Goal: Task Accomplishment & Management: Manage account settings

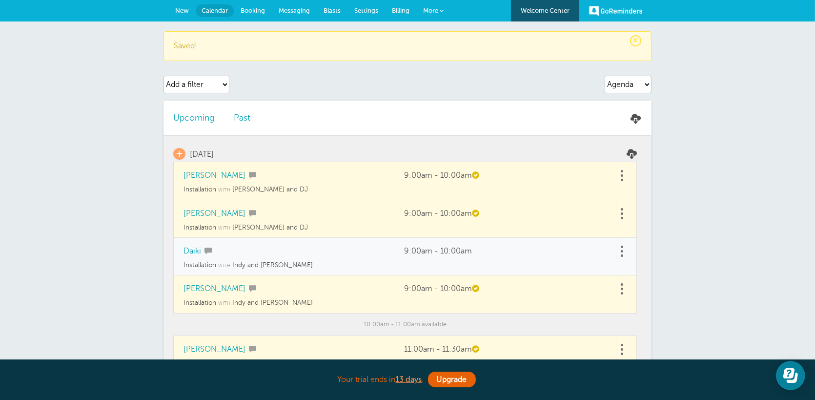
click at [181, 12] on span "New" at bounding box center [182, 10] width 14 height 7
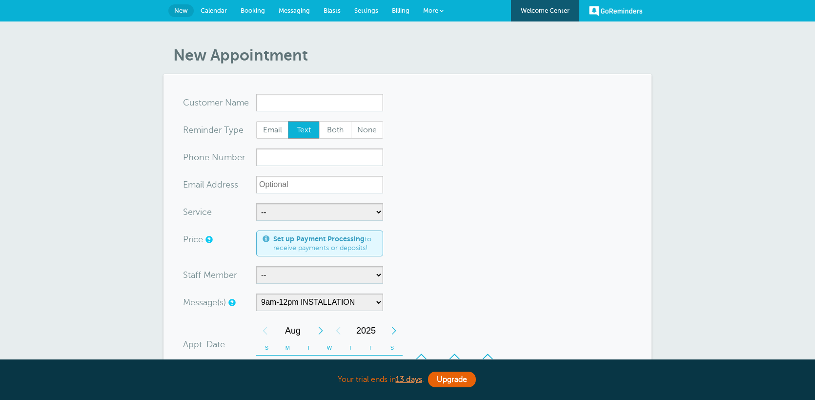
select select "160121"
click at [207, 10] on span "Calendar" at bounding box center [214, 10] width 26 height 7
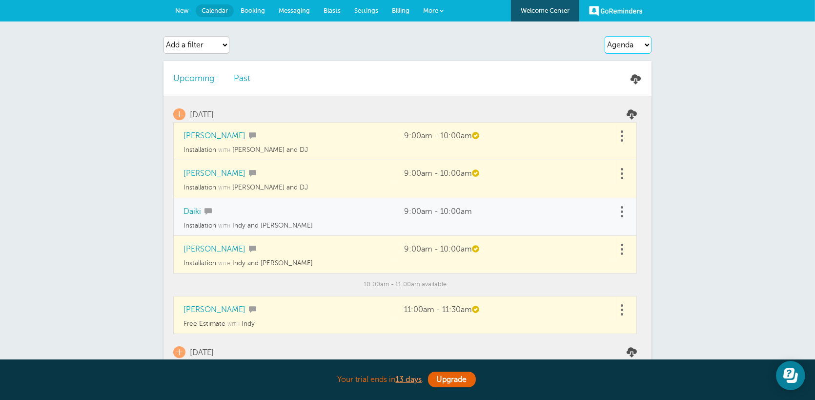
click at [640, 44] on select "Agenda Day Week Month (full view) Month (condensed)" at bounding box center [628, 45] width 47 height 18
click at [605, 36] on select "Agenda Day Week Month (full view) Month (condensed)" at bounding box center [628, 45] width 47 height 18
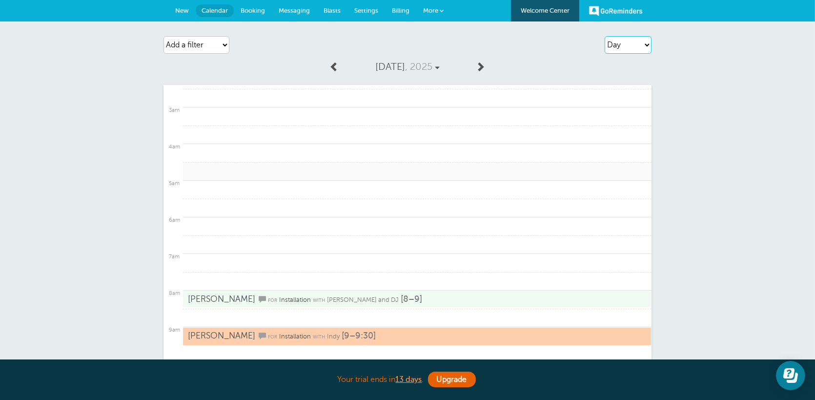
scroll to position [195, 0]
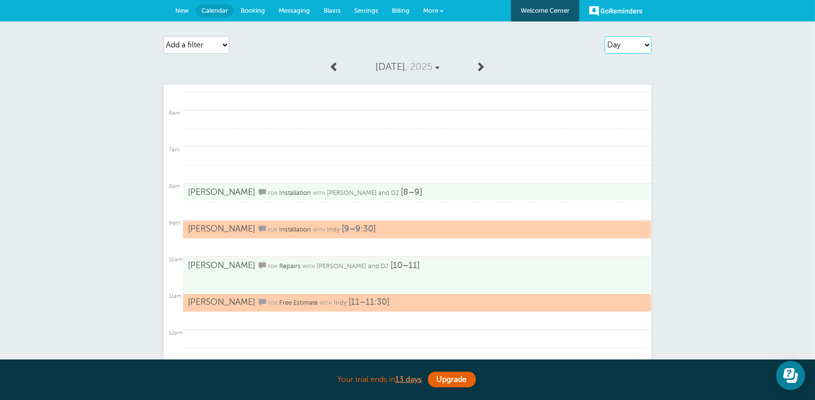
click at [621, 45] on select "Agenda Day Week Month (full view) Month (condensed)" at bounding box center [628, 45] width 47 height 18
select select "week"
click at [605, 36] on select "Agenda Day Week Month (full view) Month (condensed)" at bounding box center [628, 45] width 47 height 18
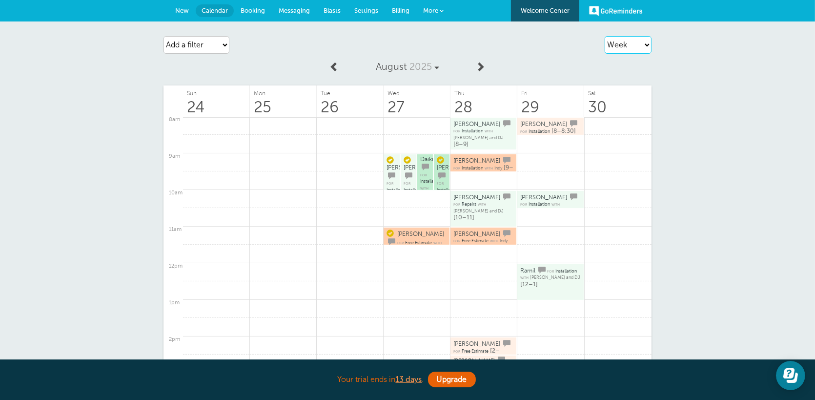
scroll to position [244, 0]
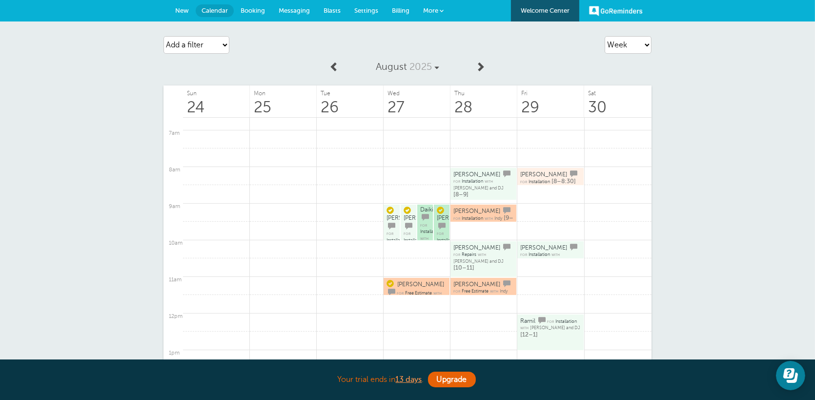
click at [185, 11] on span "New" at bounding box center [182, 10] width 14 height 7
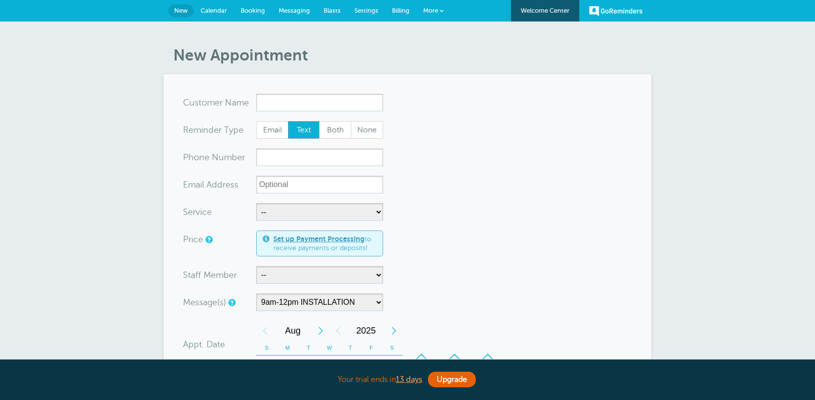
select select "160121"
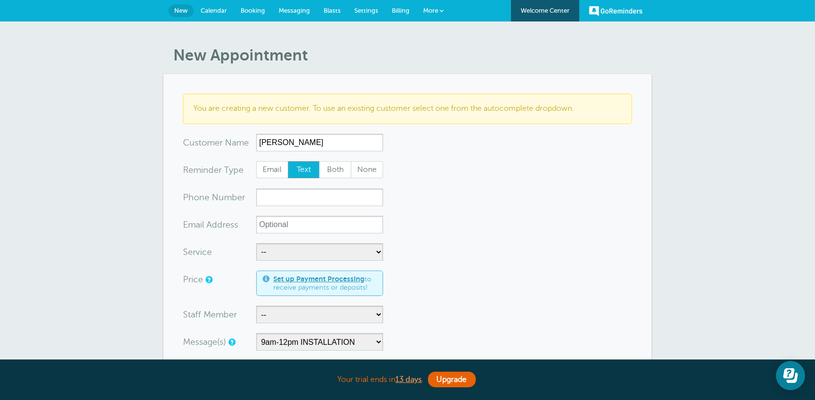
type input "Dean"
click at [295, 193] on input "xxx-no-autofill" at bounding box center [319, 197] width 127 height 18
type input "7025402540"
click at [363, 252] on select "-- Free Estimate Installation Repairs" at bounding box center [319, 252] width 127 height 18
select select "28086"
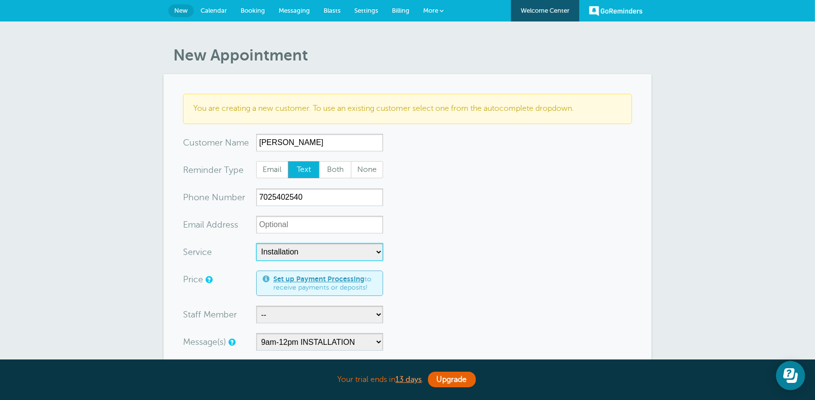
click at [256, 243] on select "-- Free Estimate Installation Repairs" at bounding box center [319, 252] width 127 height 18
select select "60"
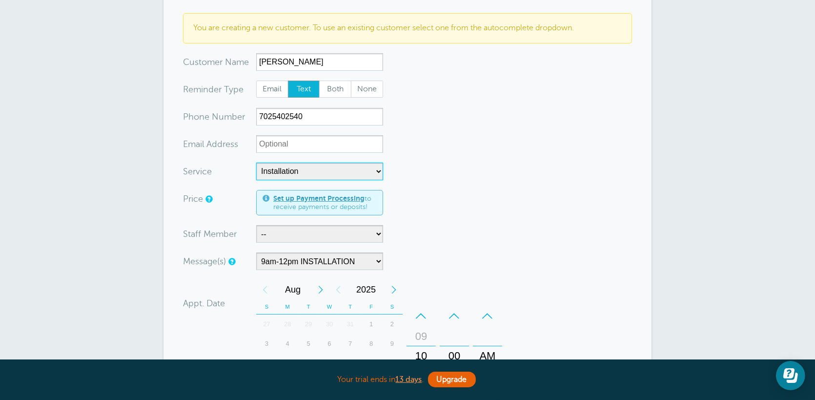
scroll to position [98, 0]
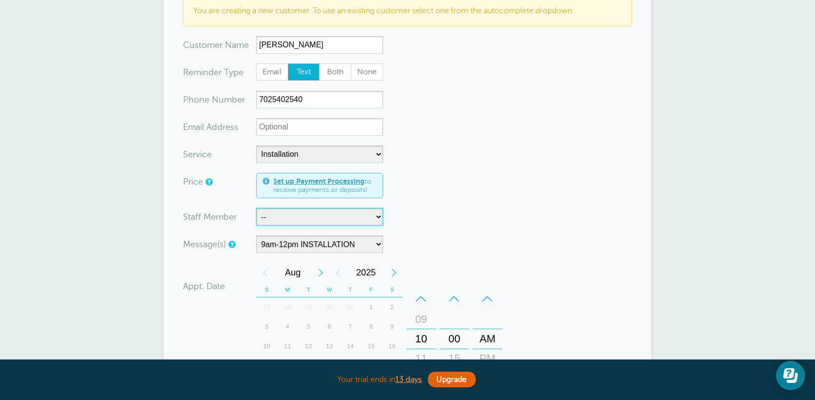
click at [328, 219] on select "-- Gerado and DJ Gerado,DJ,Indy and Justin Indy Indy and Justin Pete Vincent" at bounding box center [319, 217] width 127 height 18
select select "21470"
click at [256, 208] on select "-- Gerado and DJ Gerado,DJ,Indy and Justin Indy Indy and Justin Pete Vincent" at bounding box center [319, 217] width 127 height 18
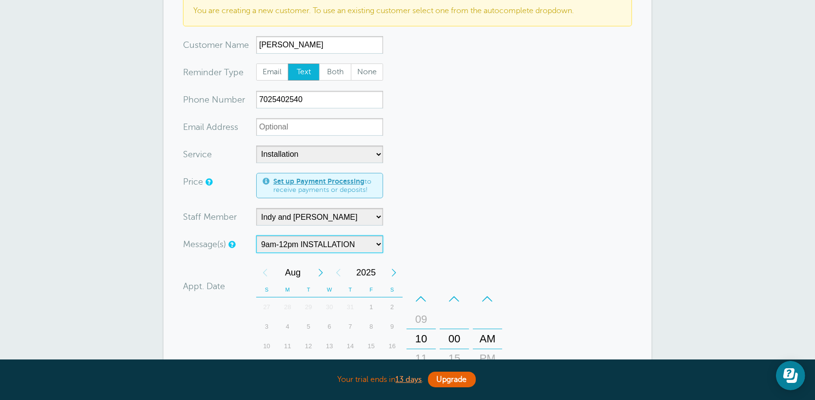
click at [362, 243] on select "10am-12pm ESTIMATE 10AM-12PM INSTALLATION 10am-12pm REPAIR 10am-2pm ESTIMATE" at bounding box center [319, 244] width 127 height 18
select select "160111"
click at [256, 235] on select "10am-12pm ESTIMATE 10AM-12PM INSTALLATION 10am-12pm REPAIR 10am-2pm ESTIMATE" at bounding box center [319, 244] width 127 height 18
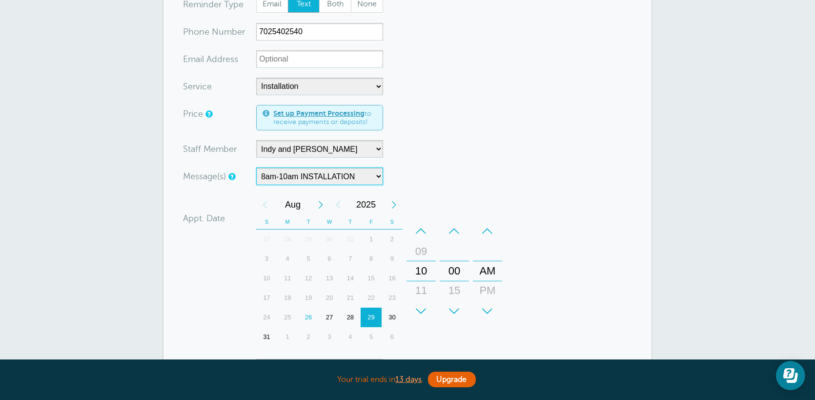
scroll to position [195, 0]
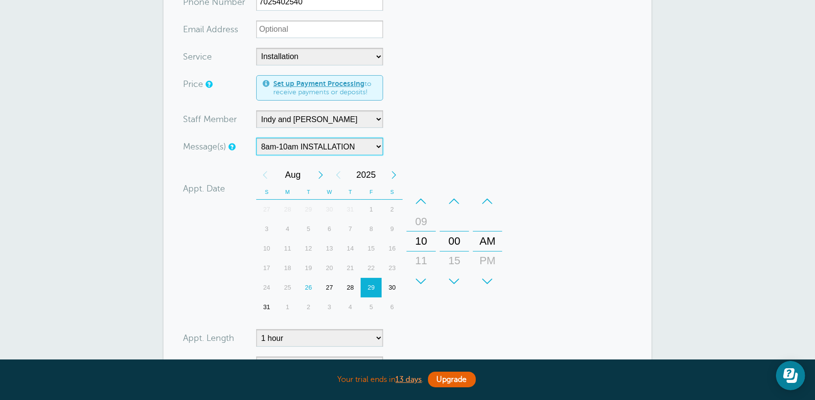
click at [314, 175] on div "Next Month" at bounding box center [321, 175] width 18 height 20
click at [307, 208] on div "2" at bounding box center [308, 210] width 21 height 20
click at [426, 272] on div "+" at bounding box center [421, 281] width 29 height 20
click at [422, 199] on div "–" at bounding box center [421, 201] width 29 height 20
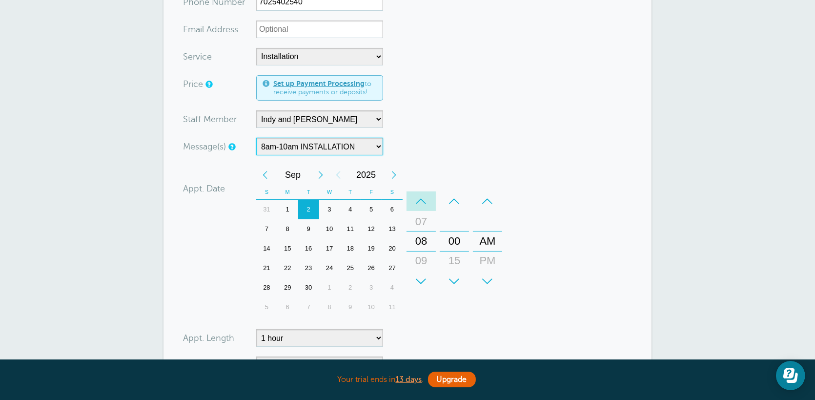
click at [422, 199] on div "–" at bounding box center [421, 201] width 29 height 20
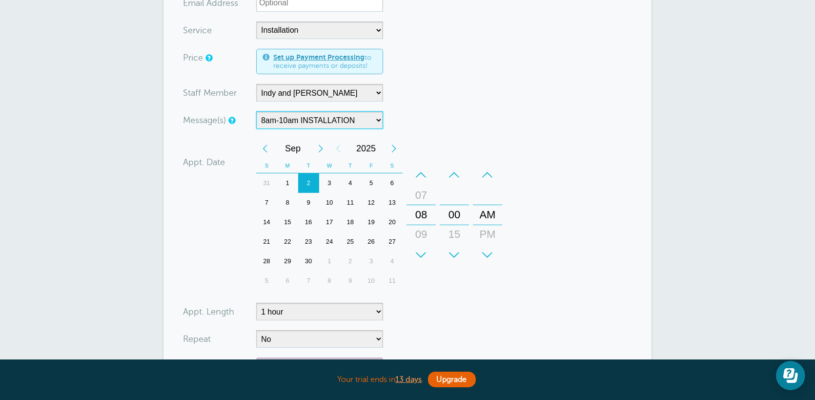
scroll to position [244, 0]
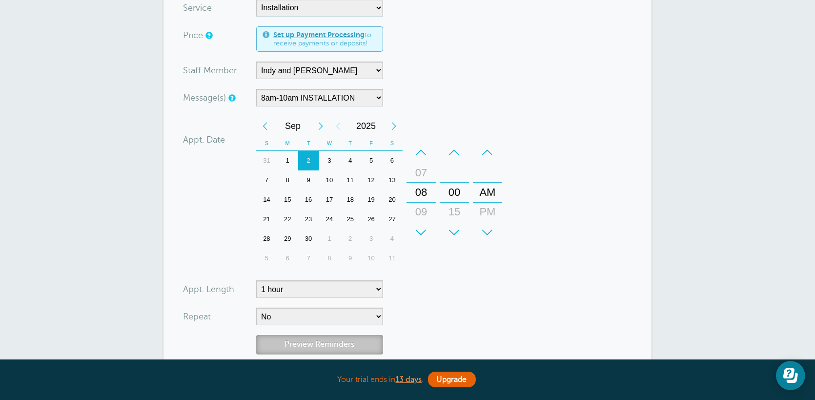
click at [325, 340] on link "Preview Reminders" at bounding box center [319, 344] width 127 height 19
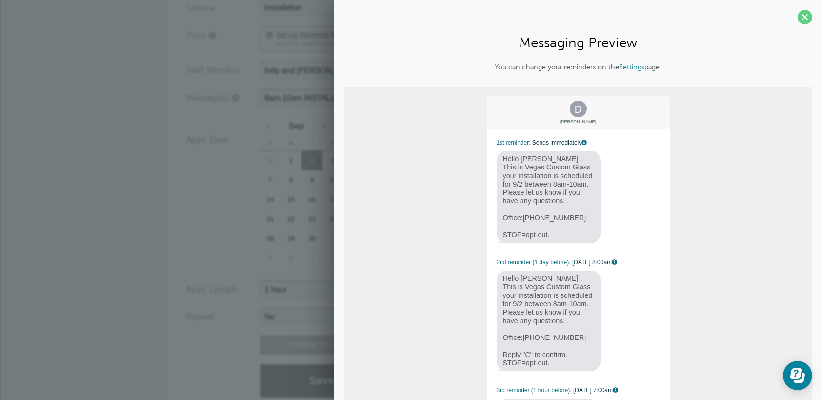
click at [209, 324] on div "Repeat" at bounding box center [223, 316] width 73 height 18
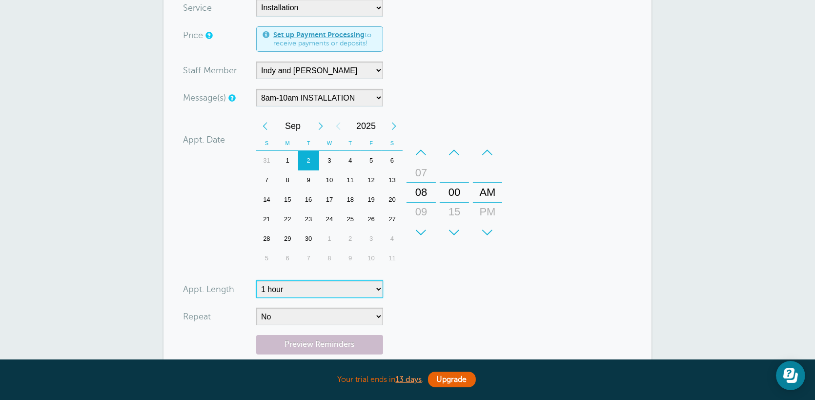
click at [378, 289] on select "5 minutes 10 minutes 15 minutes 20 minutes 25 minutes 30 minutes 35 minutes 40 …" at bounding box center [319, 289] width 127 height 18
select select "240"
click at [256, 280] on select "5 minutes 10 minutes 15 minutes 20 minutes 25 minutes 30 minutes 35 minutes 40 …" at bounding box center [319, 289] width 127 height 18
click at [370, 287] on select "5 minutes 10 minutes 15 minutes 20 minutes 25 minutes 30 minutes 35 minutes 40 …" at bounding box center [319, 289] width 127 height 18
click at [554, 261] on form "You are creating a new customer. To use an existing customer select one from th…" at bounding box center [407, 128] width 449 height 557
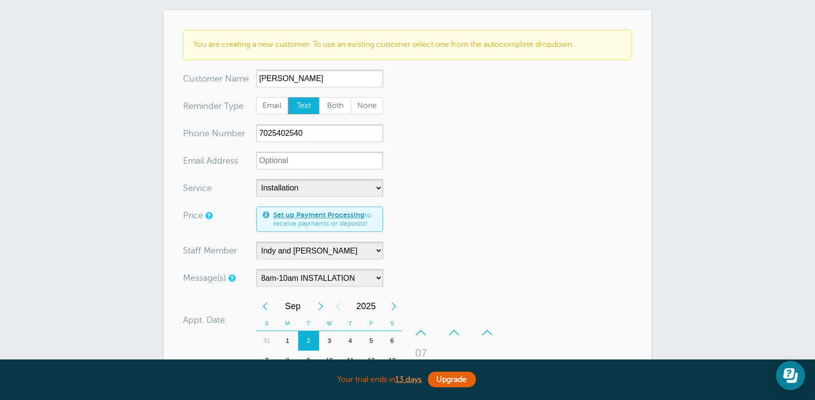
scroll to position [0, 0]
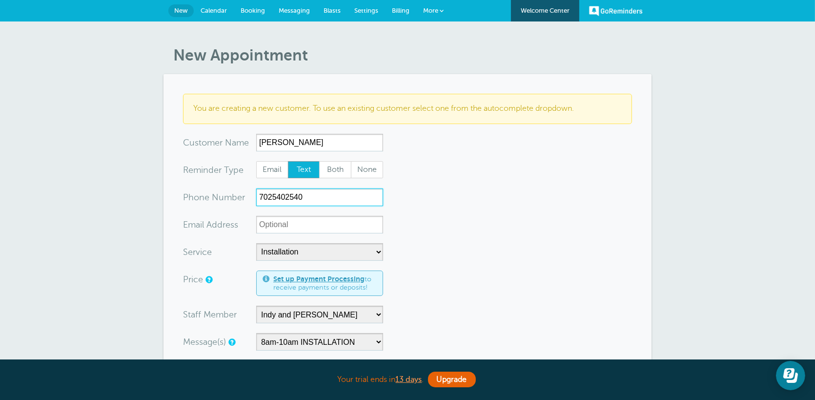
drag, startPoint x: 228, startPoint y: 197, endPoint x: 170, endPoint y: 192, distance: 58.3
click at [170, 192] on section "You are creating a new customer. To use an existing customer select one from th…" at bounding box center [408, 372] width 488 height 596
click at [371, 12] on span "Settings" at bounding box center [366, 10] width 24 height 7
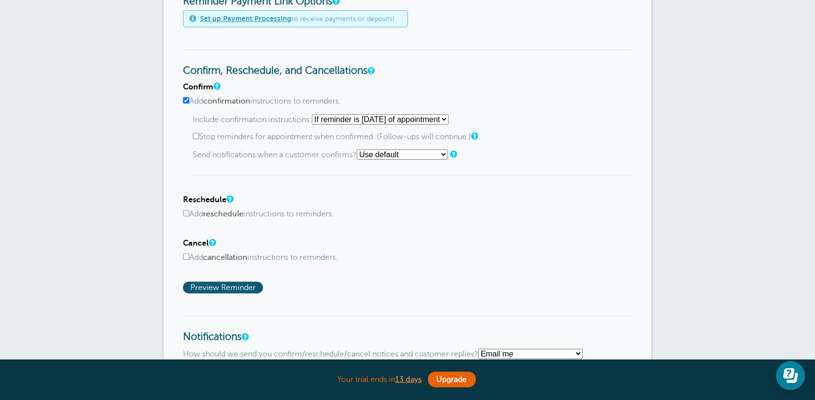
scroll to position [439, 0]
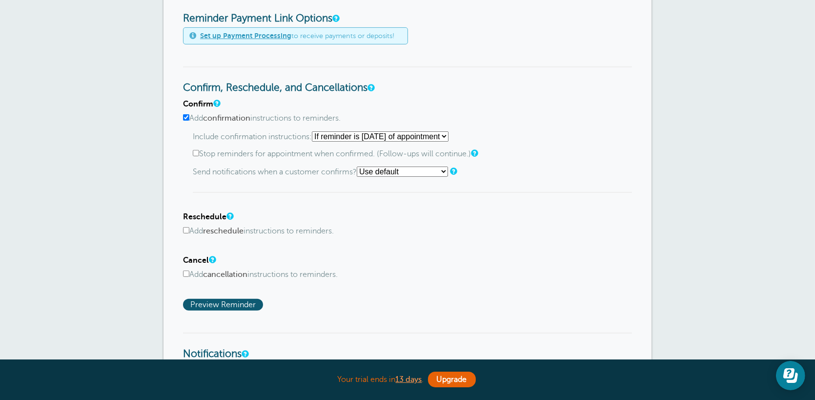
click at [407, 173] on select "Use default Text me Email me Don't send notifications" at bounding box center [402, 171] width 91 height 10
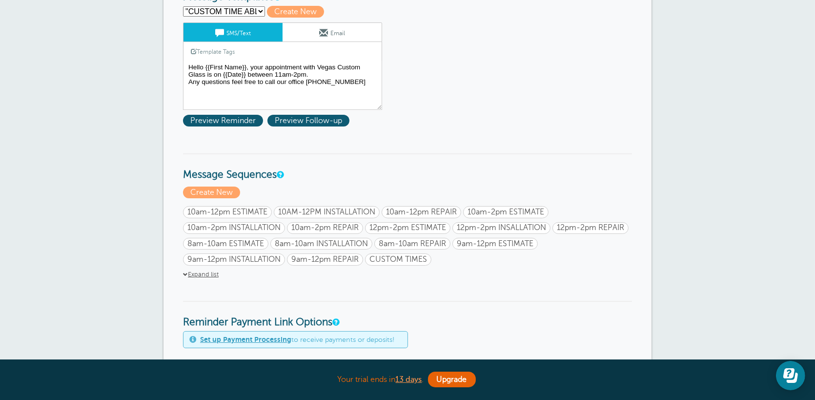
scroll to position [0, 0]
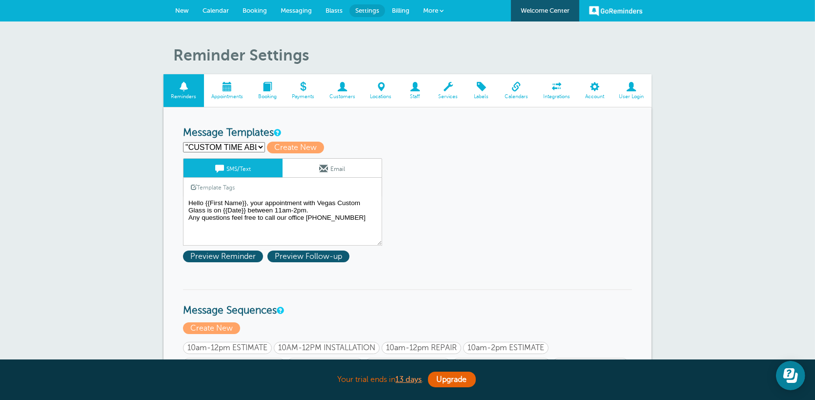
click at [238, 95] on span "Appointments" at bounding box center [227, 97] width 37 height 6
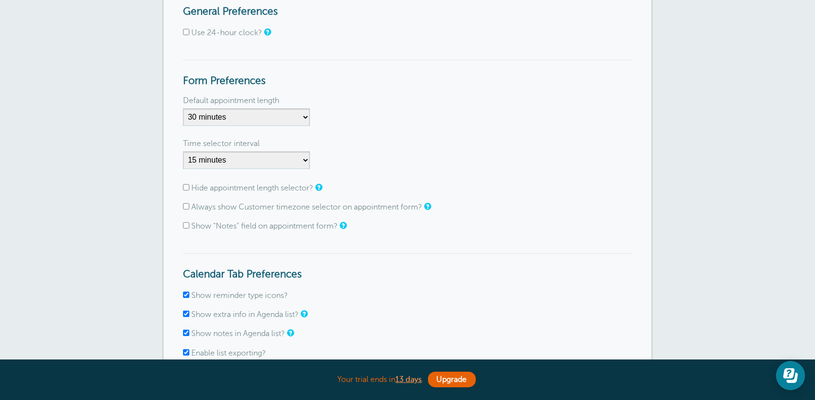
scroll to position [98, 0]
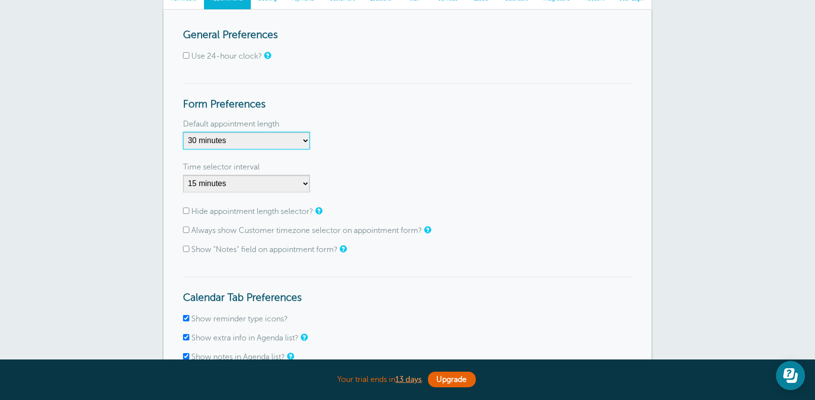
click at [283, 141] on select "5 minutes 10 minutes 15 minutes 20 minutes 25 minutes 30 minutes 35 minutes 40 …" at bounding box center [246, 141] width 127 height 18
select select
click at [183, 132] on select "5 minutes 10 minutes 15 minutes 20 minutes 25 minutes 30 minutes 35 minutes 40 …" at bounding box center [246, 141] width 127 height 18
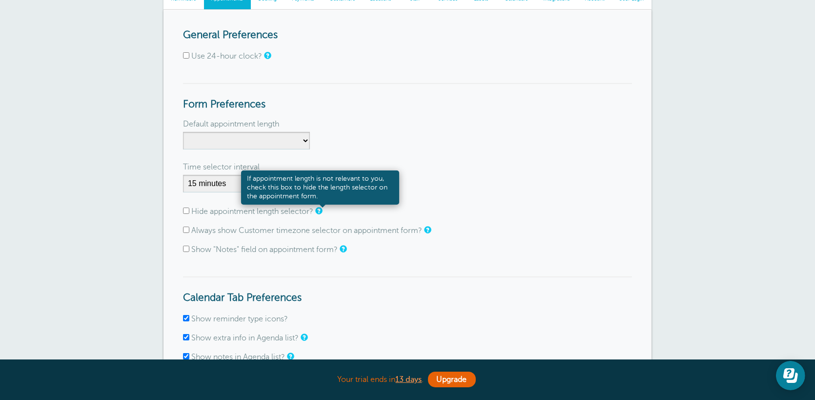
click at [321, 210] on link at bounding box center [318, 210] width 6 height 6
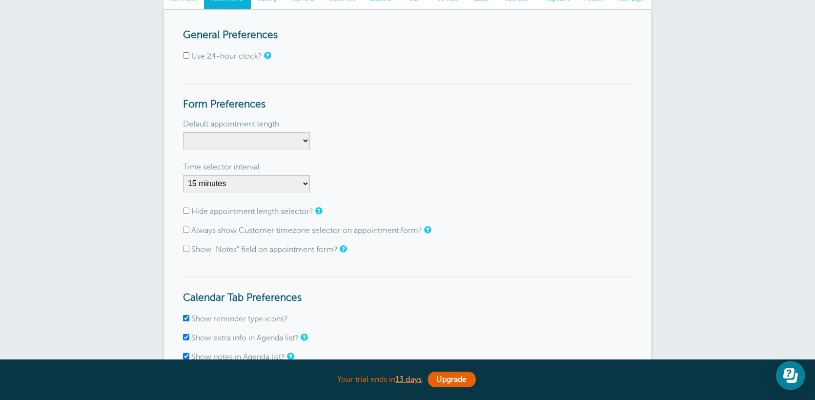
click at [188, 210] on input "Hide appointment length selector?" at bounding box center [186, 210] width 6 height 6
checkbox input "true"
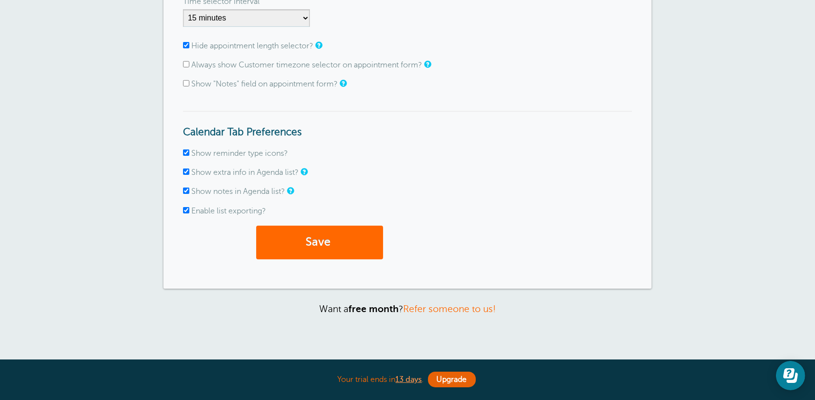
scroll to position [338, 0]
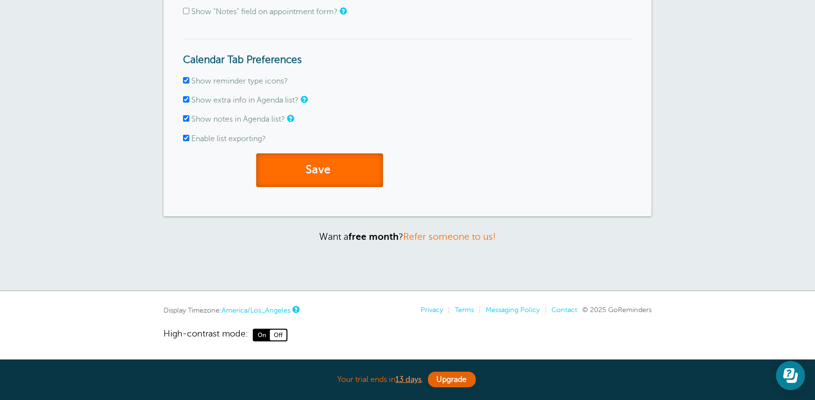
click at [340, 164] on button "Save" at bounding box center [319, 170] width 127 height 34
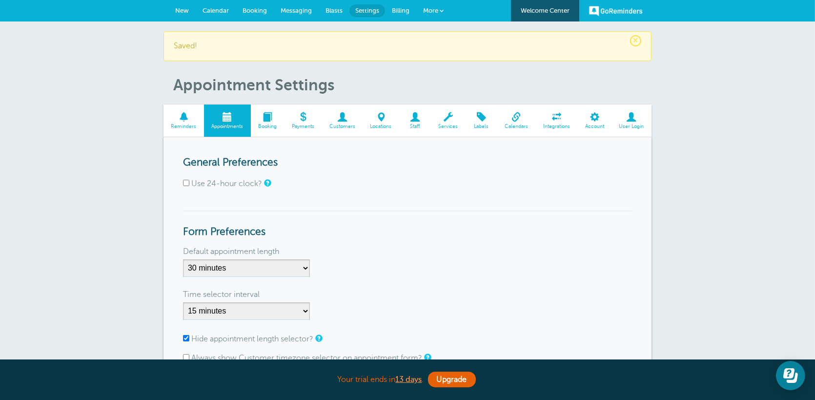
click at [335, 118] on span at bounding box center [342, 116] width 41 height 9
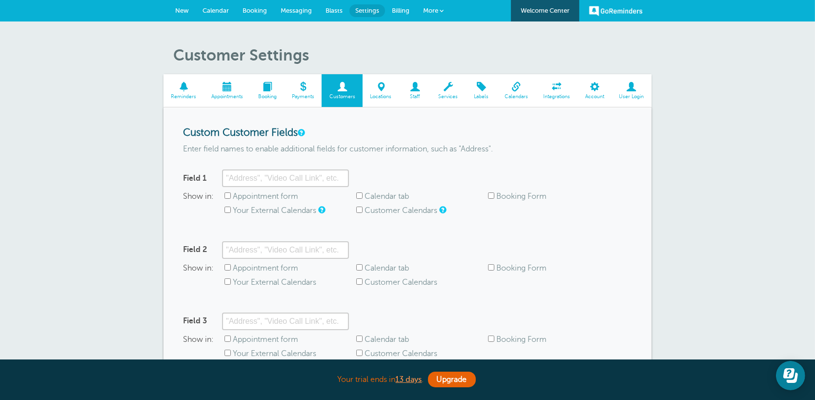
click at [596, 94] on span "Account" at bounding box center [594, 97] width 24 height 6
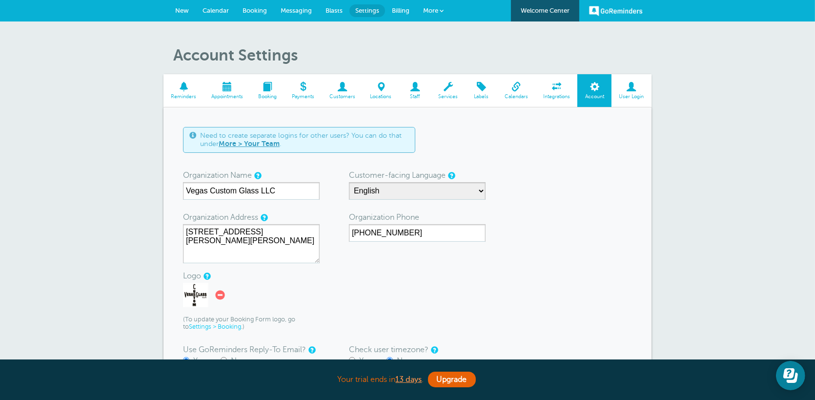
click at [481, 96] on span "Labels" at bounding box center [482, 97] width 22 height 6
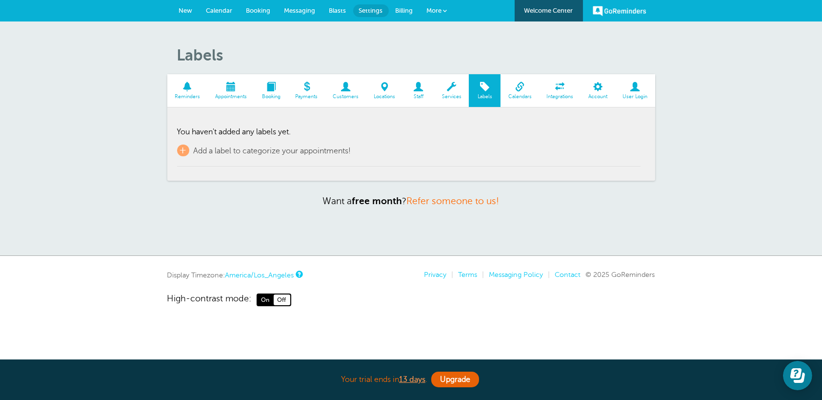
click at [176, 147] on section "Reminders Appointments Booking Payments Customers Locations Staff Services Labe…" at bounding box center [411, 127] width 488 height 106
click at [180, 147] on span "+" at bounding box center [183, 150] width 12 height 12
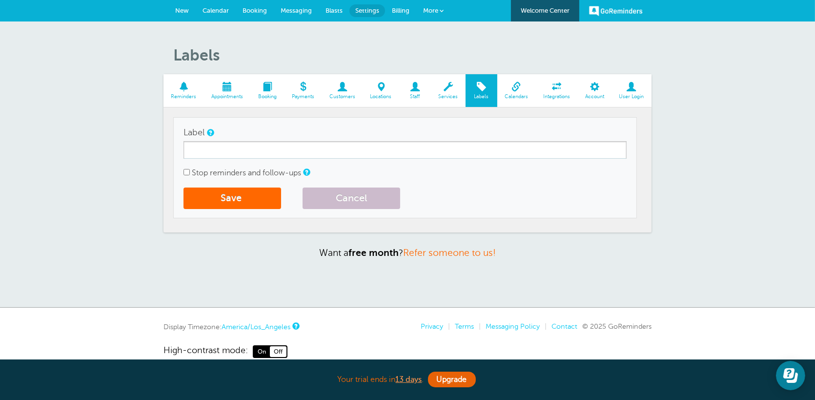
click at [188, 171] on input "Stop reminders and follow-ups" at bounding box center [187, 172] width 6 height 6
checkbox input "false"
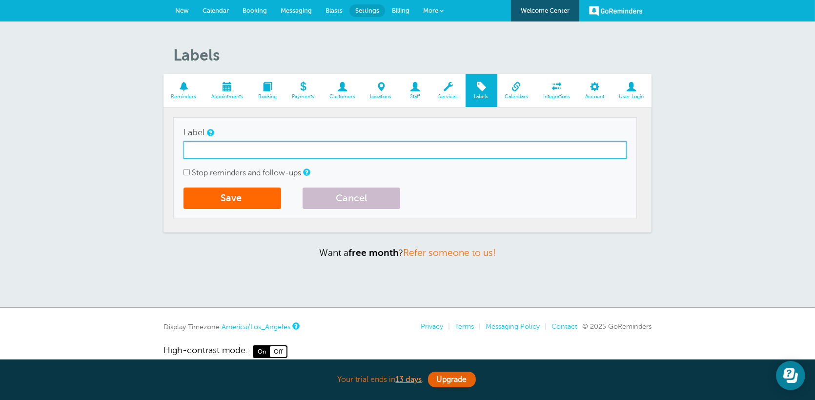
click at [352, 144] on input "Label" at bounding box center [405, 150] width 443 height 18
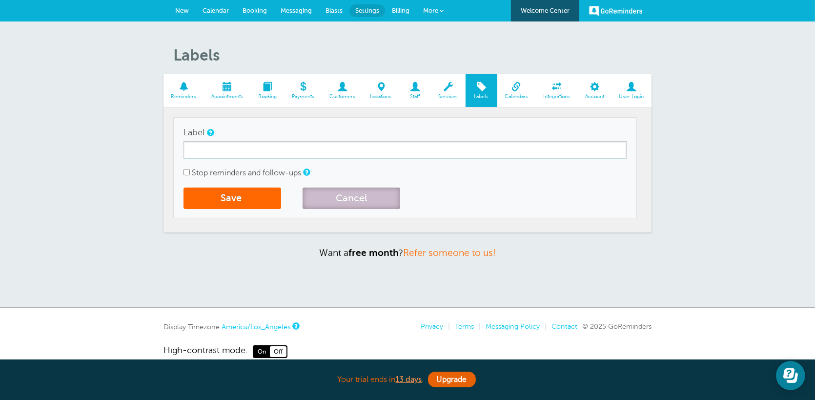
click at [372, 198] on button "Cancel" at bounding box center [352, 197] width 98 height 21
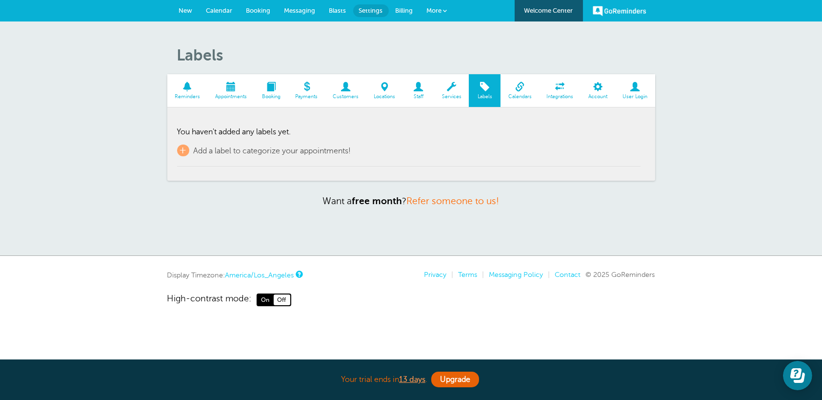
click at [449, 94] on span "Services" at bounding box center [451, 97] width 25 height 6
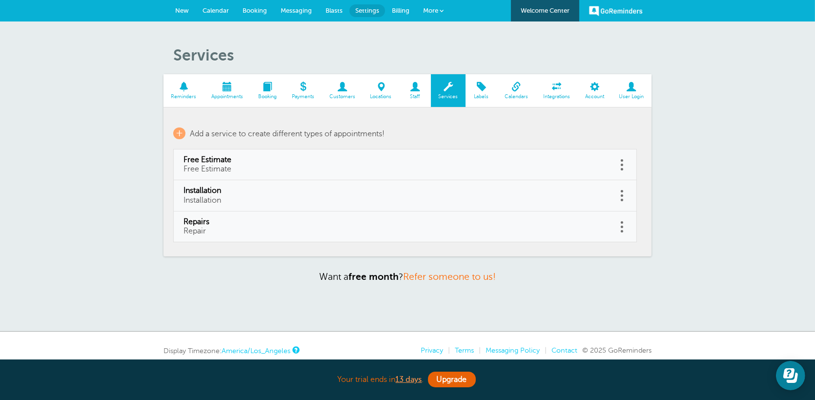
click at [380, 89] on span at bounding box center [381, 86] width 37 height 9
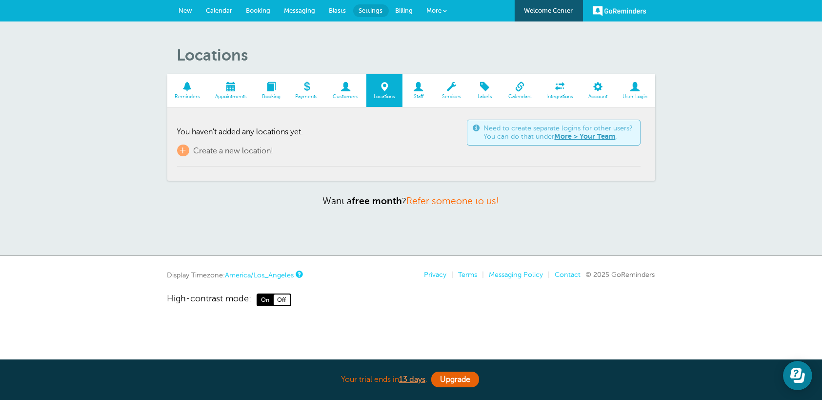
click at [345, 87] on span at bounding box center [346, 86] width 41 height 9
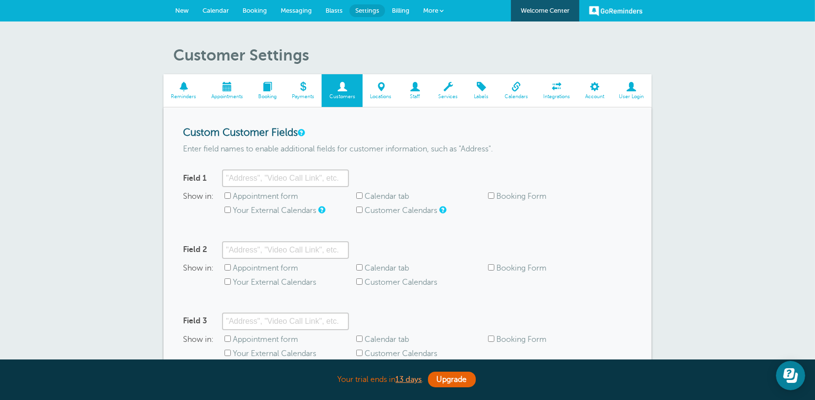
click at [304, 88] on span at bounding box center [303, 86] width 38 height 9
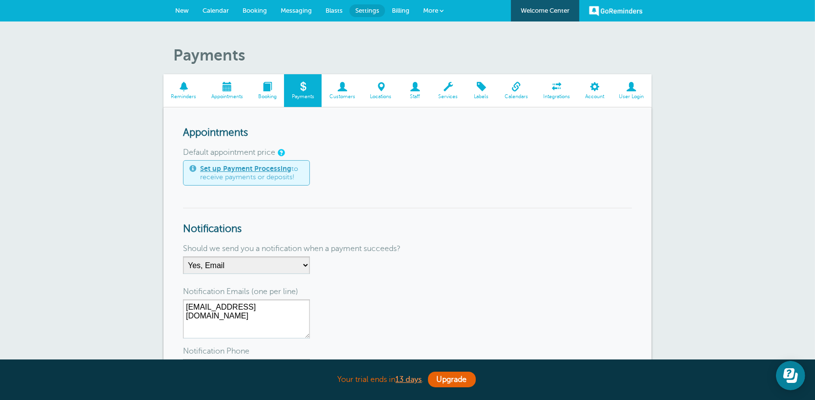
click at [266, 90] on span at bounding box center [268, 86] width 34 height 9
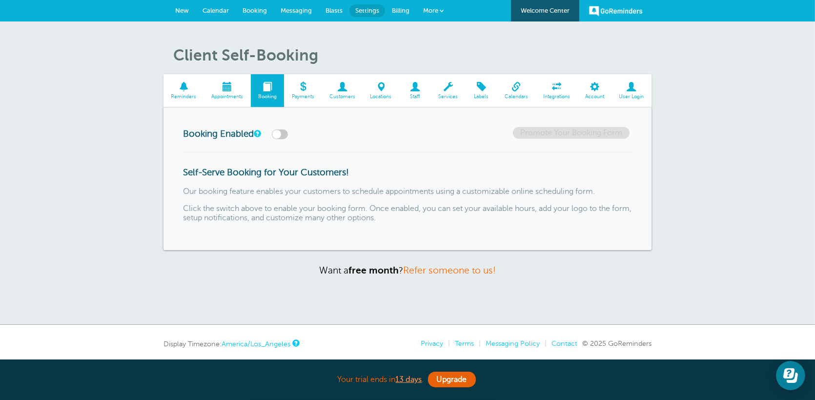
click at [228, 98] on span "Appointments" at bounding box center [227, 97] width 37 height 6
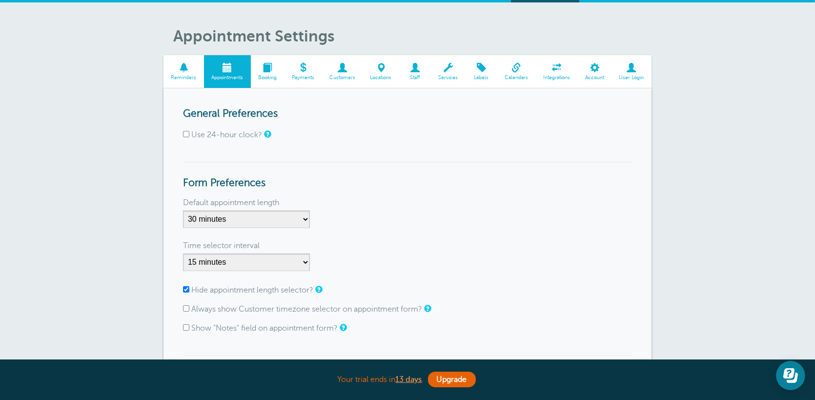
scroll to position [49, 0]
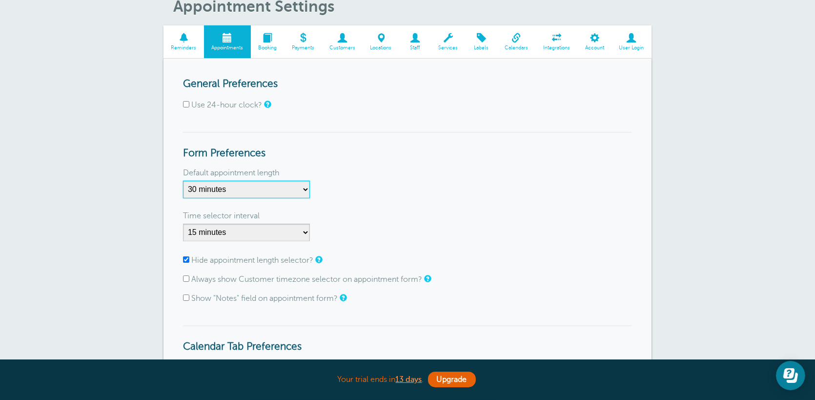
click at [274, 189] on select "5 minutes 10 minutes 15 minutes 20 minutes 25 minutes 30 minutes 35 minutes 40 …" at bounding box center [246, 190] width 127 height 18
select select "5"
click at [183, 181] on select "5 minutes 10 minutes 15 minutes 20 minutes 25 minutes 30 minutes 35 minutes 40 …" at bounding box center [246, 190] width 127 height 18
click at [269, 190] on select "5 minutes 10 minutes 15 minutes 20 minutes 25 minutes 30 minutes 35 minutes 40 …" at bounding box center [246, 190] width 127 height 18
select select
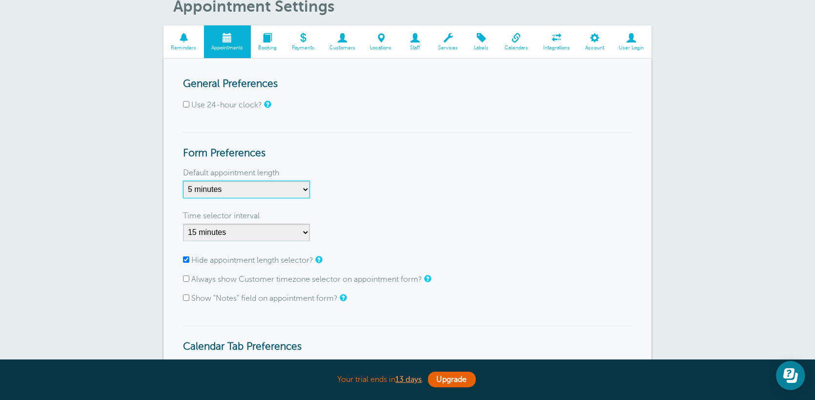
click at [183, 181] on select "5 minutes 10 minutes 15 minutes 20 minutes 25 minutes 30 minutes 35 minutes 40 …" at bounding box center [246, 190] width 127 height 18
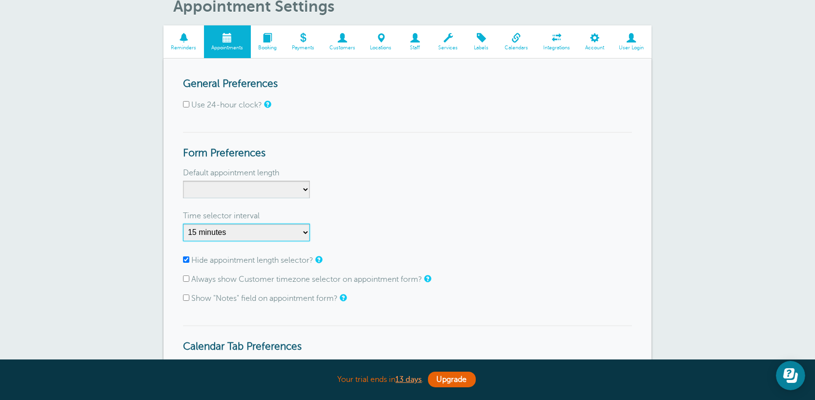
click at [272, 227] on select "1 minute 5 minutes 10 minutes 15 minutes 20 minutes 30 minutes 60 minutes" at bounding box center [246, 233] width 127 height 18
select select "30"
click at [183, 224] on select "1 minute 5 minutes 10 minutes 15 minutes 20 minutes 30 minutes 60 minutes" at bounding box center [246, 233] width 127 height 18
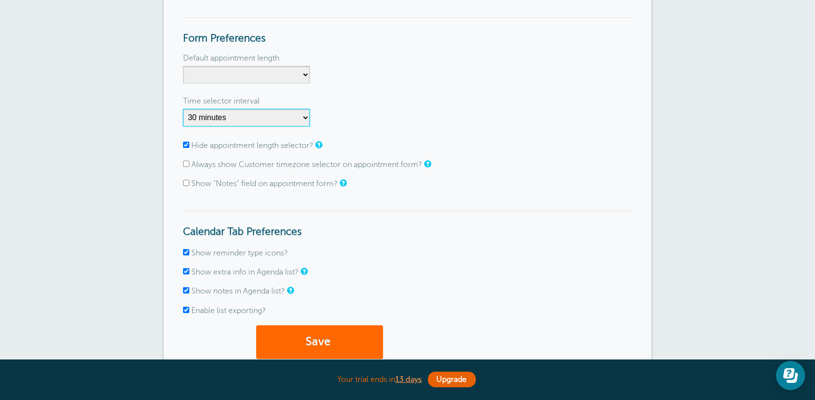
scroll to position [195, 0]
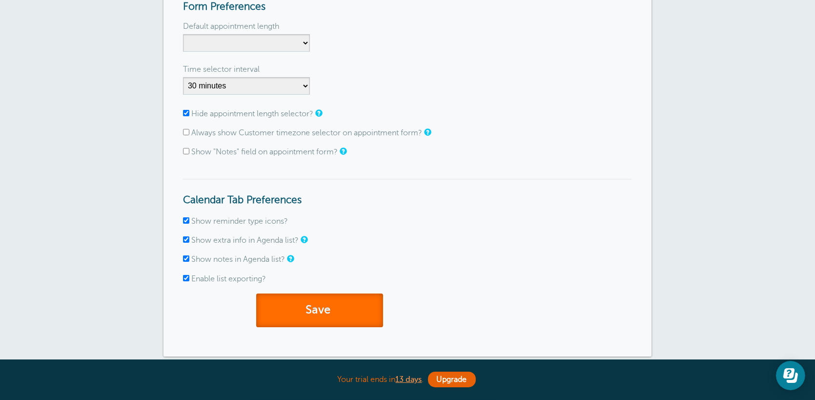
click at [363, 305] on button "Save" at bounding box center [319, 310] width 127 height 34
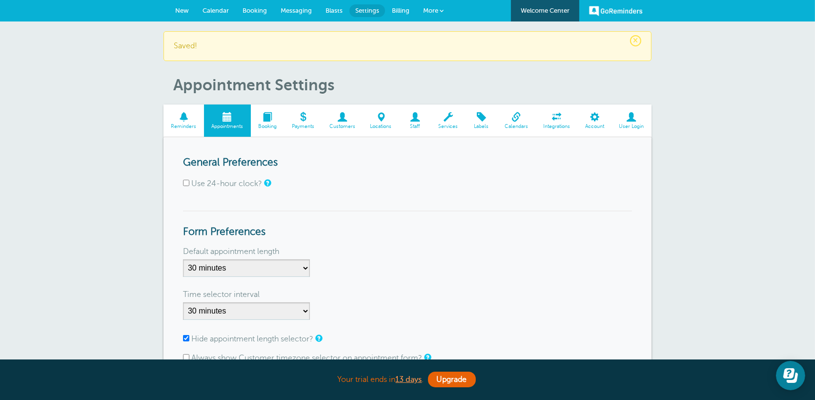
click at [188, 124] on span "Reminders" at bounding box center [183, 126] width 31 height 6
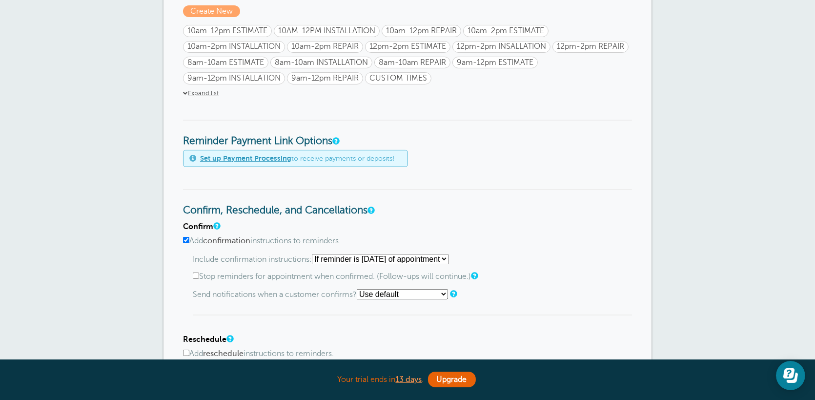
scroll to position [390, 0]
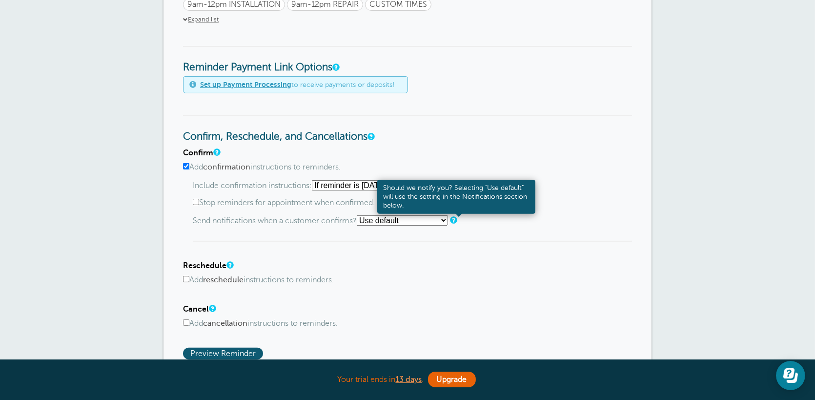
click at [456, 220] on link at bounding box center [453, 220] width 6 height 6
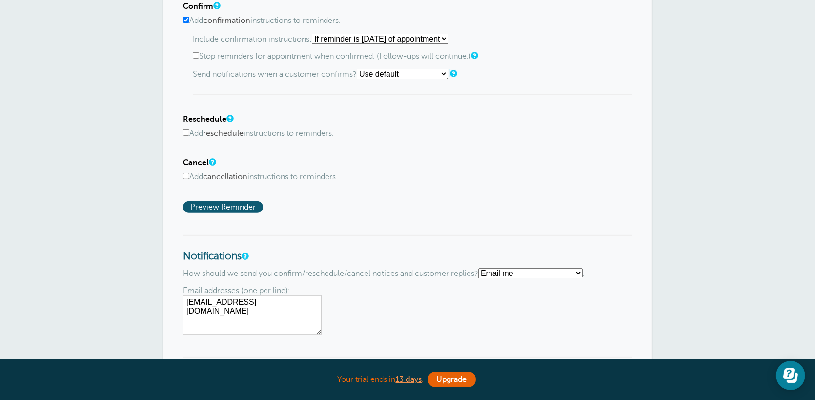
scroll to position [683, 0]
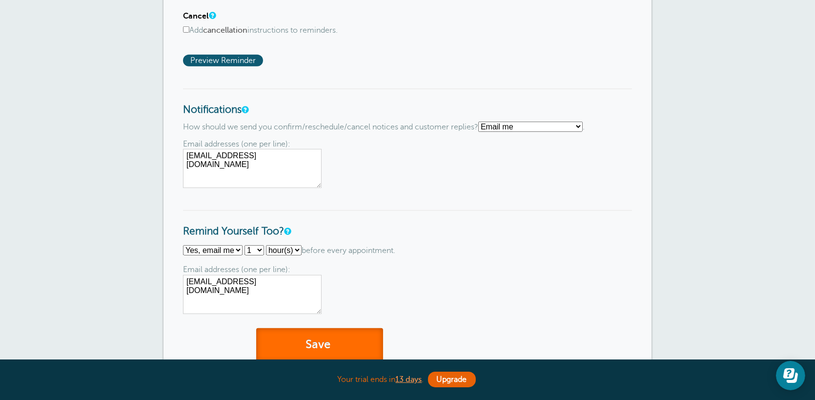
drag, startPoint x: 342, startPoint y: 332, endPoint x: 357, endPoint y: 332, distance: 15.1
click at [343, 332] on button "Save" at bounding box center [319, 345] width 127 height 34
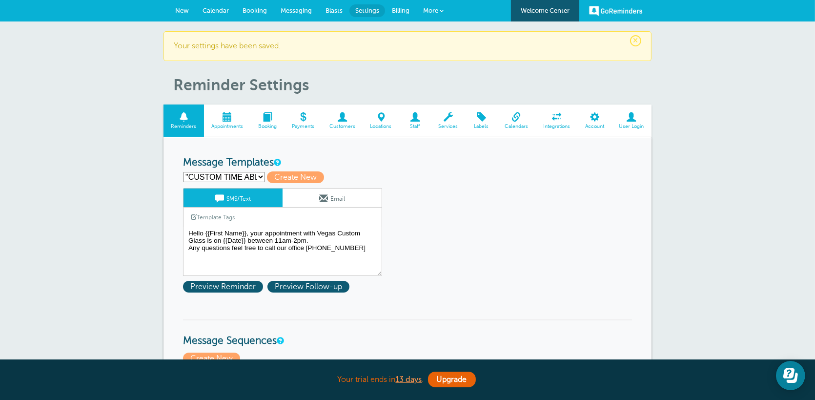
click at [177, 8] on span "New" at bounding box center [182, 10] width 14 height 7
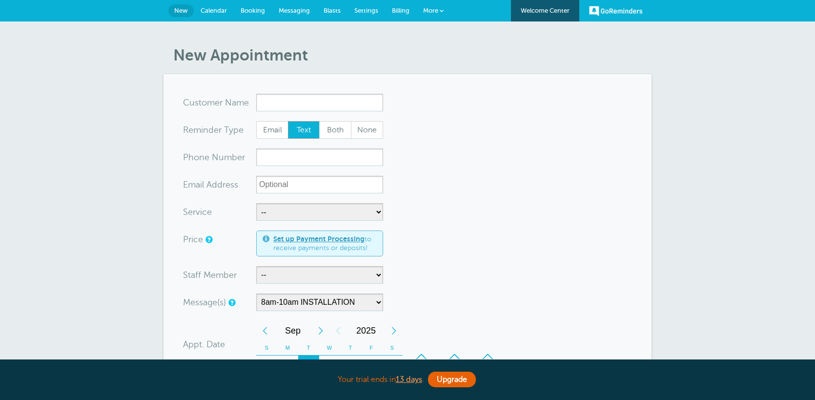
select select "160111"
click at [316, 100] on input "x-no-autofill" at bounding box center [319, 103] width 127 height 18
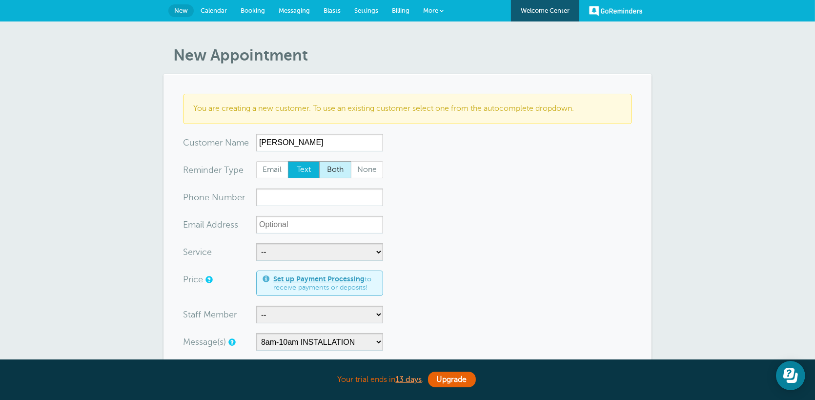
type input "Dean"
click at [322, 196] on input "xxx-no-autofill" at bounding box center [319, 197] width 127 height 18
paste input "7025402540"
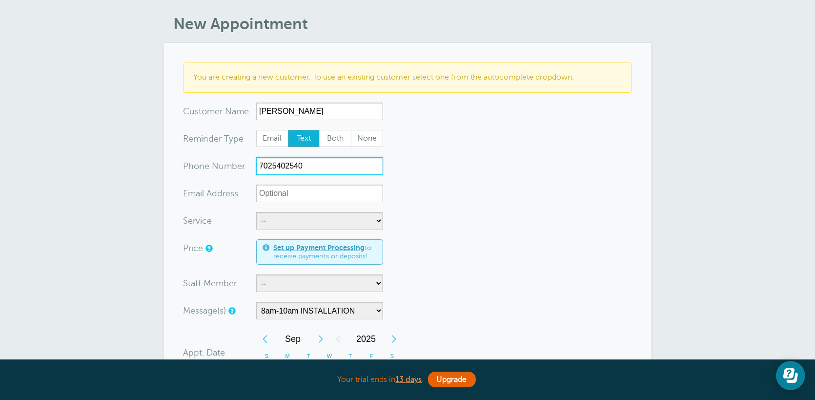
scroll to position [49, 0]
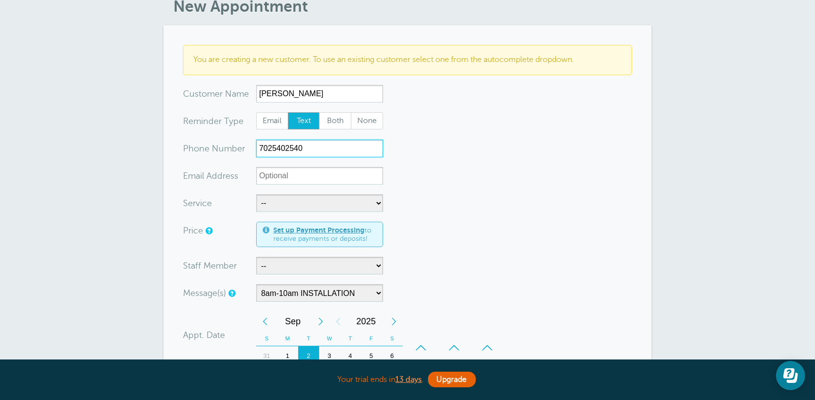
type input "7025402540"
click at [331, 202] on select "-- Free Estimate Installation Repairs" at bounding box center [319, 203] width 127 height 18
select select "28086"
click at [256, 194] on select "-- Free Estimate Installation Repairs" at bounding box center [319, 203] width 127 height 18
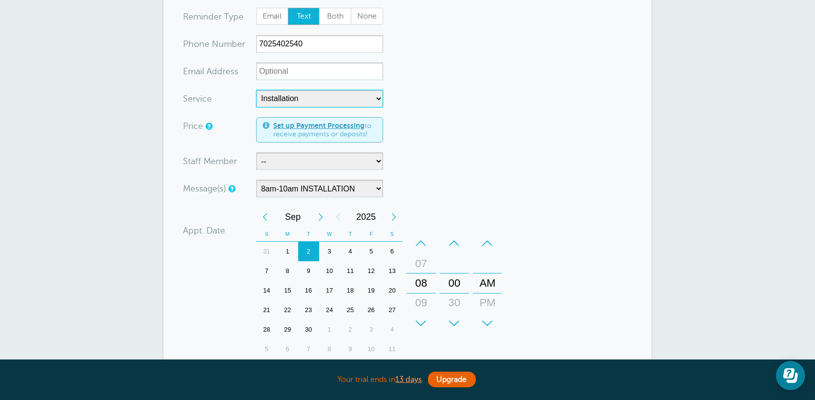
scroll to position [146, 0]
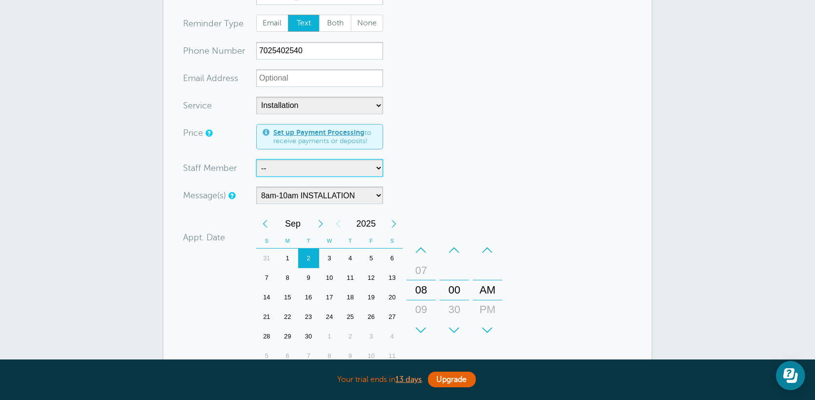
click at [314, 173] on select "-- Gerado and DJ Gerado,DJ,Indy and Justin Indy Indy and Justin Pete Vincent" at bounding box center [319, 168] width 127 height 18
select select "21469"
click at [256, 159] on select "-- Gerado and DJ Gerado,DJ,Indy and Justin Indy Indy and Justin Pete Vincent" at bounding box center [319, 168] width 127 height 18
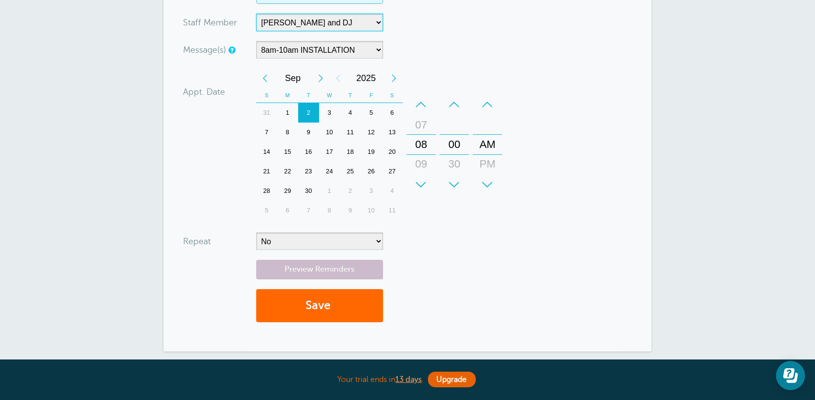
scroll to position [293, 0]
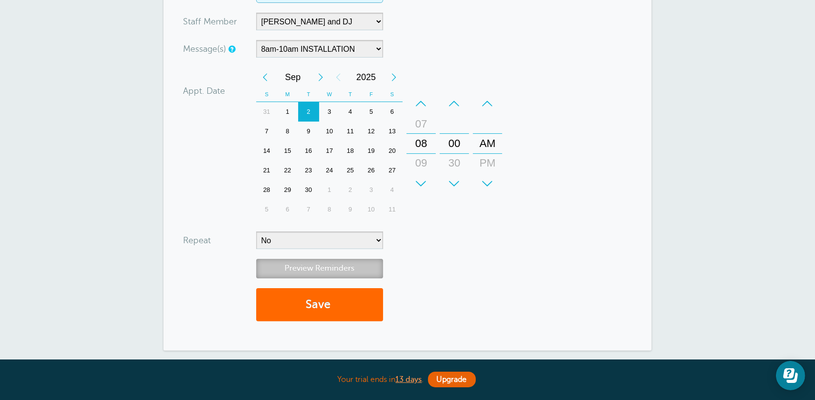
click at [360, 272] on link "Preview Reminders" at bounding box center [319, 268] width 127 height 19
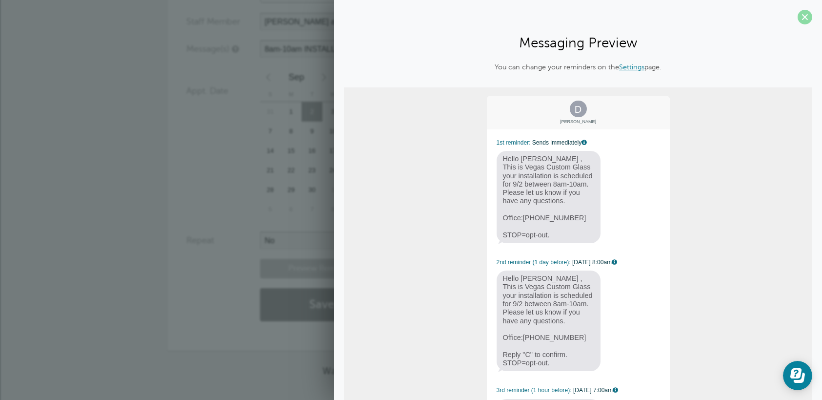
click at [799, 14] on span at bounding box center [805, 17] width 15 height 15
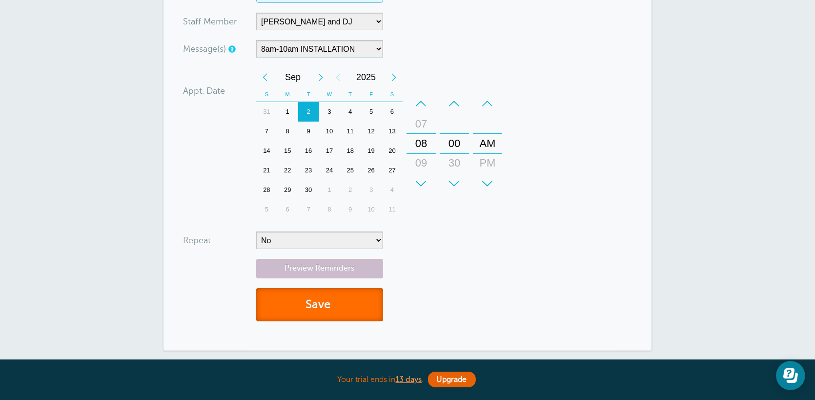
click at [323, 307] on button "Save" at bounding box center [319, 305] width 127 height 34
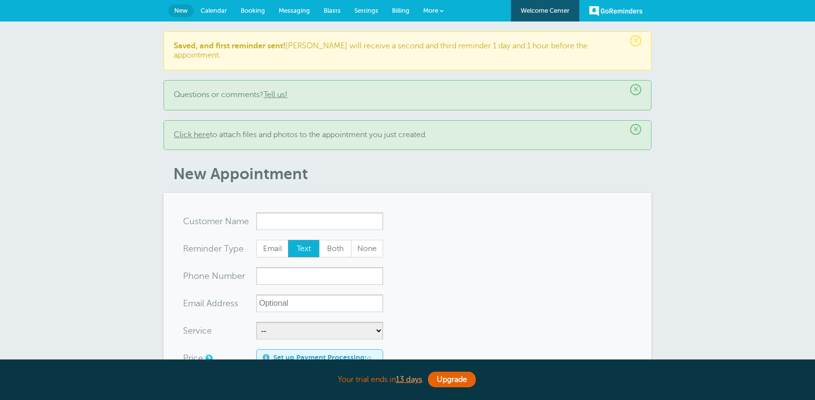
select select "160111"
click at [402, 7] on span "Billing" at bounding box center [401, 10] width 18 height 7
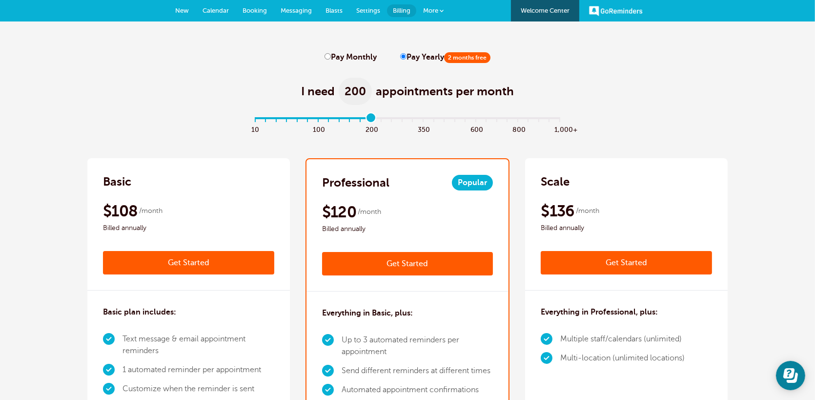
drag, startPoint x: 263, startPoint y: 121, endPoint x: 376, endPoint y: 128, distance: 113.5
type input "11"
click at [376, 121] on input "range" at bounding box center [408, 120] width 316 height 2
click at [298, 7] on span "Messaging" at bounding box center [296, 10] width 31 height 7
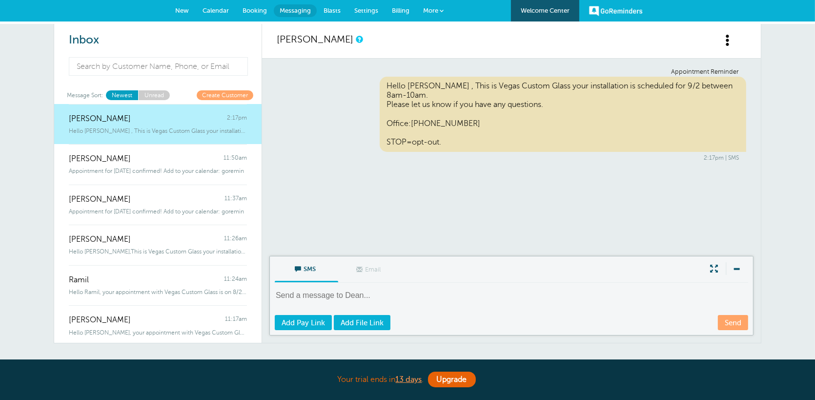
drag, startPoint x: 144, startPoint y: 124, endPoint x: 143, endPoint y: 135, distance: 10.8
click at [144, 124] on div "Hello [PERSON_NAME] , This is Vegas Custom Glass your installation is scheduled…" at bounding box center [158, 128] width 178 height 11
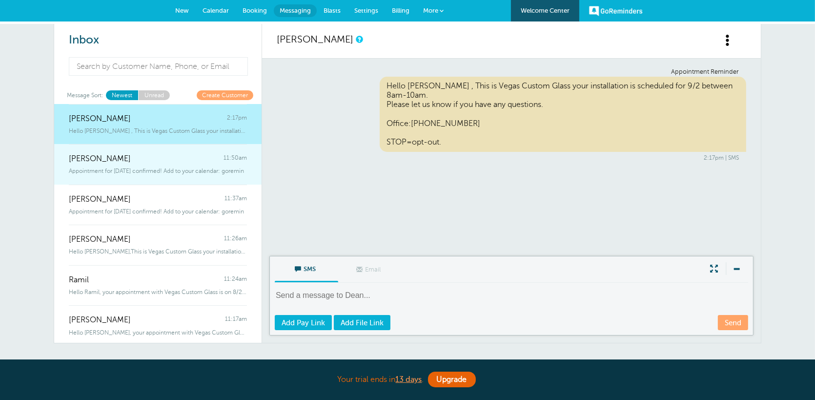
click at [152, 169] on span "Appointment for [DATE] confirmed! Add to your calendar: goremin" at bounding box center [156, 170] width 175 height 7
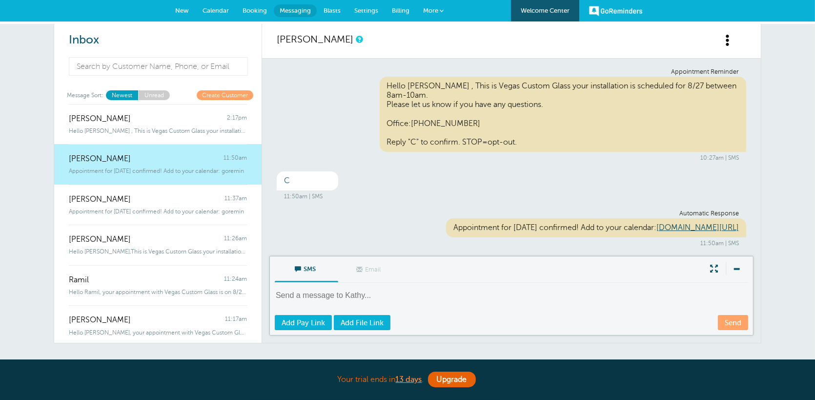
scroll to position [10, 0]
click at [216, 9] on span "Calendar" at bounding box center [216, 10] width 26 height 7
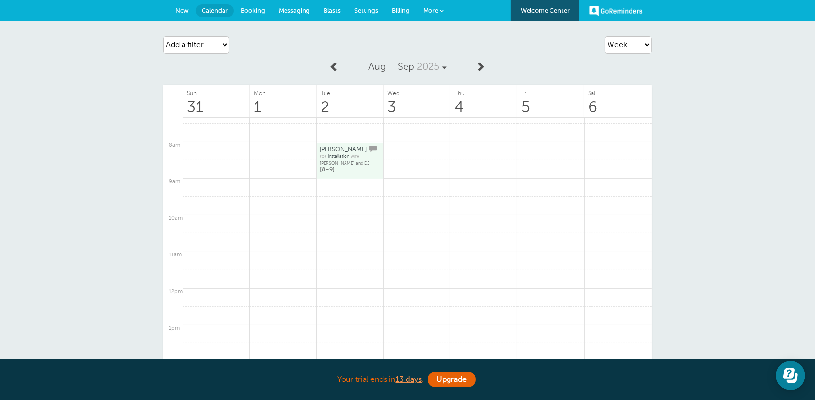
click at [402, 13] on span "Billing" at bounding box center [401, 10] width 18 height 7
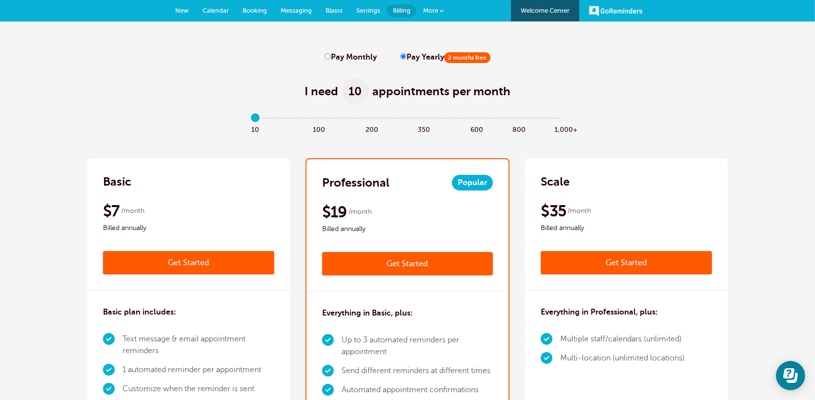
click at [170, 13] on link "New" at bounding box center [181, 10] width 27 height 21
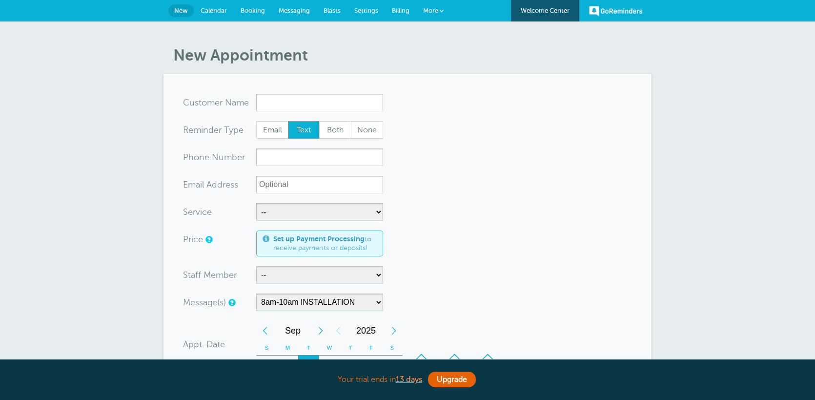
select select "160111"
click at [221, 9] on span "Calendar" at bounding box center [214, 10] width 26 height 7
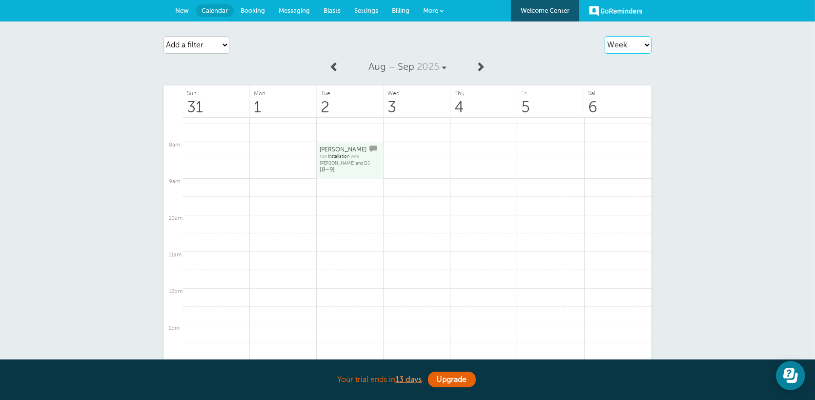
click at [644, 50] on select "Agenda Day Week Month (full view) Month (condensed)" at bounding box center [628, 45] width 47 height 18
click at [605, 36] on select "Agenda Day Week Month (full view) Month (condensed)" at bounding box center [628, 45] width 47 height 18
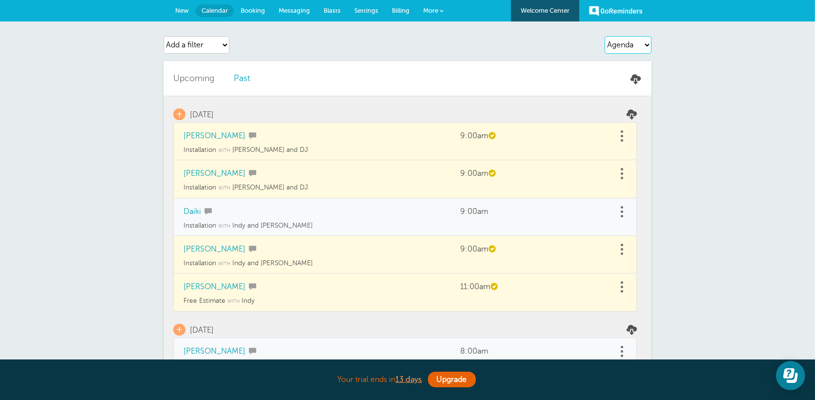
click at [631, 50] on select "Agenda Day Week Month (full view) Month (condensed)" at bounding box center [628, 45] width 47 height 18
click at [605, 36] on select "Agenda Day Week Month (full view) Month (condensed)" at bounding box center [628, 45] width 47 height 18
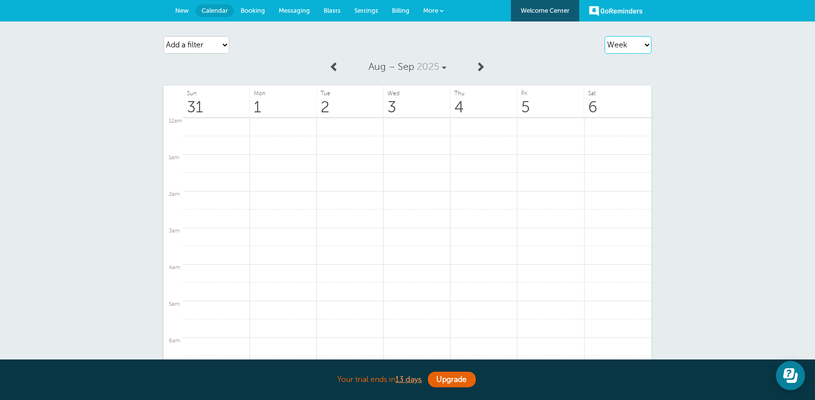
scroll to position [269, 0]
click at [635, 36] on select "Agenda Day Week Month (full view) Month (condensed)" at bounding box center [628, 45] width 47 height 18
click at [605, 36] on select "Agenda Day Week Month (full view) Month (condensed)" at bounding box center [628, 45] width 47 height 18
click at [634, 45] on select "Agenda Day Week Month (full view) Month (condensed)" at bounding box center [628, 45] width 47 height 18
click at [605, 36] on select "Agenda Day Week Month (full view) Month (condensed)" at bounding box center [628, 45] width 47 height 18
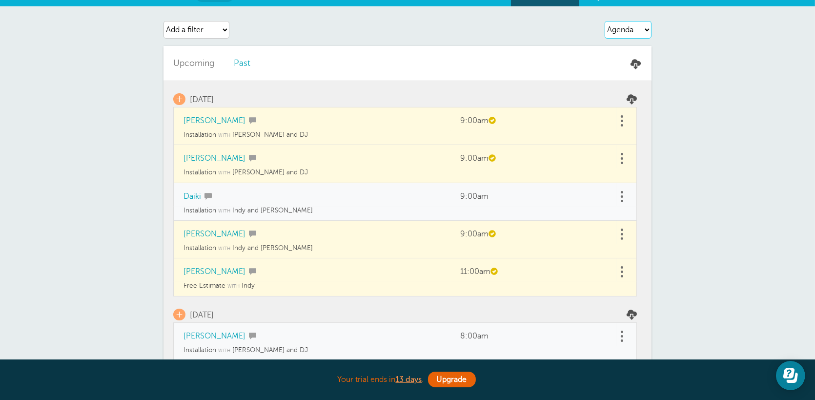
scroll to position [0, 0]
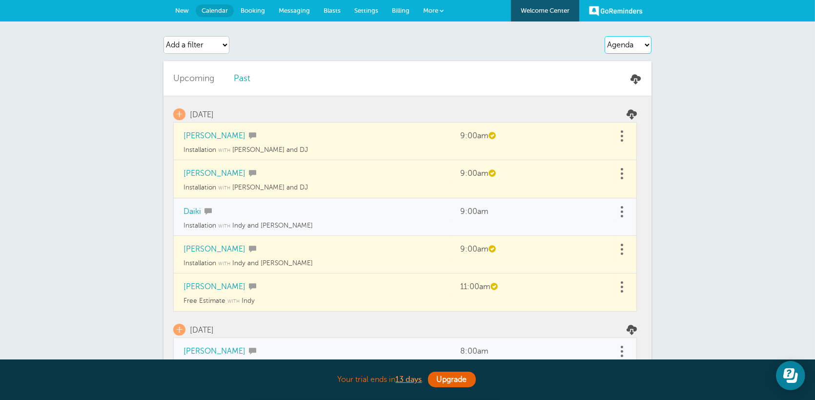
click at [638, 40] on select "Agenda Day Week Month (full view) Month (condensed)" at bounding box center [628, 45] width 47 height 18
click at [625, 43] on select "Agenda Day Week Month (full view) Month (condensed)" at bounding box center [628, 45] width 47 height 18
click at [605, 36] on select "Agenda Day Week Month (full view) Month (condensed)" at bounding box center [628, 45] width 47 height 18
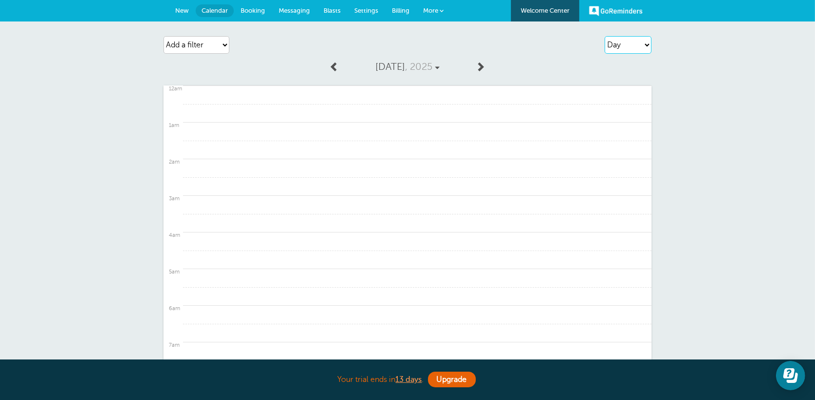
scroll to position [268, 0]
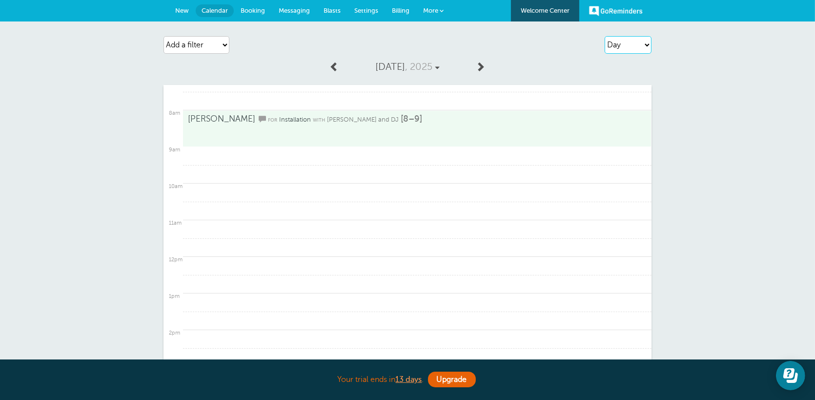
click at [634, 43] on select "Agenda Day Week Month (full view) Month (condensed)" at bounding box center [628, 45] width 47 height 18
select select "week"
click at [605, 36] on select "Agenda Day Week Month (full view) Month (condensed)" at bounding box center [628, 45] width 47 height 18
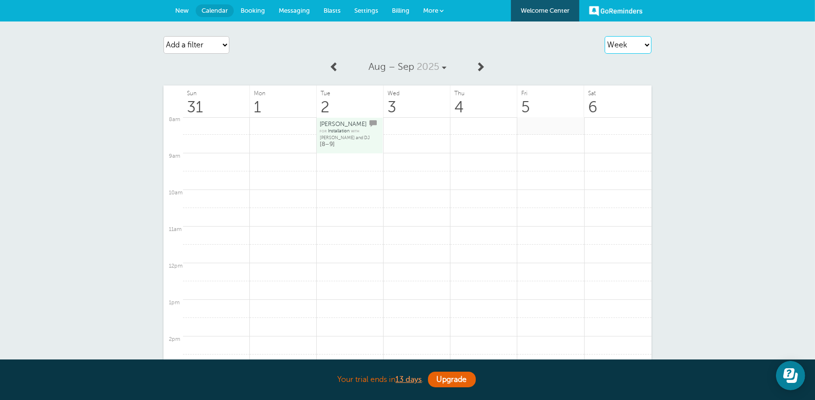
scroll to position [0, 0]
click at [336, 63] on span at bounding box center [334, 66] width 10 height 10
click at [180, 7] on span "New" at bounding box center [182, 10] width 14 height 7
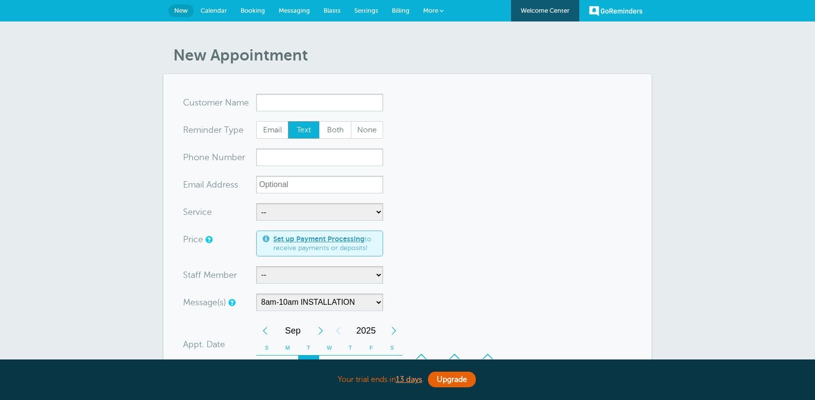
select select "160111"
click at [370, 13] on span "Settings" at bounding box center [366, 10] width 24 height 7
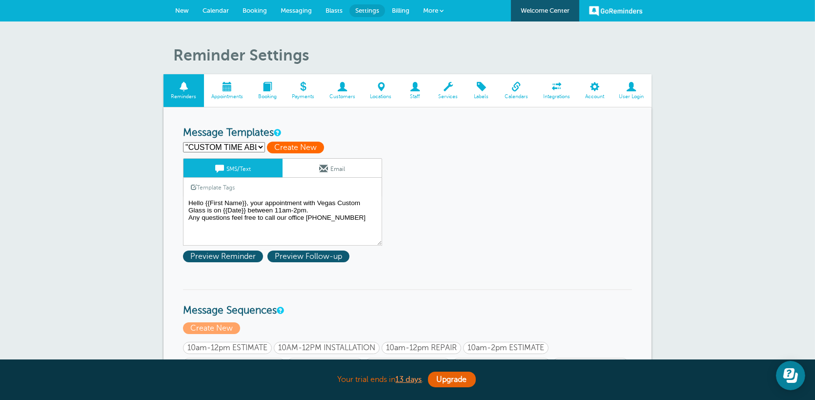
click at [287, 147] on span "Create New" at bounding box center [295, 148] width 57 height 12
select select
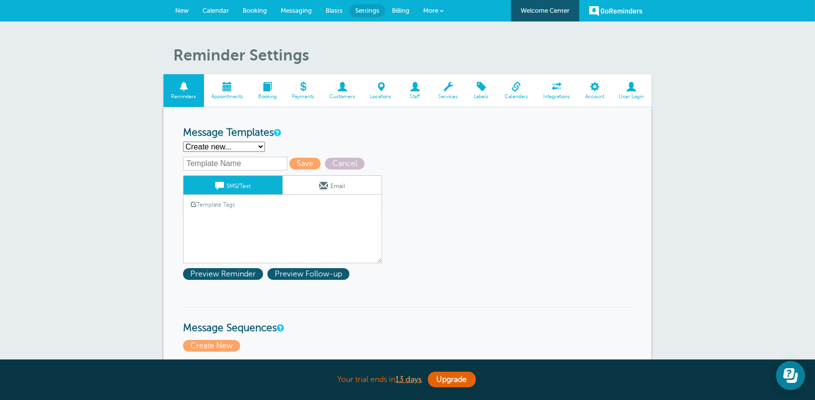
click at [261, 145] on select ""CUSTOM TIME ABLE TO EDIT" 10am-12pm Estimate Reminder 10am-12pm INSTALLATION 1…" at bounding box center [224, 147] width 82 height 10
select select "160086"
click at [183, 142] on select ""CUSTOM TIME ABLE TO EDIT" 10am-12pm Estimate Reminder 10am-12pm INSTALLATION 1…" at bounding box center [224, 147] width 82 height 10
type input "10am-12pm Estimate Reminder"
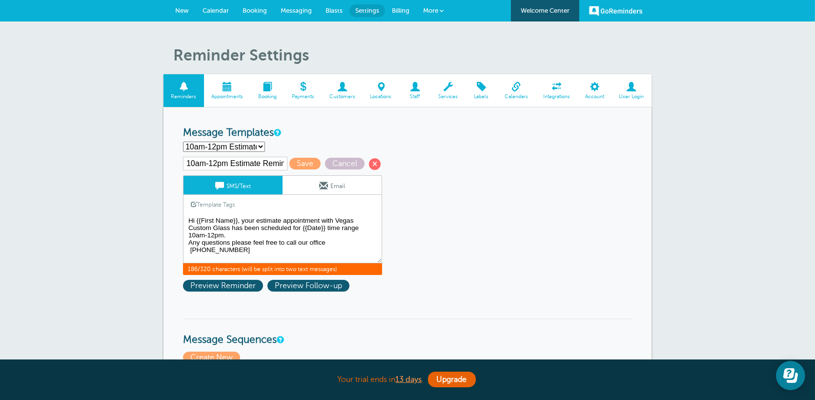
drag, startPoint x: 254, startPoint y: 254, endPoint x: 187, endPoint y: 218, distance: 75.3
click at [187, 218] on textarea "Hello {{First Name}}, your appointment with Vegas Custom Glass is on {{Date}} b…" at bounding box center [282, 238] width 199 height 49
drag, startPoint x: 498, startPoint y: 211, endPoint x: 242, endPoint y: 253, distance: 259.7
drag, startPoint x: 227, startPoint y: 238, endPoint x: 210, endPoint y: 237, distance: 16.6
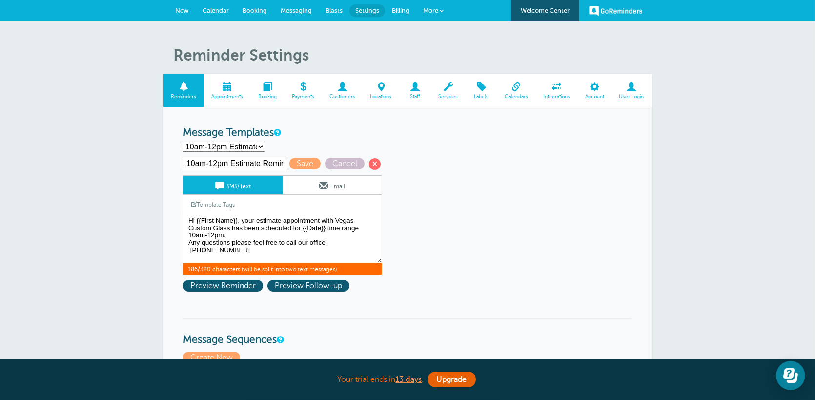
click at [220, 237] on textarea "Hello {{First Name}}, your appointment with Vegas Custom Glass is on {{Date}} b…" at bounding box center [282, 238] width 199 height 49
click at [196, 233] on textarea "Hello {{First Name}}, your appointment with Vegas Custom Glass is on {{Date}} b…" at bounding box center [282, 238] width 199 height 49
click at [212, 235] on textarea "Hello {{First Name}}, your appointment with Vegas Custom Glass is on {{Date}} b…" at bounding box center [282, 238] width 199 height 49
drag, startPoint x: 238, startPoint y: 254, endPoint x: 188, endPoint y: 215, distance: 63.0
click at [188, 215] on textarea "Hello {{First Name}}, your appointment with Vegas Custom Glass is on {{Date}} b…" at bounding box center [282, 238] width 199 height 49
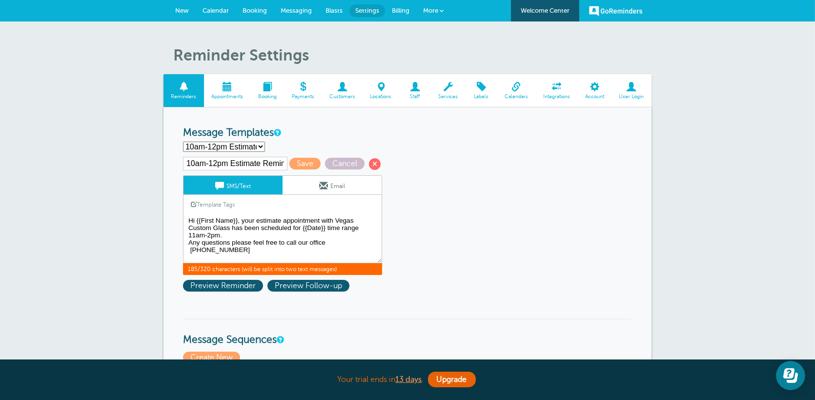
type textarea "Hi {{First Name}}, your estimate appointment with Vegas Custom Glass has been s…"
click at [255, 143] on select ""CUSTOM TIME ABLE TO EDIT" 10am-12pm Estimate Reminder 10am-12pm INSTALLATION 1…" at bounding box center [224, 147] width 82 height 10
click at [313, 132] on h3 "Message Templates" at bounding box center [407, 133] width 449 height 12
click at [372, 166] on span at bounding box center [375, 164] width 12 height 12
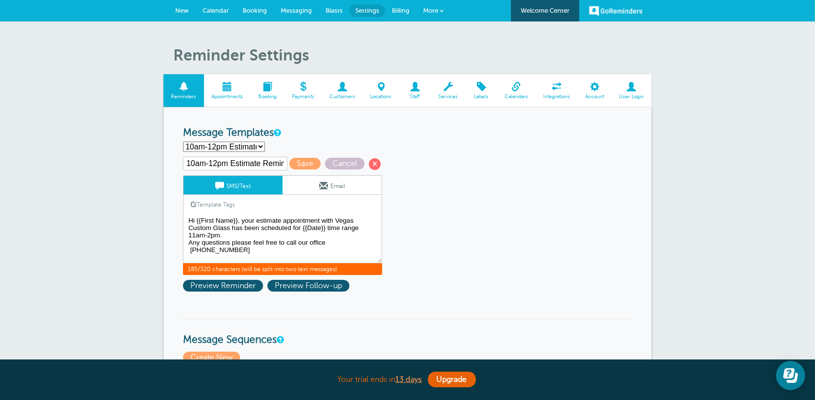
click at [236, 149] on select ""CUSTOM TIME ABLE TO EDIT" 10am-12pm Estimate Reminder 10am-12pm INSTALLATION 1…" at bounding box center [224, 147] width 82 height 10
select select
click at [183, 142] on select ""CUSTOM TIME ABLE TO EDIT" 10am-12pm Estimate Reminder 10am-12pm INSTALLATION 1…" at bounding box center [224, 147] width 82 height 10
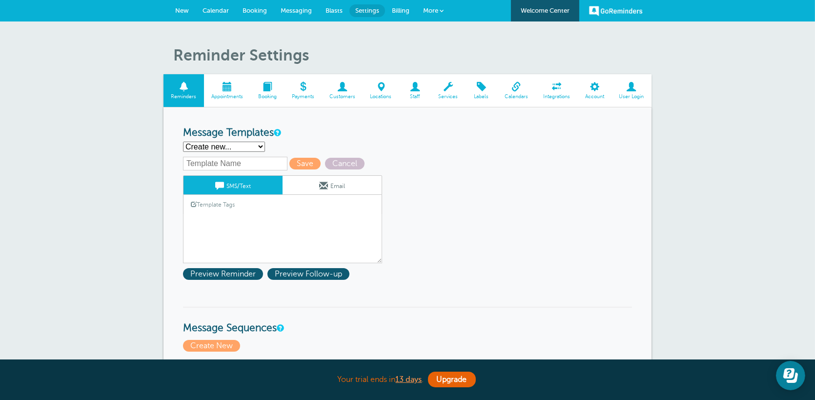
click at [237, 162] on input "text" at bounding box center [235, 164] width 104 height 14
type input "11am-2pm ESTIMATE"
click at [218, 215] on textarea "Hello {{First Name}}, your appointment with Vegas Custom Glass is on {{Date}} b…" at bounding box center [282, 238] width 199 height 49
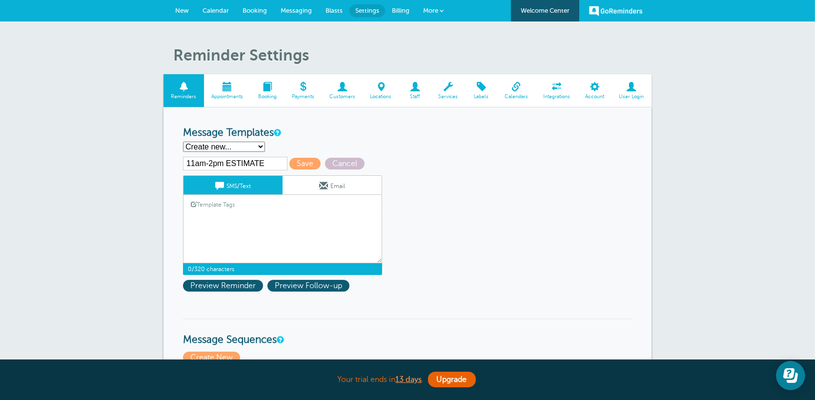
paste textarea "Hi {{First Name}}, your estimate appointment with Vegas Custom Glass has been s…"
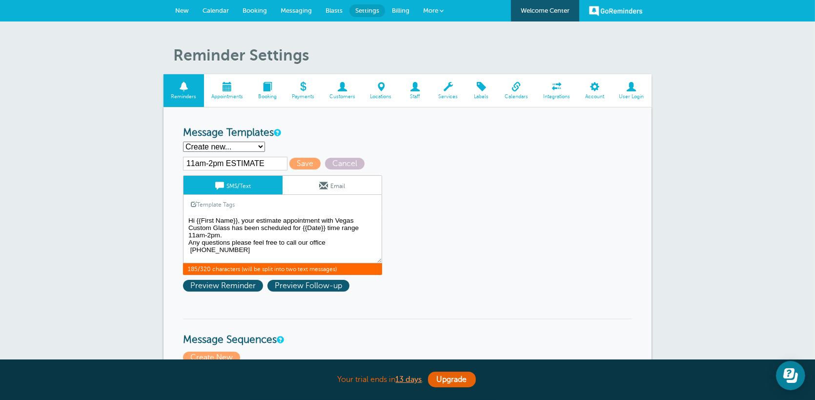
click at [187, 219] on textarea "Hello {{First Name}}, your appointment with Vegas Custom Glass is on {{Date}} b…" at bounding box center [282, 238] width 199 height 49
type textarea "Hi {{First Name}}, your estimate appointment with Vegas Custom Glass has been s…"
click at [306, 165] on span "Save" at bounding box center [304, 164] width 31 height 12
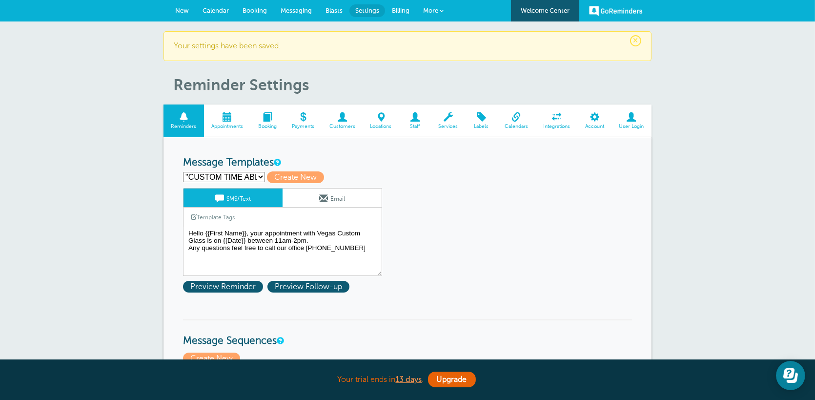
click at [257, 176] on select ""CUSTOM TIME ABLE TO EDIT" 10am-12pm Estimate Reminder 10am-12pm INSTALLATION 1…" at bounding box center [224, 177] width 82 height 10
click at [249, 176] on select ""CUSTOM TIME ABLE TO EDIT" 10am-12pm Estimate Reminder 10am-12pm INSTALLATION 1…" at bounding box center [224, 177] width 82 height 10
select select "160091"
click at [183, 172] on select ""CUSTOM TIME ABLE TO EDIT" 10am-12pm Estimate Reminder 10am-12pm INSTALLATION 1…" at bounding box center [224, 177] width 82 height 10
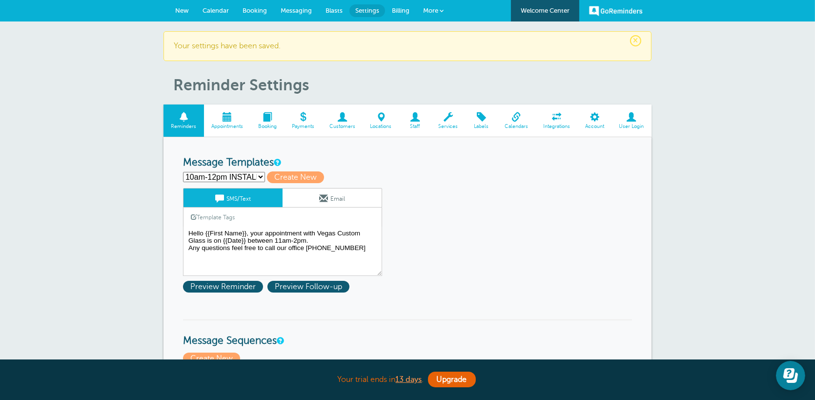
type input "10am-12pm INSTALLATION"
type textarea "Hello {{First Name}} , your installation with Vegas Custom Glass is scheduled f…"
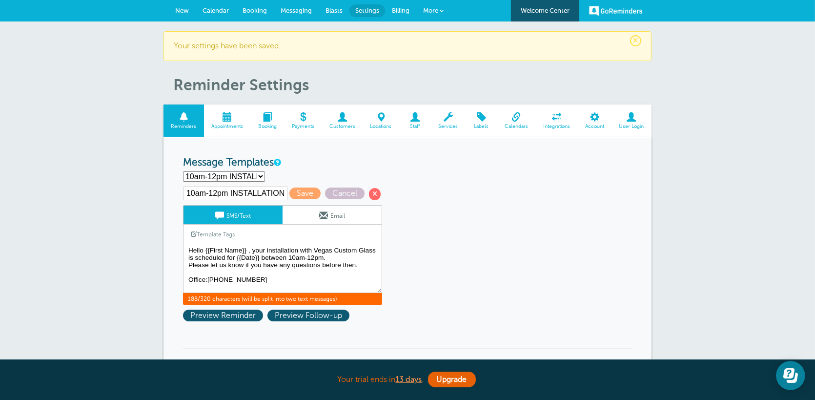
drag, startPoint x: 359, startPoint y: 272, endPoint x: 275, endPoint y: 280, distance: 83.8
click at [358, 271] on textarea "Hello {{First Name}}, your appointment with Vegas Custom Glass is on {{Date}} b…" at bounding box center [282, 268] width 199 height 49
drag, startPoint x: 247, startPoint y: 284, endPoint x: 179, endPoint y: 247, distance: 78.0
drag, startPoint x: 477, startPoint y: 205, endPoint x: 275, endPoint y: 200, distance: 202.1
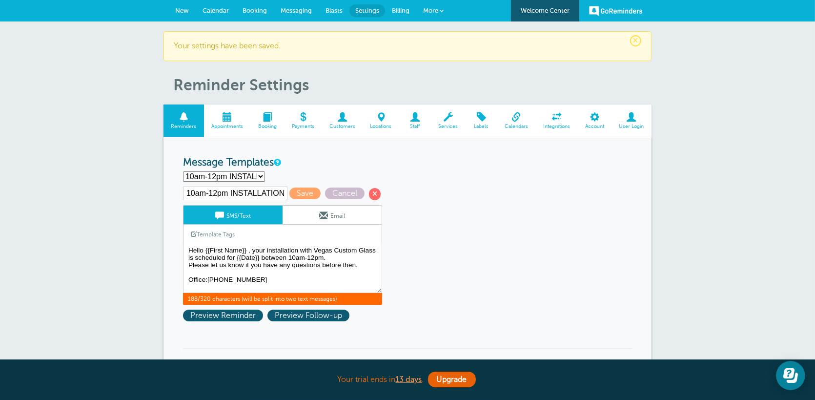
click at [262, 175] on select ""CUSTOM TIME ABLE TO EDIT" 10am-12pm Estimate Reminder 10am-12pm INSTALLATION 1…" at bounding box center [224, 176] width 82 height 10
select select
click at [183, 171] on select ""CUSTOM TIME ABLE TO EDIT" 10am-12pm Estimate Reminder 10am-12pm INSTALLATION 1…" at bounding box center [224, 176] width 82 height 10
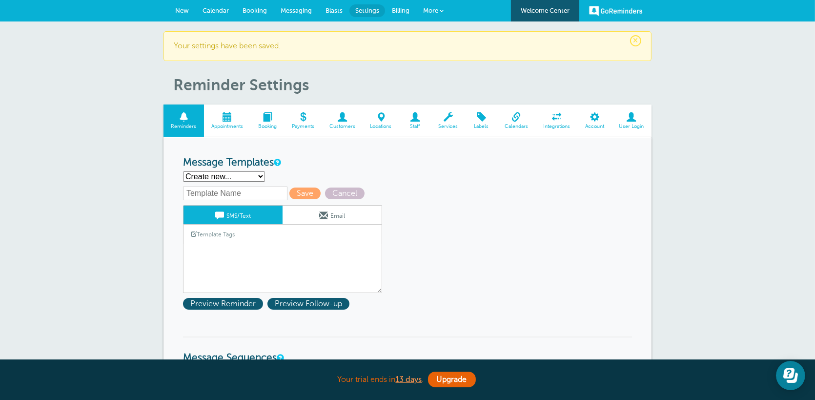
click at [224, 194] on input "text" at bounding box center [235, 193] width 104 height 14
type input "9"
type input "11AM-2PM INSTALLATION"
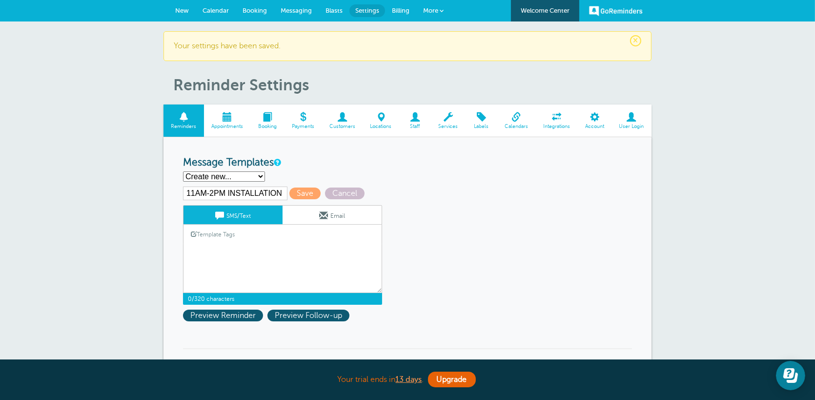
click at [251, 245] on textarea "Hello {{First Name}}, your appointment with Vegas Custom Glass is on {{Date}} b…" at bounding box center [282, 268] width 199 height 49
paste textarea "Hello {{First Name}} , your installation with Vegas Custom Glass is scheduled f…"
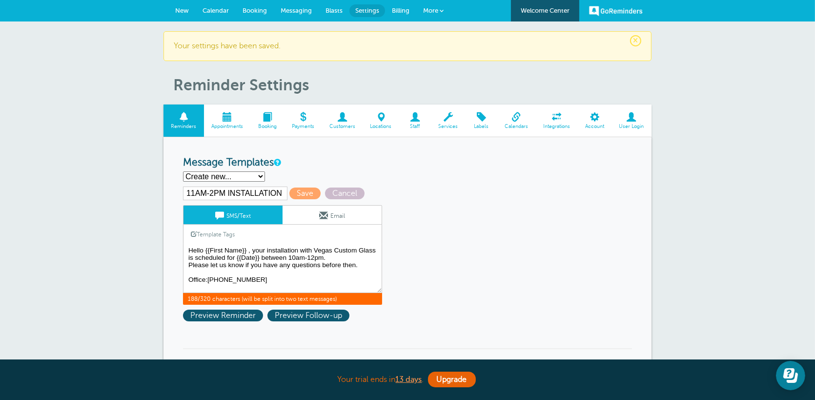
drag, startPoint x: 295, startPoint y: 254, endPoint x: 294, endPoint y: 280, distance: 25.9
click at [295, 255] on textarea "Hello {{First Name}}, your appointment with Vegas Custom Glass is on {{Date}} b…" at bounding box center [282, 268] width 199 height 49
click at [309, 256] on textarea "Hello {{First Name}}, your appointment with Vegas Custom Glass is on {{Date}} b…" at bounding box center [282, 268] width 199 height 49
type textarea "Hello {{First Name}} , your installation with Vegas Custom Glass is scheduled f…"
click at [335, 215] on link "Email" at bounding box center [332, 214] width 99 height 19
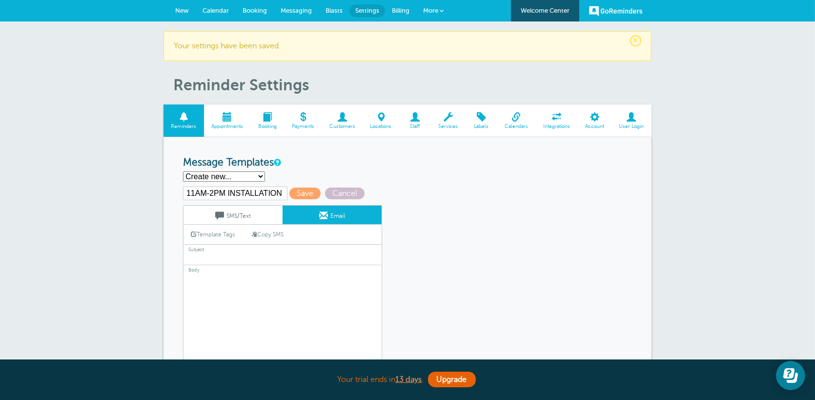
click at [247, 212] on link "SMS/Text" at bounding box center [233, 214] width 99 height 19
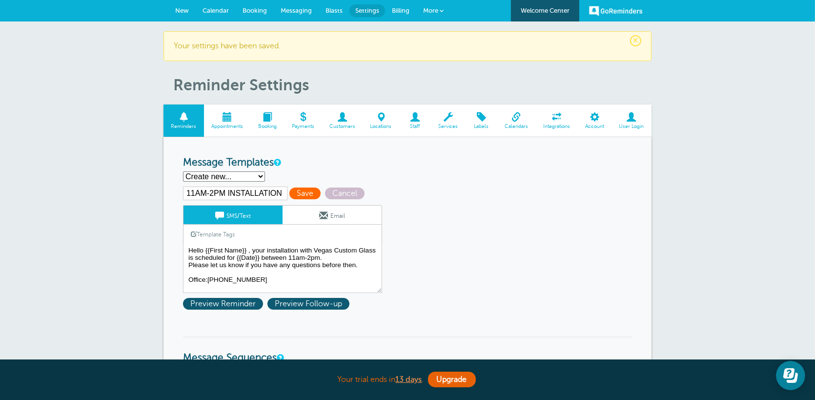
click at [300, 194] on span "Save" at bounding box center [304, 193] width 31 height 12
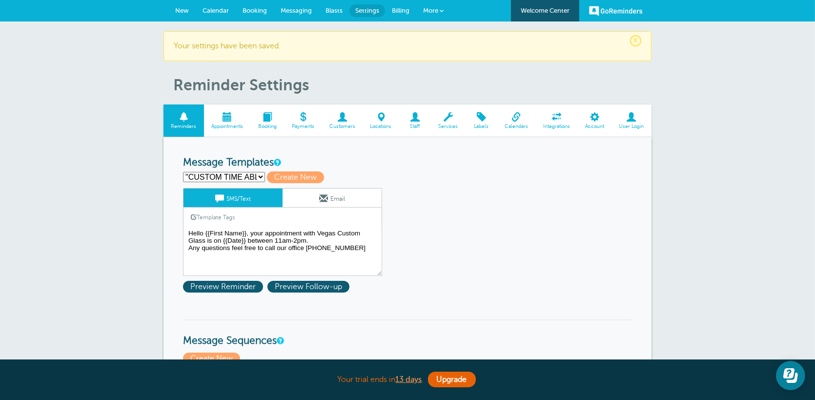
click at [257, 177] on select ""CUSTOM TIME ABLE TO EDIT" 10am-12pm Estimate Reminder 10am-12pm INSTALLATION 1…" at bounding box center [224, 177] width 82 height 10
click at [249, 176] on select ""CUSTOM TIME ABLE TO EDIT" 10am-12pm Estimate Reminder 10am-12pm INSTALLATION 1…" at bounding box center [224, 177] width 82 height 10
select select "160096"
click at [183, 172] on select ""CUSTOM TIME ABLE TO EDIT" 10am-12pm Estimate Reminder 10am-12pm INSTALLATION 1…" at bounding box center [224, 177] width 82 height 10
type input "10am-12pm REPAIR"
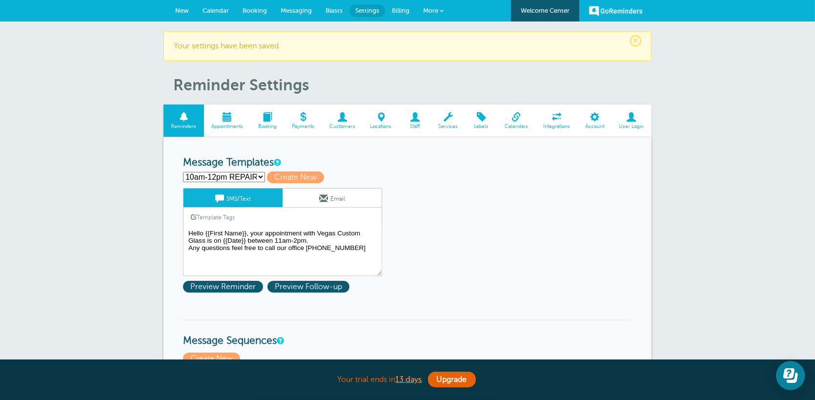
type textarea "Hello {{First Name}} , This is Vegas Custom Glass your repair is scheduled for …"
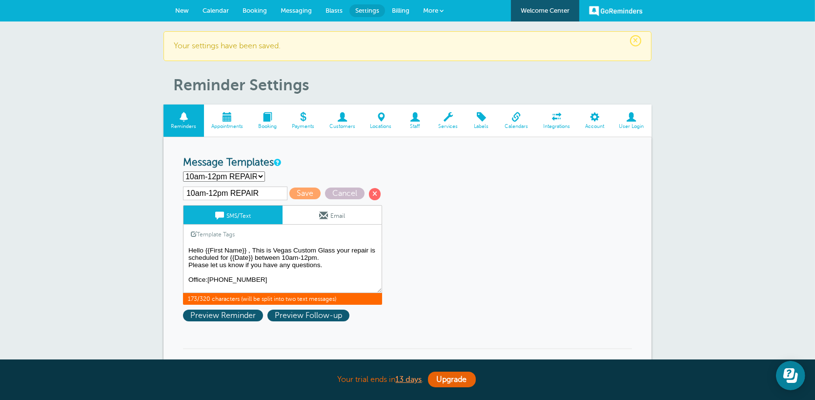
drag, startPoint x: 324, startPoint y: 271, endPoint x: 279, endPoint y: 274, distance: 45.5
click at [324, 270] on textarea "Hello {{First Name}}, your appointment with Vegas Custom Glass is on {{Date}} b…" at bounding box center [282, 268] width 199 height 49
drag, startPoint x: 258, startPoint y: 279, endPoint x: 174, endPoint y: 235, distance: 95.0
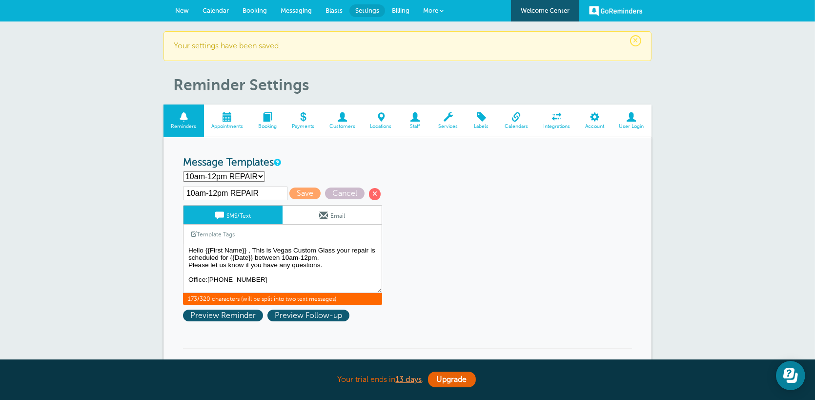
click at [257, 177] on select ""CUSTOM TIME ABLE TO EDIT" 10am-12pm Estimate Reminder 10am-12pm INSTALLATION 1…" at bounding box center [224, 176] width 82 height 10
select select
click at [183, 171] on select ""CUSTOM TIME ABLE TO EDIT" 10am-12pm Estimate Reminder 10am-12pm INSTALLATION 1…" at bounding box center [224, 176] width 82 height 10
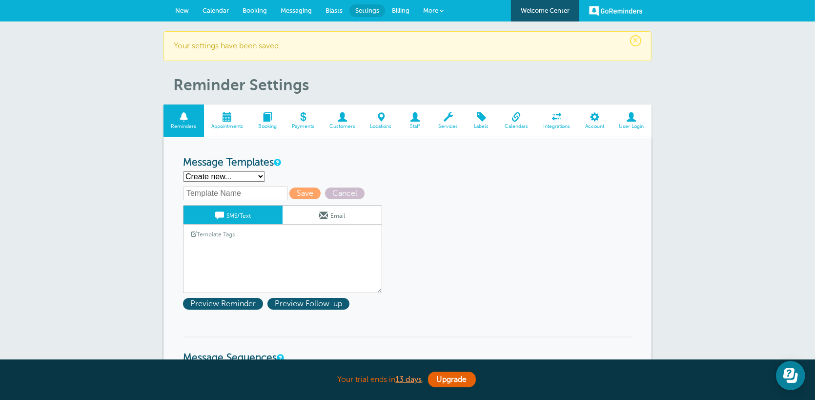
click at [223, 241] on link "Template Tags" at bounding box center [213, 234] width 59 height 19
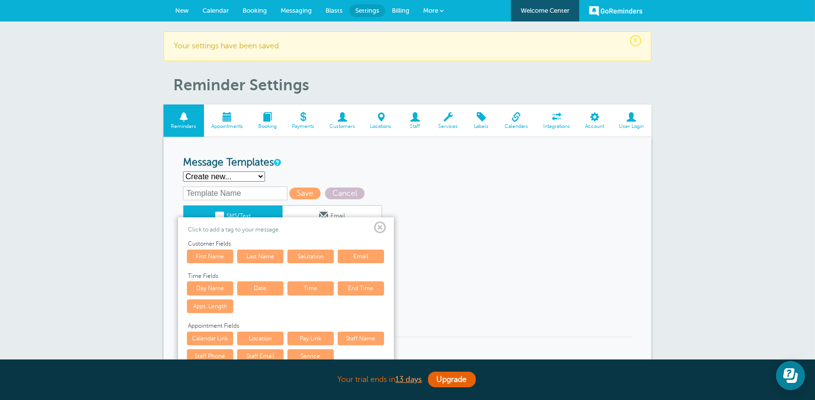
click at [216, 193] on input "text" at bounding box center [235, 193] width 104 height 14
type input "11am-2pm REPAIR"
click at [383, 223] on span at bounding box center [380, 228] width 12 height 12
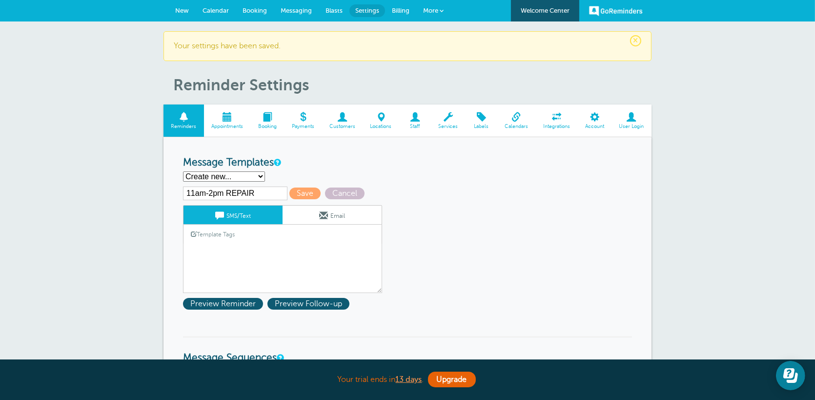
click at [231, 240] on link "Template Tags" at bounding box center [213, 234] width 59 height 19
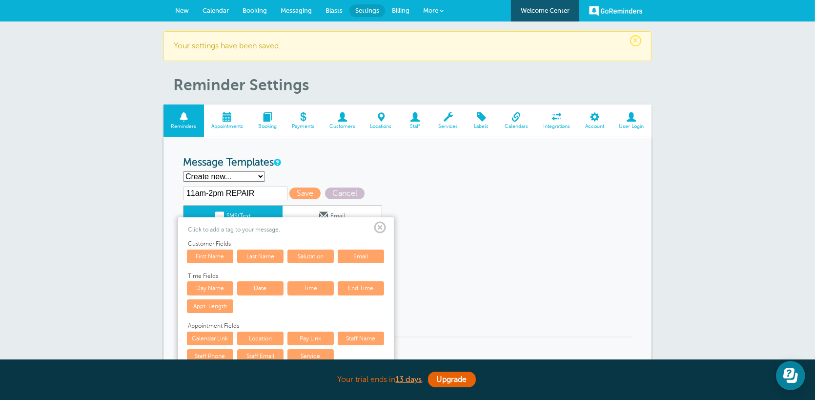
drag, startPoint x: 444, startPoint y: 231, endPoint x: 410, endPoint y: 232, distance: 34.2
click at [383, 229] on span at bounding box center [380, 228] width 12 height 12
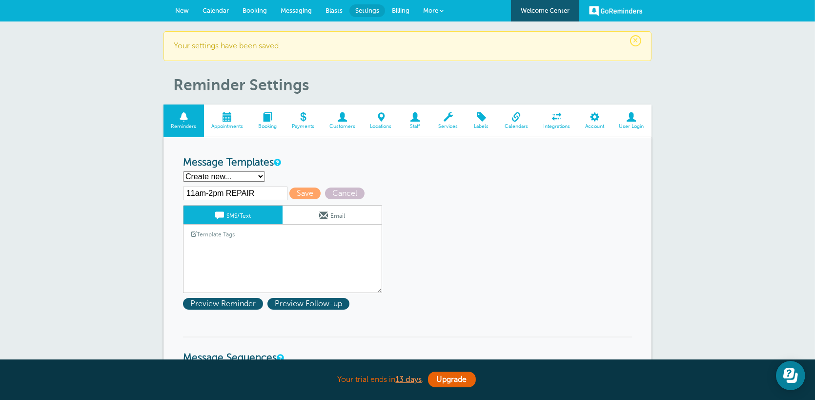
click at [247, 253] on textarea "Hello {{First Name}}, your appointment with Vegas Custom Glass is on {{Date}} b…" at bounding box center [282, 268] width 199 height 49
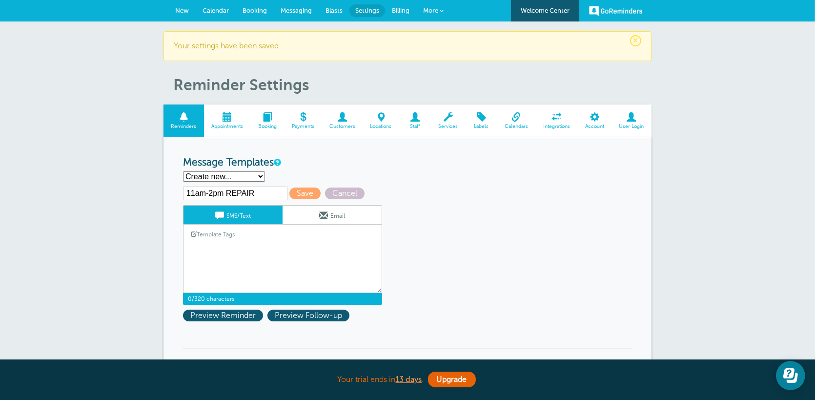
paste textarea "Hello {{First Name}} , This is Vegas Custom Glass your repair is scheduled for …"
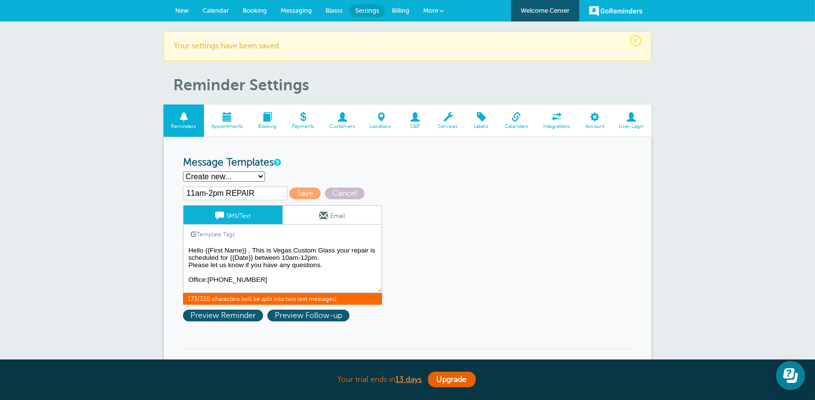
click at [287, 258] on textarea "Hello {{First Name}}, your appointment with Vegas Custom Glass is on {{Date}} b…" at bounding box center [282, 268] width 199 height 49
click at [305, 257] on textarea "Hello {{First Name}}, your appointment with Vegas Custom Glass is on {{Date}} b…" at bounding box center [282, 268] width 199 height 49
click at [351, 269] on textarea "Hello {{First Name}}, your appointment with Vegas Custom Glass is on {{Date}} b…" at bounding box center [282, 268] width 199 height 49
click at [189, 250] on textarea "Hello {{First Name}}, your appointment with Vegas Custom Glass is on {{Date}} b…" at bounding box center [282, 268] width 199 height 49
type textarea "Hello {{First Name}} , This is Vegas Custom Glass your repair is scheduled for …"
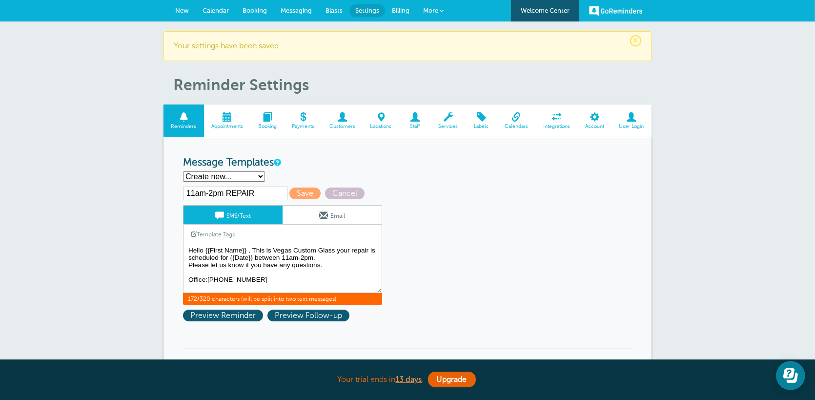
click at [310, 210] on link "Email" at bounding box center [332, 214] width 99 height 19
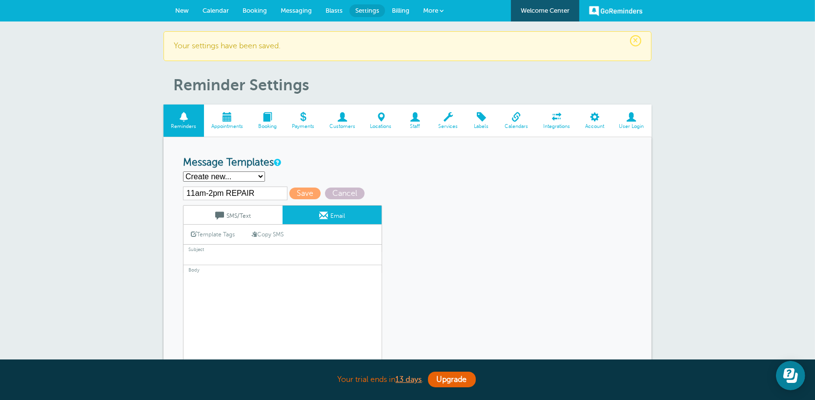
drag, startPoint x: 232, startPoint y: 218, endPoint x: 246, endPoint y: 212, distance: 15.3
click at [231, 217] on link "SMS/Text" at bounding box center [233, 214] width 99 height 19
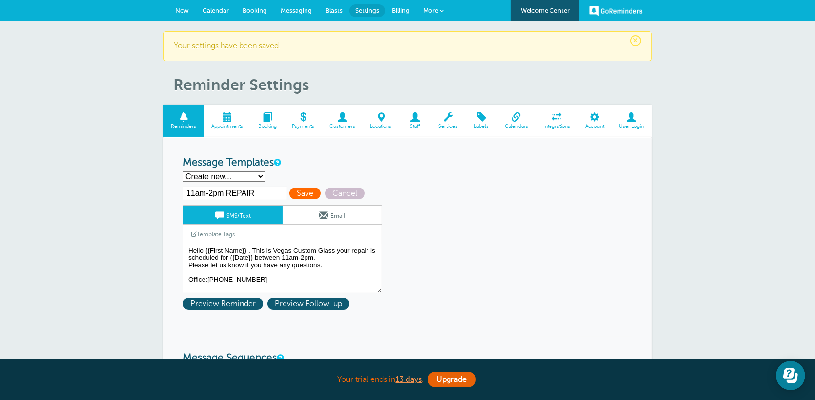
click at [300, 191] on span "Save" at bounding box center [304, 193] width 31 height 12
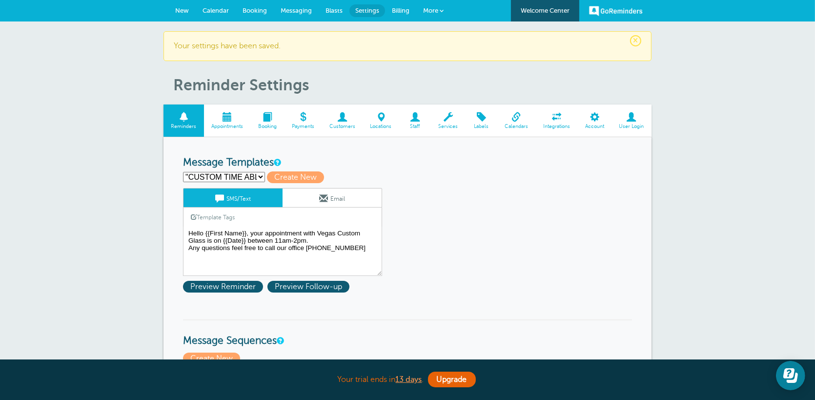
click at [251, 174] on select ""CUSTOM TIME ABLE TO EDIT" 10am-12pm Estimate Reminder 10am-12pm INSTALLATION 1…" at bounding box center [224, 177] width 82 height 10
select select "160215"
click at [183, 172] on select ""CUSTOM TIME ABLE TO EDIT" 10am-12pm Estimate Reminder 10am-12pm INSTALLATION 1…" at bounding box center [224, 177] width 82 height 10
type input "11am-2pm ESTIMATE"
type textarea "Hi {{First Name}}, your estimate appointment with Vegas Custom Glass has been s…"
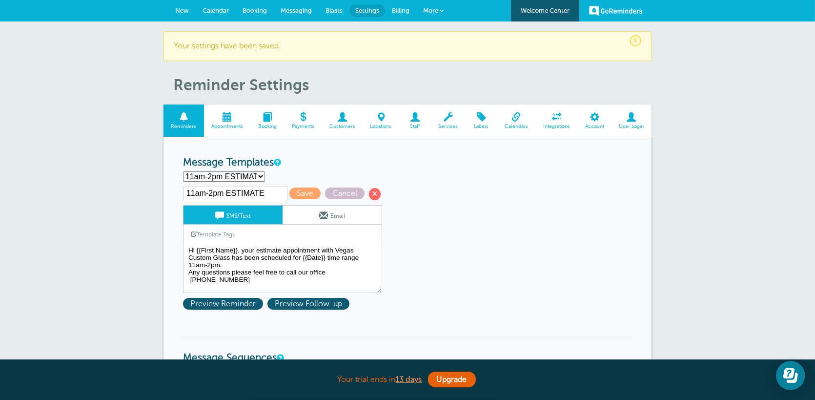
click at [257, 177] on select ""CUSTOM TIME ABLE TO EDIT" 10am-12pm Estimate Reminder 10am-12pm INSTALLATION 1…" at bounding box center [224, 176] width 82 height 10
select select "160216"
click at [183, 171] on select ""CUSTOM TIME ABLE TO EDIT" 10am-12pm Estimate Reminder 10am-12pm INSTALLATION 1…" at bounding box center [224, 176] width 82 height 10
type input "11AM-2PM INSTALLATION"
type textarea "Hello {{First Name}} , your installation with Vegas Custom Glass is scheduled f…"
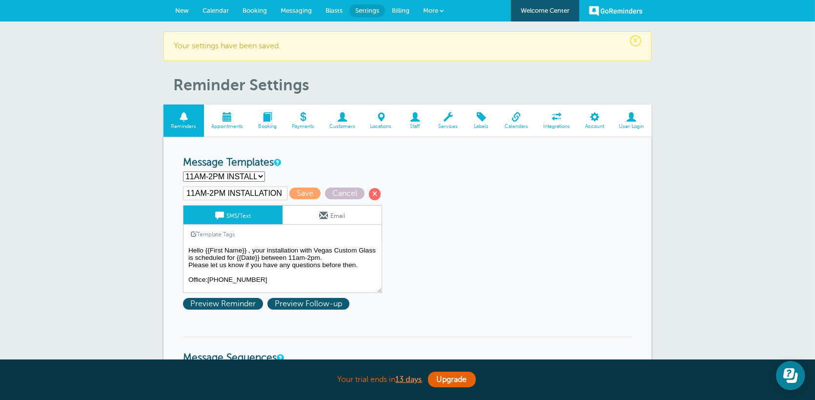
drag, startPoint x: 205, startPoint y: 191, endPoint x: 205, endPoint y: 201, distance: 9.8
click at [205, 191] on input "11AM-2PM INSTALLATION" at bounding box center [235, 193] width 104 height 14
click at [225, 189] on input "11am-2PM INSTALLATION" at bounding box center [235, 193] width 104 height 14
type input "11am-2pm INSTALLATION"
click at [304, 198] on span "Save" at bounding box center [304, 193] width 31 height 12
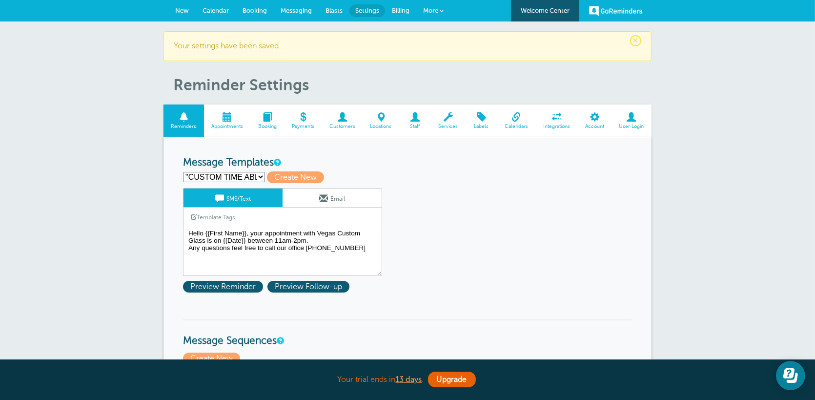
click at [251, 177] on select ""CUSTOM TIME ABLE TO EDIT" 10am-12pm Estimate Reminder 10am-12pm INSTALLATION 1…" at bounding box center [224, 177] width 82 height 10
click at [180, 7] on span "New" at bounding box center [182, 10] width 14 height 7
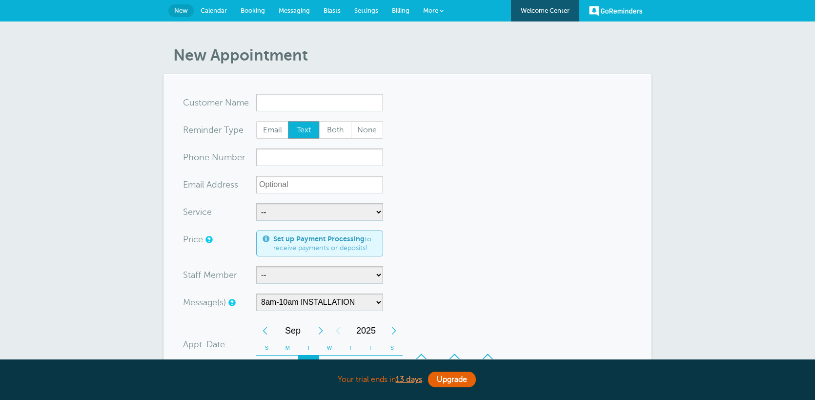
select select "160111"
click at [344, 104] on input "x-no-autofill" at bounding box center [319, 103] width 127 height 18
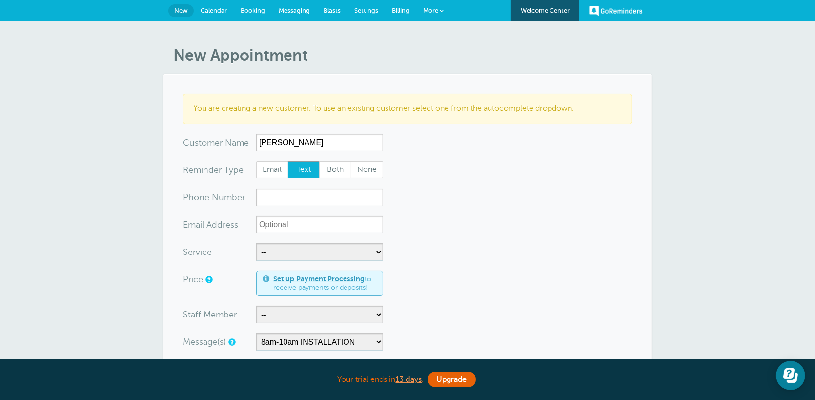
scroll to position [49, 0]
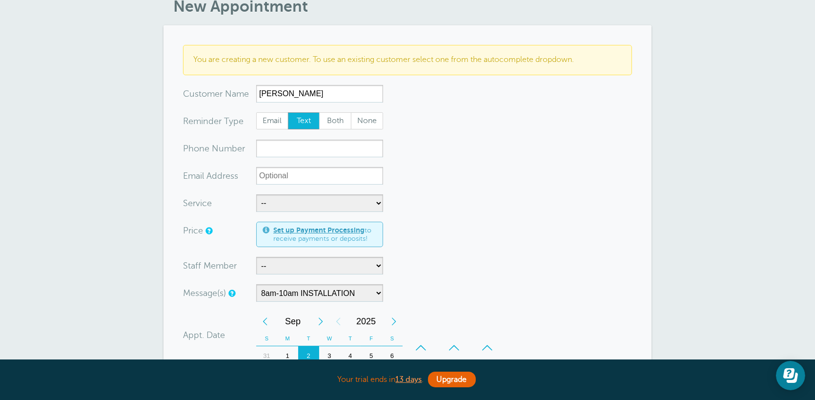
type input "[PERSON_NAME]"
click at [375, 266] on select "-- [PERSON_NAME] and DJ [PERSON_NAME],DJ,[PERSON_NAME] and [PERSON_NAME] and [P…" at bounding box center [319, 266] width 127 height 18
select select "21469"
click at [256, 257] on select "-- [PERSON_NAME] and DJ [PERSON_NAME],DJ,[PERSON_NAME] and [PERSON_NAME] and [P…" at bounding box center [319, 266] width 127 height 18
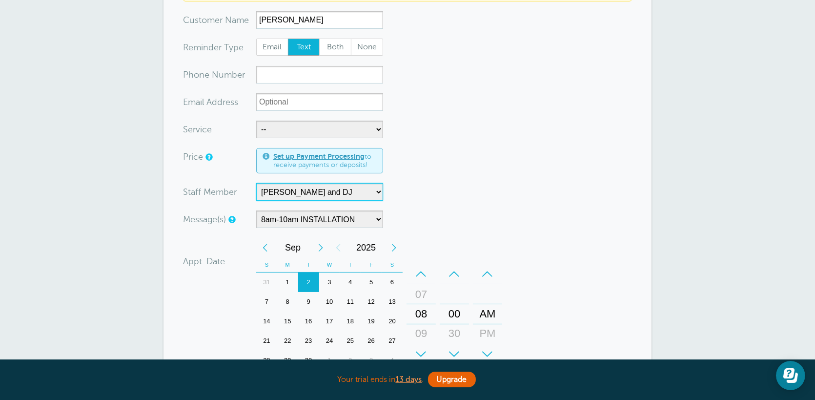
scroll to position [146, 0]
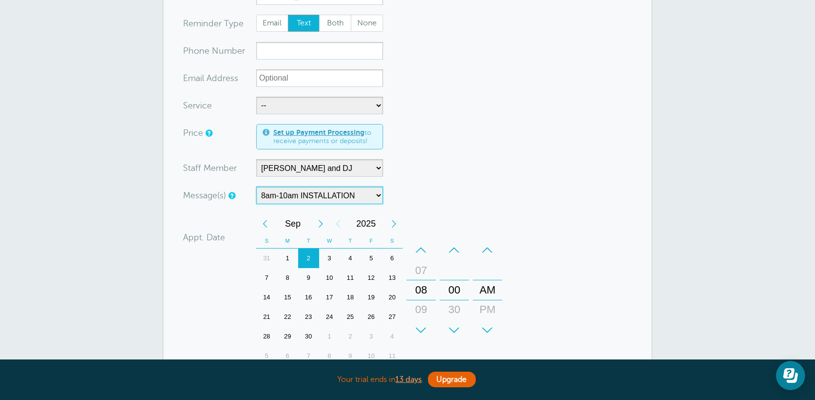
click at [375, 201] on select "10am-12pm ESTIMATE 10AM-12PM INSTALLATION 10am-12pm REPAIR 10am-2pm ESTIMATE 10…" at bounding box center [319, 195] width 127 height 18
click at [463, 176] on form "You are creating a new customer. To use an existing customer select one from th…" at bounding box center [407, 212] width 449 height 530
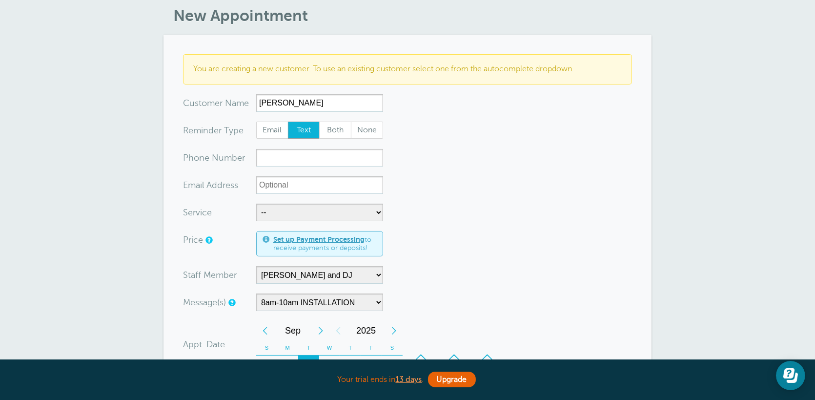
scroll to position [0, 0]
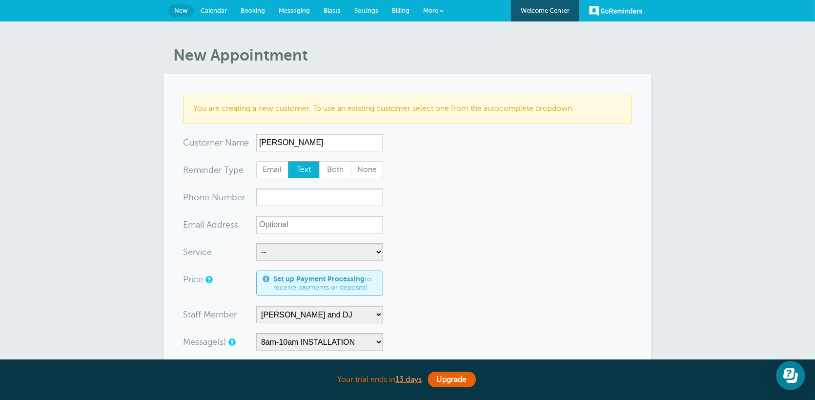
click at [296, 13] on span "Messaging" at bounding box center [294, 10] width 31 height 7
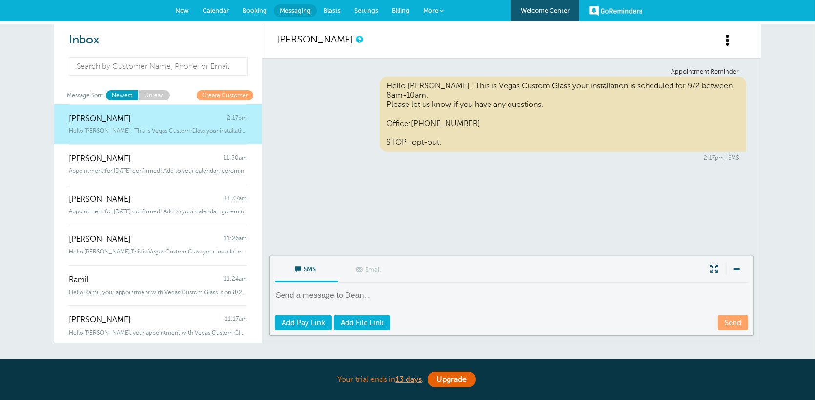
click at [253, 12] on span "Booking" at bounding box center [255, 10] width 24 height 7
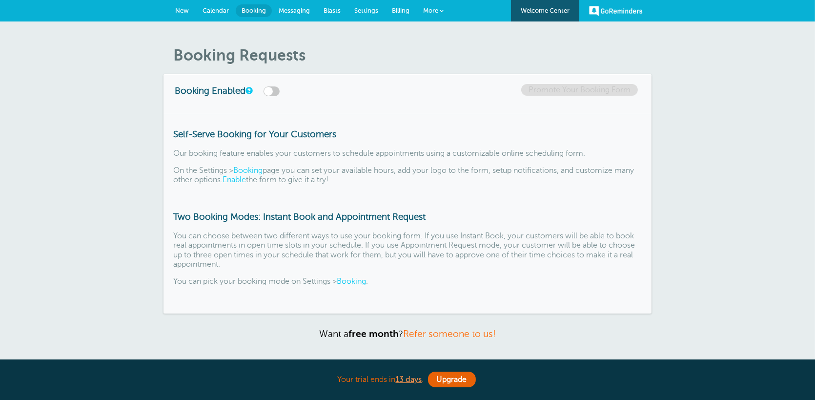
click at [214, 11] on span "Calendar" at bounding box center [216, 10] width 26 height 7
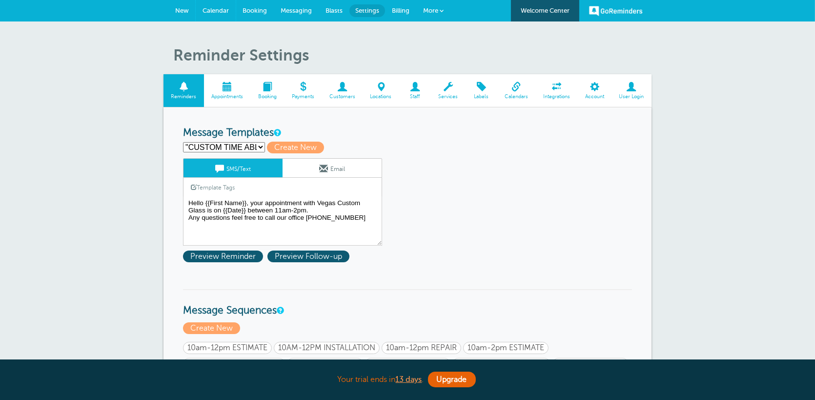
click at [221, 12] on span "Calendar" at bounding box center [216, 10] width 26 height 7
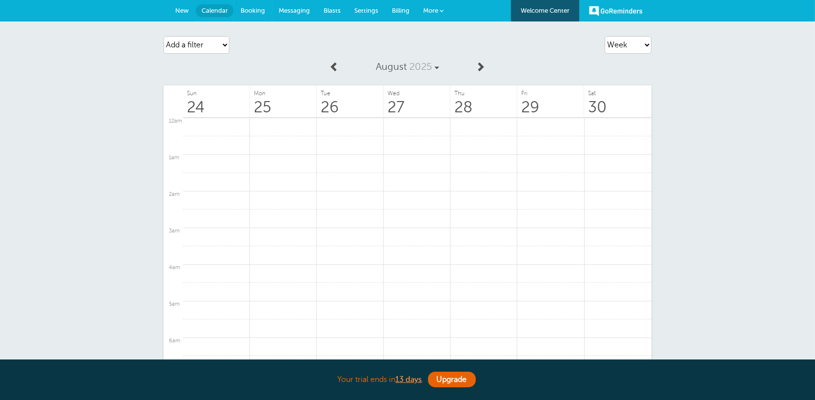
scroll to position [306, 0]
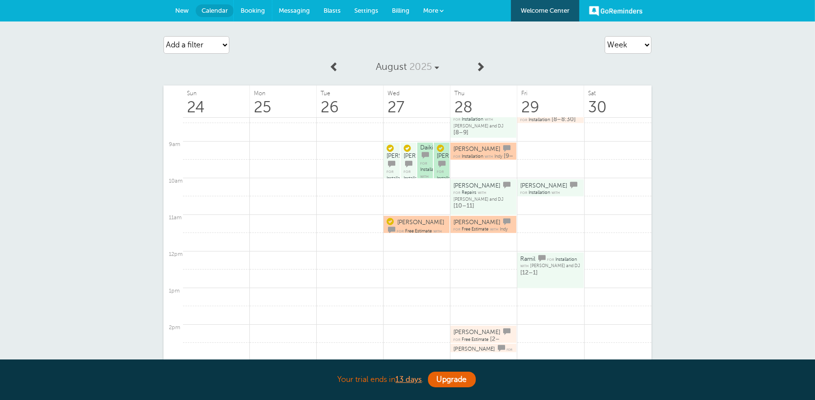
click at [256, 7] on span "Booking" at bounding box center [253, 10] width 24 height 7
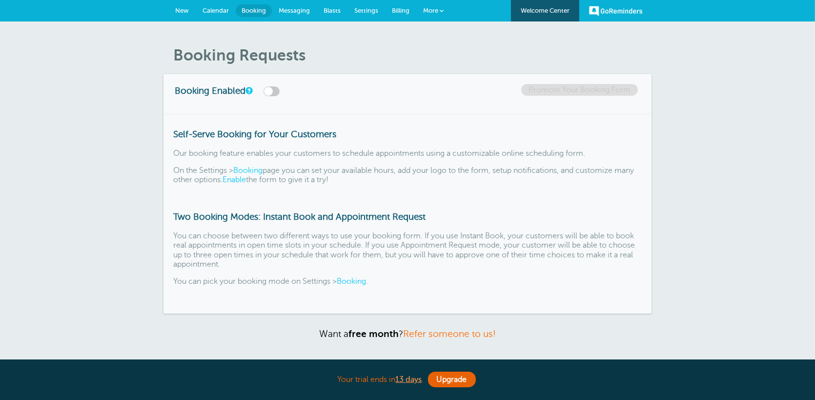
click at [222, 13] on span "Calendar" at bounding box center [216, 10] width 26 height 7
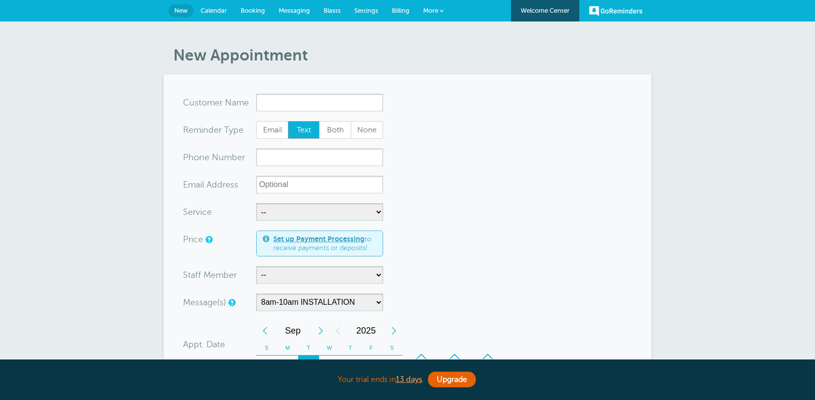
select select "160111"
click at [301, 7] on span "Messaging" at bounding box center [294, 10] width 31 height 7
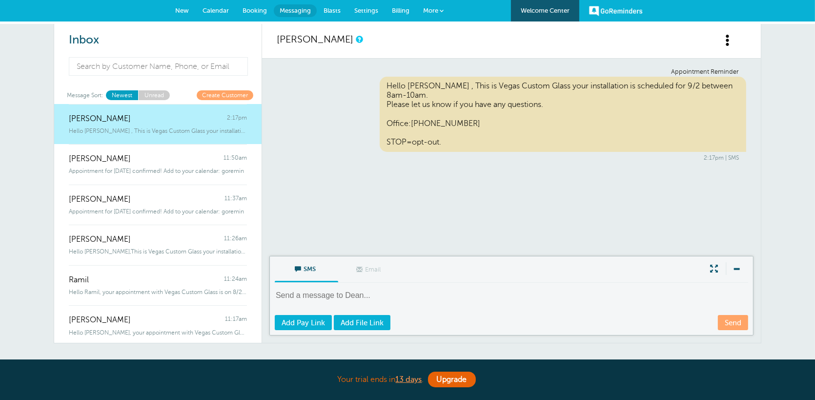
click at [338, 14] on link "Blasts" at bounding box center [332, 10] width 31 height 21
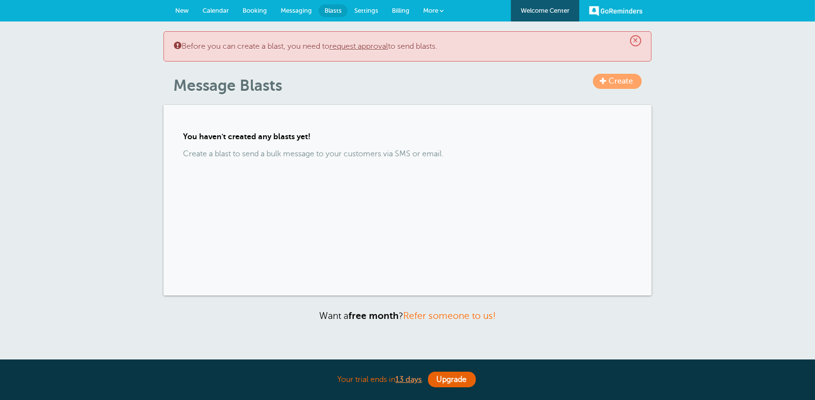
click at [373, 10] on span "Settings" at bounding box center [366, 10] width 24 height 7
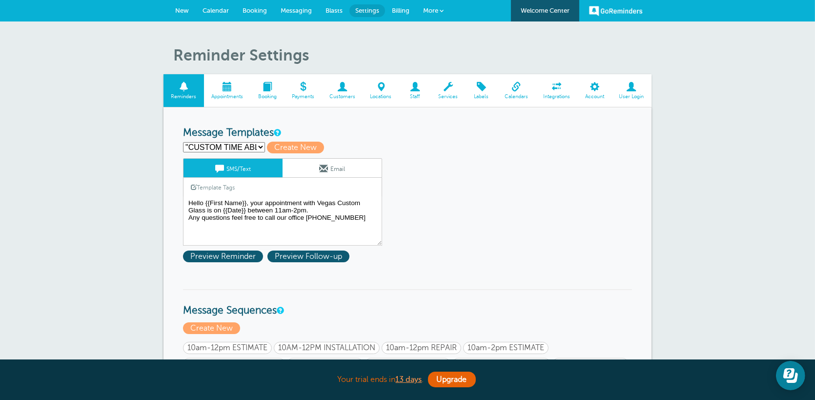
click at [327, 10] on span "Blasts" at bounding box center [334, 10] width 17 height 7
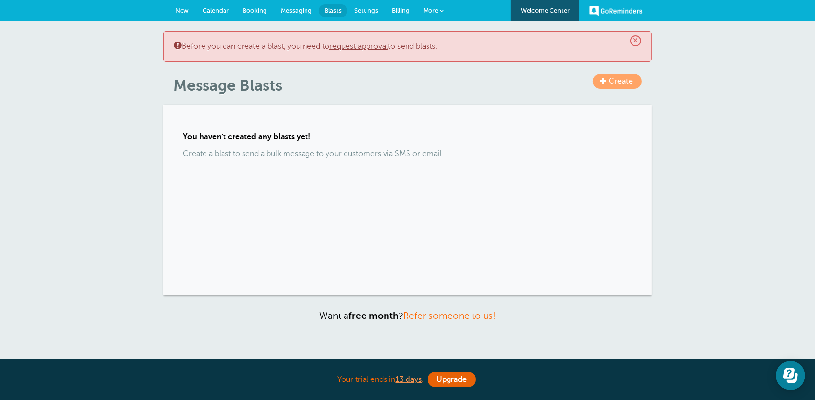
click at [369, 11] on span "Settings" at bounding box center [366, 10] width 24 height 7
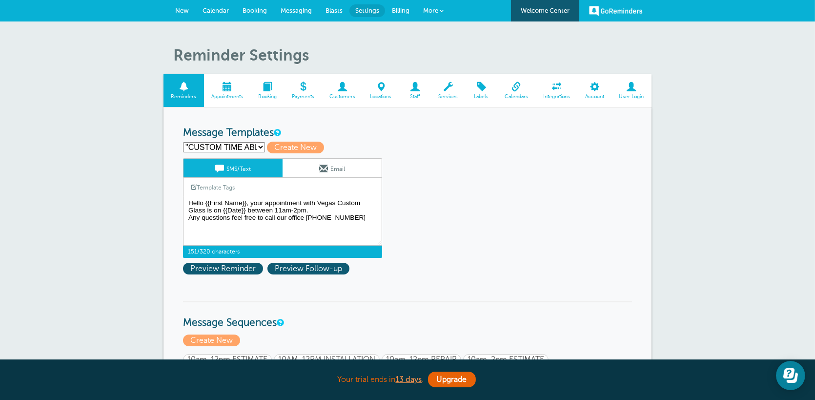
drag, startPoint x: 309, startPoint y: 209, endPoint x: 248, endPoint y: 209, distance: 61.5
click at [248, 209] on textarea "Hello {{First Name}}, your appointment with Vegas Custom Glass is on {{Date}} b…" at bounding box center [282, 221] width 199 height 49
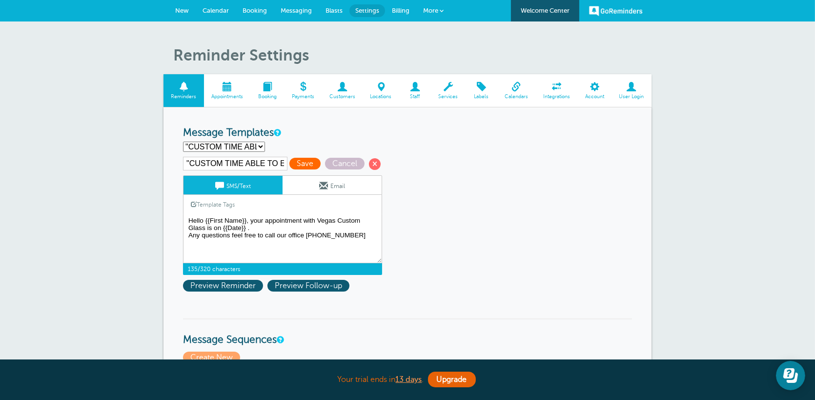
type textarea "Hello {{First Name}}, your appointment with Vegas Custom Glass is on {{Date}} .…"
click at [301, 166] on span "Save" at bounding box center [304, 164] width 31 height 12
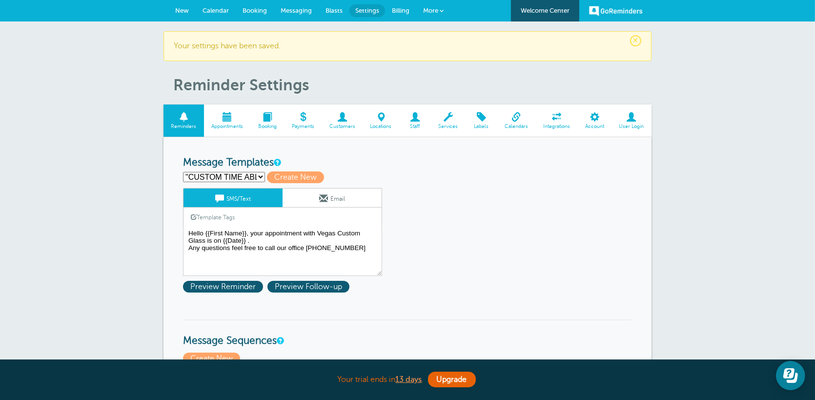
click at [178, 12] on span "New" at bounding box center [182, 10] width 14 height 7
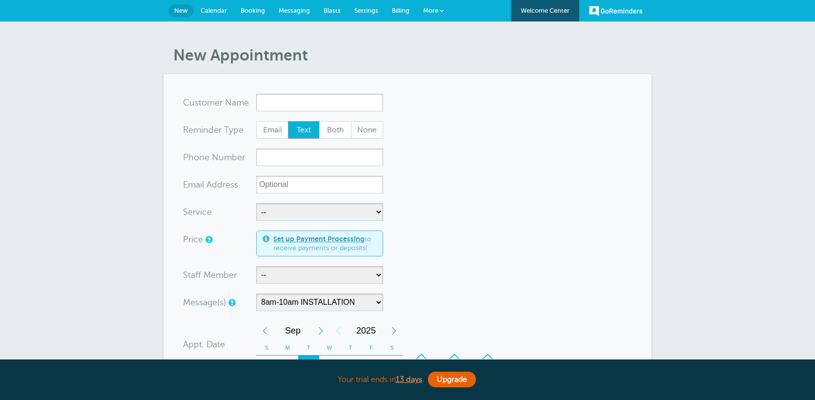
select select "160111"
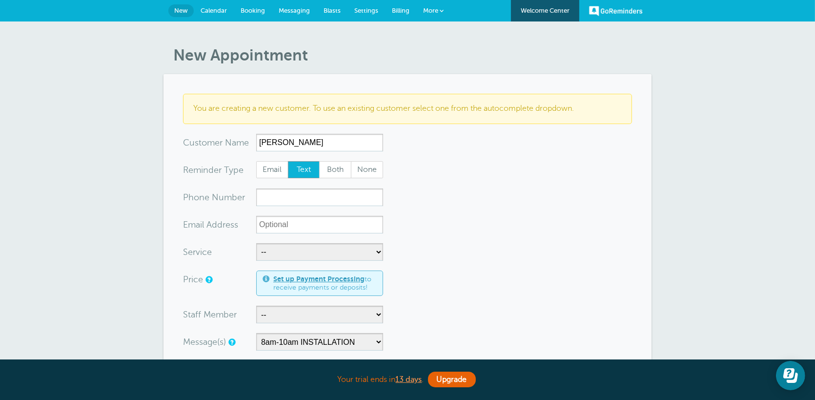
type input "Clarence"
click at [278, 199] on input "xxx-no-autofill" at bounding box center [319, 197] width 127 height 18
type input "296305192"
click at [537, 294] on form "You are creating a new customer. To use an existing customer select one from th…" at bounding box center [407, 359] width 449 height 530
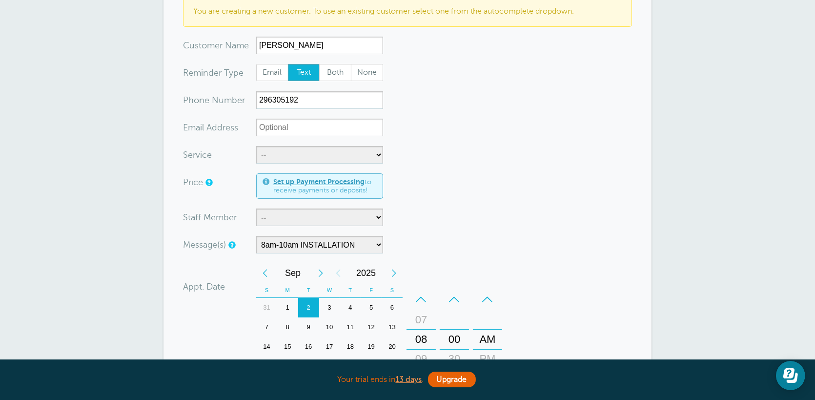
scroll to position [98, 0]
click at [364, 221] on select "-- Gerado and DJ Gerado,DJ,Indy and Justin Indy Indy and Justin Pete Vincent" at bounding box center [319, 217] width 127 height 18
select select "21470"
click at [256, 208] on select "-- Gerado and DJ Gerado,DJ,Indy and Justin Indy Indy and Justin Pete Vincent" at bounding box center [319, 217] width 127 height 18
click at [458, 231] on form "You are creating a new customer. To use an existing customer select one from th…" at bounding box center [407, 261] width 449 height 530
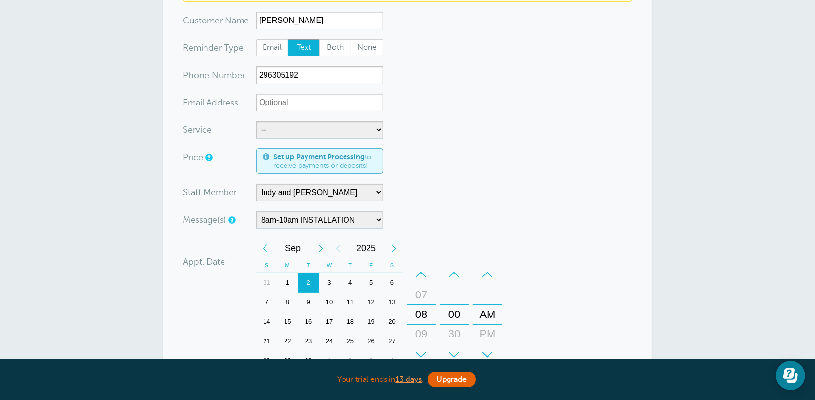
scroll to position [146, 0]
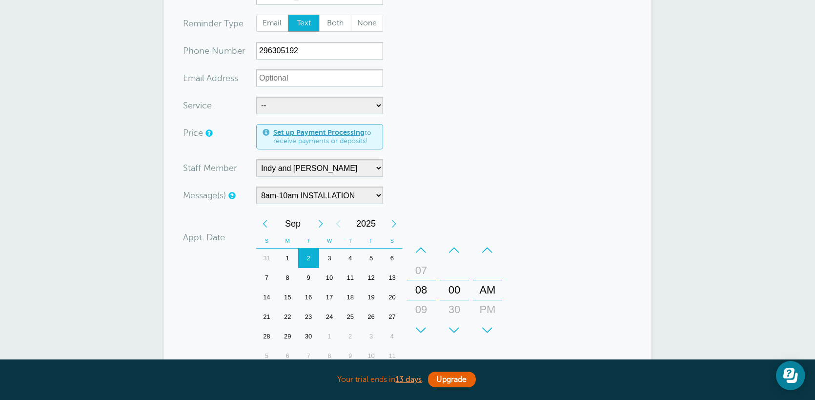
click at [263, 220] on div "Previous Month" at bounding box center [265, 224] width 18 height 20
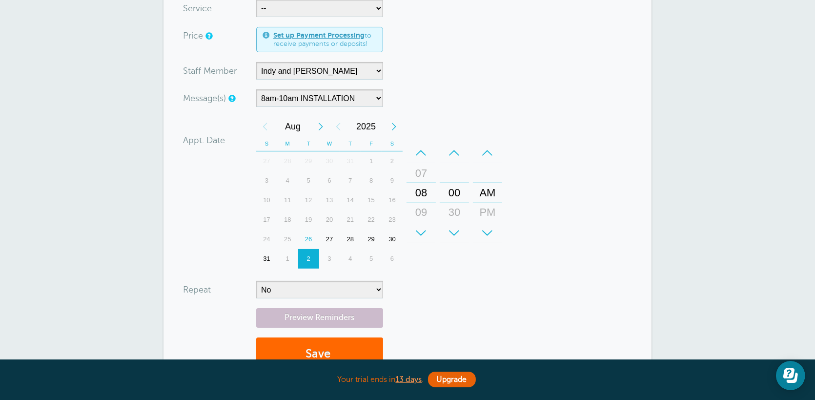
scroll to position [244, 0]
click at [330, 241] on div "27" at bounding box center [329, 239] width 21 height 20
click at [423, 231] on div "+" at bounding box center [421, 233] width 29 height 20
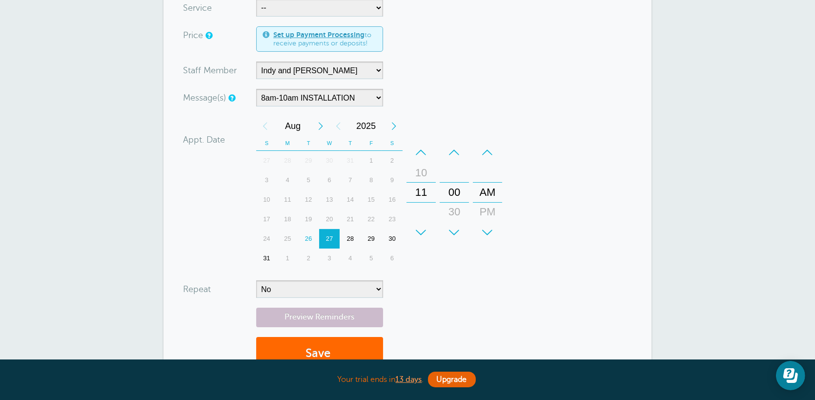
click at [423, 231] on div "+" at bounding box center [421, 233] width 29 height 20
click at [428, 224] on div "+" at bounding box center [421, 233] width 29 height 20
click at [489, 152] on div "–" at bounding box center [487, 153] width 29 height 20
click at [416, 228] on div "+" at bounding box center [421, 233] width 29 height 20
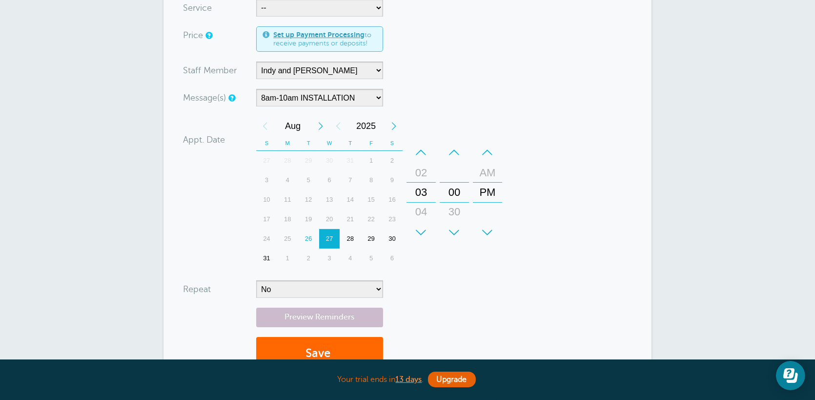
click at [476, 257] on div "+ – Month January February March April May June July August September October N…" at bounding box center [381, 192] width 250 height 152
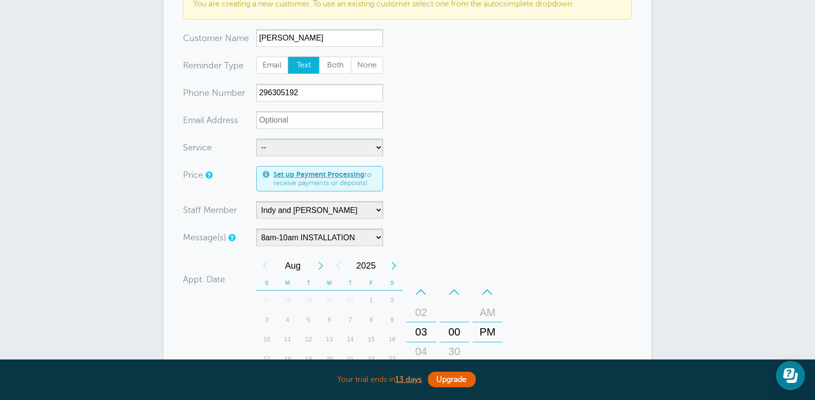
scroll to position [98, 0]
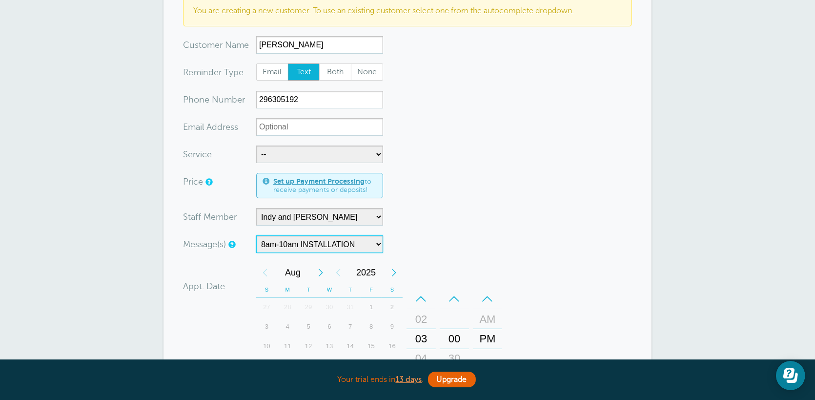
click at [363, 241] on select "10am-12pm ESTIMATE 10AM-12PM INSTALLATION 10am-12pm REPAIR 10am-2pm ESTIMATE 10…" at bounding box center [319, 244] width 127 height 18
select select "160124"
click at [256, 235] on select "10am-12pm ESTIMATE 10AM-12PM INSTALLATION 10am-12pm REPAIR 10am-2pm ESTIMATE 10…" at bounding box center [319, 244] width 127 height 18
click at [351, 147] on select "-- Free Estimate Installation Repairs" at bounding box center [319, 154] width 127 height 18
select select "28086"
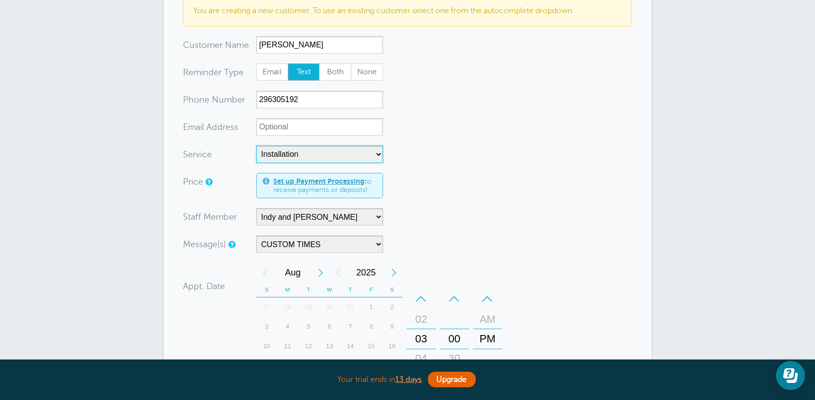
click at [256, 145] on select "-- Free Estimate Installation Repairs" at bounding box center [319, 154] width 127 height 18
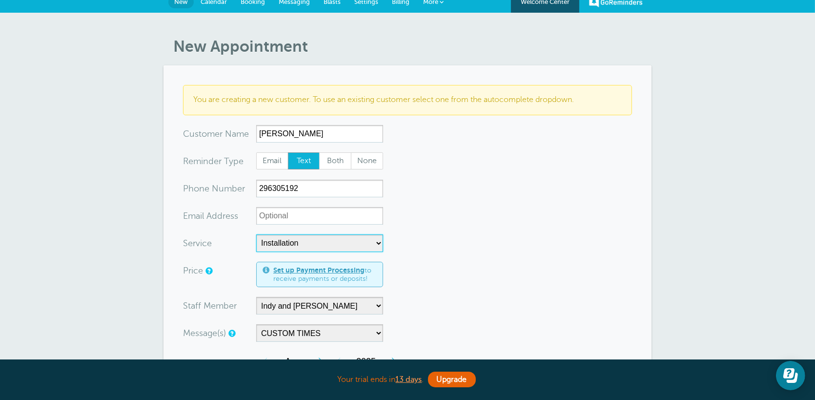
scroll to position [244, 0]
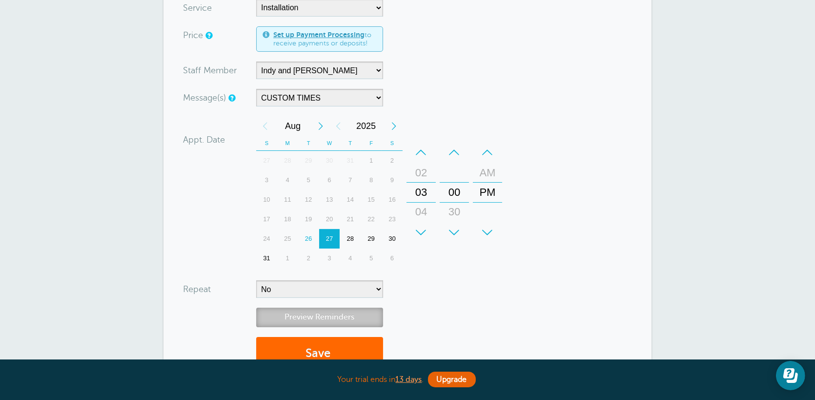
click at [325, 321] on link "Preview Reminders" at bounding box center [319, 316] width 127 height 19
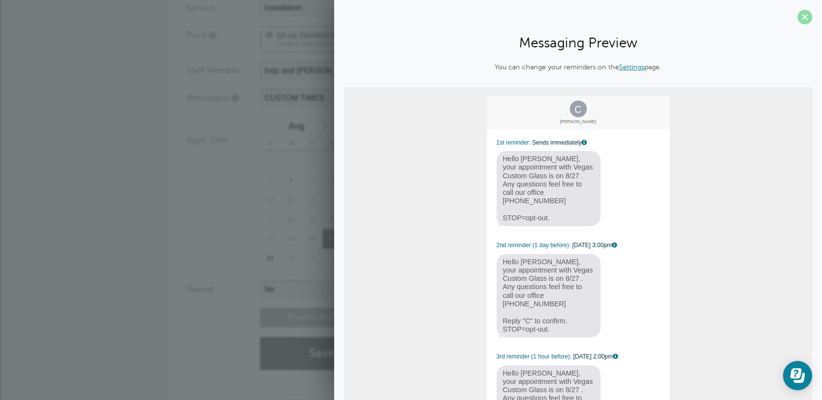
click at [798, 21] on span at bounding box center [805, 17] width 15 height 15
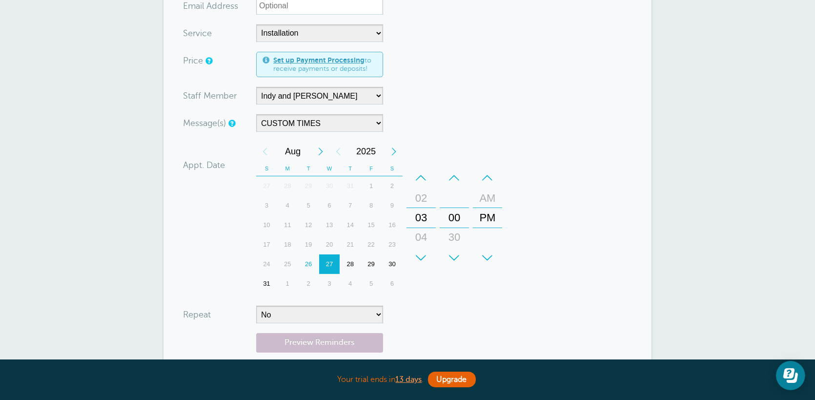
scroll to position [293, 0]
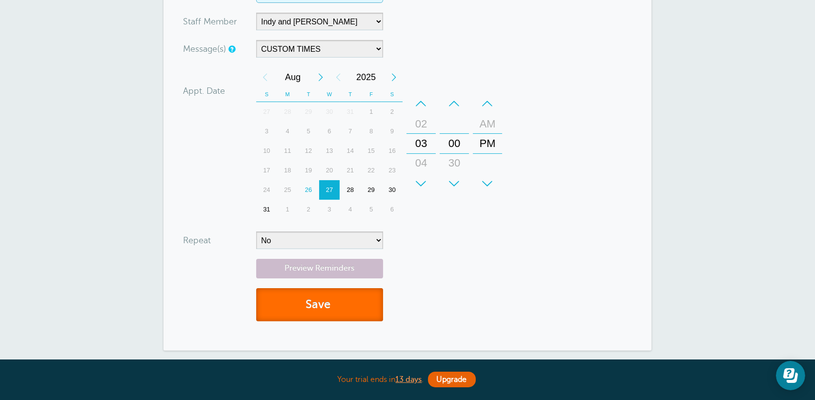
click at [330, 303] on button "Save" at bounding box center [319, 305] width 127 height 34
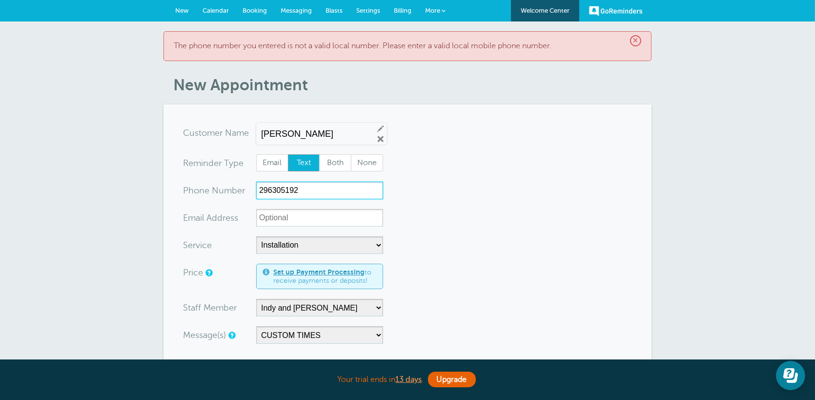
click at [313, 191] on input "296305192" at bounding box center [319, 191] width 127 height 18
type input "2296305192"
click at [477, 262] on form "You are creating a new customer. To use an existing customer select one from th…" at bounding box center [407, 370] width 449 height 493
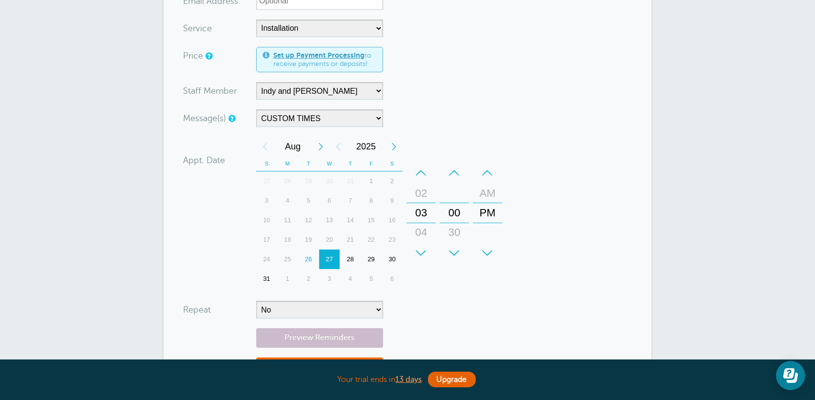
scroll to position [342, 0]
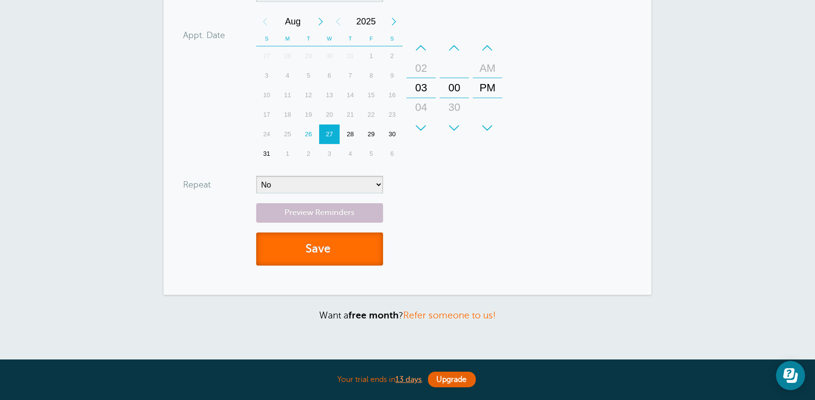
click at [335, 233] on button "Save" at bounding box center [319, 249] width 127 height 34
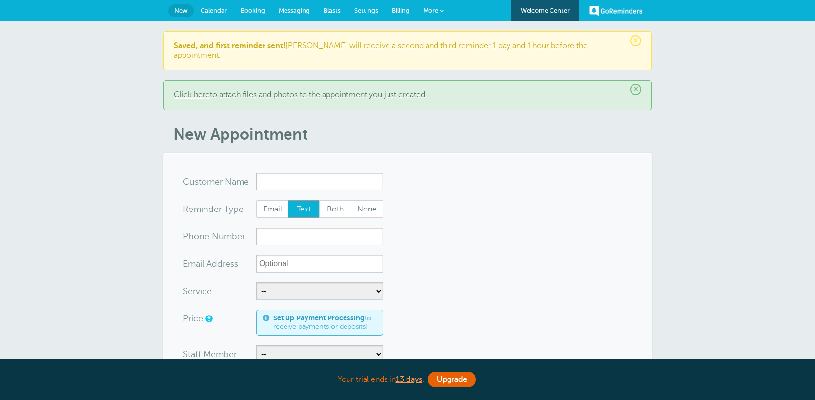
select select "160124"
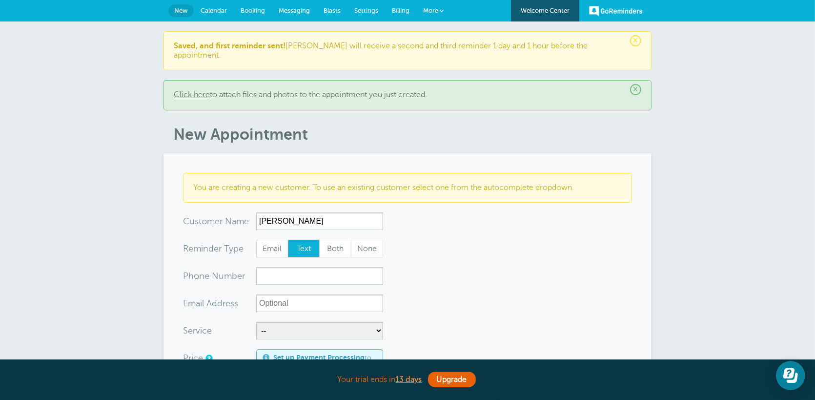
type input "Donna"
click at [306, 271] on input "xxx-no-autofill" at bounding box center [319, 276] width 127 height 18
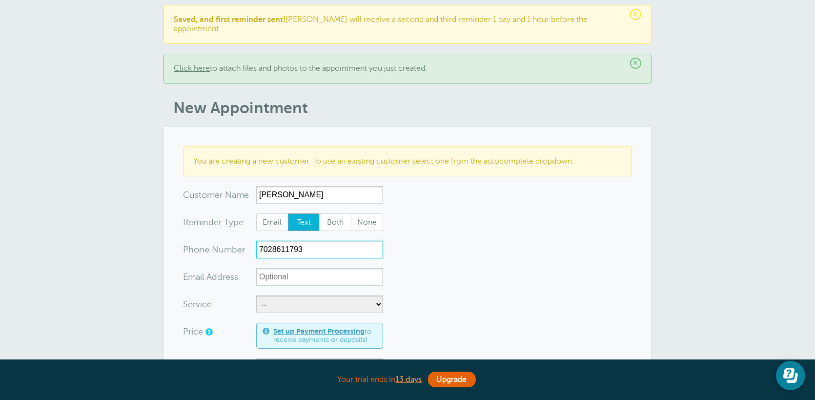
scroll to position [49, 0]
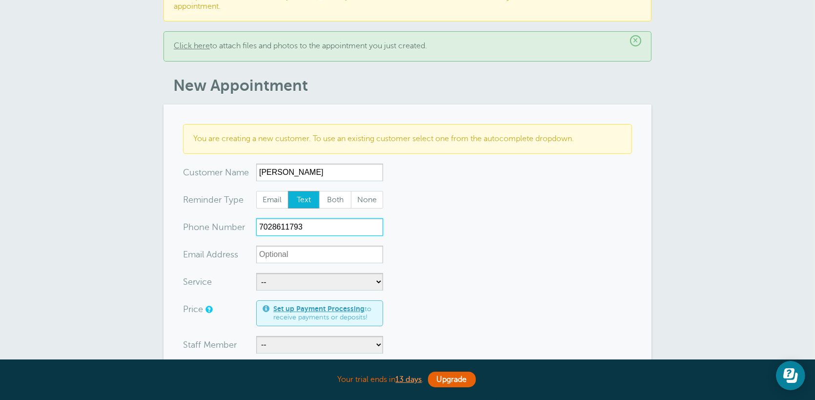
type input "7028611793"
click at [337, 273] on select "-- Free Estimate Installation Repairs" at bounding box center [319, 282] width 127 height 18
select select "28086"
click at [256, 273] on select "-- Free Estimate Installation Repairs" at bounding box center [319, 282] width 127 height 18
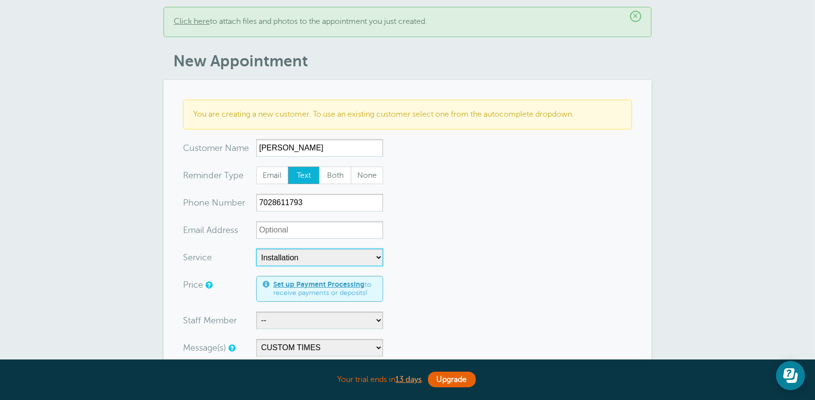
scroll to position [98, 0]
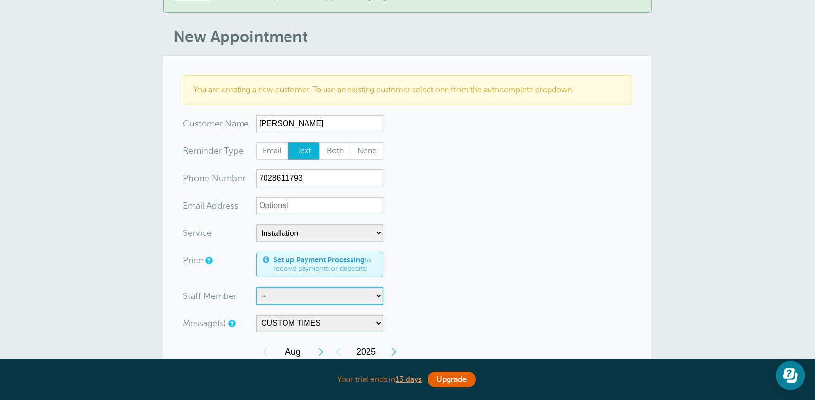
click at [362, 287] on select "-- Gerado and DJ Gerado,DJ,Indy and Justin Indy Indy and Justin Pete Vincent" at bounding box center [319, 296] width 127 height 18
select select "21469"
click at [256, 287] on select "-- Gerado and DJ Gerado,DJ,Indy and Justin Indy Indy and Justin Pete Vincent" at bounding box center [319, 296] width 127 height 18
click at [366, 315] on select "10am-12pm ESTIMATE 10AM-12PM INSTALLATION 10am-12pm REPAIR 10am-2pm ESTIMATE 10…" at bounding box center [319, 323] width 127 height 18
click at [256, 314] on select "10am-12pm ESTIMATE 10AM-12PM INSTALLATION 10am-12pm REPAIR 10am-2pm ESTIMATE 10…" at bounding box center [319, 323] width 127 height 18
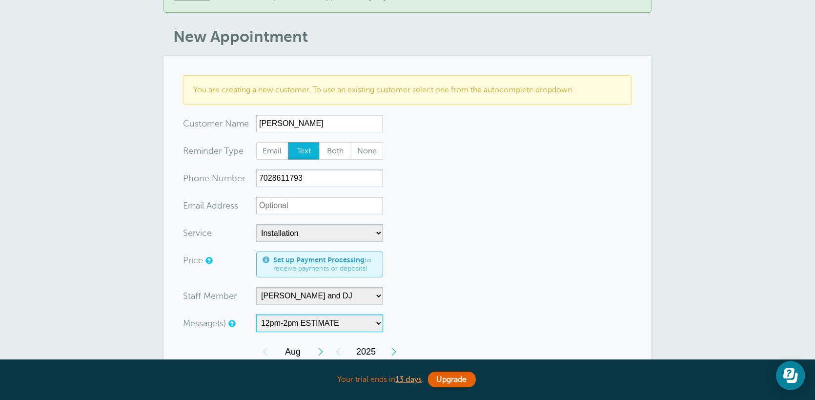
click at [356, 314] on select "10am-12pm ESTIMATE 10AM-12PM INSTALLATION 10am-12pm REPAIR 10am-2pm ESTIMATE 10…" at bounding box center [319, 323] width 127 height 18
select select "160104"
click at [256, 314] on select "10am-12pm ESTIMATE 10AM-12PM INSTALLATION 10am-12pm REPAIR 10am-2pm ESTIMATE 10…" at bounding box center [319, 323] width 127 height 18
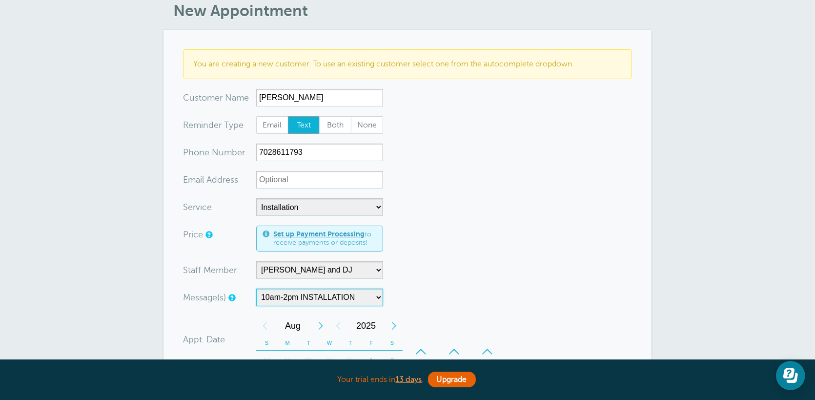
scroll to position [146, 0]
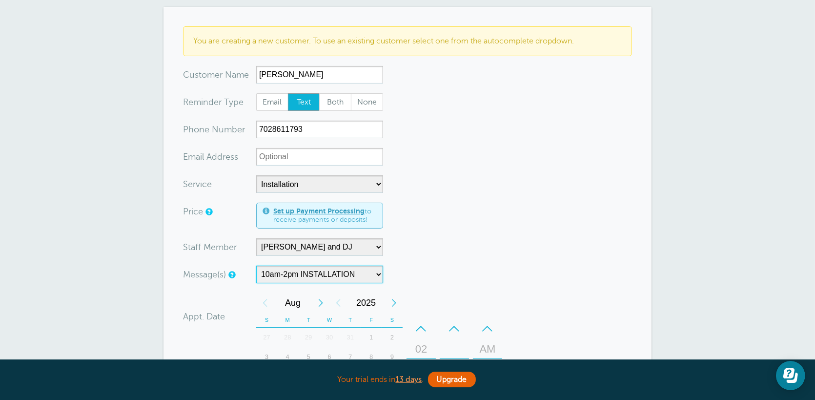
click at [365, 266] on select "10am-12pm ESTIMATE 10AM-12PM INSTALLATION 10am-12pm REPAIR 10am-2pm ESTIMATE 10…" at bounding box center [319, 275] width 127 height 18
click at [459, 194] on form "You are creating a new customer. To use an existing customer select one from th…" at bounding box center [407, 291] width 449 height 530
click at [367, 266] on select "10am-12pm ESTIMATE 10AM-12PM INSTALLATION 10am-12pm REPAIR 10am-2pm ESTIMATE 10…" at bounding box center [319, 275] width 127 height 18
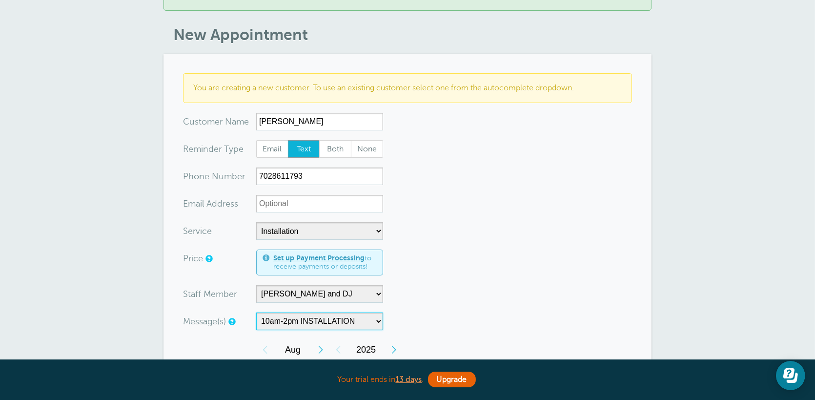
scroll to position [0, 0]
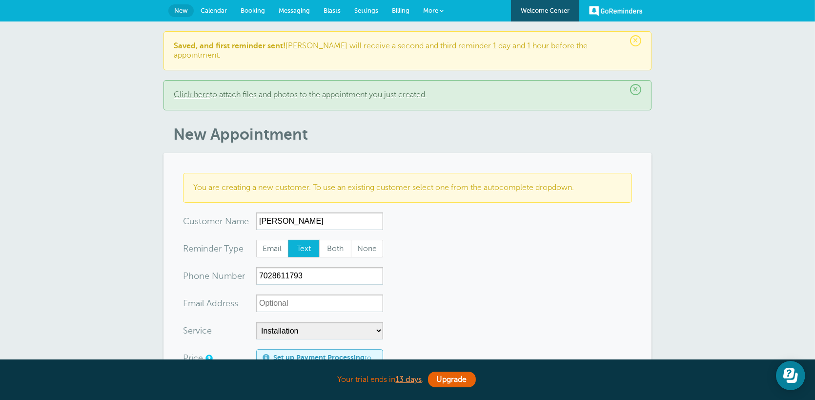
drag, startPoint x: 454, startPoint y: 226, endPoint x: 395, endPoint y: 131, distance: 111.6
click at [288, 12] on span "Messaging" at bounding box center [294, 10] width 31 height 7
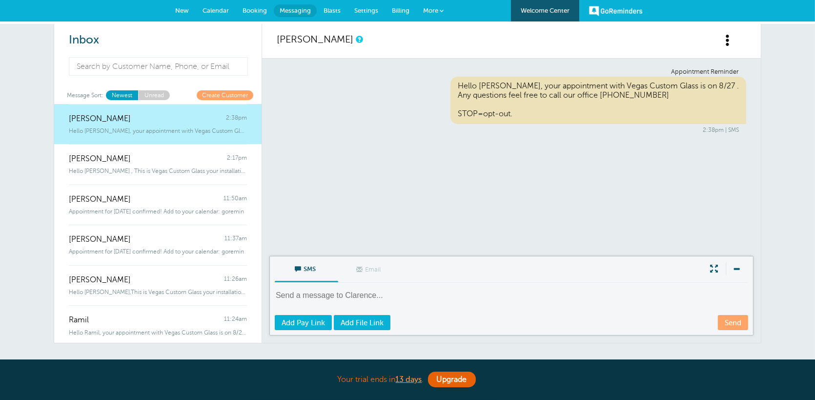
click at [246, 7] on span "Booking" at bounding box center [255, 10] width 24 height 7
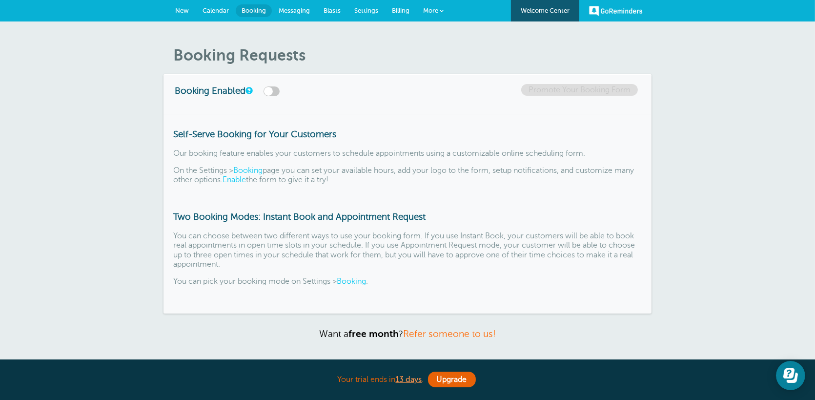
click at [183, 8] on span "New" at bounding box center [182, 10] width 14 height 7
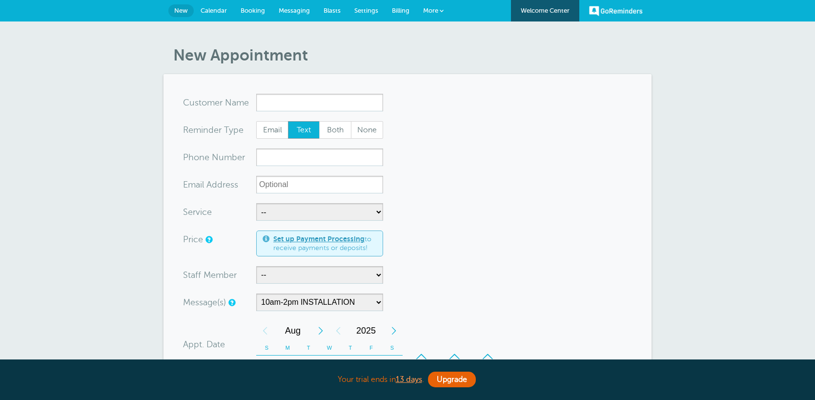
select select "160104"
click at [324, 100] on input "x-no-autofill" at bounding box center [319, 103] width 127 height 18
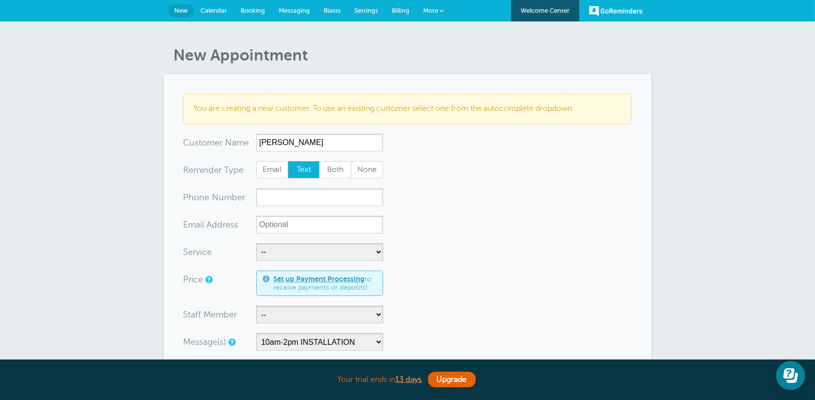
type input "Roger"
click at [319, 201] on input "xxx-no-autofill" at bounding box center [319, 197] width 127 height 18
type input "6263183185549"
click at [332, 253] on select "-- Free Estimate Installation Repairs" at bounding box center [319, 252] width 127 height 18
select select "28084"
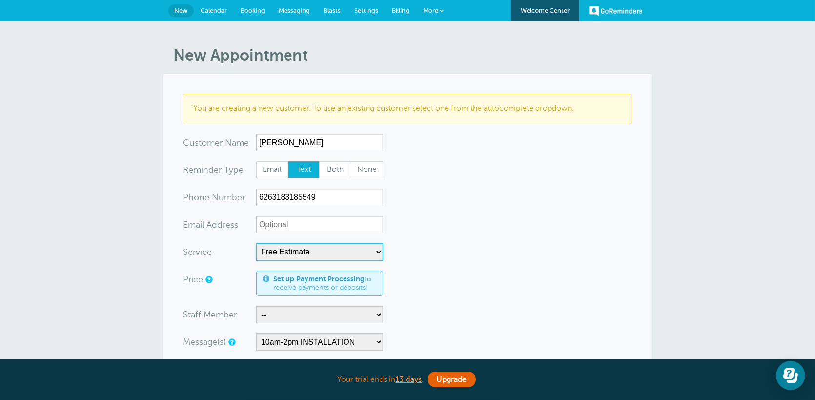
click at [256, 243] on select "-- Free Estimate Installation Repairs" at bounding box center [319, 252] width 127 height 18
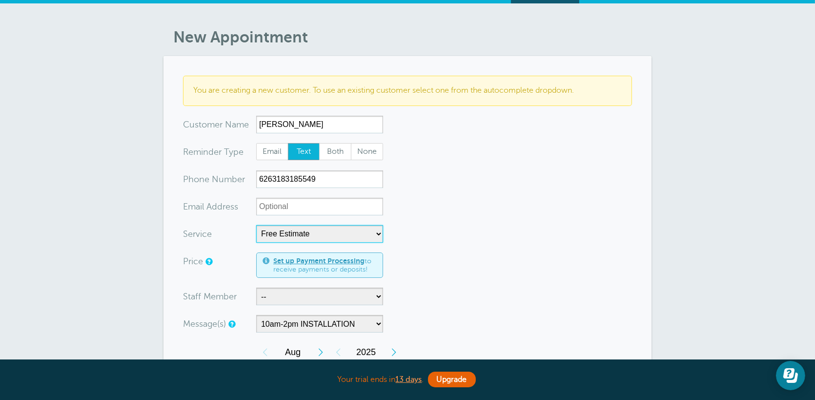
scroll to position [49, 0]
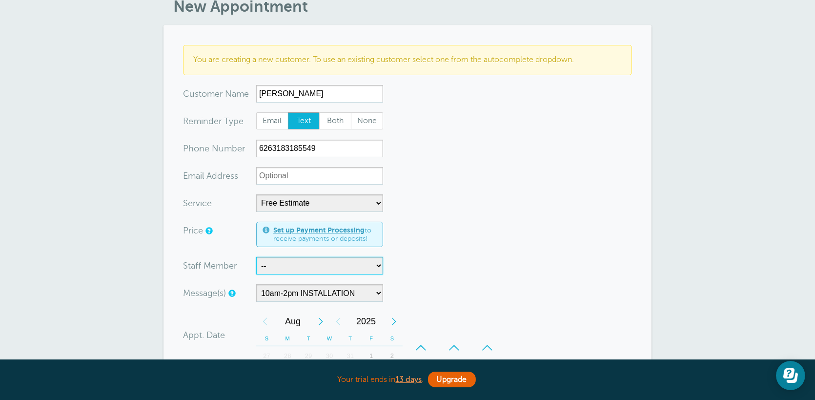
click at [348, 268] on select "-- Gerado and DJ Gerado,DJ,Indy and Justin Indy Indy and Justin Pete Vincent" at bounding box center [319, 266] width 127 height 18
select select "21468"
click at [256, 257] on select "-- Gerado and DJ Gerado,DJ,Indy and Justin Indy Indy and Justin Pete Vincent" at bounding box center [319, 266] width 127 height 18
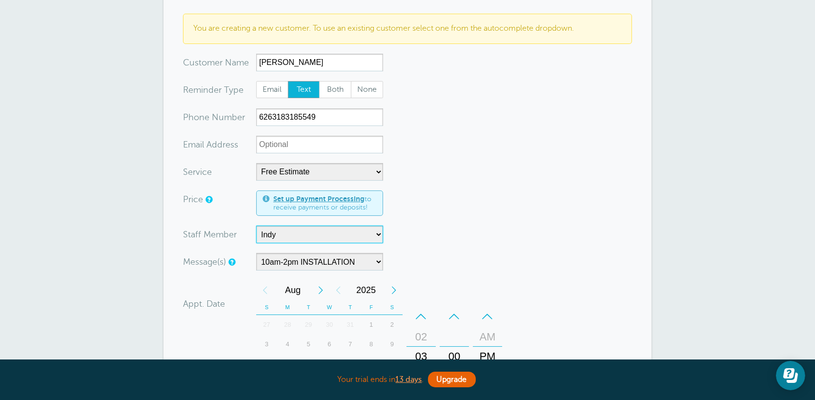
scroll to position [98, 0]
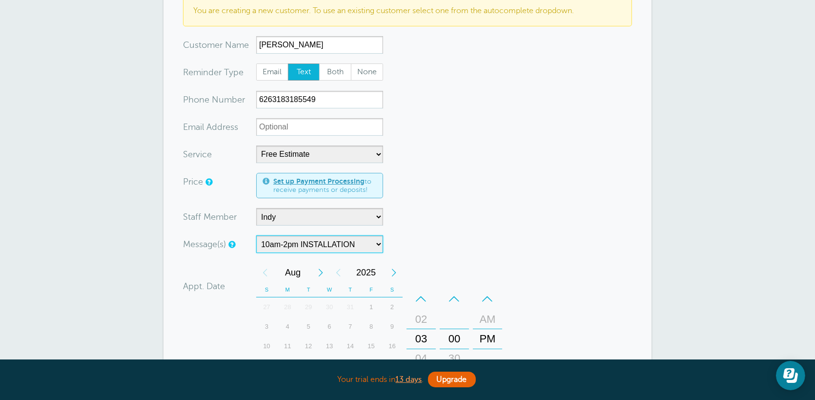
click at [362, 245] on select "10am-12pm ESTIMATE 10AM-12PM INSTALLATION 10am-12pm REPAIR 10am-2pm ESTIMATE 10…" at bounding box center [319, 244] width 127 height 18
select select "160106"
click at [256, 235] on select "10am-12pm ESTIMATE 10AM-12PM INSTALLATION 10am-12pm REPAIR 10am-2pm ESTIMATE 10…" at bounding box center [319, 244] width 127 height 18
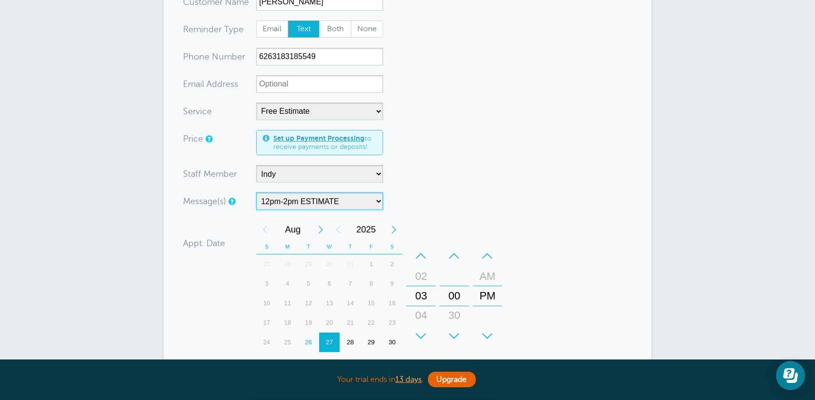
scroll to position [195, 0]
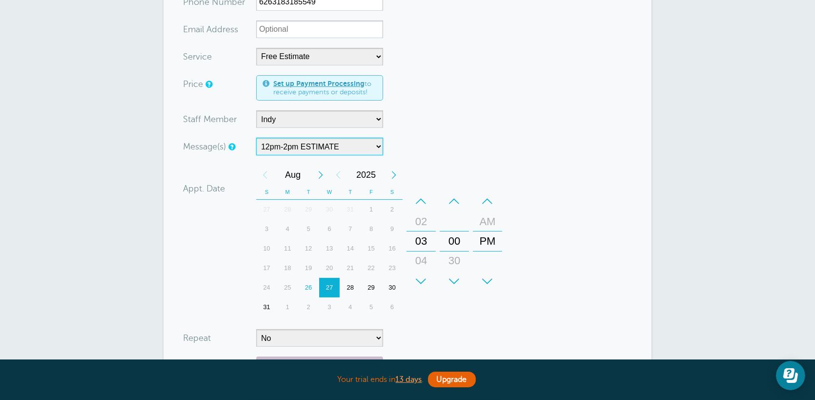
click at [375, 287] on div "29" at bounding box center [371, 288] width 21 height 20
click at [426, 276] on div "+" at bounding box center [421, 281] width 29 height 20
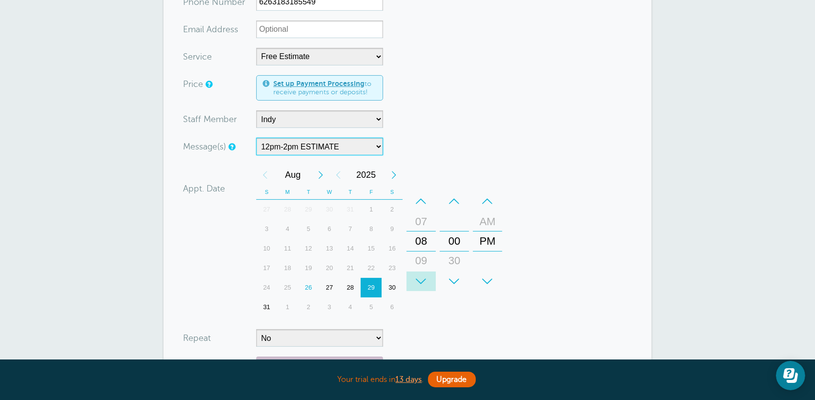
click at [426, 276] on div "+" at bounding box center [421, 281] width 29 height 20
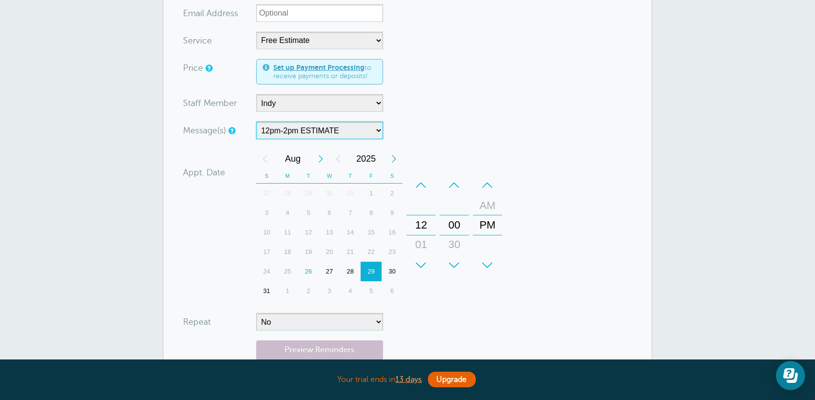
scroll to position [293, 0]
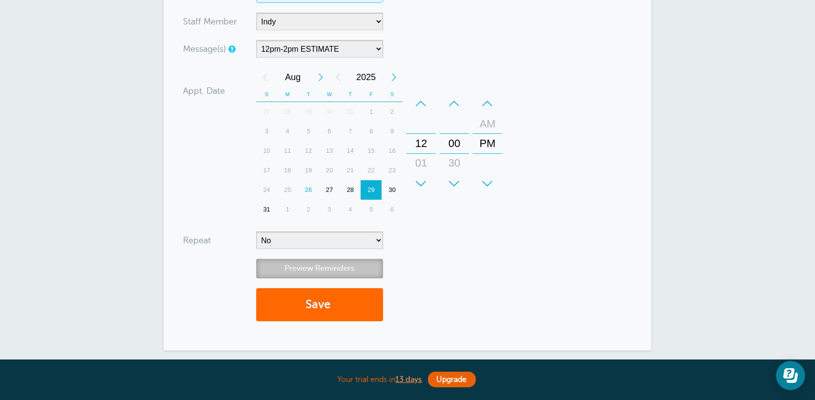
click at [330, 266] on link "Preview Reminders" at bounding box center [319, 268] width 127 height 19
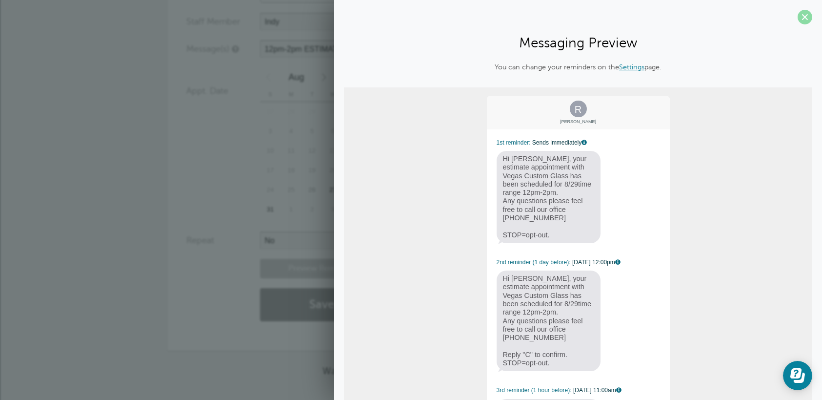
click at [798, 18] on span at bounding box center [805, 17] width 15 height 15
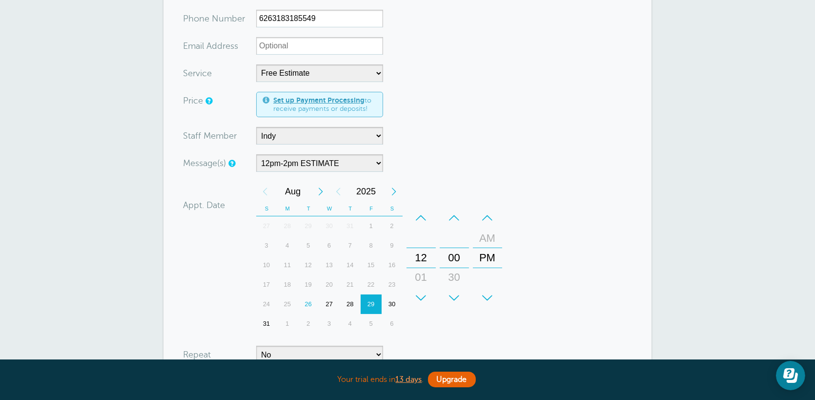
scroll to position [0, 0]
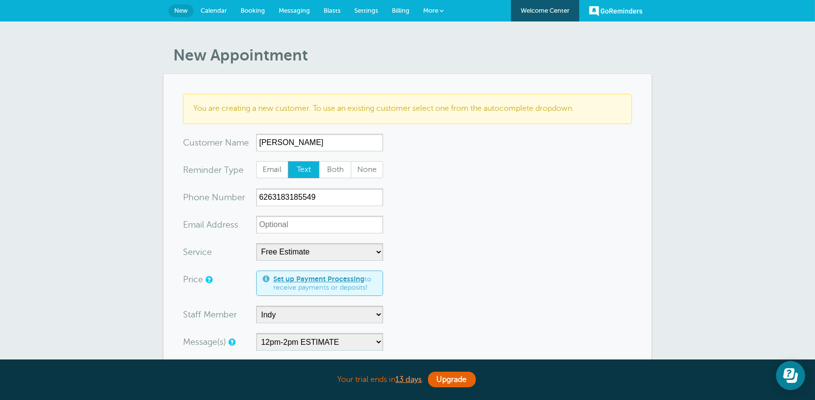
click at [294, 7] on span "Messaging" at bounding box center [294, 10] width 31 height 7
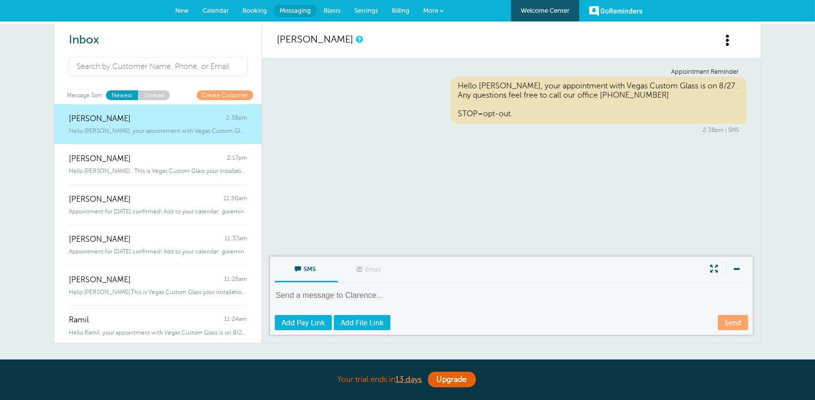
click at [367, 12] on span "Settings" at bounding box center [366, 10] width 24 height 7
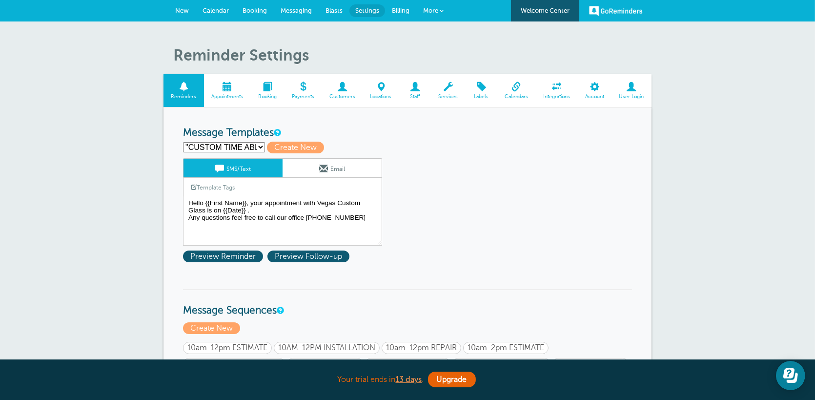
click at [256, 143] on select ""CUSTOM TIME ABLE TO EDIT" 10am-12pm Estimate Reminder 10am-12pm INSTALLATION 1…" at bounding box center [224, 147] width 82 height 10
select select "160217"
click at [183, 142] on select ""CUSTOM TIME ABLE TO EDIT" 10am-12pm Estimate Reminder 10am-12pm INSTALLATION 1…" at bounding box center [224, 147] width 82 height 10
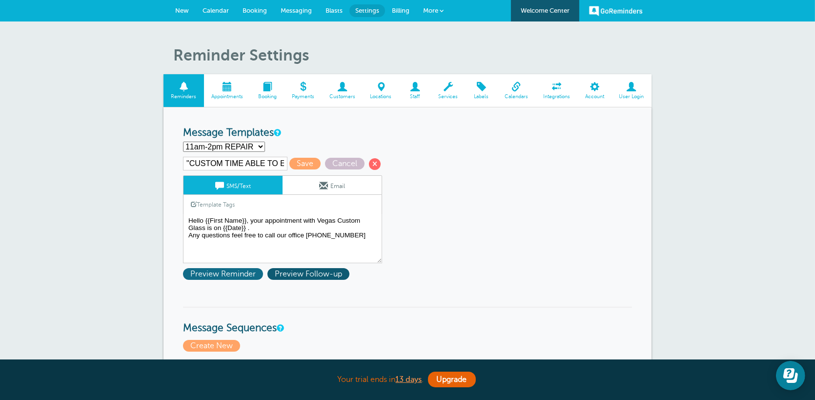
type input "11am-2pm REPAIR"
type textarea "Hello {{First Name}} , This is Vegas Custom Glass your repair is scheduled for …"
click at [229, 275] on span "Preview Reminder" at bounding box center [223, 274] width 80 height 12
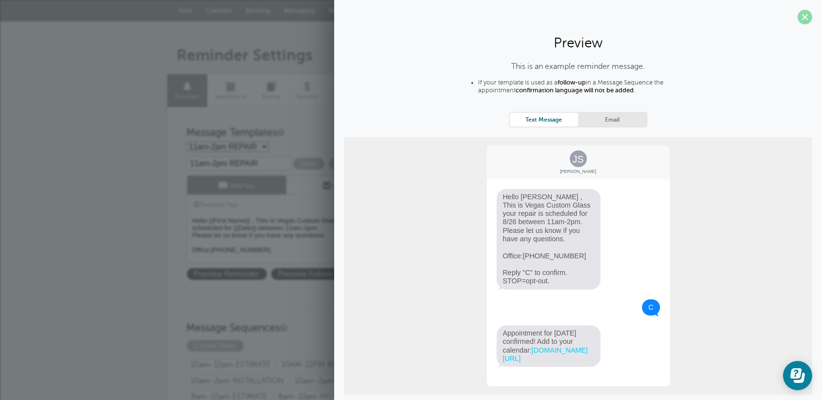
click at [800, 20] on span at bounding box center [805, 17] width 15 height 15
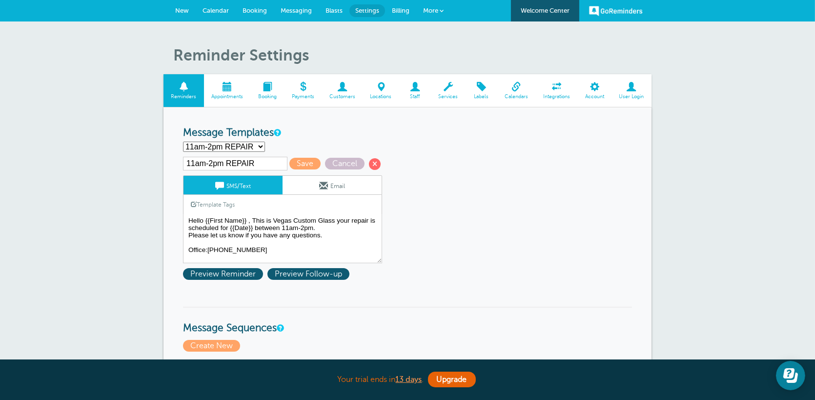
drag, startPoint x: 267, startPoint y: 140, endPoint x: 254, endPoint y: 144, distance: 14.1
click at [254, 144] on select ""CUSTOM TIME ABLE TO EDIT" 10am-12pm Estimate Reminder 10am-12pm INSTALLATION 1…" at bounding box center [224, 147] width 82 height 10
select select "160089"
click at [183, 142] on select ""CUSTOM TIME ABLE TO EDIT" 10am-12pm Estimate Reminder 10am-12pm INSTALLATION 1…" at bounding box center [224, 147] width 82 height 10
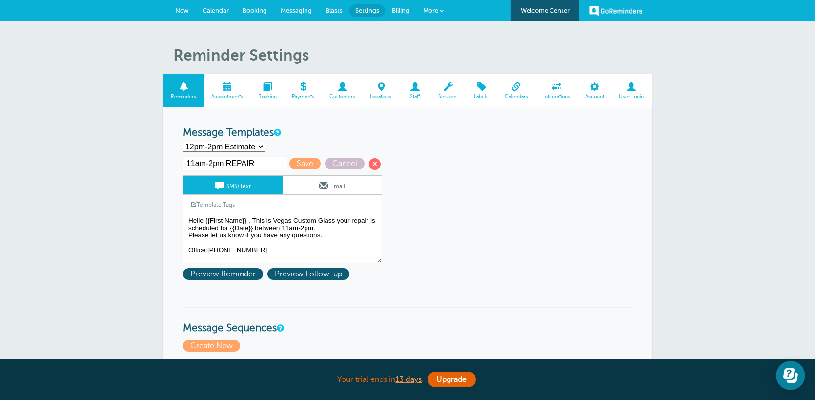
type input "12pm-2pm Estimate Reminder"
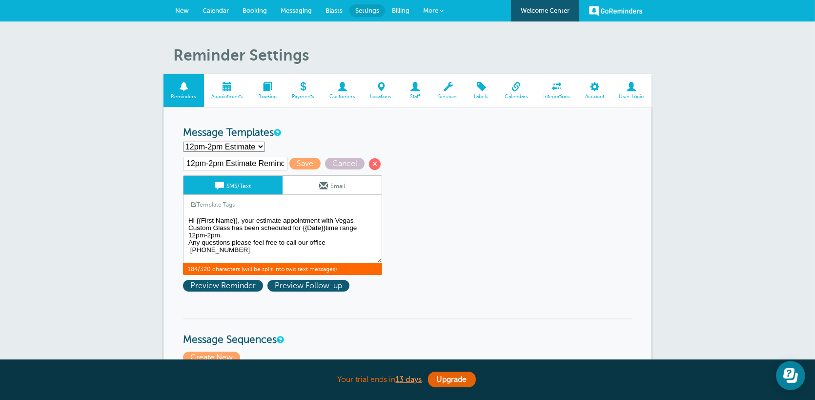
drag, startPoint x: 325, startPoint y: 226, endPoint x: 337, endPoint y: 235, distance: 15.0
click at [325, 226] on textarea "Hello {{First Name}}, your appointment with Vegas Custom Glass is on {{Date}} .…" at bounding box center [282, 238] width 199 height 49
type textarea "Hi {{First Name}}, your estimate appointment with Vegas Custom Glass has been s…"
click at [343, 184] on link "Email" at bounding box center [332, 185] width 99 height 19
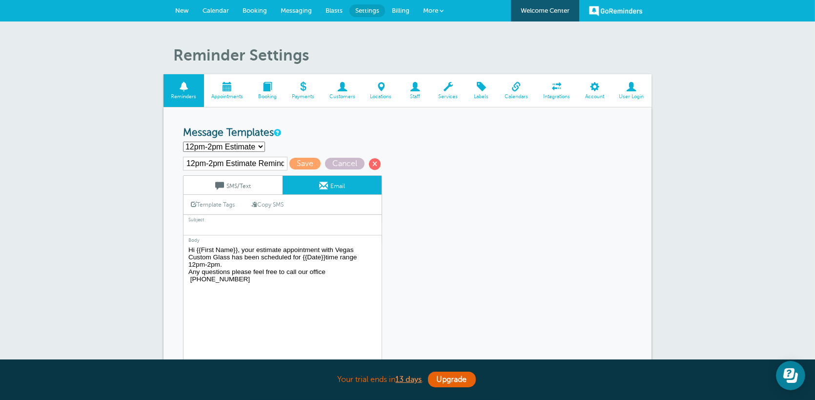
click at [247, 185] on link "SMS/Text" at bounding box center [233, 185] width 99 height 19
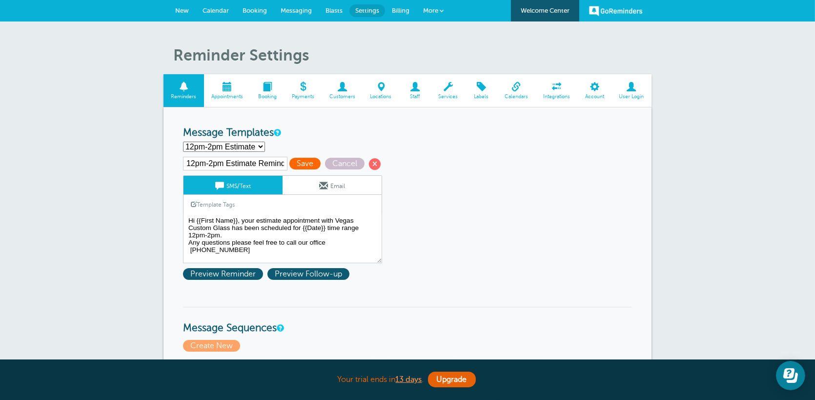
click at [305, 165] on span "Save" at bounding box center [304, 164] width 31 height 12
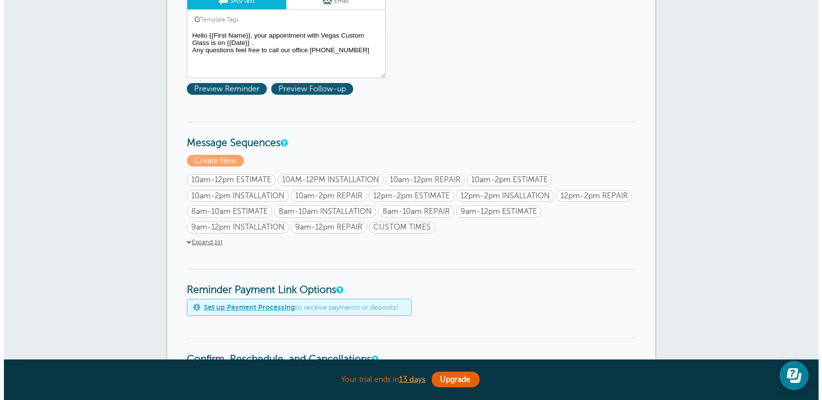
scroll to position [195, 0]
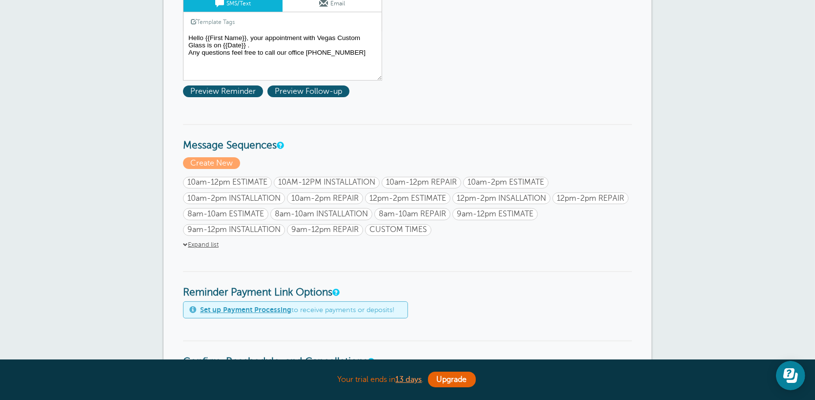
click at [205, 242] on link "Expand list" at bounding box center [201, 244] width 36 height 7
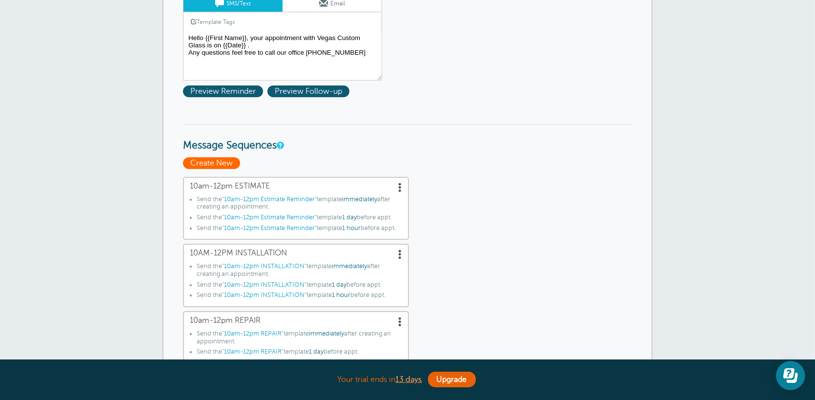
click at [216, 160] on span "Create New" at bounding box center [211, 163] width 57 height 12
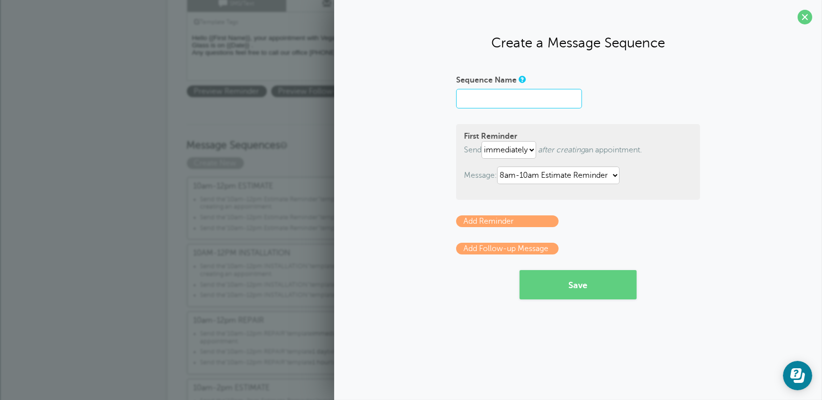
click at [531, 94] on input "Sequence Name" at bounding box center [519, 99] width 126 height 20
type input "11am-2pm ESTIMATE"
click at [657, 223] on p "Add Reminder" at bounding box center [578, 221] width 244 height 12
click at [582, 171] on select ""CUSTOM TIME ABLE TO EDIT" 10am-12pm Estimate Reminder 10am-12pm INSTALLATION 1…" at bounding box center [558, 175] width 123 height 18
select select "160215"
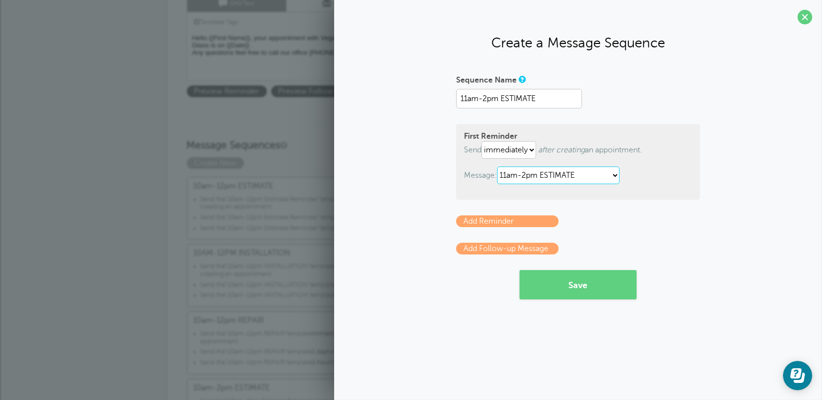
click at [499, 166] on select ""CUSTOM TIME ABLE TO EDIT" 10am-12pm Estimate Reminder 10am-12pm INSTALLATION 1…" at bounding box center [558, 175] width 123 height 18
click at [522, 222] on link "Add Reminder" at bounding box center [507, 221] width 102 height 12
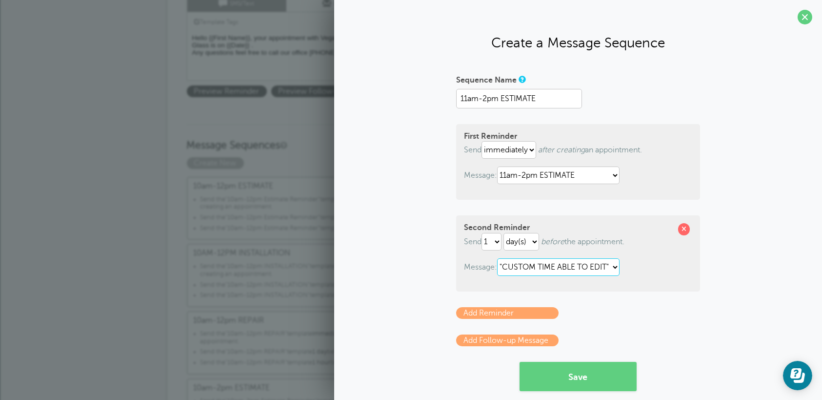
click at [571, 262] on select ""CUSTOM TIME ABLE TO EDIT" 10am-12pm Estimate Reminder 10am-12pm INSTALLATION 1…" at bounding box center [558, 267] width 123 height 18
select select "160215"
click at [497, 258] on select ""CUSTOM TIME ABLE TO EDIT" 10am-12pm Estimate Reminder 10am-12pm INSTALLATION 1…" at bounding box center [558, 267] width 123 height 18
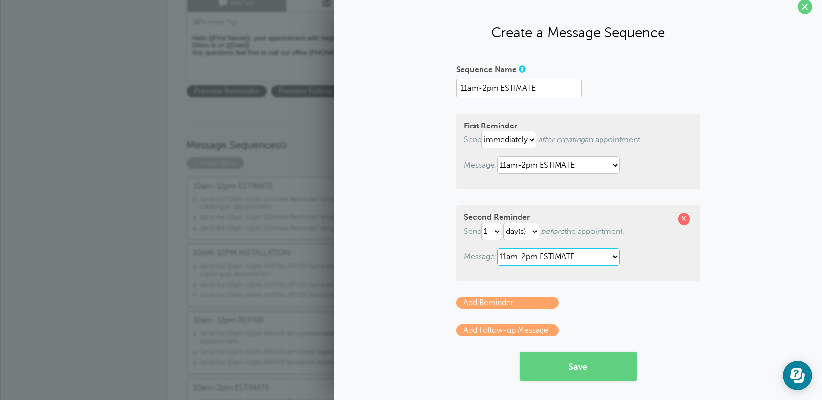
scroll to position [13, 0]
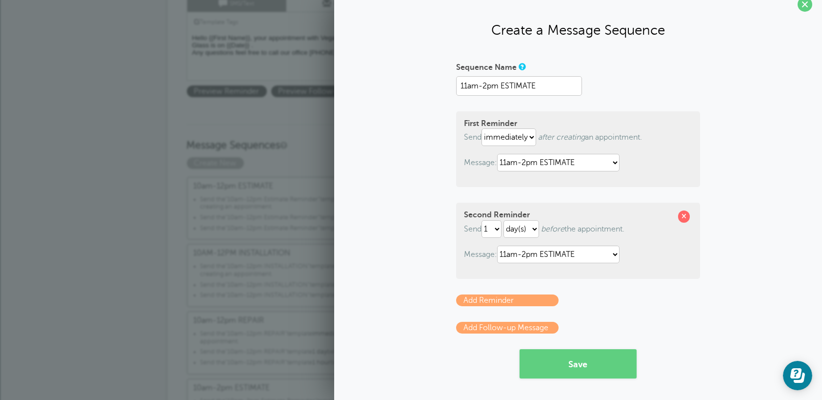
click at [528, 302] on link "Add Reminder" at bounding box center [507, 300] width 102 height 12
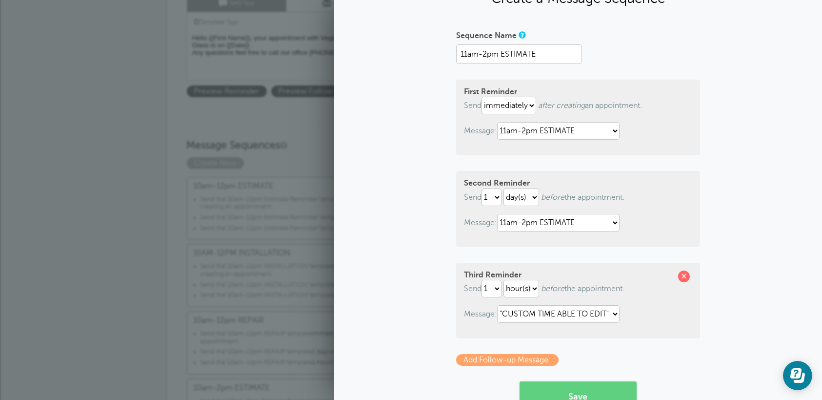
scroll to position [61, 0]
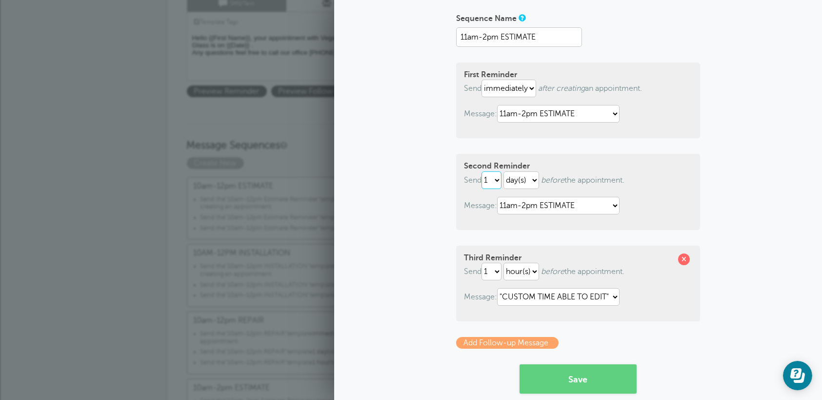
click at [491, 180] on select "1 2 3 4 5 6 7 8 9 10 11 12 13 14 15 16 17 18 19 20 21 22 23 24 25 26 27 28 29 30" at bounding box center [492, 180] width 20 height 18
click at [527, 184] on select "hour(s) day(s)" at bounding box center [522, 180] width 36 height 18
click at [607, 293] on select ""CUSTOM TIME ABLE TO EDIT" 10am-12pm Estimate Reminder 10am-12pm INSTALLATION 1…" at bounding box center [558, 297] width 123 height 18
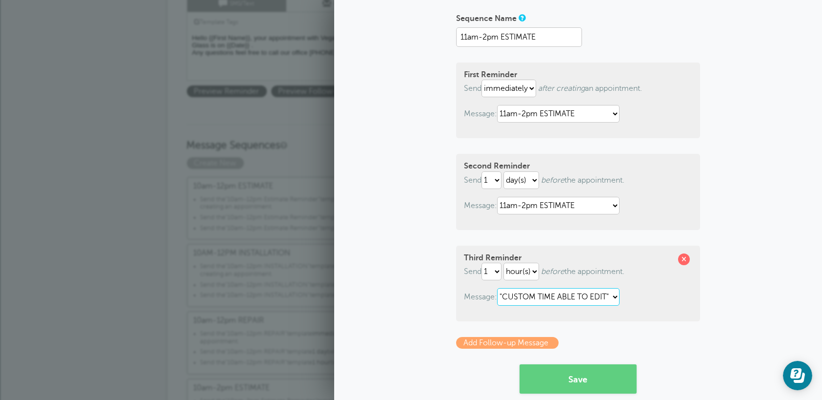
select select "160215"
click at [497, 288] on select ""CUSTOM TIME ABLE TO EDIT" 10am-12pm Estimate Reminder 10am-12pm INSTALLATION 1…" at bounding box center [558, 297] width 123 height 18
click at [589, 379] on button "Save" at bounding box center [578, 378] width 117 height 29
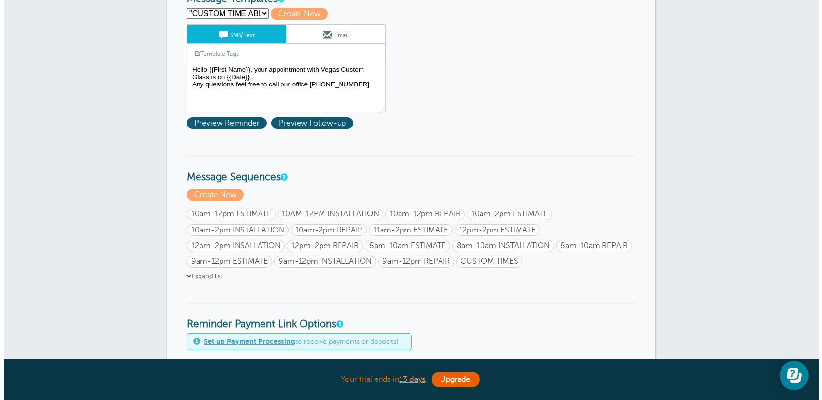
scroll to position [146, 0]
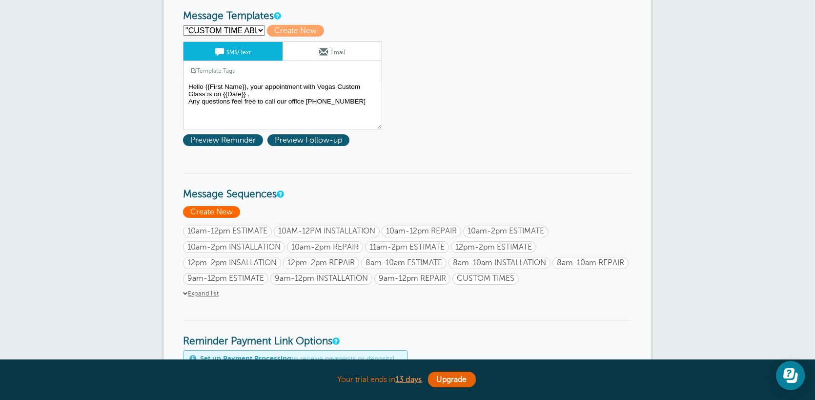
click at [225, 210] on span "Create New" at bounding box center [211, 212] width 57 height 12
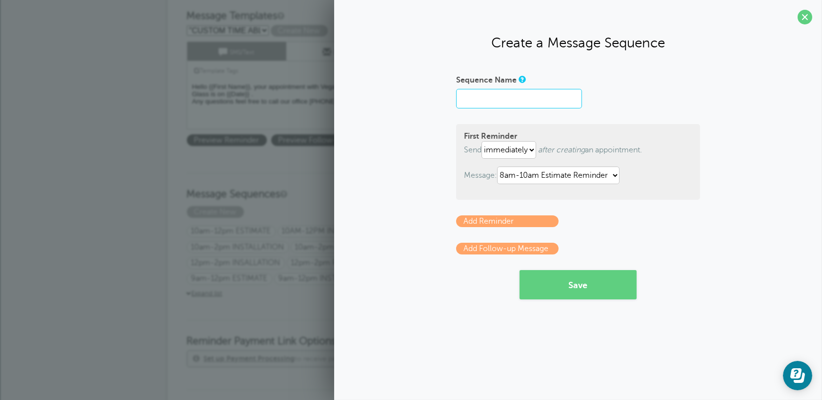
click at [542, 98] on input "Sequence Name" at bounding box center [519, 99] width 126 height 20
type input "9"
type input "11AM-2PM INSTALLATION"
click at [534, 179] on select ""CUSTOM TIME ABLE TO EDIT" 10am-12pm Estimate Reminder 10am-12pm INSTALLATION 1…" at bounding box center [558, 175] width 123 height 18
select select "160216"
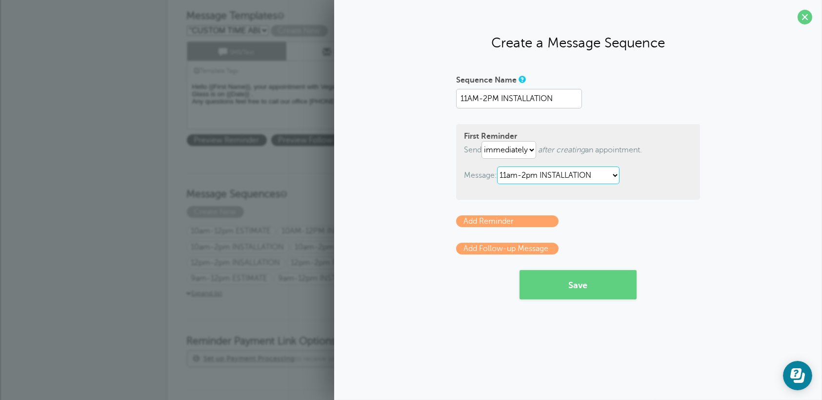
click at [499, 166] on select ""CUSTOM TIME ABLE TO EDIT" 10am-12pm Estimate Reminder 10am-12pm INSTALLATION 1…" at bounding box center [558, 175] width 123 height 18
click at [517, 221] on link "Add Reminder" at bounding box center [507, 221] width 102 height 12
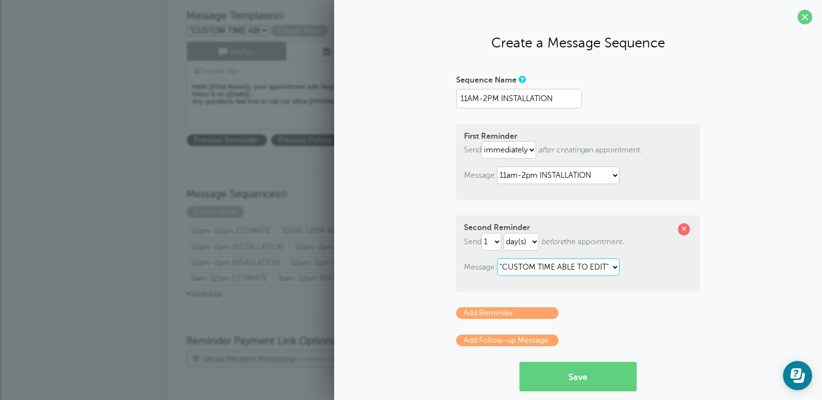
click at [575, 265] on select ""CUSTOM TIME ABLE TO EDIT" 10am-12pm Estimate Reminder 10am-12pm INSTALLATION 1…" at bounding box center [558, 267] width 123 height 18
select select "160216"
click at [497, 258] on select ""CUSTOM TIME ABLE TO EDIT" 10am-12pm Estimate Reminder 10am-12pm INSTALLATION 1…" at bounding box center [558, 267] width 123 height 18
click at [529, 308] on link "Add Reminder" at bounding box center [507, 313] width 102 height 12
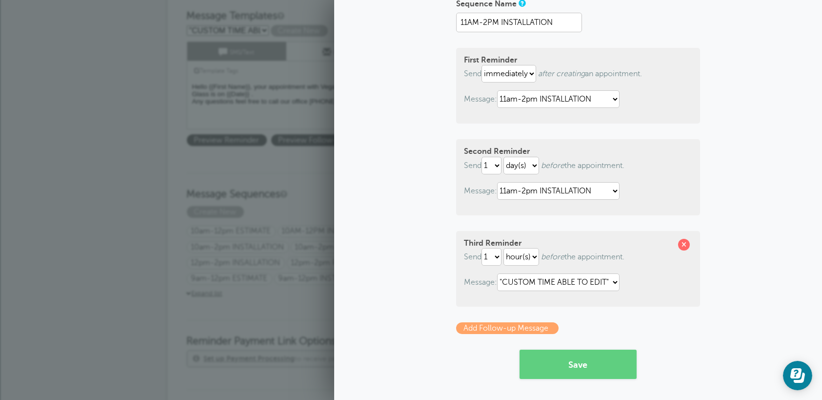
scroll to position [77, 0]
click at [578, 287] on select ""CUSTOM TIME ABLE TO EDIT" 10am-12pm Estimate Reminder 10am-12pm INSTALLATION 1…" at bounding box center [558, 282] width 123 height 18
click at [541, 287] on select ""CUSTOM TIME ABLE TO EDIT" 10am-12pm Estimate Reminder 10am-12pm INSTALLATION 1…" at bounding box center [558, 282] width 123 height 18
click at [497, 273] on select ""CUSTOM TIME ABLE TO EDIT" 10am-12pm Estimate Reminder 10am-12pm INSTALLATION 1…" at bounding box center [558, 282] width 123 height 18
click at [538, 286] on select ""CUSTOM TIME ABLE TO EDIT" 10am-12pm Estimate Reminder 10am-12pm INSTALLATION 1…" at bounding box center [558, 282] width 123 height 18
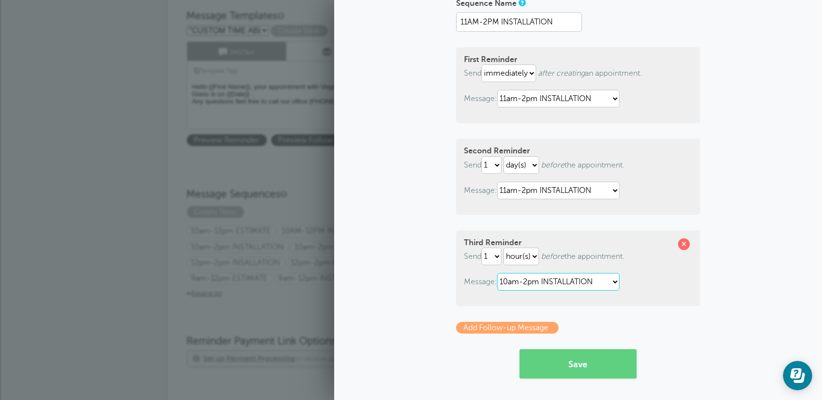
select select "160216"
click at [497, 273] on select ""CUSTOM TIME ABLE TO EDIT" 10am-12pm Estimate Reminder 10am-12pm INSTALLATION 1…" at bounding box center [558, 282] width 123 height 18
click at [601, 362] on button "Save" at bounding box center [578, 363] width 117 height 29
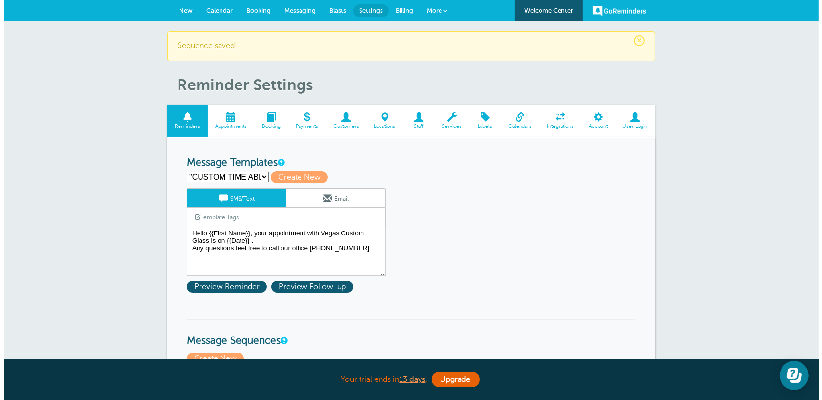
scroll to position [146, 0]
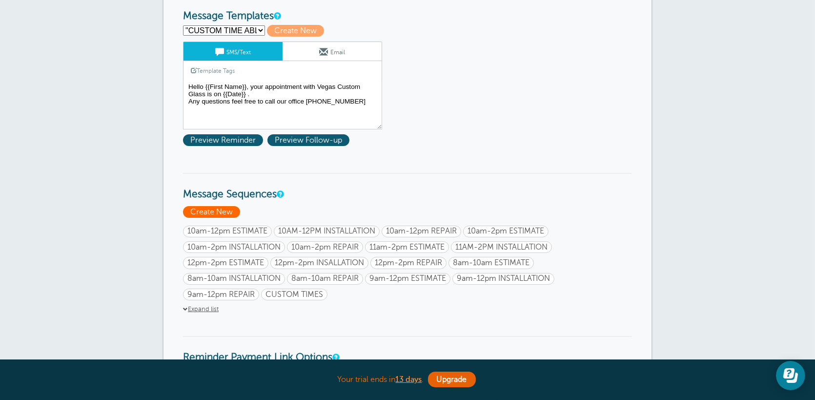
click at [218, 209] on span "Create New" at bounding box center [211, 212] width 57 height 12
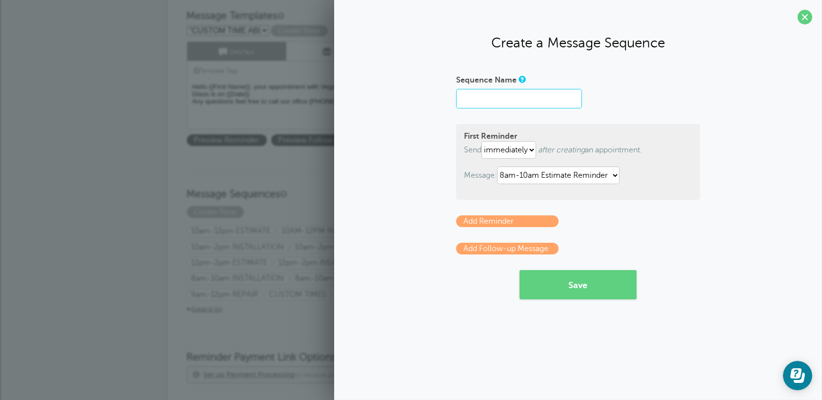
click at [520, 95] on input "Sequence Name" at bounding box center [519, 99] width 126 height 20
type input "11AM-2PM REPAIR"
click at [542, 175] on select ""CUSTOM TIME ABLE TO EDIT" 10am-12pm Estimate Reminder 10am-12pm INSTALLATION 1…" at bounding box center [558, 175] width 123 height 18
select select "160217"
click at [499, 166] on select ""CUSTOM TIME ABLE TO EDIT" 10am-12pm Estimate Reminder 10am-12pm INSTALLATION 1…" at bounding box center [558, 175] width 123 height 18
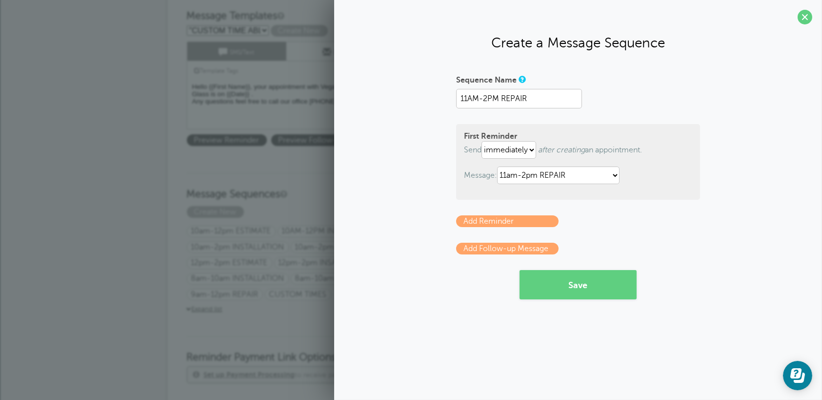
click at [533, 219] on link "Add Reminder" at bounding box center [507, 221] width 102 height 12
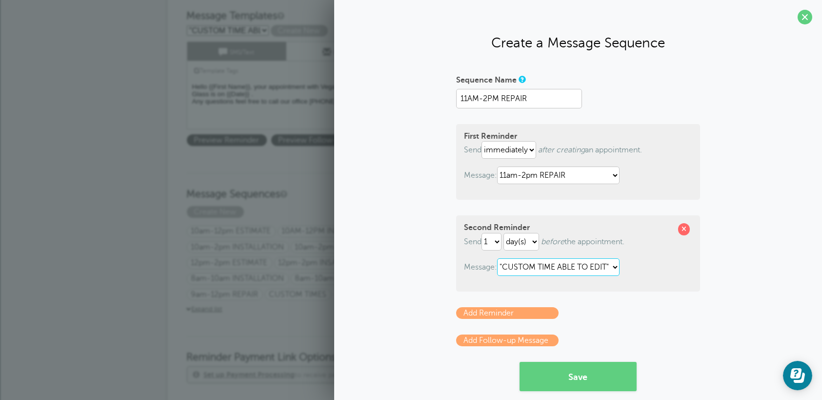
click at [585, 265] on select ""CUSTOM TIME ABLE TO EDIT" 10am-12pm Estimate Reminder 10am-12pm INSTALLATION 1…" at bounding box center [558, 267] width 123 height 18
select select "160217"
click at [497, 258] on select ""CUSTOM TIME ABLE TO EDIT" 10am-12pm Estimate Reminder 10am-12pm INSTALLATION 1…" at bounding box center [558, 267] width 123 height 18
click at [550, 307] on link "Add Reminder" at bounding box center [507, 313] width 102 height 12
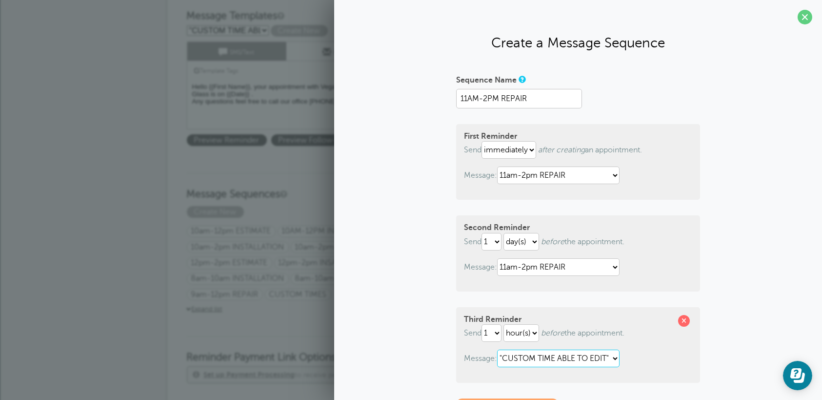
click at [546, 356] on select ""CUSTOM TIME ABLE TO EDIT" 10am-12pm Estimate Reminder 10am-12pm INSTALLATION 1…" at bounding box center [558, 358] width 123 height 18
select select "160217"
click at [497, 349] on select ""CUSTOM TIME ABLE TO EDIT" 10am-12pm Estimate Reminder 10am-12pm INSTALLATION 1…" at bounding box center [558, 358] width 123 height 18
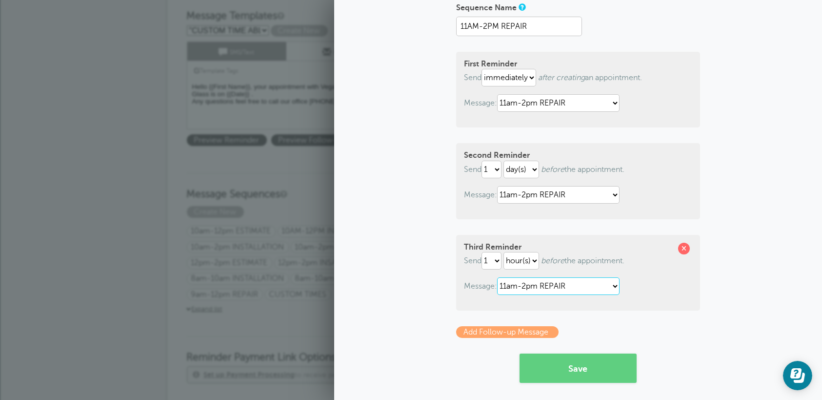
scroll to position [77, 0]
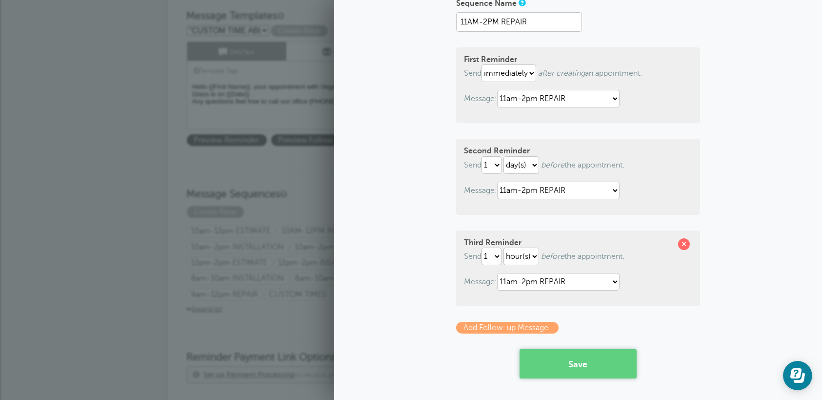
click at [585, 362] on button "Save" at bounding box center [578, 363] width 117 height 29
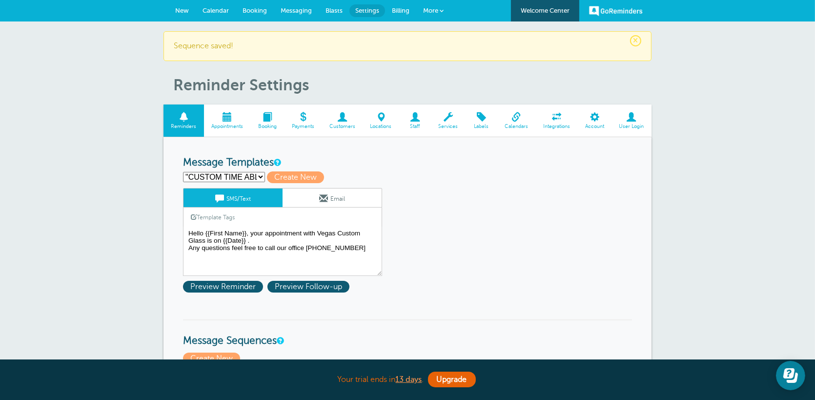
click at [254, 174] on select ""CUSTOM TIME ABLE TO EDIT" 10am-12pm Estimate Reminder 10am-12pm INSTALLATION 1…" at bounding box center [224, 177] width 82 height 10
click at [184, 8] on span "New" at bounding box center [182, 10] width 14 height 7
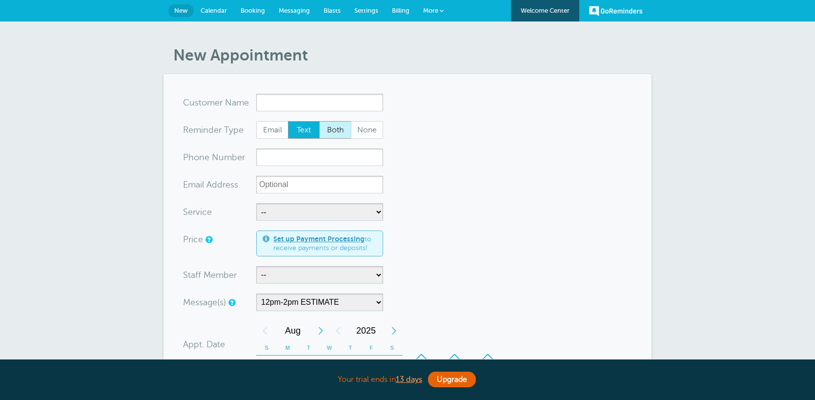
select select "160106"
click at [306, 96] on input "x-no-autofill" at bounding box center [319, 103] width 127 height 18
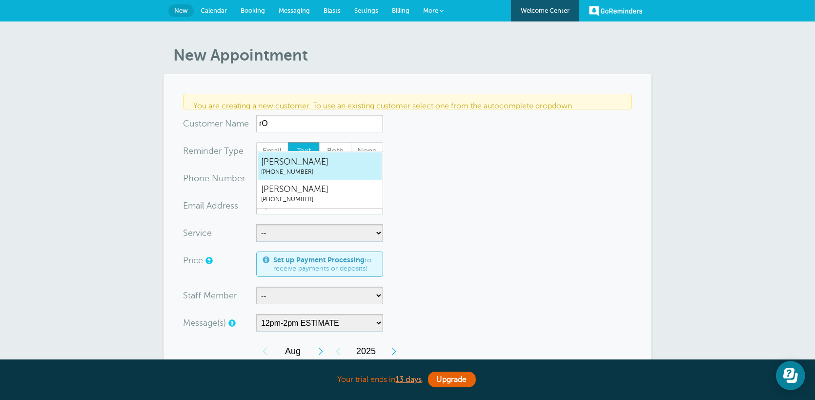
type input "r"
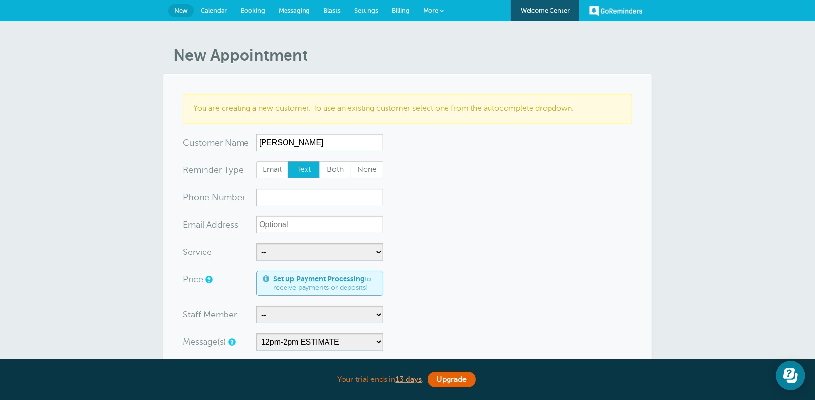
type input "[PERSON_NAME]"
click at [297, 195] on input "xxx-no-autofill" at bounding box center [319, 197] width 127 height 18
type input "6263185549"
click at [319, 249] on select "-- Free Estimate Installation Repairs" at bounding box center [319, 252] width 127 height 18
select select "28084"
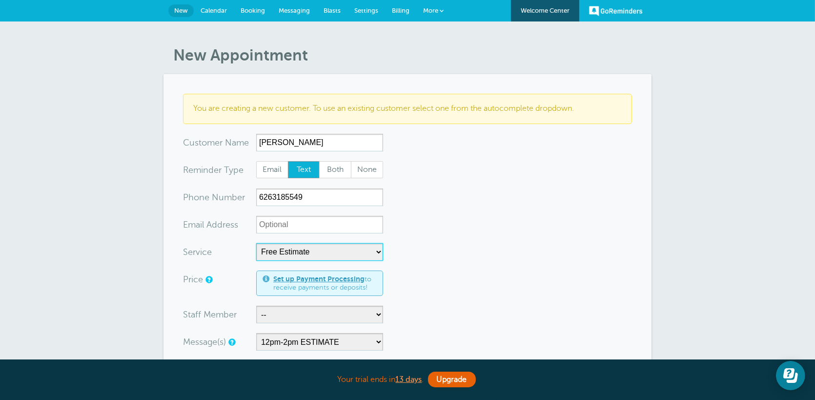
click at [256, 243] on select "-- Free Estimate Installation Repairs" at bounding box center [319, 252] width 127 height 18
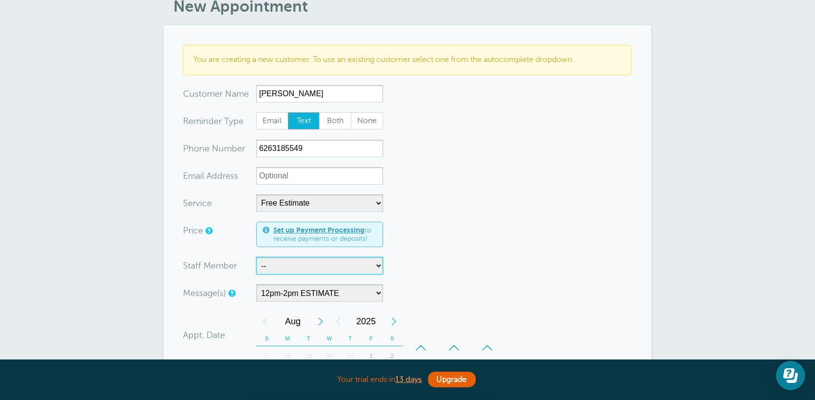
click at [278, 264] on select "-- [PERSON_NAME] and DJ [PERSON_NAME],DJ,[PERSON_NAME] and [PERSON_NAME] and [P…" at bounding box center [319, 266] width 127 height 18
select select "21470"
click at [256, 257] on select "-- [PERSON_NAME] and DJ [PERSON_NAME],DJ,[PERSON_NAME] and [PERSON_NAME] and [P…" at bounding box center [319, 266] width 127 height 18
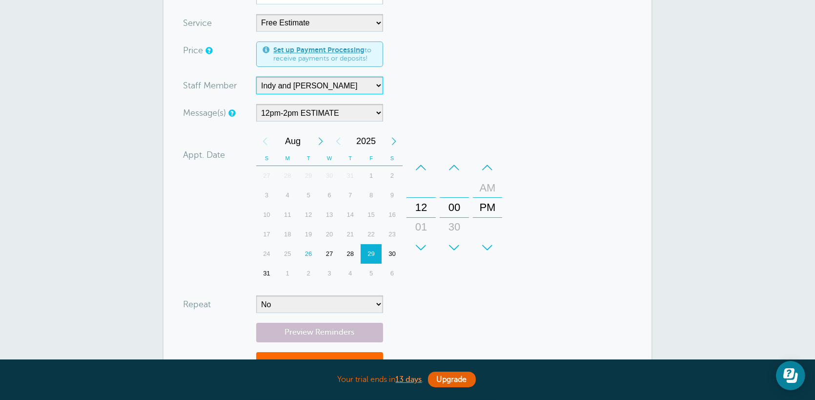
scroll to position [293, 0]
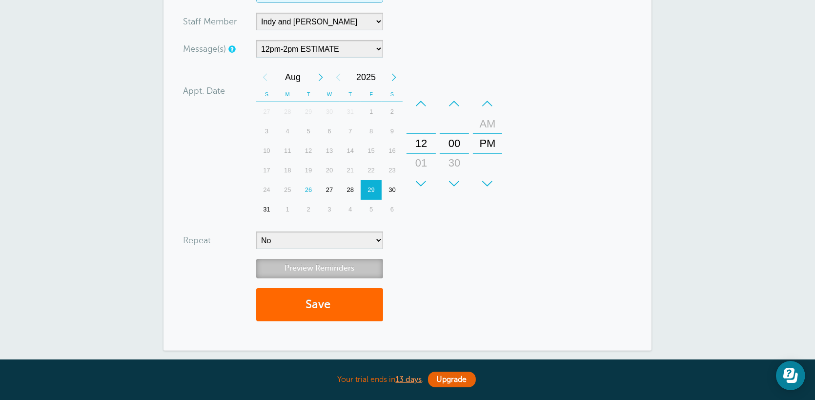
click at [352, 266] on link "Preview Reminders" at bounding box center [319, 268] width 127 height 19
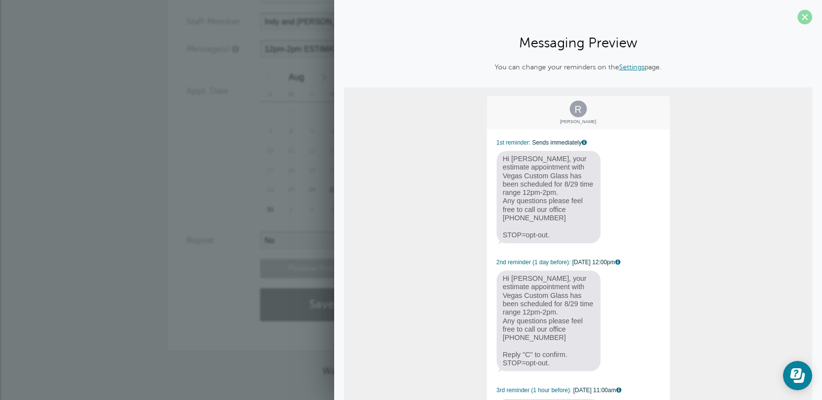
click at [800, 21] on span at bounding box center [805, 17] width 15 height 15
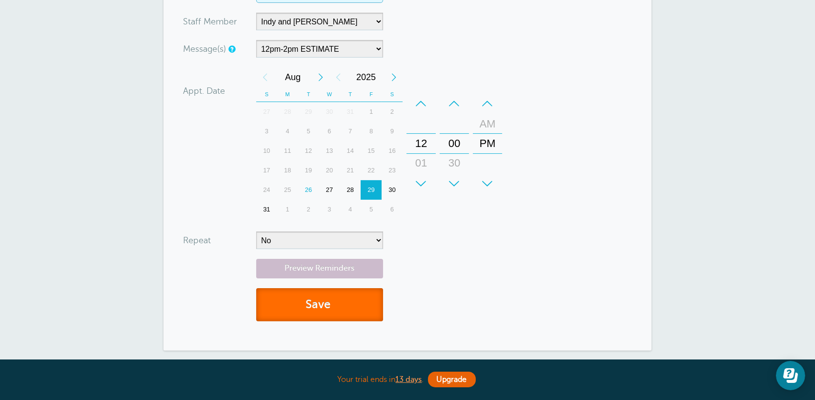
click at [343, 311] on button "Save" at bounding box center [319, 305] width 127 height 34
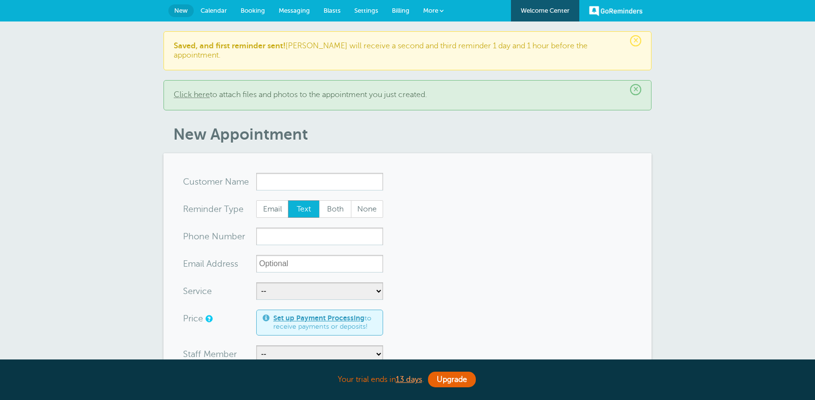
select select "160106"
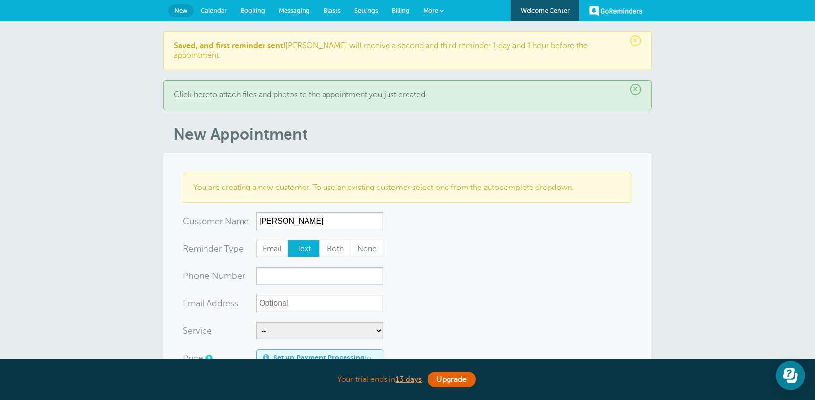
type input "[PERSON_NAME]"
click at [323, 267] on input "xxx-no-autofill" at bounding box center [319, 276] width 127 height 18
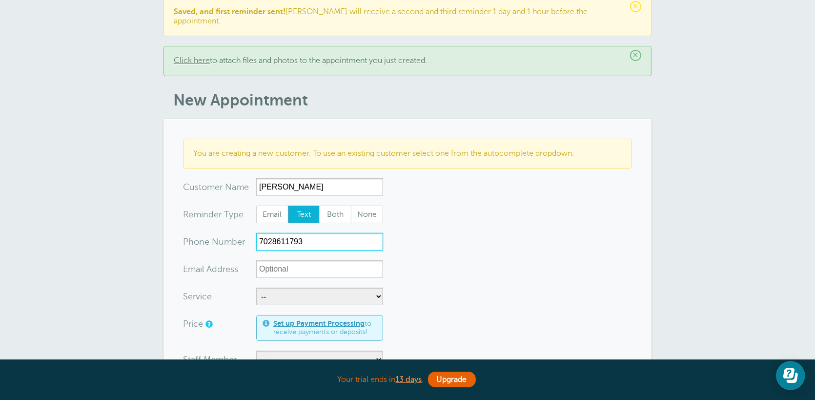
scroll to position [49, 0]
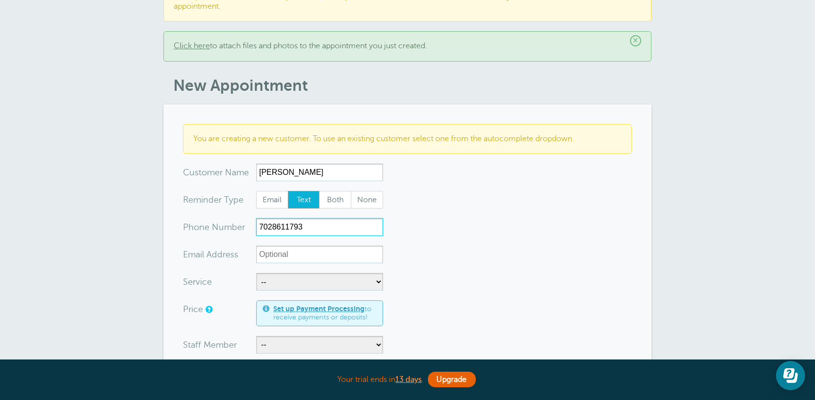
type input "7028611793"
click at [340, 274] on select "-- Free Estimate Installation Repairs" at bounding box center [319, 282] width 127 height 18
click at [256, 273] on select "-- Free Estimate Installation Repairs" at bounding box center [319, 282] width 127 height 18
click at [358, 275] on select "-- Free Estimate Installation Repairs" at bounding box center [319, 282] width 127 height 18
select select "28086"
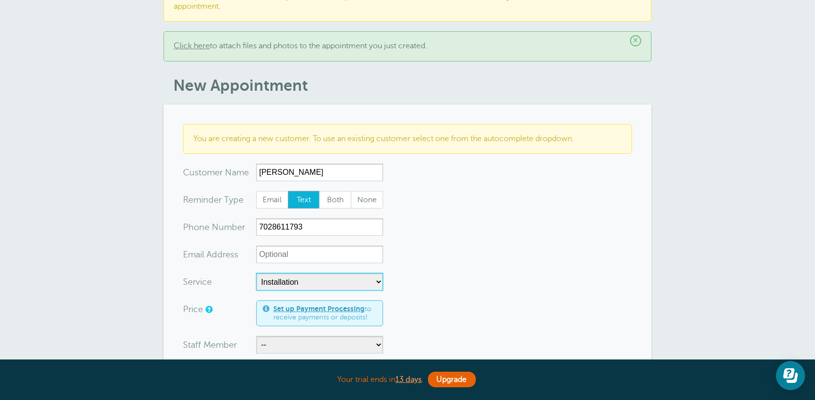
click at [256, 273] on select "-- Free Estimate Installation Repairs" at bounding box center [319, 282] width 127 height 18
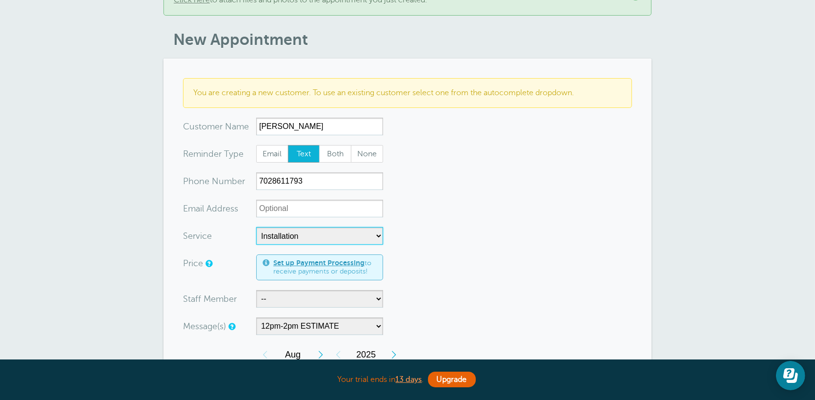
scroll to position [146, 0]
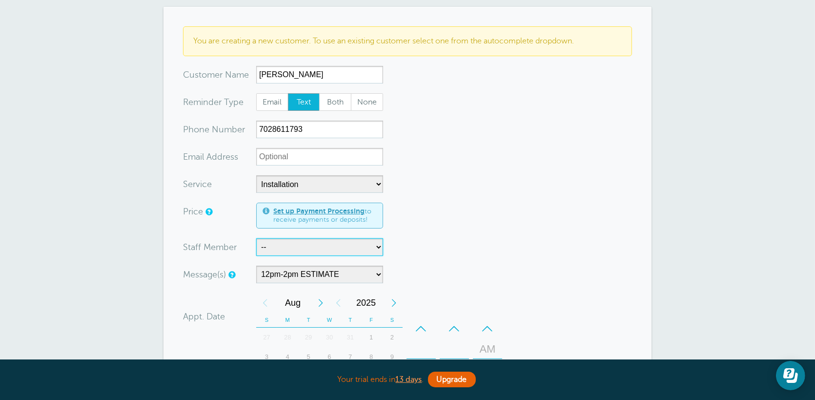
click at [342, 243] on select "-- [PERSON_NAME] and DJ [PERSON_NAME],DJ,[PERSON_NAME] and [PERSON_NAME] and [P…" at bounding box center [319, 247] width 127 height 18
select select "21469"
click at [256, 238] on select "-- [PERSON_NAME] and DJ [PERSON_NAME],DJ,[PERSON_NAME] and [PERSON_NAME] and [P…" at bounding box center [319, 247] width 127 height 18
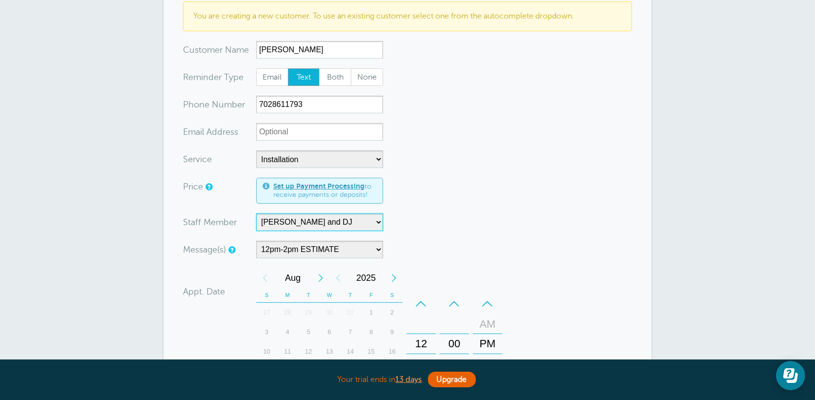
scroll to position [195, 0]
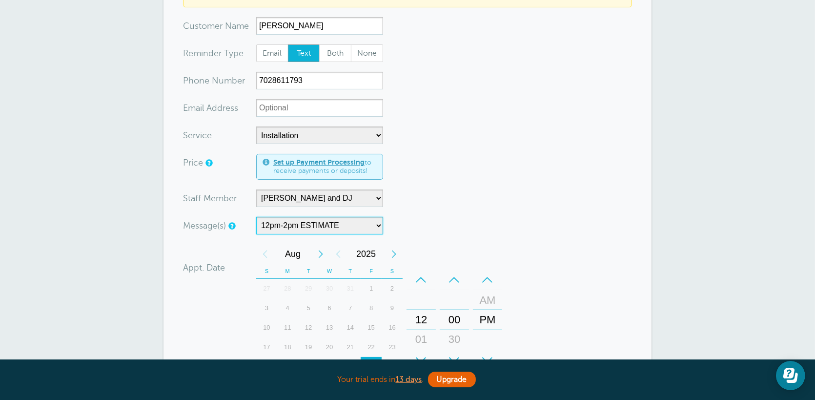
click at [350, 218] on select "10am-12pm ESTIMATE 10AM-12PM INSTALLATION 10am-12pm REPAIR 10am-2pm ESTIMATE 10…" at bounding box center [319, 226] width 127 height 18
select select "160223"
click at [256, 217] on select "10am-12pm ESTIMATE 10AM-12PM INSTALLATION 10am-12pm REPAIR 10am-2pm ESTIMATE 10…" at bounding box center [319, 226] width 127 height 18
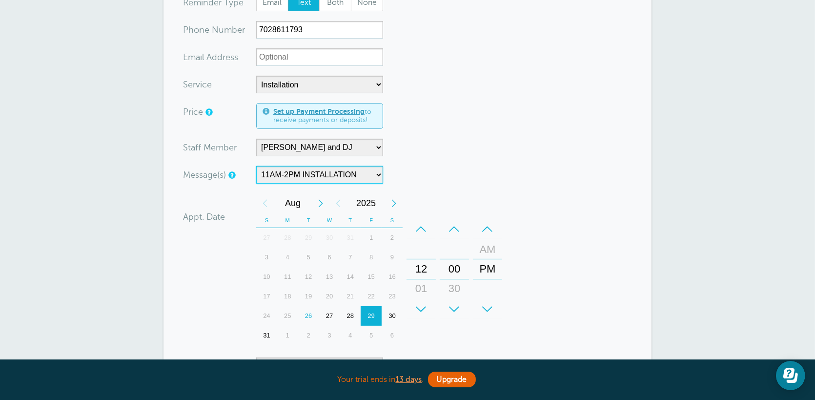
scroll to position [342, 0]
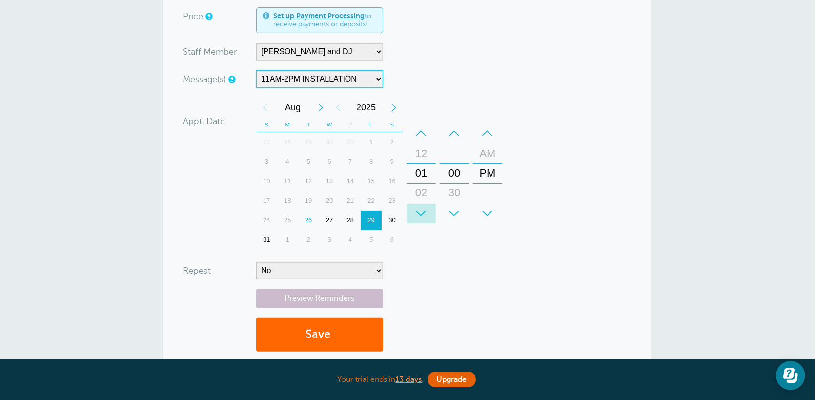
click at [421, 204] on div "+" at bounding box center [421, 214] width 29 height 20
click at [422, 123] on div "–" at bounding box center [421, 133] width 29 height 20
click at [492, 204] on div "+" at bounding box center [487, 214] width 29 height 20
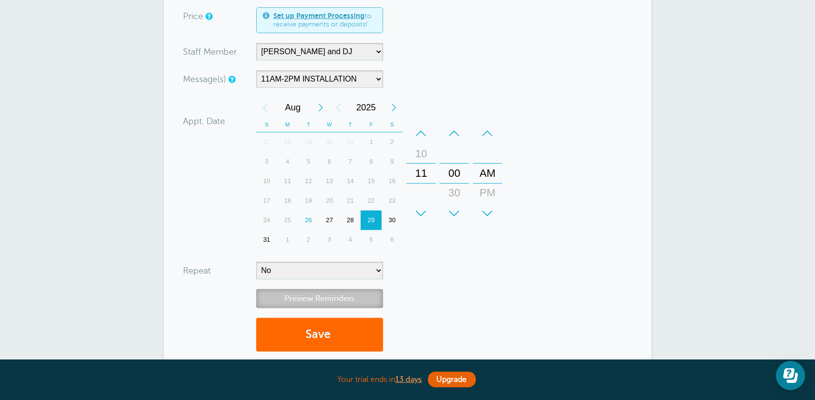
click at [358, 289] on link "Preview Reminders" at bounding box center [319, 298] width 127 height 19
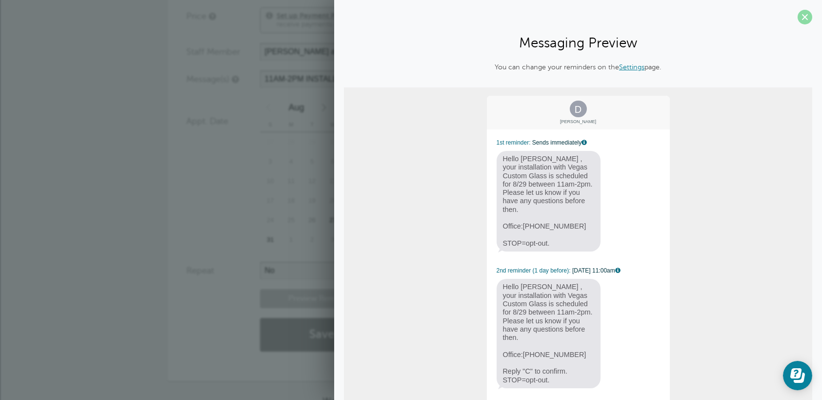
click at [801, 15] on span at bounding box center [805, 17] width 15 height 15
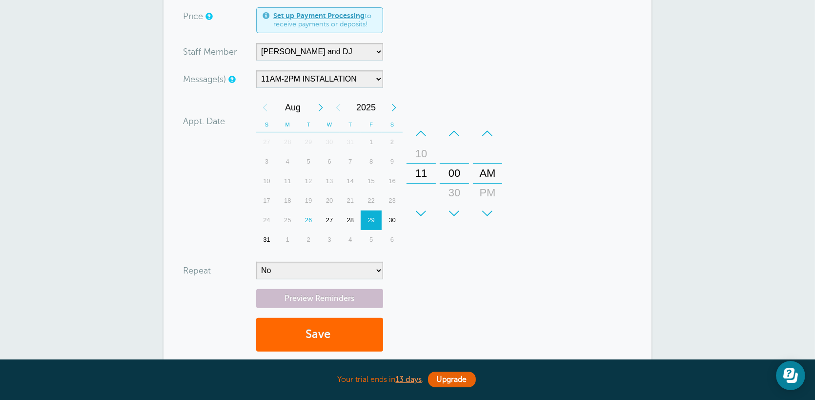
click at [329, 212] on div "27" at bounding box center [329, 220] width 21 height 20
click at [308, 212] on div "26" at bounding box center [308, 220] width 21 height 20
click at [328, 212] on div "27" at bounding box center [329, 220] width 21 height 20
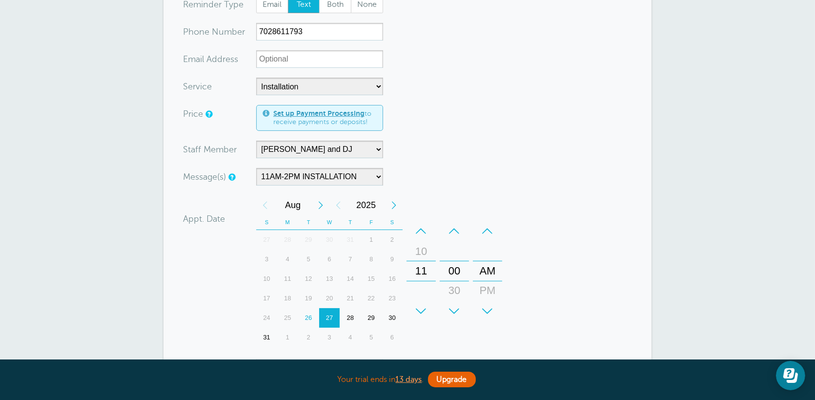
scroll to position [390, 0]
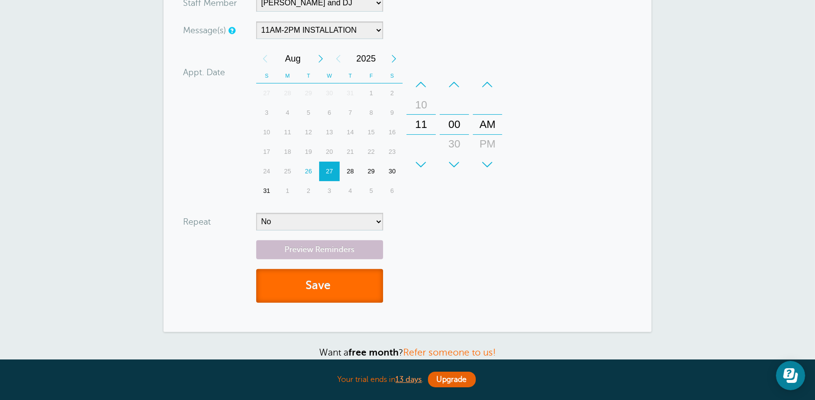
click at [336, 277] on button "Save" at bounding box center [319, 286] width 127 height 34
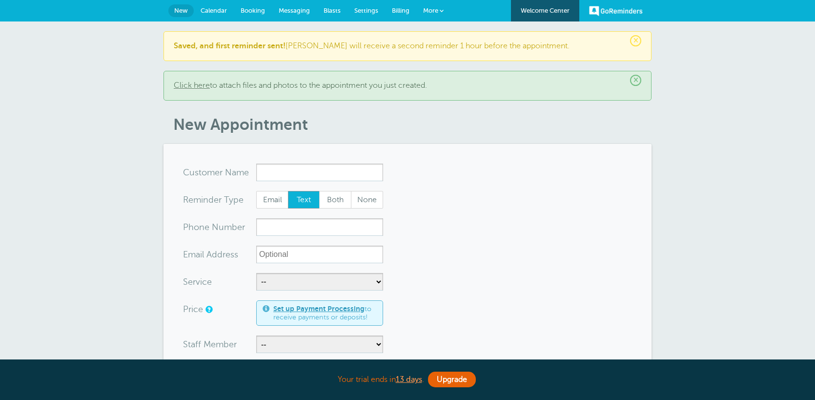
select select "160223"
click at [293, 9] on span "Messaging" at bounding box center [294, 10] width 31 height 7
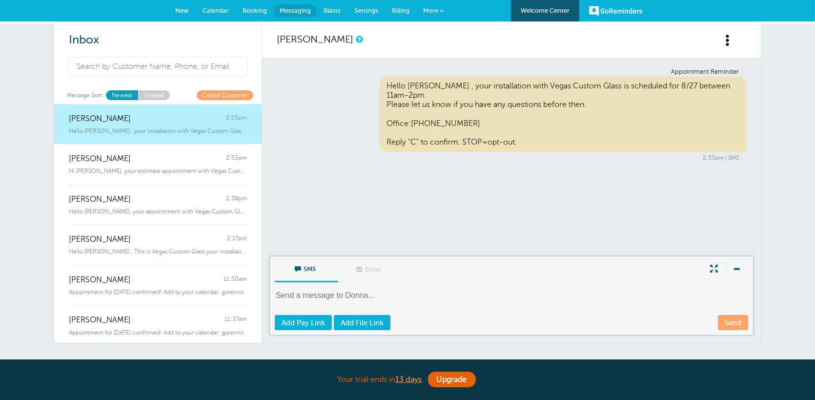
click at [249, 10] on span "Booking" at bounding box center [255, 10] width 24 height 7
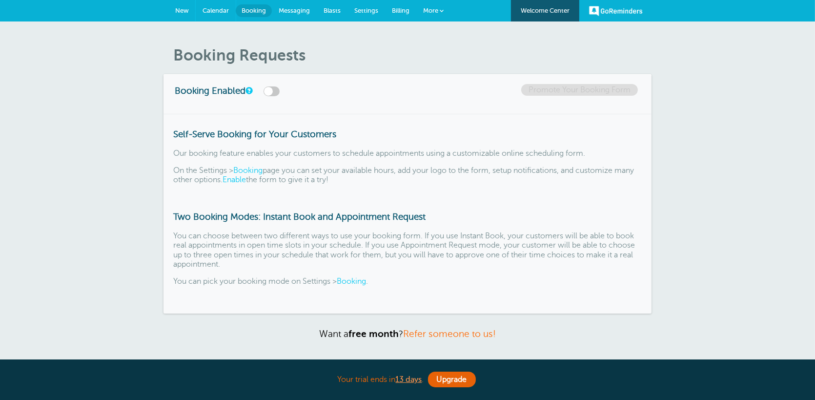
click at [219, 12] on span "Calendar" at bounding box center [216, 10] width 26 height 7
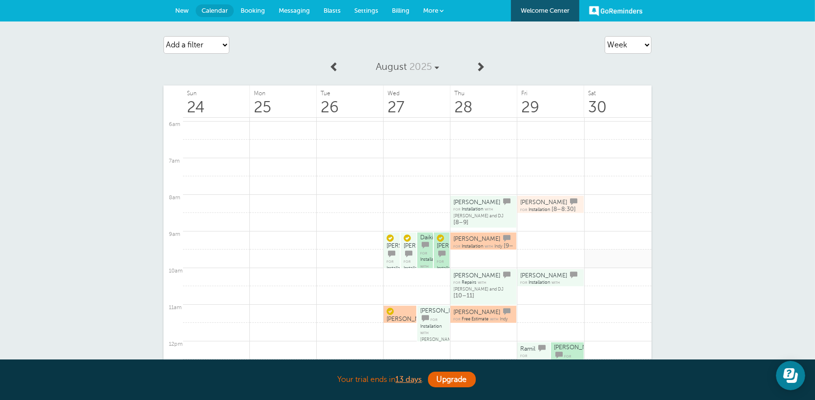
scroll to position [208, 0]
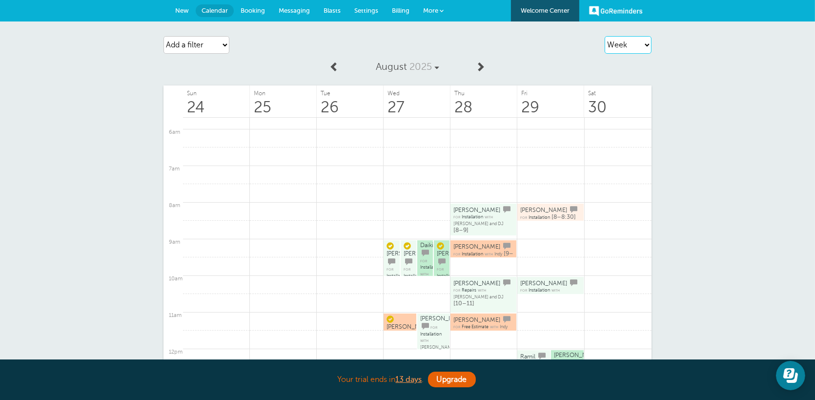
click at [625, 44] on select "Agenda Day Week Month (full view) Month (condensed)" at bounding box center [628, 45] width 47 height 18
select select "agenda"
click at [605, 36] on select "Agenda Day Week Month (full view) Month (condensed)" at bounding box center [628, 45] width 47 height 18
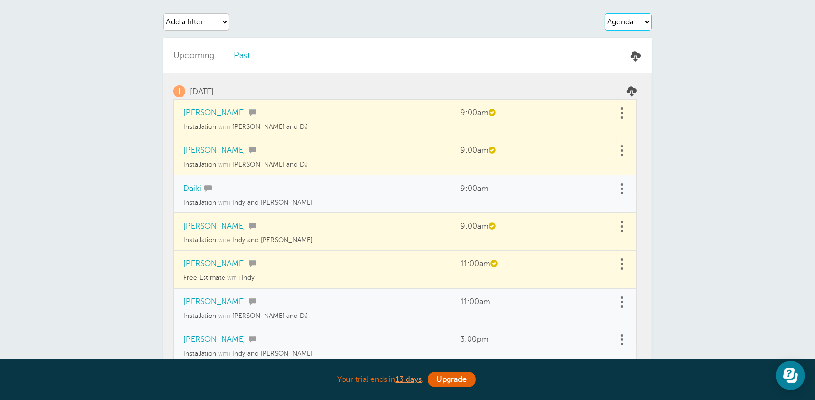
scroll to position [0, 0]
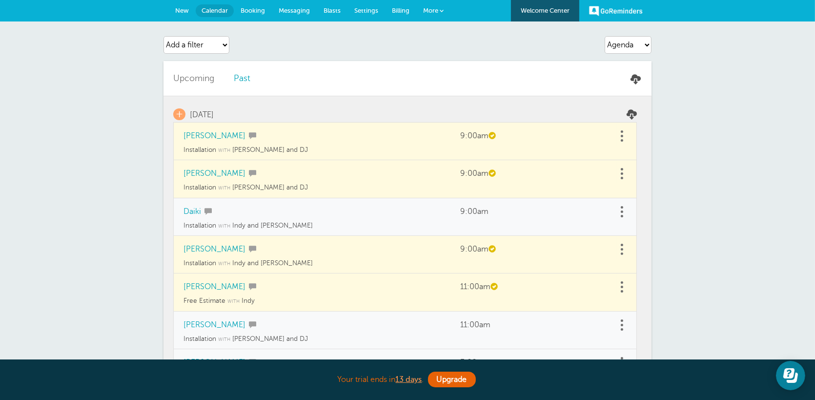
click at [182, 5] on link "New" at bounding box center [181, 10] width 27 height 21
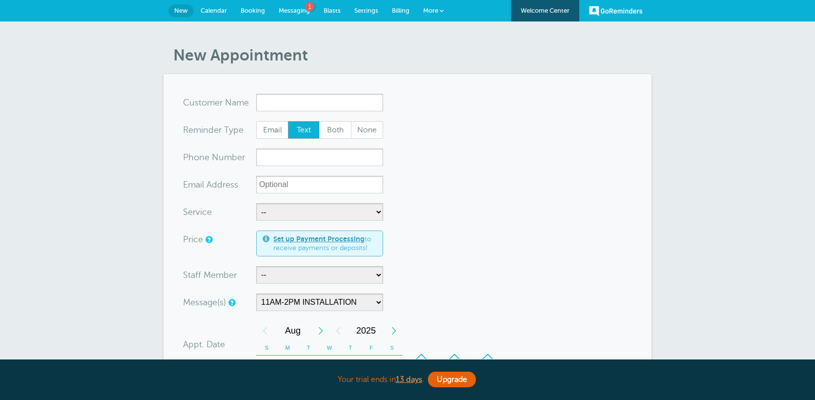
select select "160223"
click at [297, 11] on span "Messaging" at bounding box center [294, 10] width 31 height 7
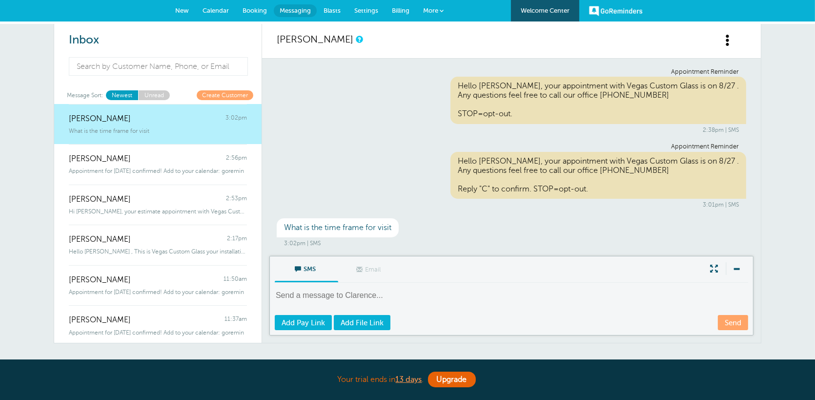
scroll to position [0, 0]
click at [460, 291] on textarea at bounding box center [512, 302] width 475 height 24
type textarea "i"
type textarea "T"
type textarea "1"
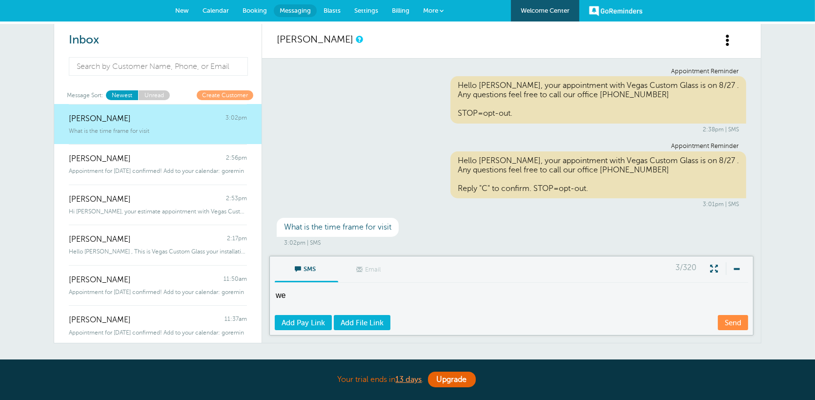
type textarea "w"
type textarea "W"
click at [176, 135] on link "Clarence 3:02pm What is the time frame for visit" at bounding box center [157, 124] width 207 height 41
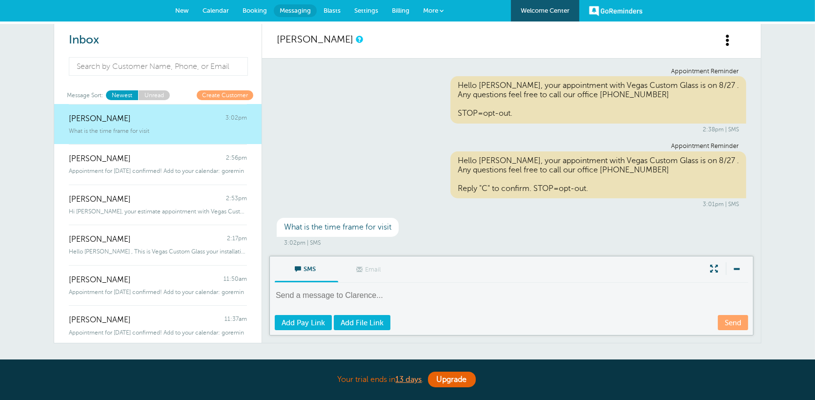
click at [185, 13] on span "New" at bounding box center [182, 10] width 14 height 7
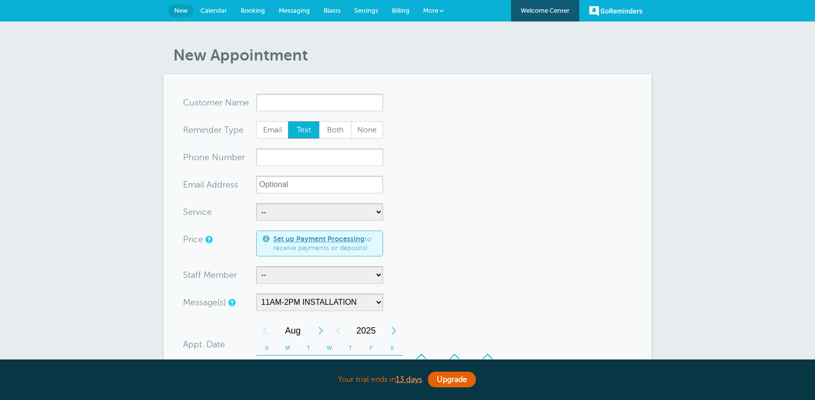
select select "160223"
click at [220, 11] on span "Calendar" at bounding box center [214, 10] width 26 height 7
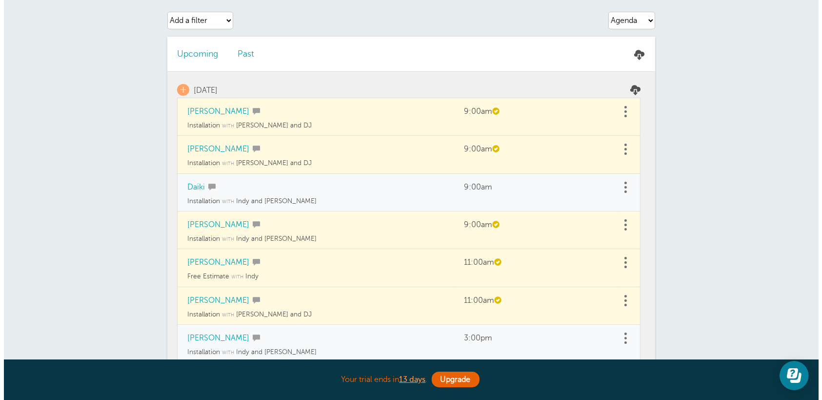
scroll to position [49, 0]
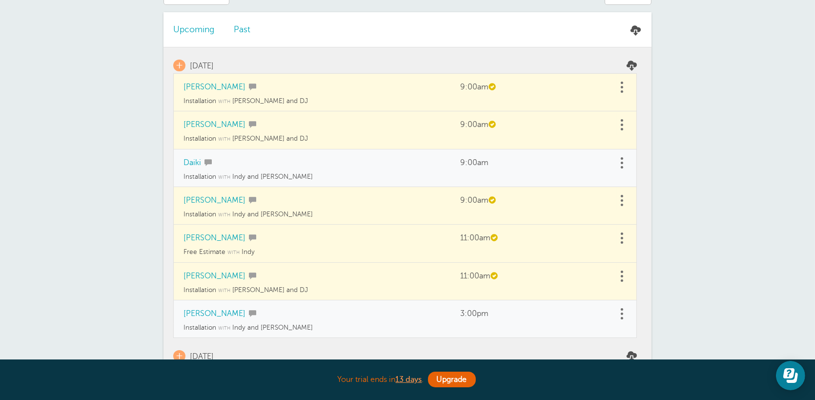
click at [624, 315] on link at bounding box center [622, 313] width 10 height 15
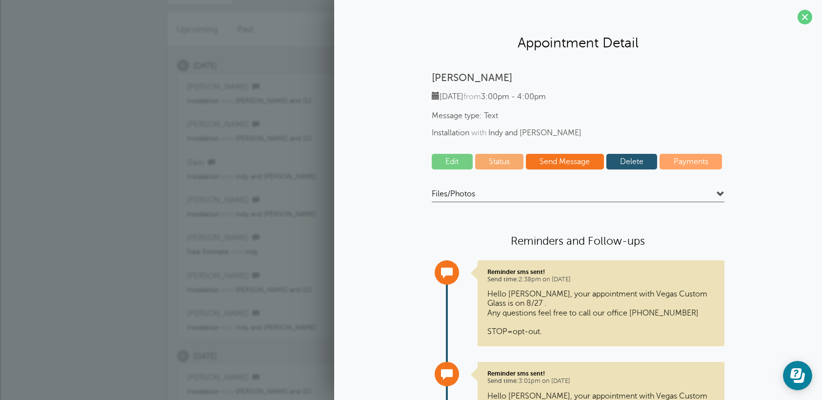
click at [451, 155] on link "Edit" at bounding box center [452, 162] width 41 height 16
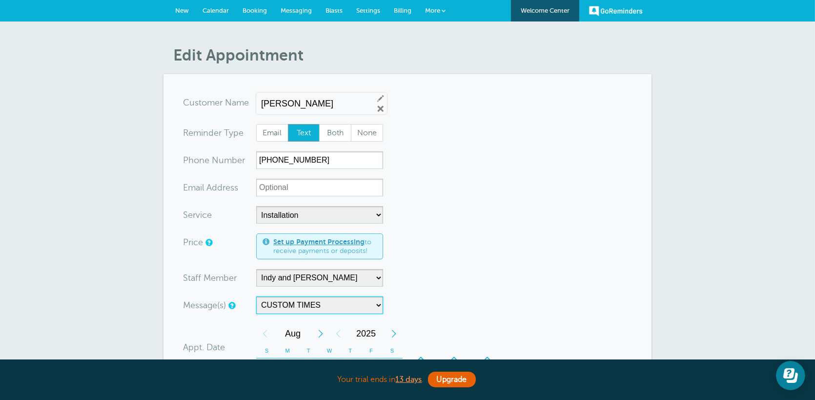
click at [373, 308] on select "10am-12pm ESTIMATE 10AM-12PM INSTALLATION 10am-12pm REPAIR 10am-2pm ESTIMATE 10…" at bounding box center [319, 305] width 127 height 18
select select "160223"
click at [256, 296] on select "10am-12pm ESTIMATE 10AM-12PM INSTALLATION 10am-12pm REPAIR 10am-2pm ESTIMATE 10…" at bounding box center [319, 305] width 127 height 18
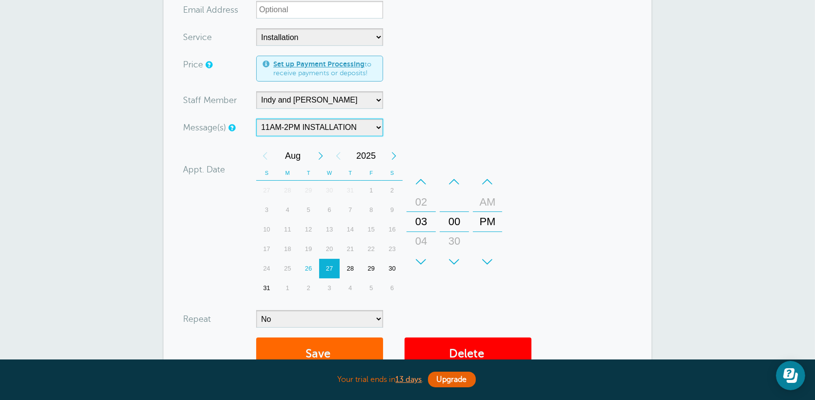
scroll to position [195, 0]
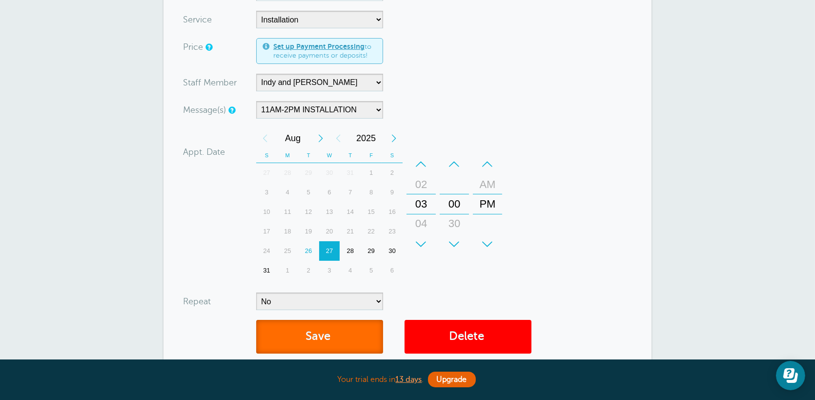
click at [358, 337] on button "Save" at bounding box center [319, 337] width 127 height 34
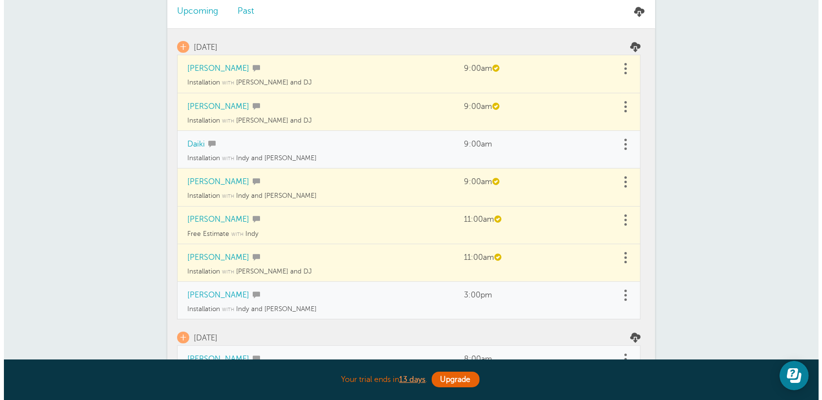
scroll to position [195, 0]
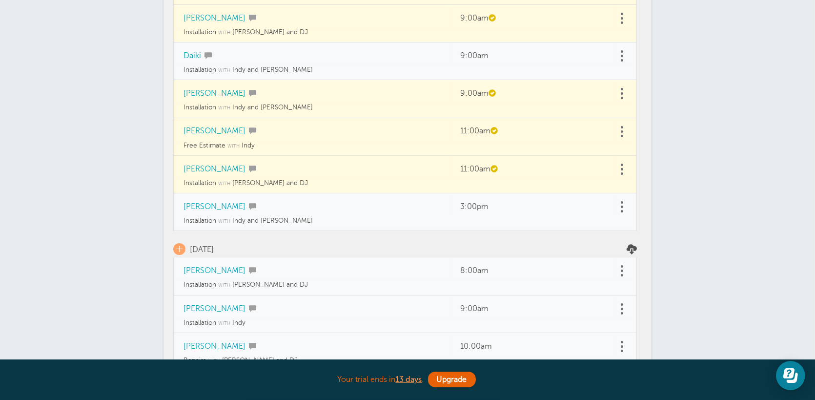
click at [621, 205] on span at bounding box center [622, 206] width 2 height 2
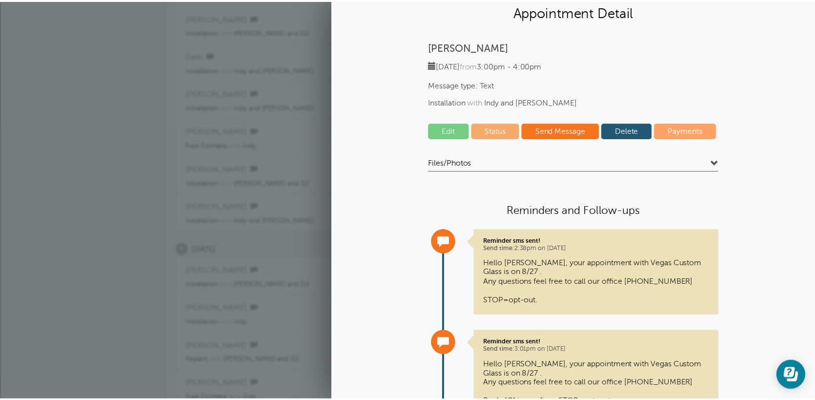
scroll to position [0, 0]
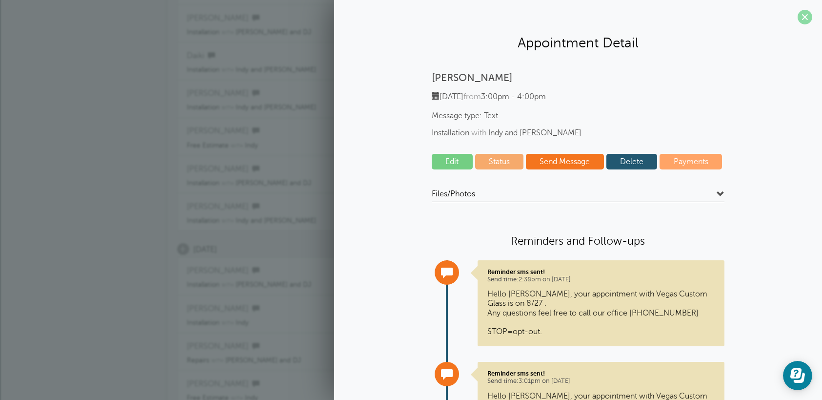
click at [799, 17] on span at bounding box center [805, 17] width 15 height 15
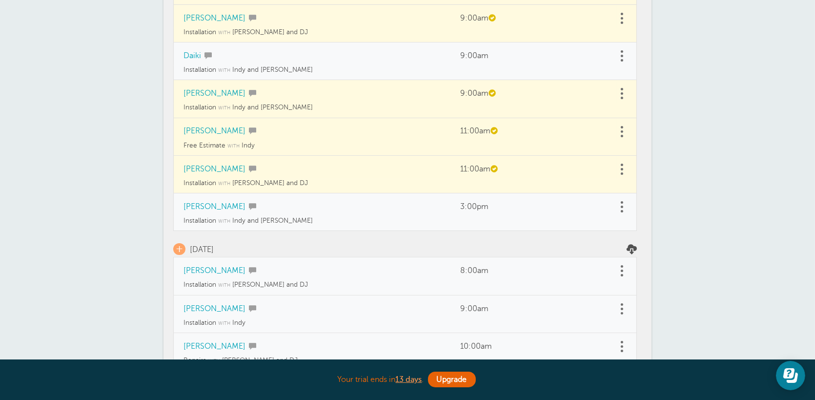
click at [624, 210] on link at bounding box center [622, 206] width 10 height 15
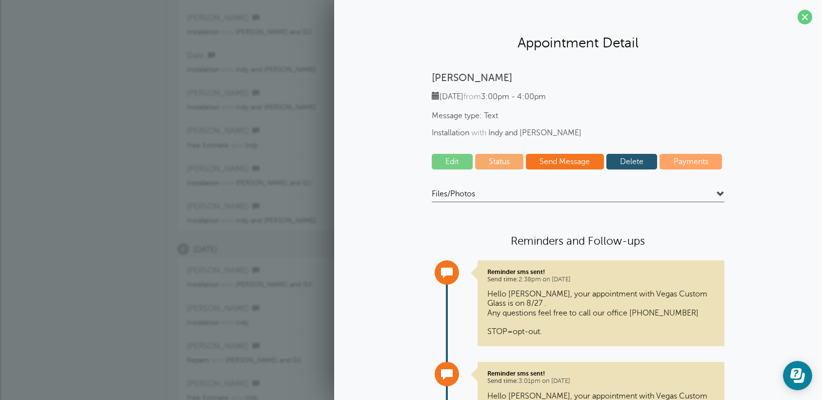
click at [638, 164] on link "Delete" at bounding box center [632, 162] width 51 height 16
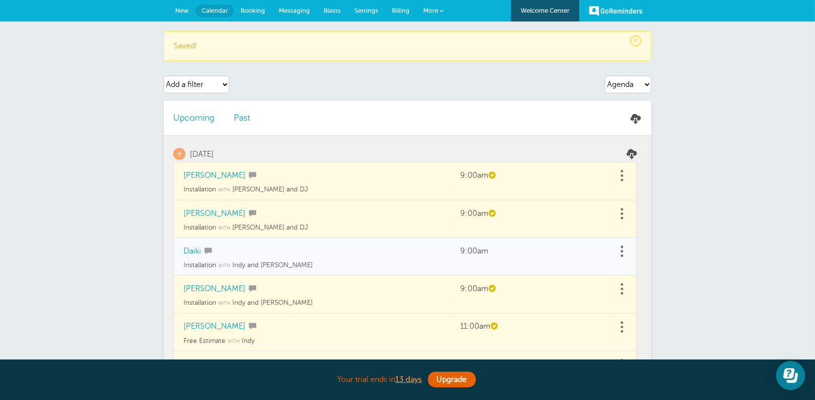
click at [179, 15] on link "New" at bounding box center [181, 10] width 27 height 21
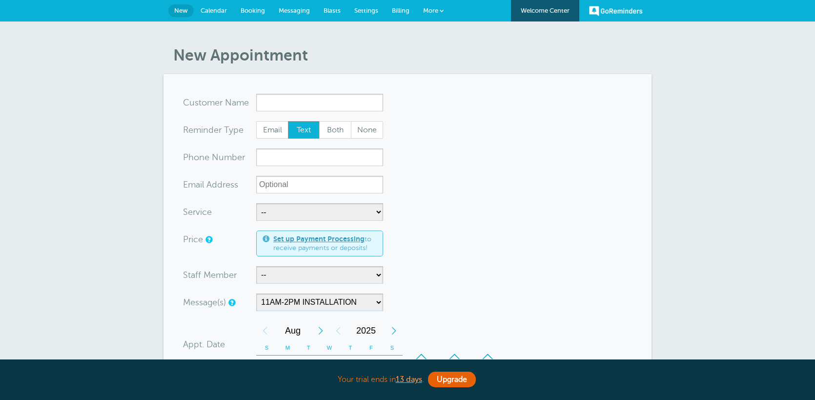
select select "160223"
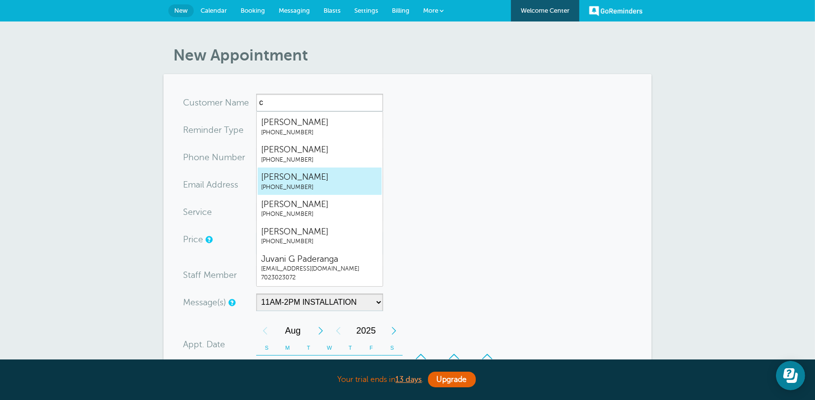
click at [322, 181] on span "[PERSON_NAME]" at bounding box center [319, 177] width 117 height 12
type input "Clarence2296305192"
type input "[PERSON_NAME]"
type input "(229) 630-5192"
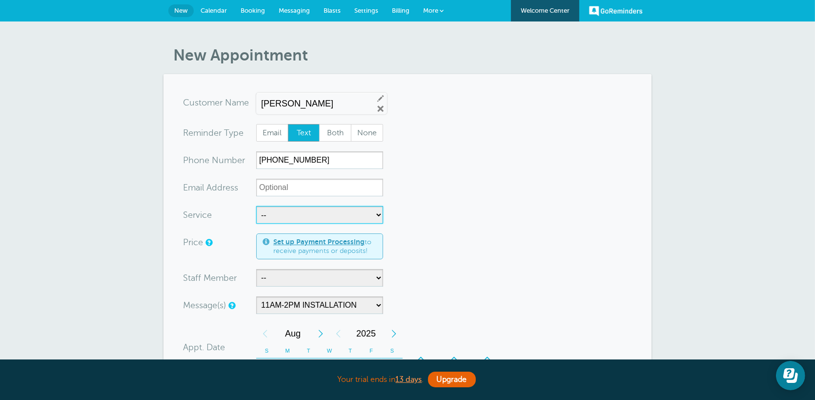
click at [369, 218] on select "-- Free Estimate Installation Repairs" at bounding box center [319, 215] width 127 height 18
select select "28086"
click at [256, 206] on select "-- Free Estimate Installation Repairs" at bounding box center [319, 215] width 127 height 18
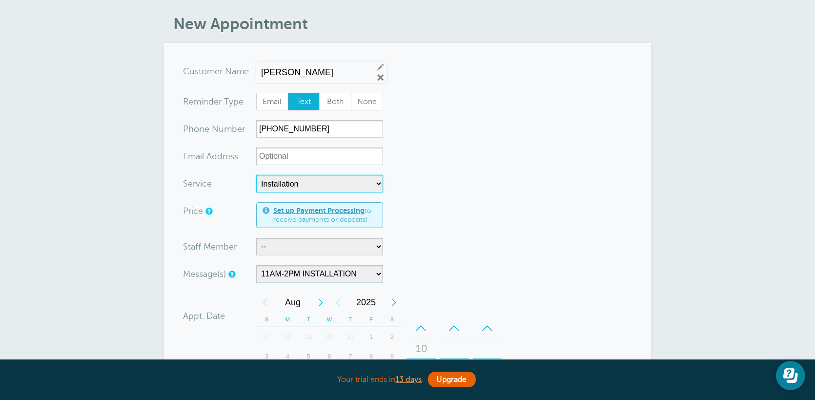
scroll to position [49, 0]
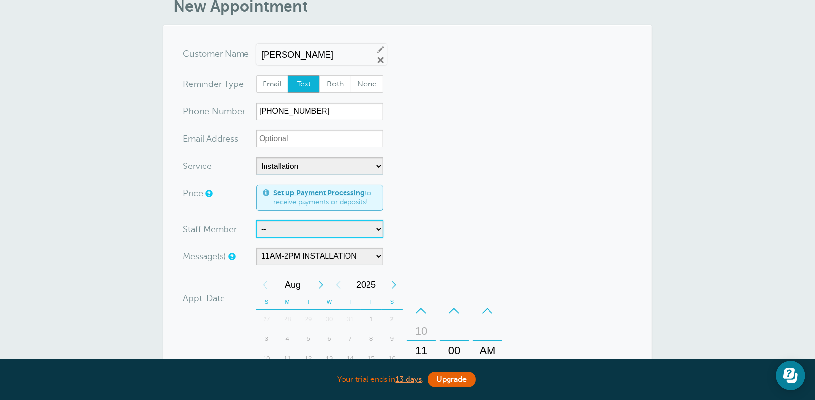
click at [360, 233] on select "-- Gerado and DJ Gerado,DJ,Indy and Justin Indy Indy and Justin Pete Vincent" at bounding box center [319, 229] width 127 height 18
select select "21469"
click at [256, 220] on select "-- Gerado and DJ Gerado,DJ,Indy and Justin Indy Indy and Justin Pete Vincent" at bounding box center [319, 229] width 127 height 18
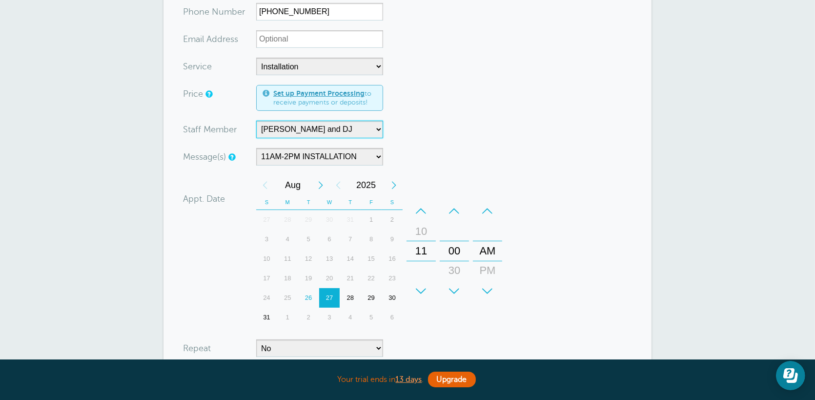
scroll to position [244, 0]
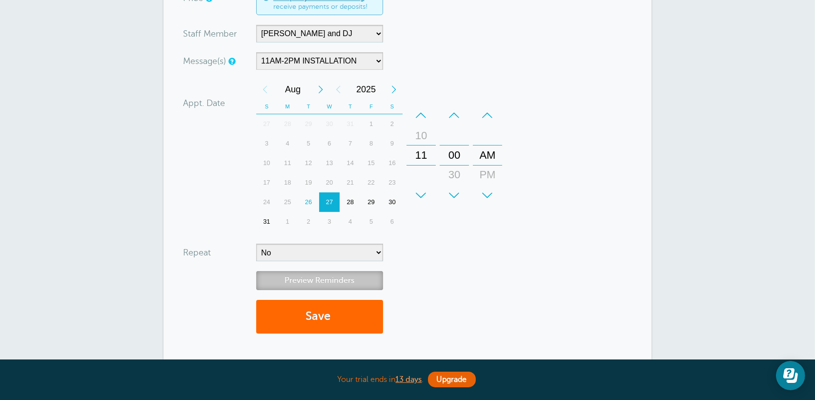
click at [343, 276] on link "Preview Reminders" at bounding box center [319, 280] width 127 height 19
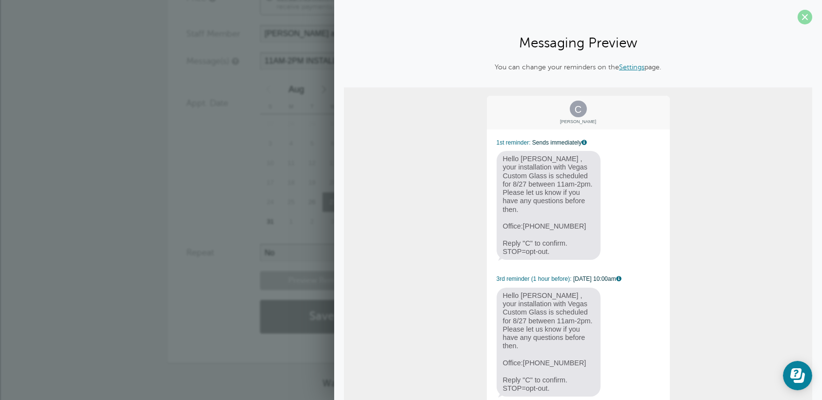
click at [798, 19] on span at bounding box center [805, 17] width 15 height 15
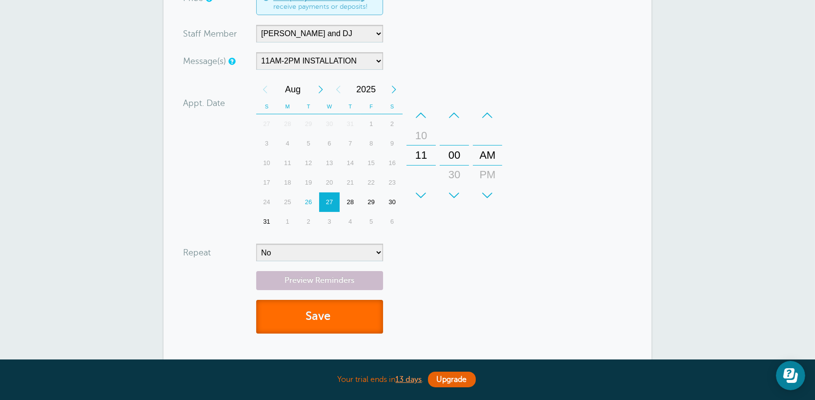
click at [333, 315] on span "submit" at bounding box center [332, 315] width 3 height 13
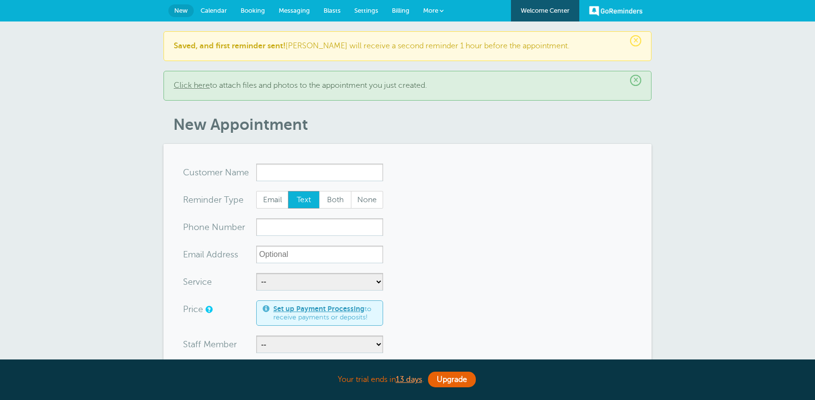
select select "160223"
click at [363, 9] on span "Settings" at bounding box center [366, 10] width 24 height 7
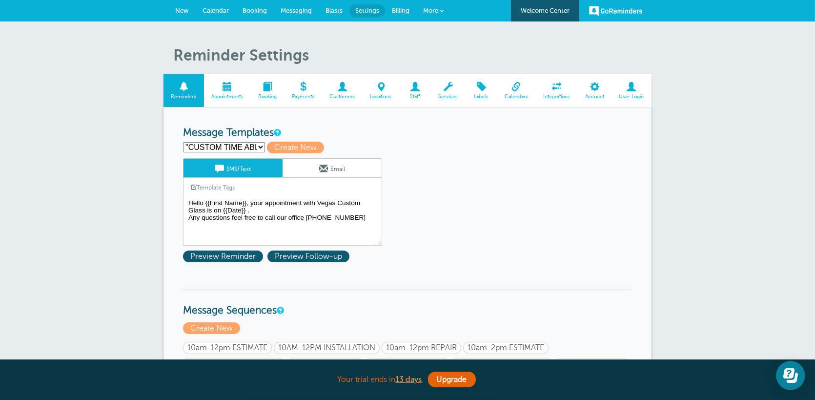
click at [256, 145] on select ""CUSTOM TIME ABLE TO EDIT" 10am-12pm Estimate Reminder 10am-12pm INSTALLATION 1…" at bounding box center [224, 147] width 82 height 10
select select "160089"
click at [183, 142] on select ""CUSTOM TIME ABLE TO EDIT" 10am-12pm Estimate Reminder 10am-12pm INSTALLATION 1…" at bounding box center [224, 147] width 82 height 10
type input "12pm-2pm Estimate Reminder"
type textarea "Hi {{First Name}}, your estimate appointment with Vegas Custom Glass has been s…"
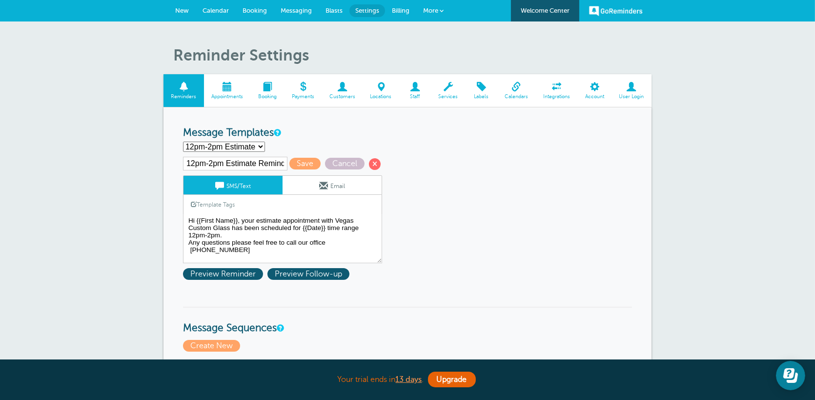
click at [258, 144] on select ""CUSTOM TIME ABLE TO EDIT" 10am-12pm Estimate Reminder 10am-12pm INSTALLATION 1…" at bounding box center [224, 147] width 82 height 10
select select "160215"
click at [183, 142] on select ""CUSTOM TIME ABLE TO EDIT" 10am-12pm Estimate Reminder 10am-12pm INSTALLATION 1…" at bounding box center [224, 147] width 82 height 10
type input "11am-2pm ESTIMATE"
type textarea "Hi {{First Name}}, your estimate appointment with Vegas Custom Glass has been s…"
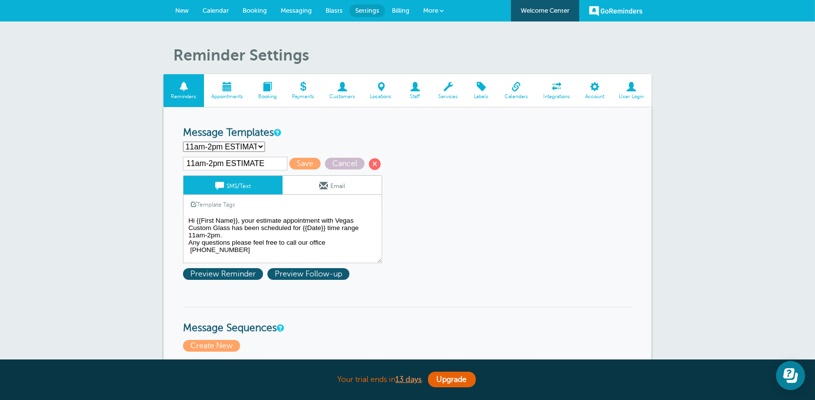
click at [254, 143] on select ""CUSTOM TIME ABLE TO EDIT" 10am-12pm Estimate Reminder 10am-12pm INSTALLATION 1…" at bounding box center [224, 147] width 82 height 10
select select "160216"
click at [183, 142] on select ""CUSTOM TIME ABLE TO EDIT" 10am-12pm Estimate Reminder 10am-12pm INSTALLATION 1…" at bounding box center [224, 147] width 82 height 10
type input "11am-2pm INSTALLATION"
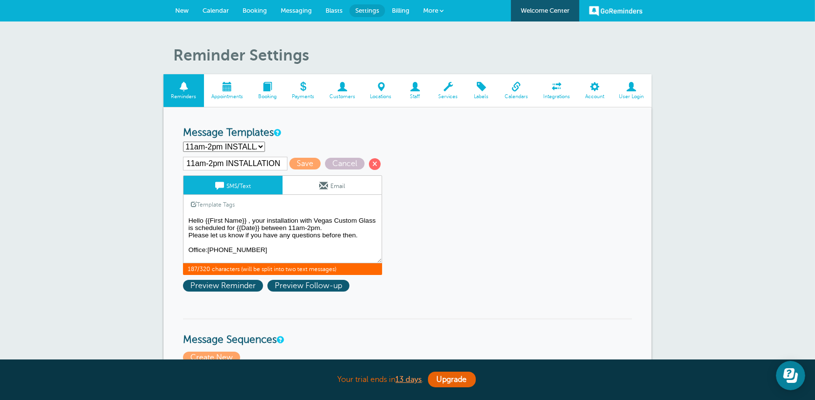
drag, startPoint x: 356, startPoint y: 234, endPoint x: 321, endPoint y: 238, distance: 35.4
click at [321, 238] on textarea "Hello {{First Name}}, your appointment with Vegas Custom Glass is on {{Date}} .…" at bounding box center [282, 238] width 199 height 49
click at [331, 239] on textarea "Hello {{First Name}}, your appointment with Vegas Custom Glass is on {{Date}} .…" at bounding box center [282, 238] width 199 height 49
type textarea "Hello {{First Name}} , your installation with Vegas Custom Glass is scheduled f…"
click at [311, 161] on span "Save" at bounding box center [304, 164] width 31 height 12
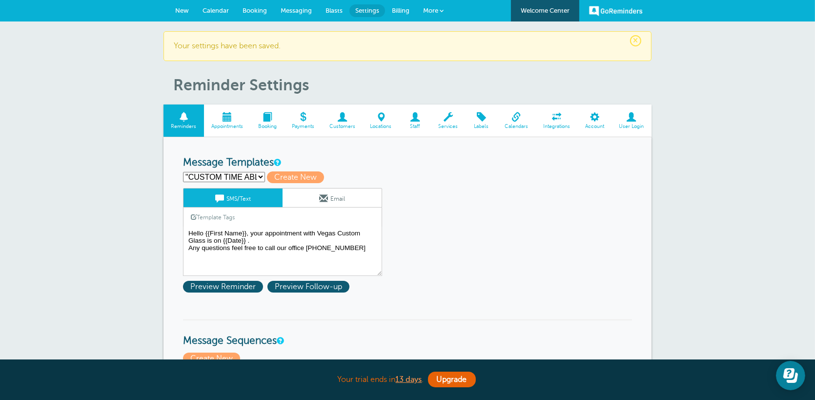
click at [255, 173] on select ""CUSTOM TIME ABLE TO EDIT" 10am-12pm Estimate Reminder 10am-12pm INSTALLATION 1…" at bounding box center [224, 177] width 82 height 10
select select "160216"
click at [183, 172] on select ""CUSTOM TIME ABLE TO EDIT" 10am-12pm Estimate Reminder 10am-12pm INSTALLATION 1…" at bounding box center [224, 177] width 82 height 10
type input "11am-2pm INSTALLATION"
type textarea "Hello {{First Name}} , your installation with Vegas Custom Glass is scheduled f…"
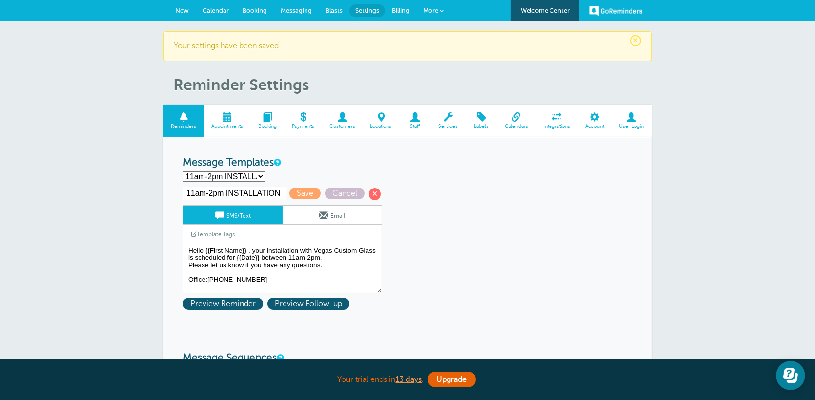
click at [229, 116] on span at bounding box center [227, 116] width 47 height 9
click at [230, 118] on span at bounding box center [227, 116] width 47 height 9
click at [244, 114] on span at bounding box center [227, 116] width 47 height 9
click at [639, 40] on span "×" at bounding box center [635, 40] width 11 height 11
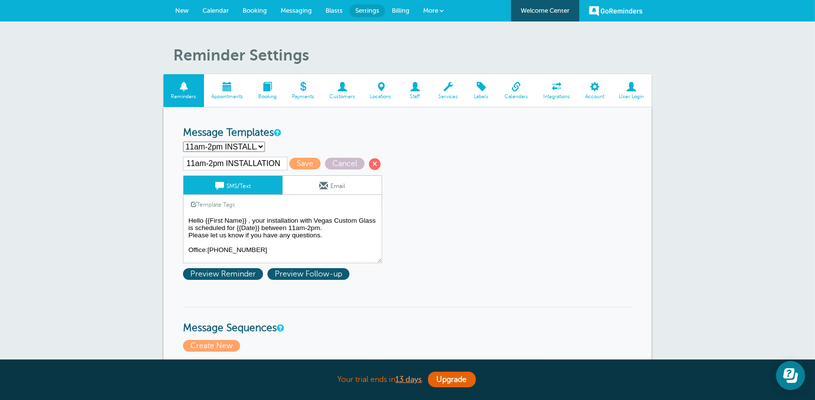
click at [290, 9] on span "Messaging" at bounding box center [296, 10] width 31 height 7
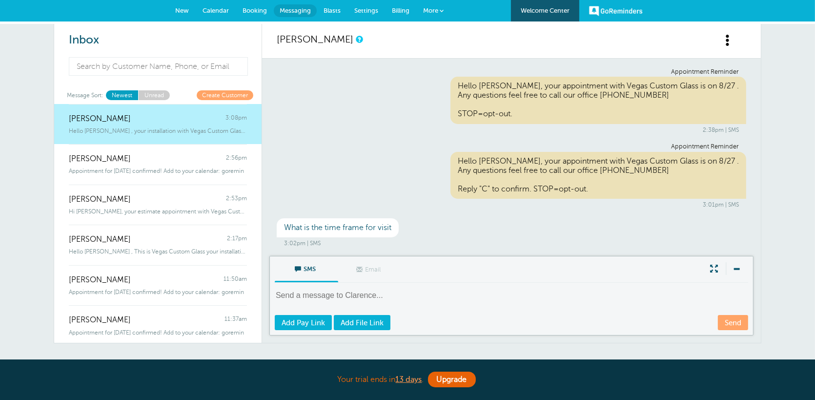
scroll to position [104, 0]
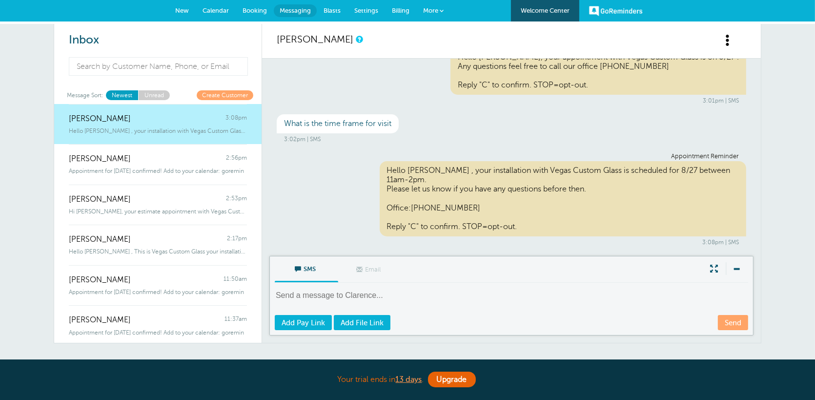
click at [332, 6] on link "Blasts" at bounding box center [332, 10] width 31 height 21
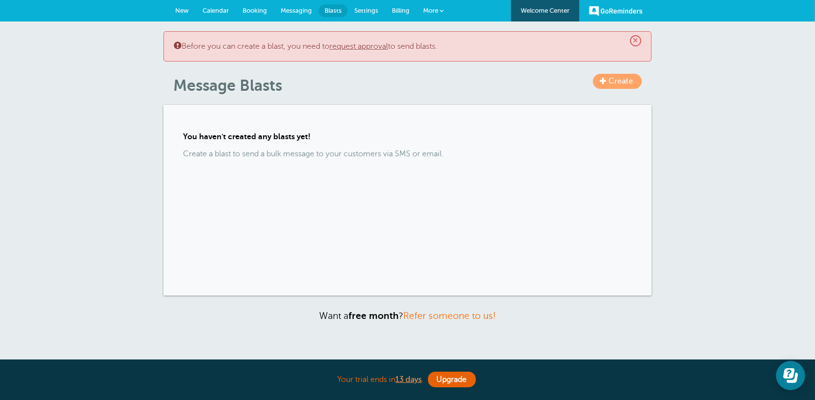
click at [179, 8] on span "New" at bounding box center [182, 10] width 14 height 7
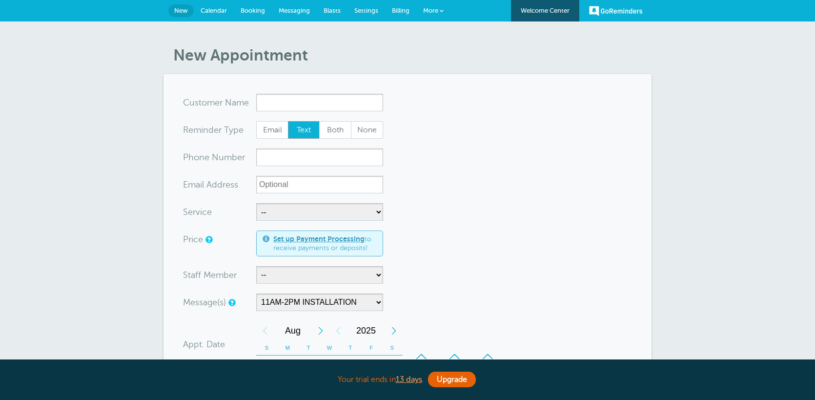
select select "160223"
click at [615, 12] on link "GoReminders" at bounding box center [616, 10] width 54 height 21
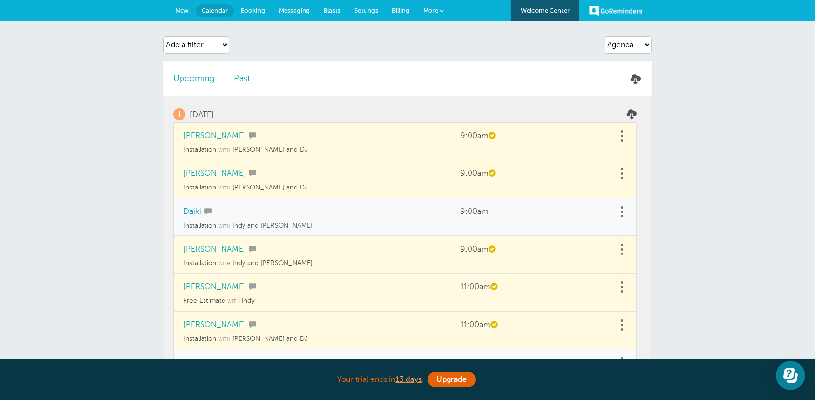
click at [179, 4] on link "New" at bounding box center [181, 10] width 27 height 21
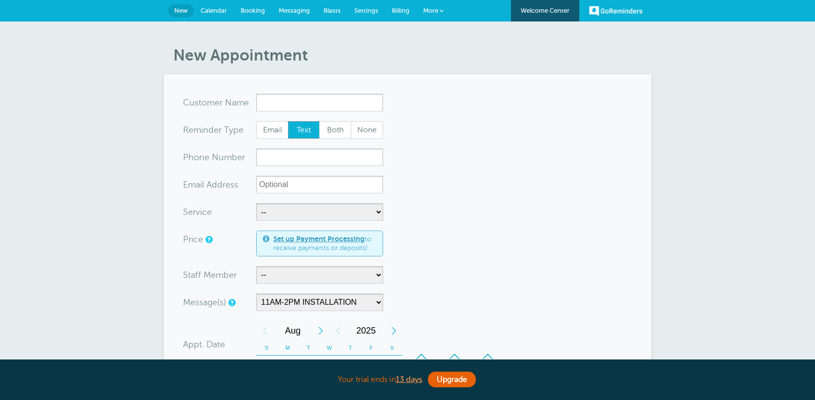
select select "160223"
click at [328, 8] on span "Blasts" at bounding box center [332, 10] width 17 height 7
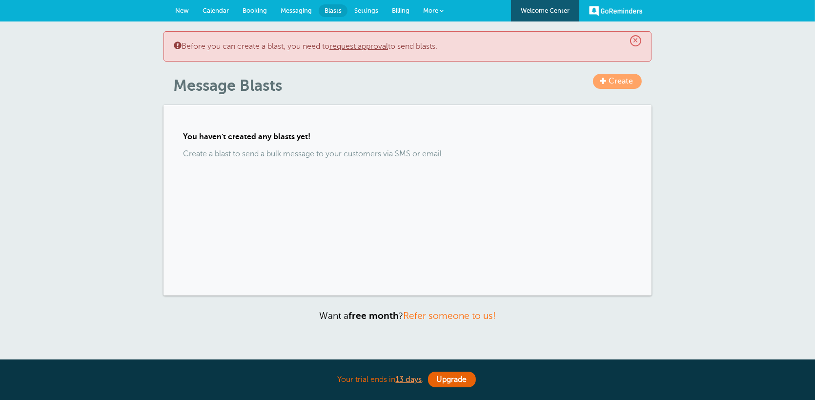
drag, startPoint x: 0, startPoint y: 0, endPoint x: 299, endPoint y: 10, distance: 299.4
click at [299, 10] on span "Messaging" at bounding box center [296, 10] width 31 height 7
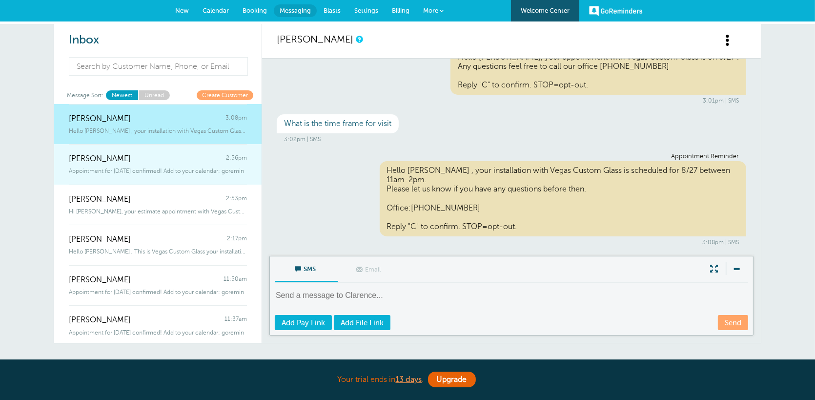
click at [167, 169] on span "Appointment for [DATE] confirmed! Add to your calendar: goremin" at bounding box center [156, 170] width 175 height 7
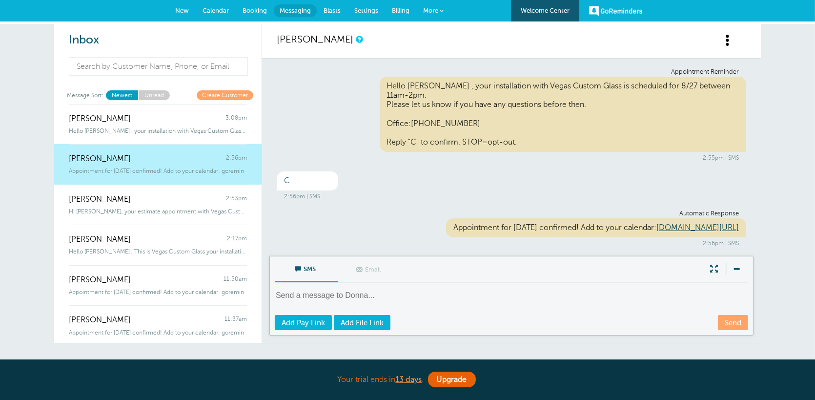
scroll to position [10, 0]
click at [656, 229] on link "[DOMAIN_NAME][URL]" at bounding box center [697, 226] width 82 height 9
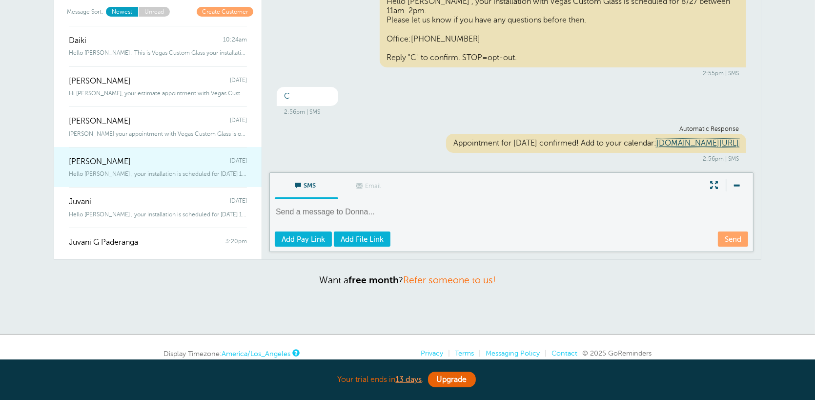
scroll to position [127, 0]
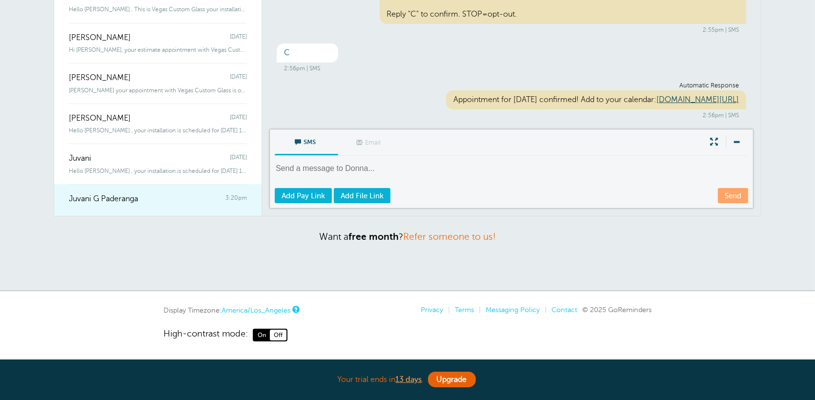
click at [176, 201] on div "Juvani G Paderanga 3:20pm" at bounding box center [158, 194] width 178 height 20
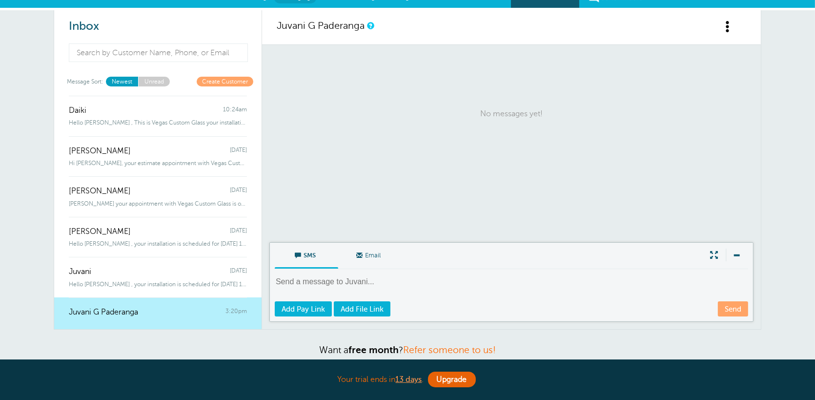
scroll to position [0, 0]
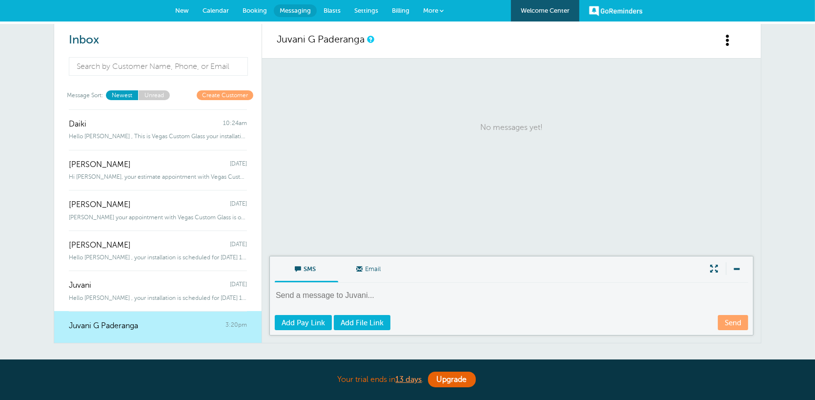
click at [732, 36] on span at bounding box center [728, 40] width 12 height 12
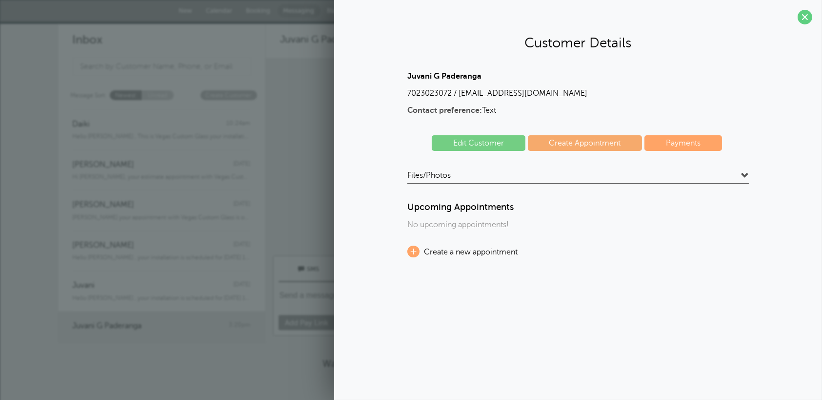
click at [747, 178] on span at bounding box center [745, 176] width 8 height 8
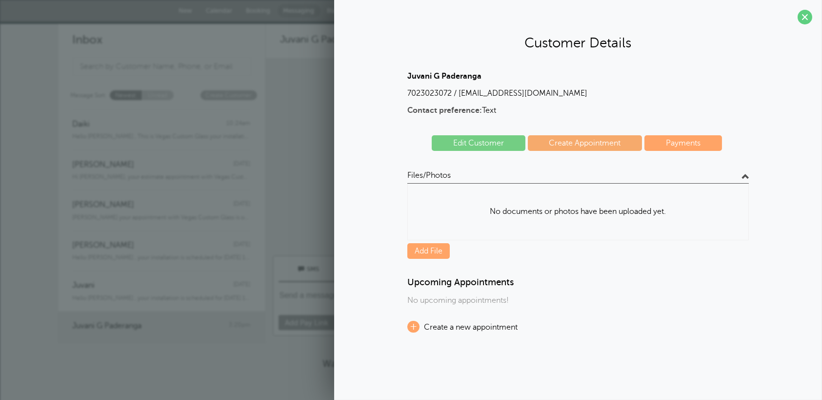
click at [747, 178] on span at bounding box center [745, 176] width 8 height 8
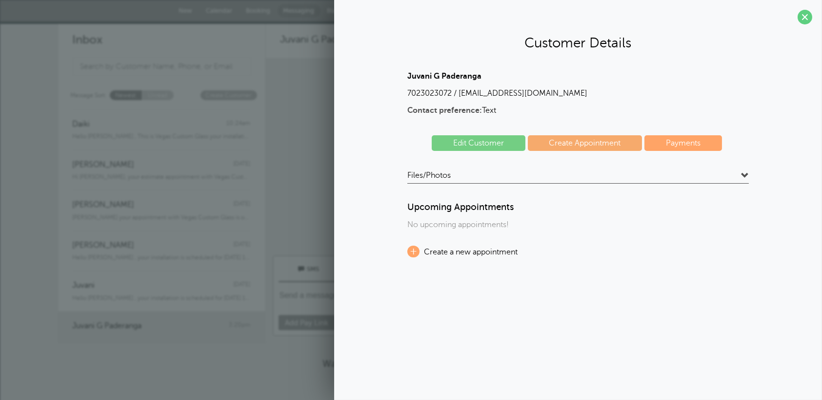
click at [747, 178] on span at bounding box center [745, 176] width 8 height 8
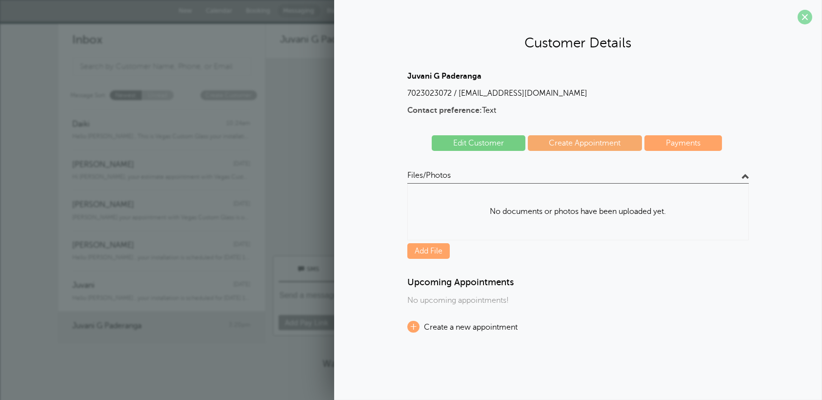
click at [803, 16] on span at bounding box center [805, 17] width 15 height 15
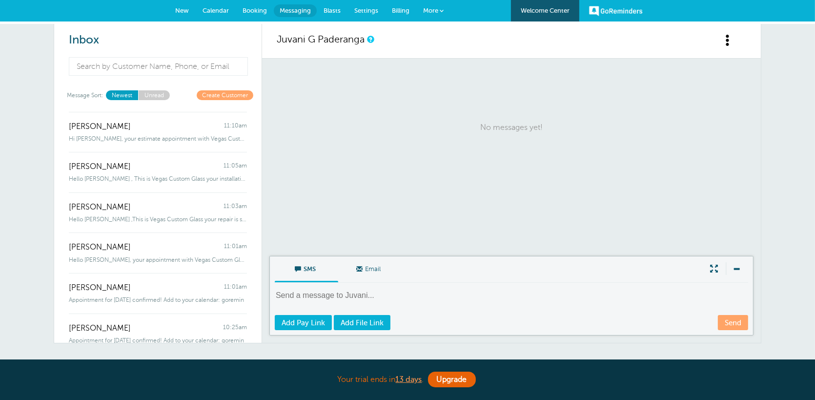
click at [150, 95] on link "Unread" at bounding box center [154, 94] width 32 height 9
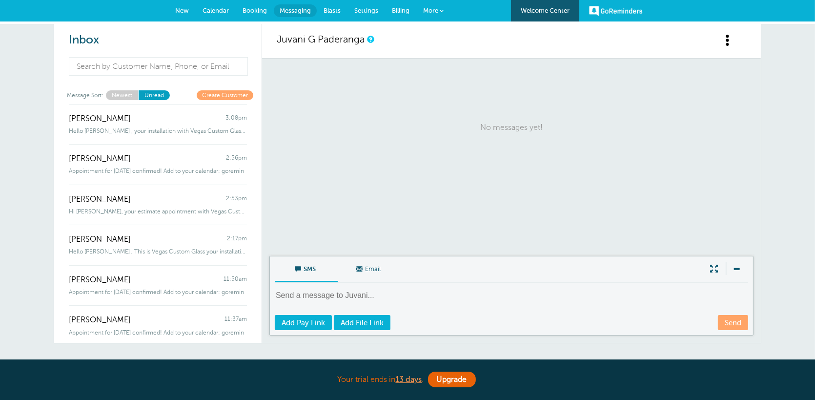
click at [121, 93] on link "Newest" at bounding box center [122, 94] width 32 height 9
click at [187, 9] on span "New" at bounding box center [182, 10] width 14 height 7
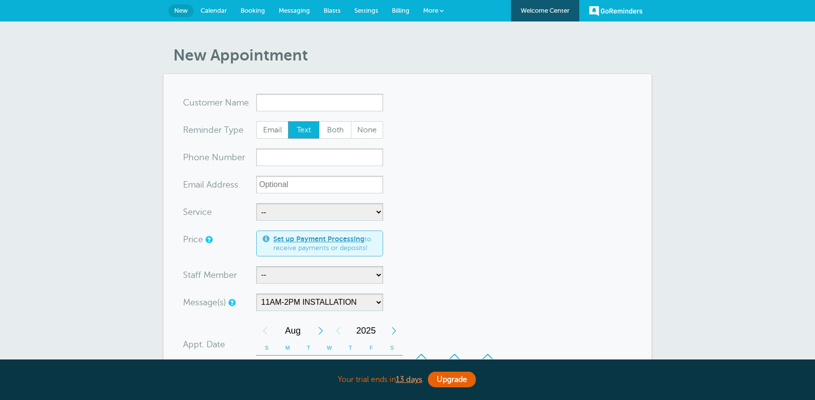
select select "160223"
click at [339, 131] on span "Both" at bounding box center [335, 130] width 31 height 17
click at [319, 121] on input "Both" at bounding box center [319, 121] width 0 height 0
radio input "true"
click at [269, 132] on span "Email" at bounding box center [272, 130] width 31 height 17
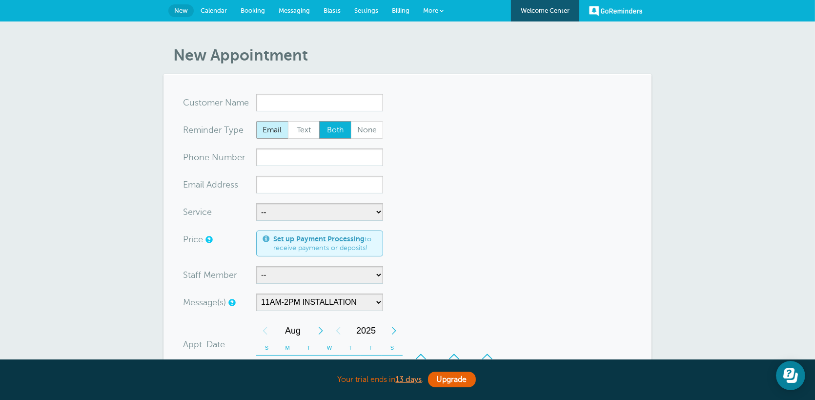
click at [256, 121] on input "Email" at bounding box center [256, 121] width 0 height 0
radio input "true"
click at [299, 132] on span "Text" at bounding box center [303, 130] width 31 height 17
click at [288, 121] on input "Text" at bounding box center [287, 121] width 0 height 0
radio input "true"
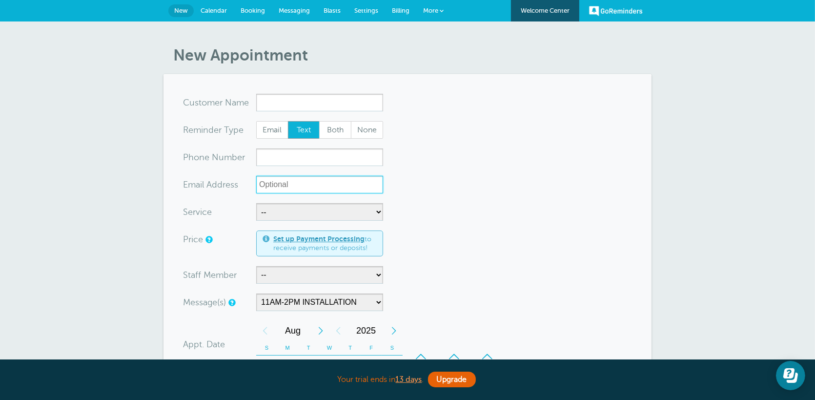
click at [342, 187] on input "xx-no-autofill" at bounding box center [319, 185] width 127 height 18
click at [336, 134] on span "Both" at bounding box center [335, 130] width 31 height 17
click at [319, 121] on input "Both" at bounding box center [319, 121] width 0 height 0
radio input "true"
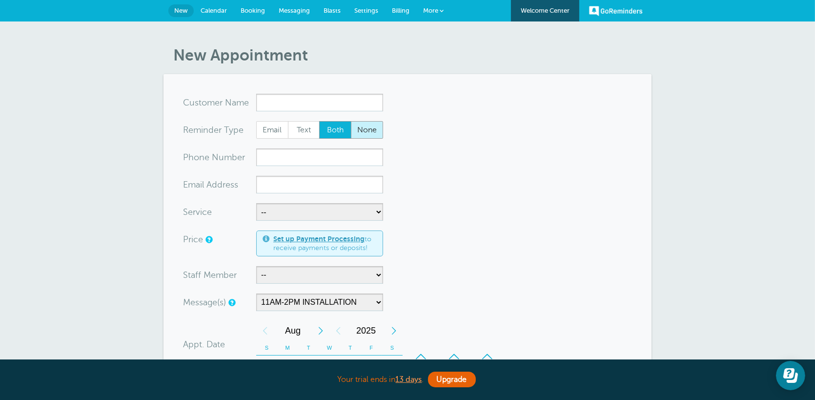
click at [360, 134] on span "None" at bounding box center [366, 130] width 31 height 17
click at [357, 133] on span "None" at bounding box center [366, 130] width 31 height 17
click at [351, 121] on input "None" at bounding box center [350, 121] width 0 height 0
radio input "true"
click at [280, 128] on span "Email" at bounding box center [272, 130] width 31 height 17
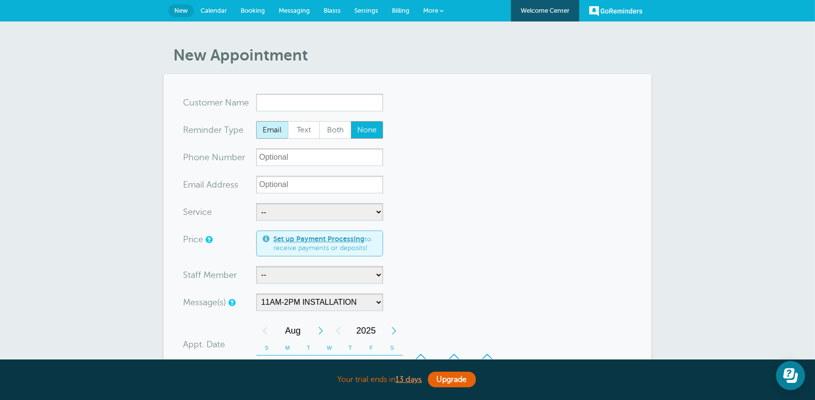
click at [256, 121] on input "Email" at bounding box center [256, 121] width 0 height 0
radio input "true"
click at [305, 132] on span "Text" at bounding box center [303, 130] width 31 height 17
click at [288, 121] on input "Text" at bounding box center [287, 121] width 0 height 0
radio input "true"
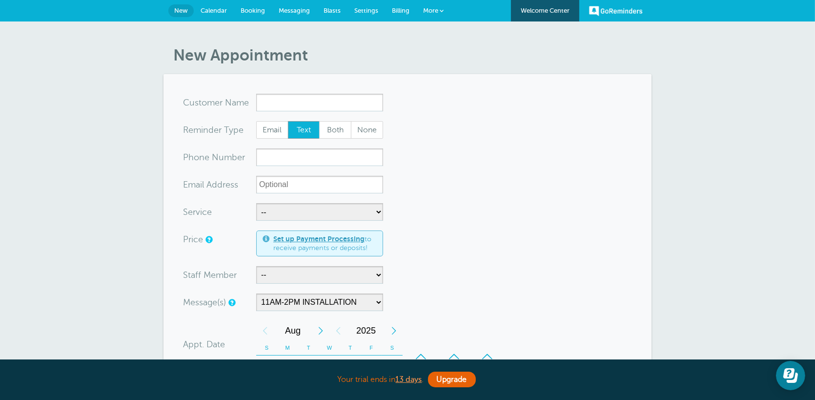
click at [324, 11] on span "Blasts" at bounding box center [332, 10] width 17 height 7
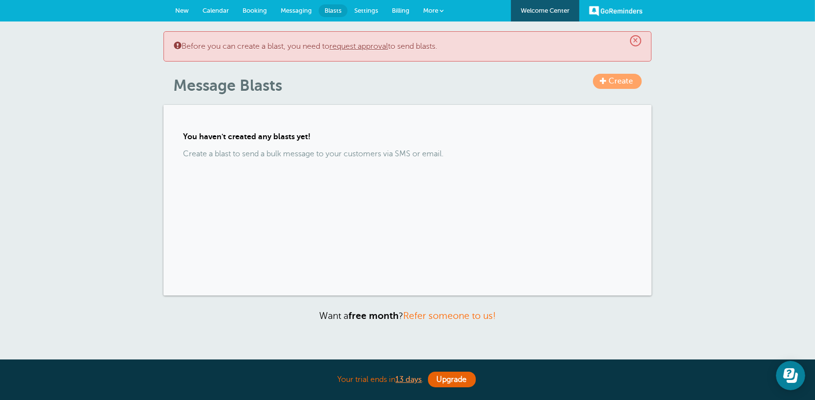
click at [190, 10] on link "New" at bounding box center [181, 10] width 27 height 21
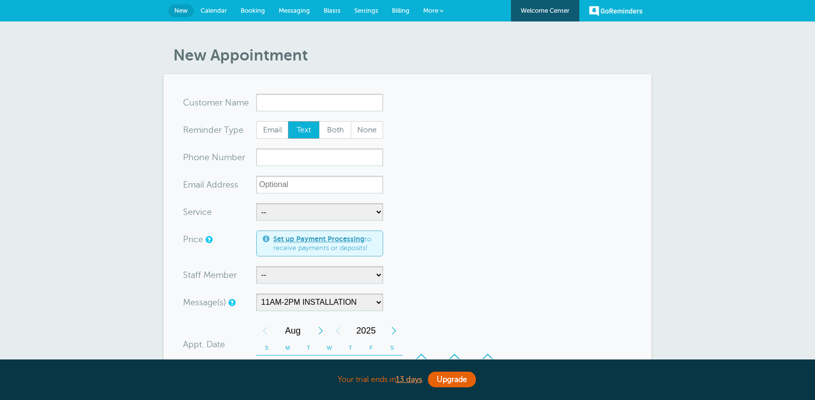
select select "160223"
click at [211, 10] on span "Calendar" at bounding box center [214, 10] width 26 height 7
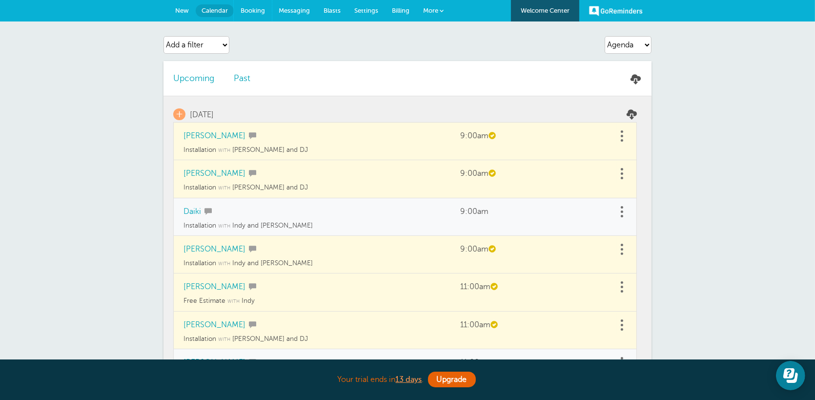
click at [260, 10] on span "Booking" at bounding box center [253, 10] width 24 height 7
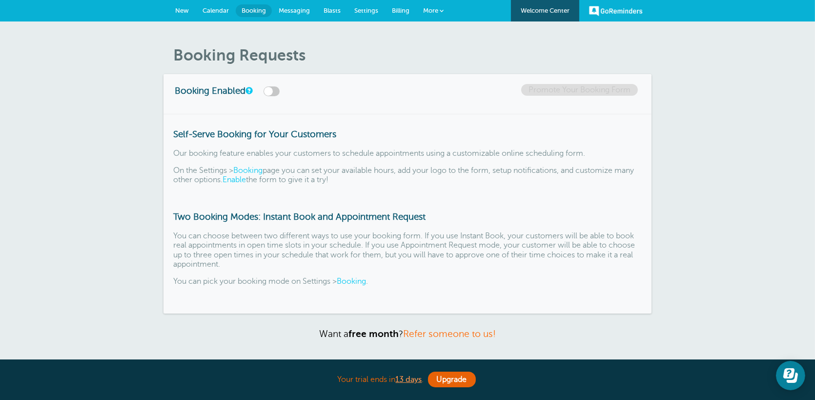
click at [294, 10] on span "Messaging" at bounding box center [294, 10] width 31 height 7
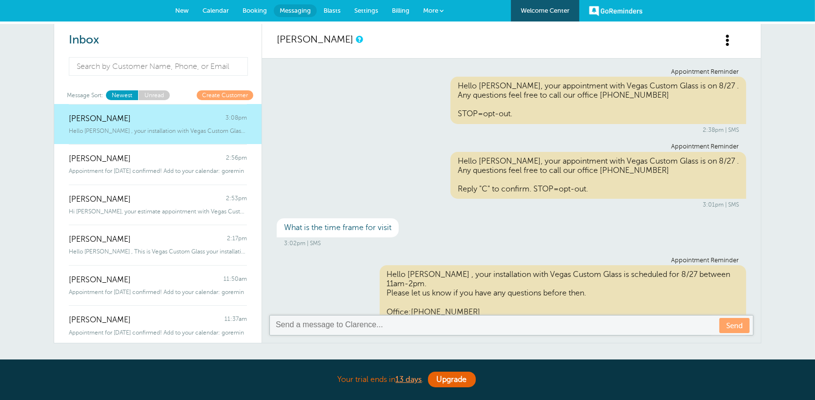
click at [258, 8] on span "Booking" at bounding box center [255, 10] width 24 height 7
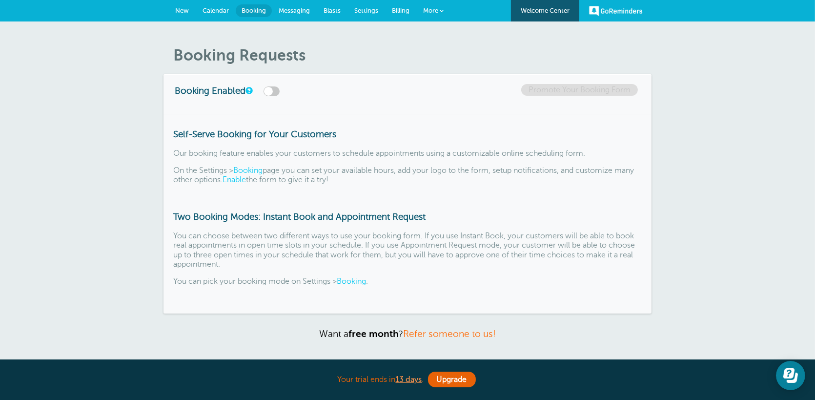
click at [220, 15] on link "Calendar" at bounding box center [216, 10] width 40 height 21
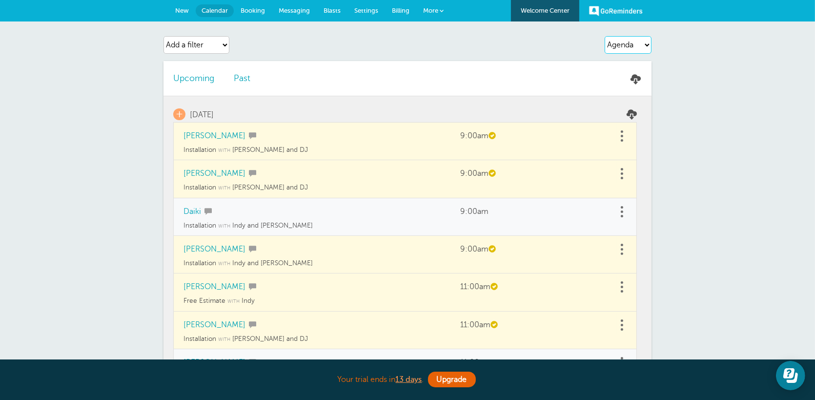
click at [632, 48] on select "Agenda Day Week Month (full view) Month (condensed)" at bounding box center [628, 45] width 47 height 18
click at [605, 36] on select "Agenda Day Week Month (full view) Month (condensed)" at bounding box center [628, 45] width 47 height 18
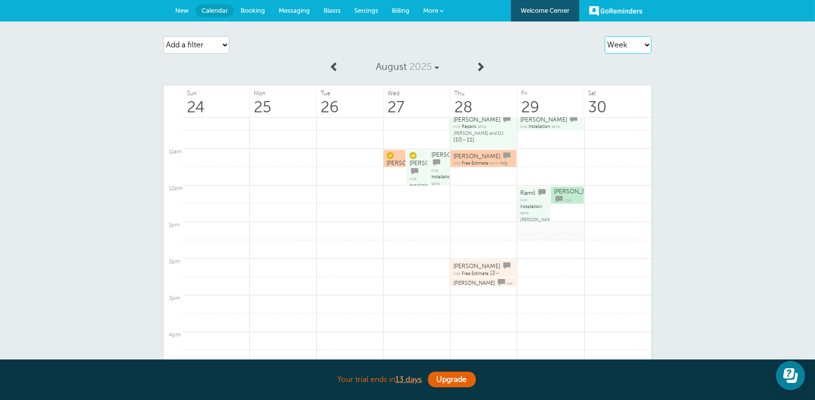
scroll to position [355, 0]
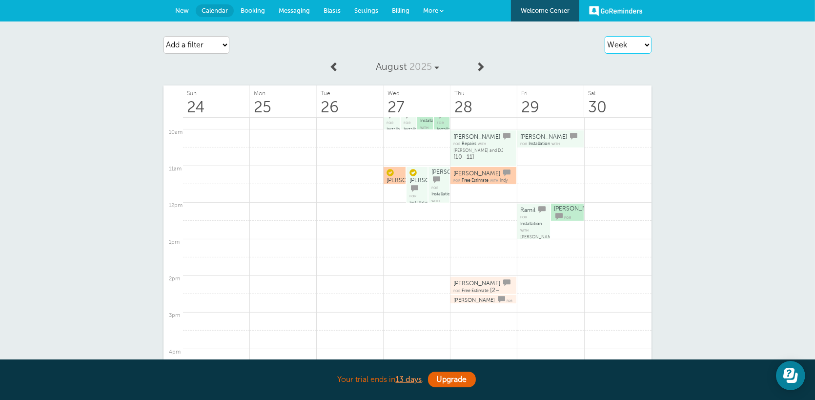
click at [631, 41] on select "Agenda Day Week Month (full view) Month (condensed)" at bounding box center [628, 45] width 47 height 18
click at [605, 36] on select "Agenda Day Week Month (full view) Month (condensed)" at bounding box center [628, 45] width 47 height 18
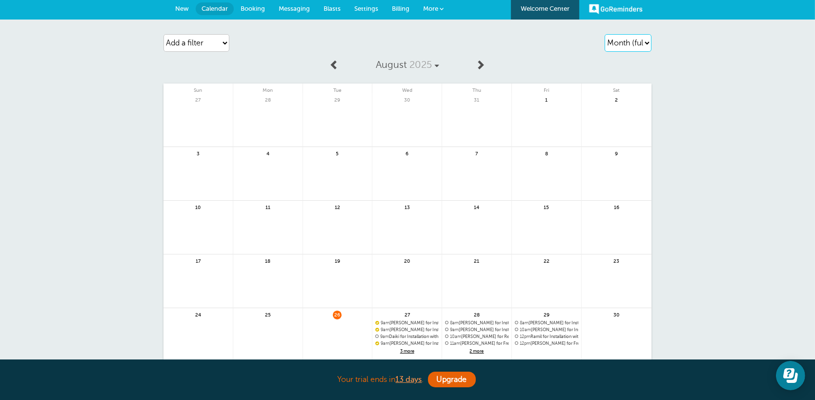
scroll to position [0, 0]
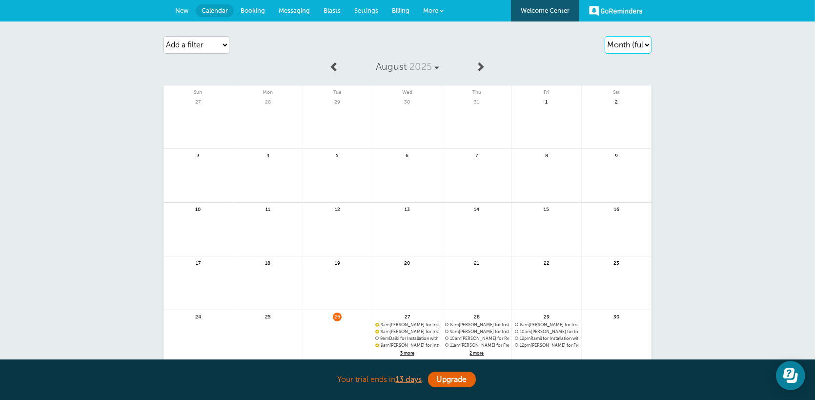
click at [645, 41] on select "Agenda Day Week Month (full view) Month (condensed)" at bounding box center [628, 45] width 47 height 18
click at [605, 36] on select "Agenda Day Week Month (full view) Month (condensed)" at bounding box center [628, 45] width 47 height 18
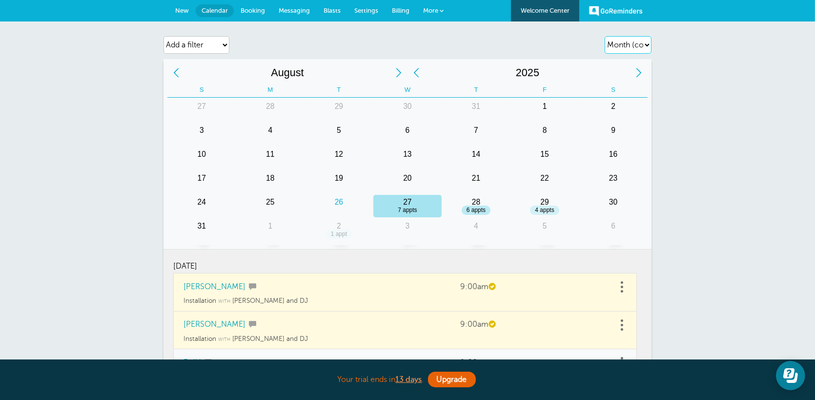
click at [634, 37] on select "Agenda Day Week Month (full view) Month (condensed)" at bounding box center [628, 45] width 47 height 18
select select "week"
click at [605, 36] on select "Agenda Day Week Month (full view) Month (condensed)" at bounding box center [628, 45] width 47 height 18
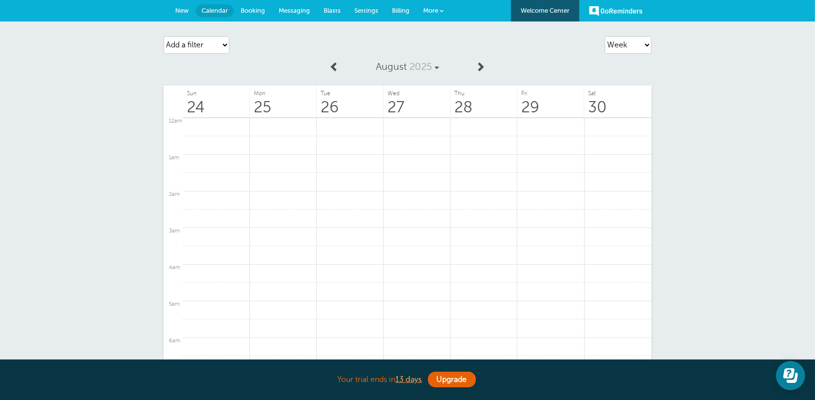
click at [302, 7] on span "Messaging" at bounding box center [294, 10] width 31 height 7
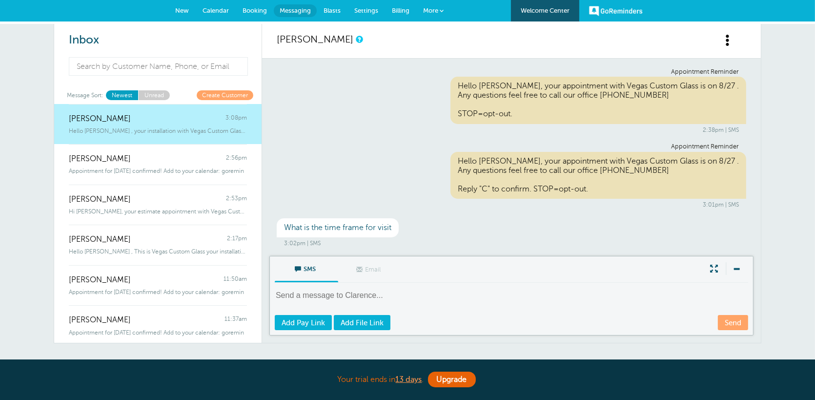
scroll to position [104, 0]
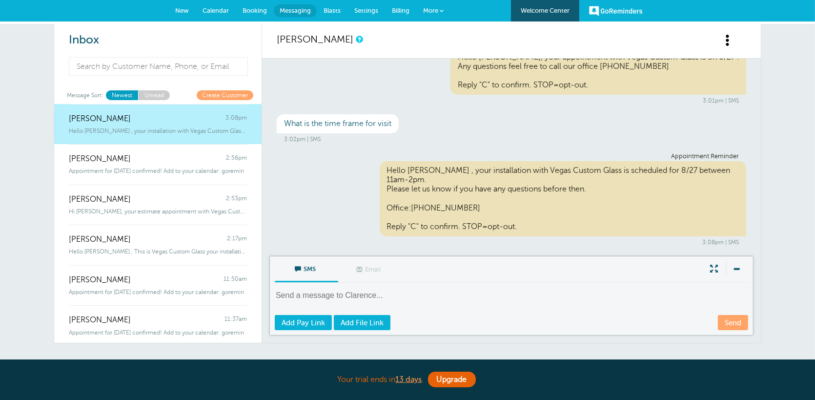
click at [181, 10] on span "New" at bounding box center [182, 10] width 14 height 7
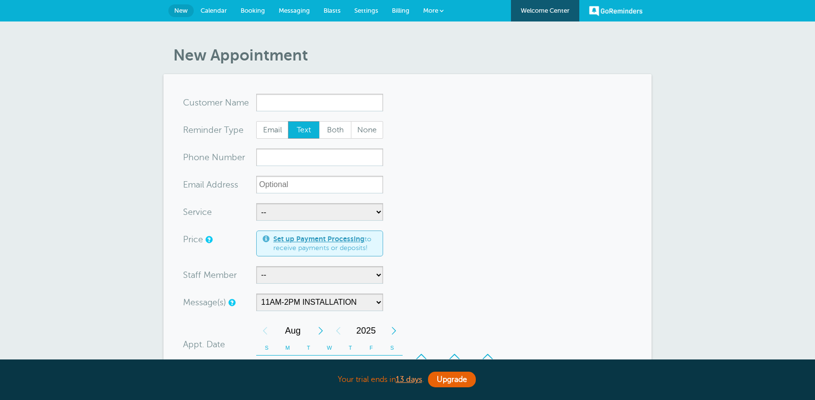
select select "160223"
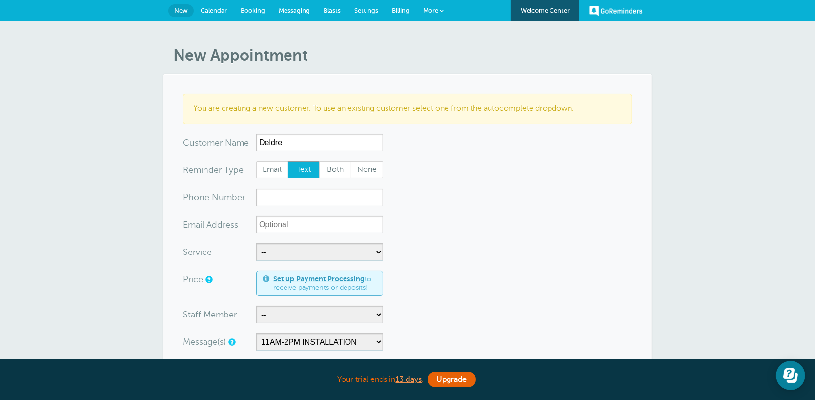
type input "Deldre"
click at [291, 196] on input "xxx-no-autofill" at bounding box center [319, 197] width 127 height 18
type input "7025011044"
click at [308, 252] on select "-- Free Estimate Installation Repairs" at bounding box center [319, 252] width 127 height 18
select select "28084"
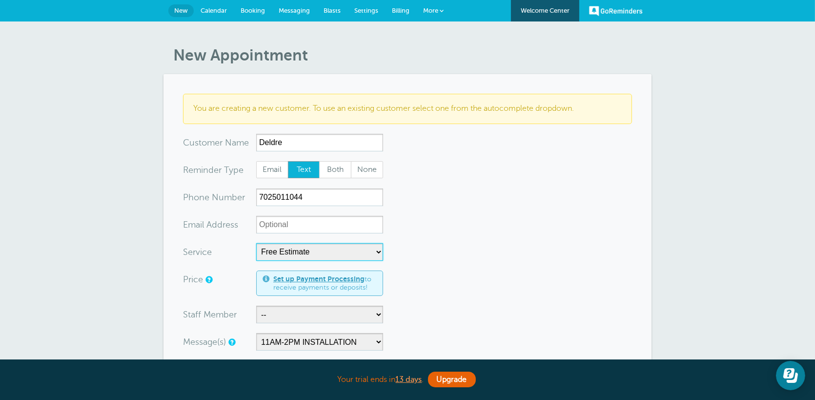
click at [256, 243] on select "-- Free Estimate Installation Repairs" at bounding box center [319, 252] width 127 height 18
click at [307, 10] on span "Messaging" at bounding box center [294, 10] width 31 height 7
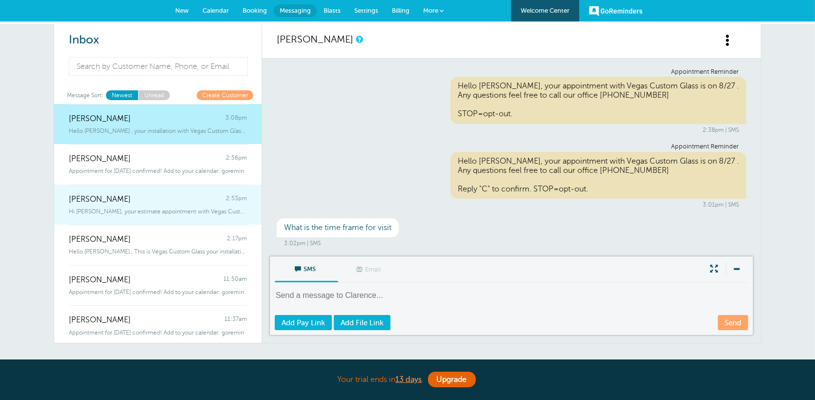
scroll to position [104, 0]
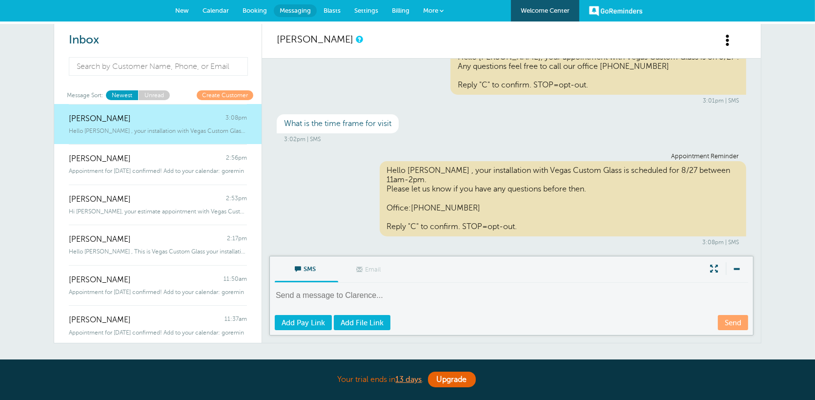
click at [209, 7] on span "Calendar" at bounding box center [216, 10] width 26 height 7
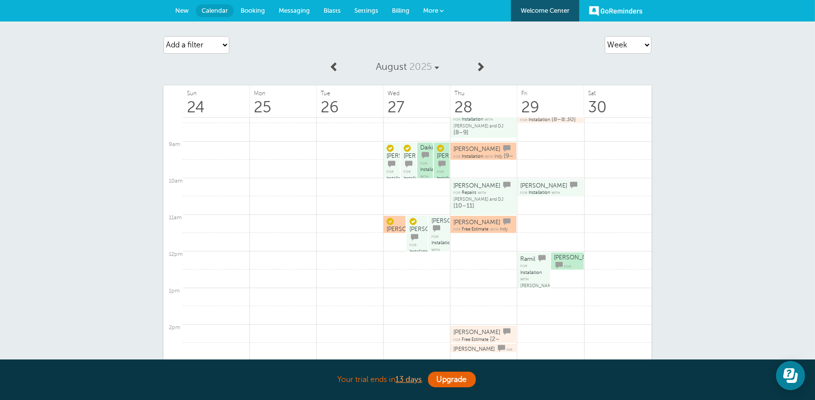
click at [287, 11] on span "Messaging" at bounding box center [294, 10] width 31 height 7
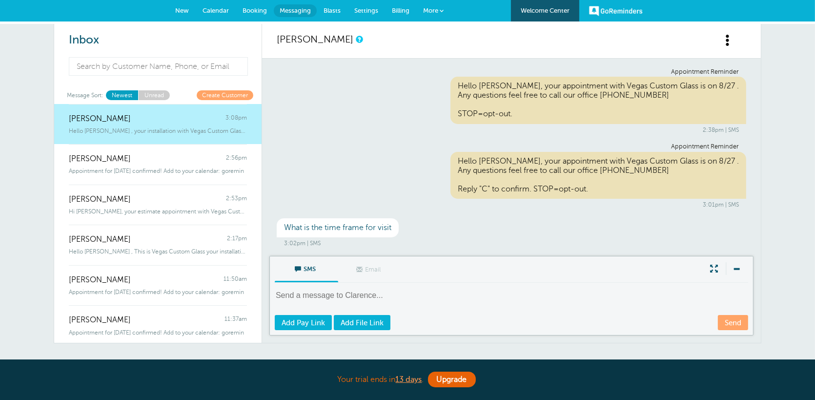
scroll to position [104, 0]
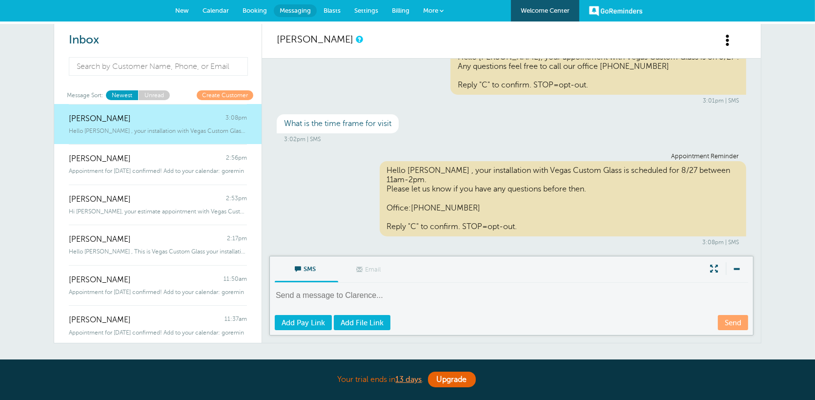
click at [185, 9] on span "New" at bounding box center [182, 10] width 14 height 7
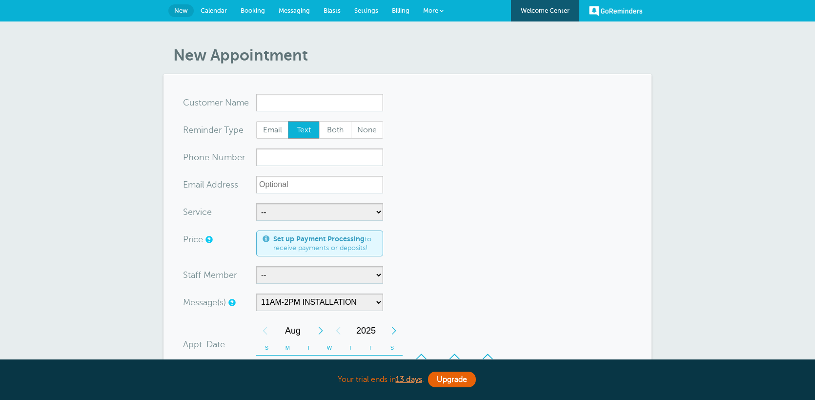
select select "160223"
click at [375, 213] on select "-- Free Estimate Installation Repairs" at bounding box center [319, 212] width 127 height 18
click at [307, 5] on link "Messaging" at bounding box center [294, 10] width 45 height 21
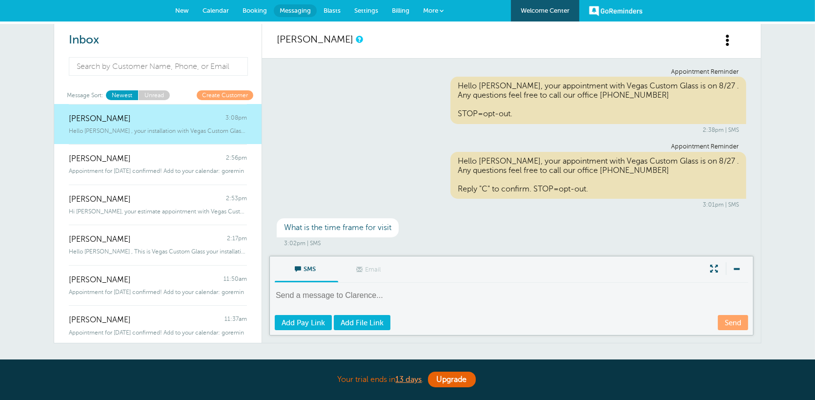
scroll to position [104, 0]
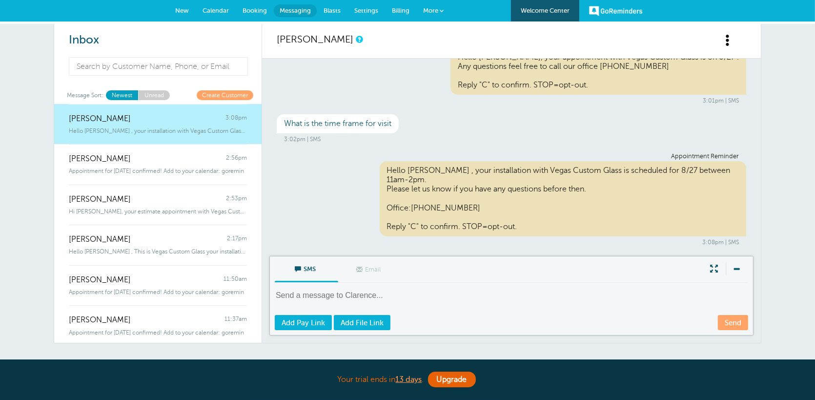
click at [361, 9] on span "Settings" at bounding box center [366, 10] width 24 height 7
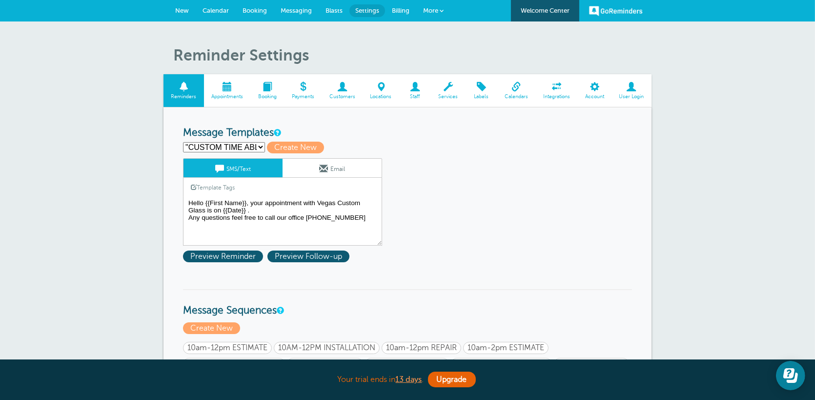
click at [247, 207] on textarea "Hello {{First Name}}, your appointment with Vegas Custom Glass is on {{Date}} .…" at bounding box center [282, 221] width 199 height 49
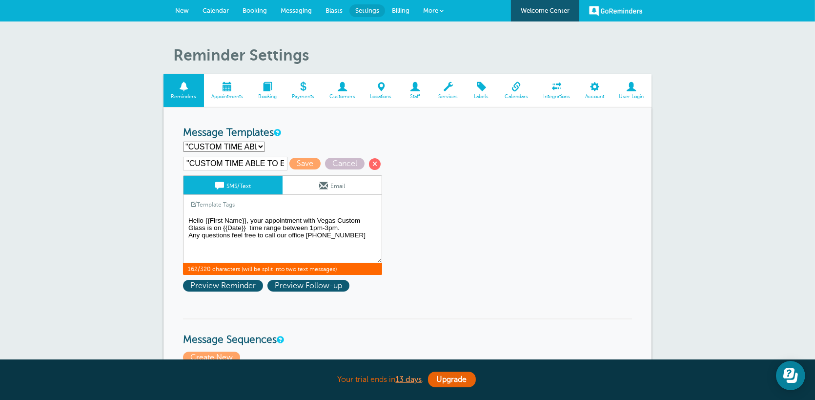
scroll to position [49, 0]
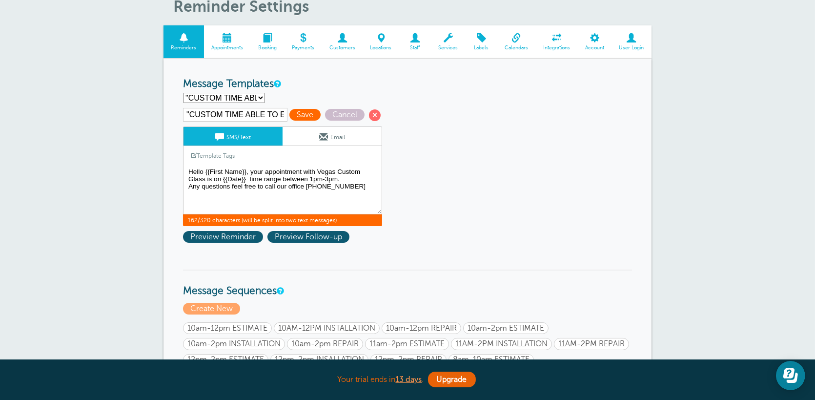
type textarea "Hello {{First Name}}, your appointment with Vegas Custom Glass is on {{Date}} t…"
click at [308, 113] on span "Save" at bounding box center [304, 115] width 31 height 12
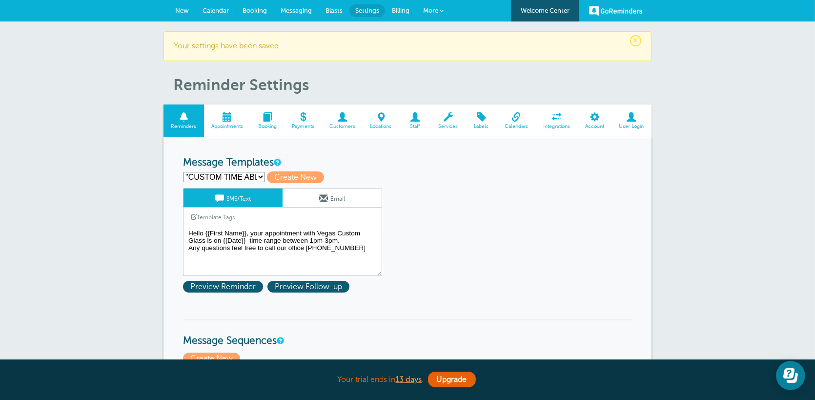
click at [184, 11] on span "New" at bounding box center [182, 10] width 14 height 7
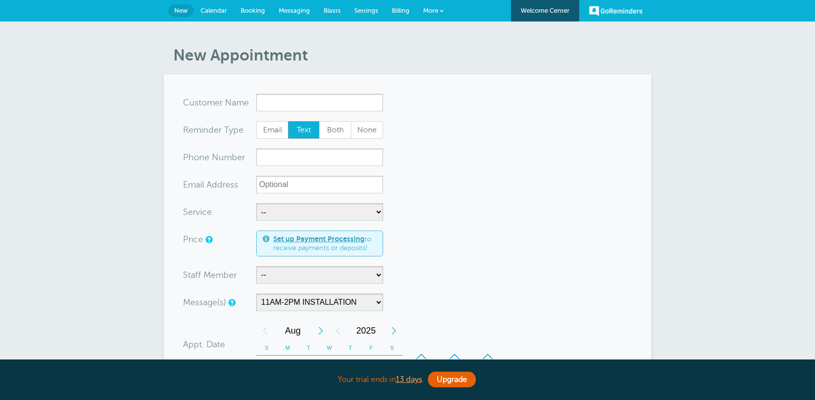
select select "160223"
click at [300, 99] on input "x-no-autofill" at bounding box center [319, 103] width 127 height 18
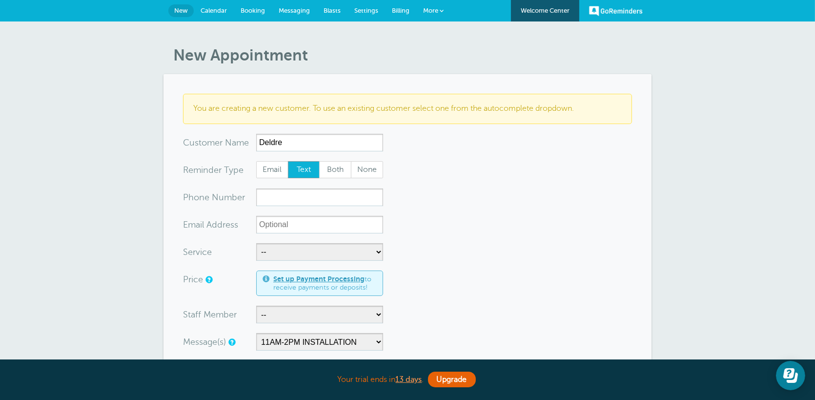
type input "Deldre"
click at [281, 195] on input "xxx-no-autofill" at bounding box center [319, 197] width 127 height 18
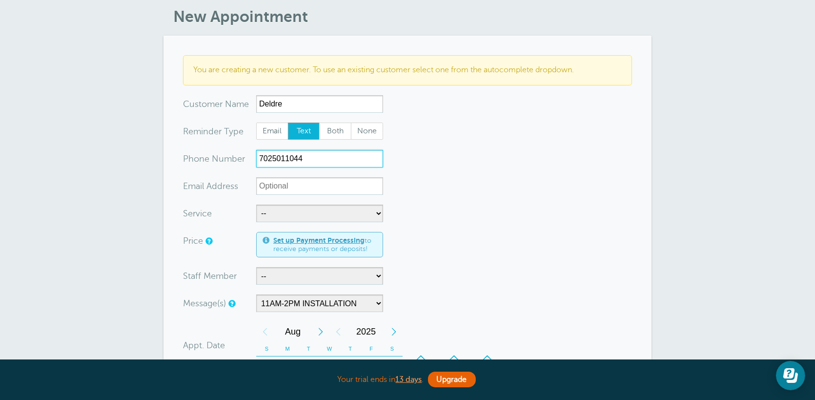
scroll to position [98, 0]
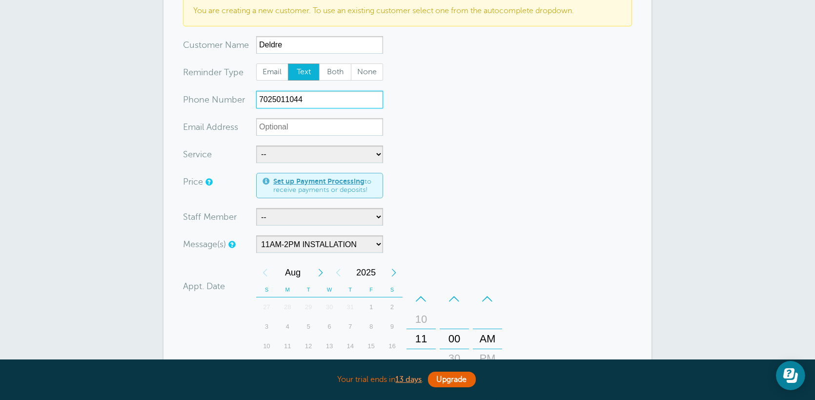
type input "7025011044"
click at [298, 149] on select "-- Free Estimate Installation Repairs" at bounding box center [319, 154] width 127 height 18
select select "28084"
click at [256, 145] on select "-- Free Estimate Installation Repairs" at bounding box center [319, 154] width 127 height 18
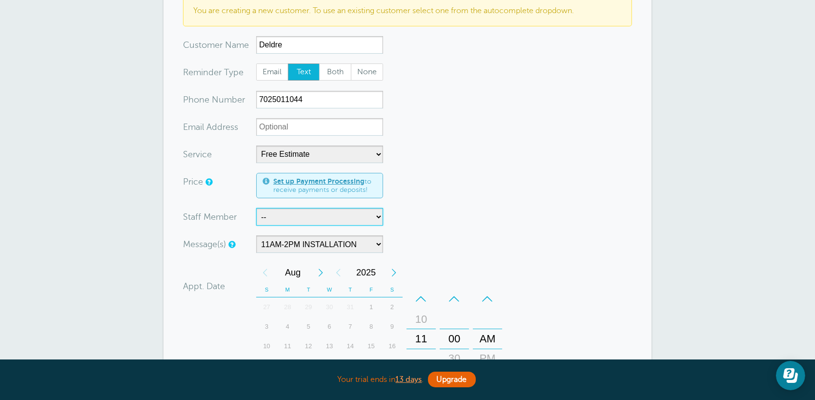
click at [349, 225] on select "-- Gerado and DJ Gerado,DJ,Indy and Justin Indy Indy and Justin Pete Vincent" at bounding box center [319, 217] width 127 height 18
click at [356, 217] on select "-- Gerado and DJ Gerado,DJ,Indy and Justin Indy Indy and Justin Pete Vincent" at bounding box center [319, 217] width 127 height 18
click at [369, 241] on select "10am-12pm ESTIMATE 10AM-12PM INSTALLATION 10am-12pm REPAIR 10am-2pm ESTIMATE 10…" at bounding box center [319, 244] width 127 height 18
select select "160124"
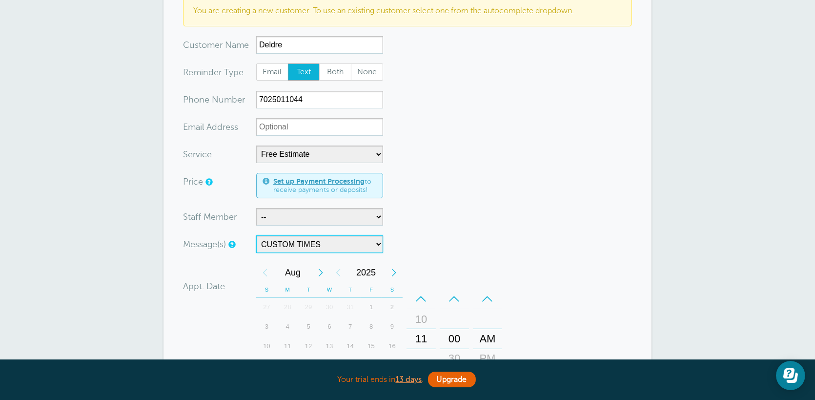
click at [256, 235] on select "10am-12pm ESTIMATE 10AM-12PM INSTALLATION 10am-12pm REPAIR 10am-2pm ESTIMATE 10…" at bounding box center [319, 244] width 127 height 18
click at [328, 218] on select "-- Gerado and DJ Gerado,DJ,Indy and Justin Indy Indy and Justin Pete Vincent" at bounding box center [319, 217] width 127 height 18
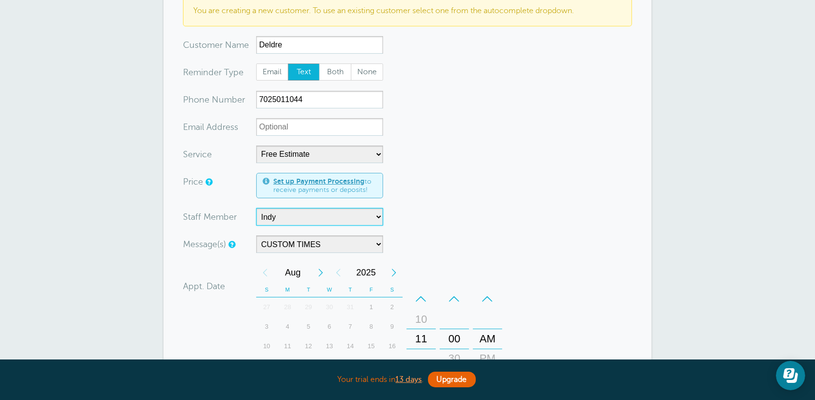
click at [256, 208] on select "-- Gerado and DJ Gerado,DJ,Indy and Justin Indy Indy and Justin Pete Vincent" at bounding box center [319, 217] width 127 height 18
click at [347, 216] on select "-- Gerado and DJ Gerado,DJ,Indy and Justin Indy Indy and Justin Pete Vincent" at bounding box center [319, 217] width 127 height 18
click at [256, 208] on select "-- Gerado and DJ Gerado,DJ,Indy and Justin Indy Indy and Justin Pete Vincent" at bounding box center [319, 217] width 127 height 18
click at [333, 211] on select "-- Gerado and DJ Gerado,DJ,Indy and Justin Indy Indy and Justin Pete Vincent" at bounding box center [319, 217] width 127 height 18
select select "21470"
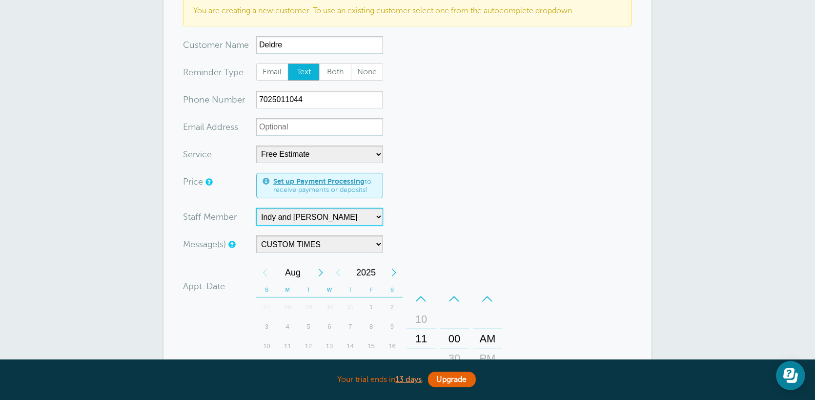
click at [256, 208] on select "-- Gerado and DJ Gerado,DJ,Indy and Justin Indy Indy and Justin Pete Vincent" at bounding box center [319, 217] width 127 height 18
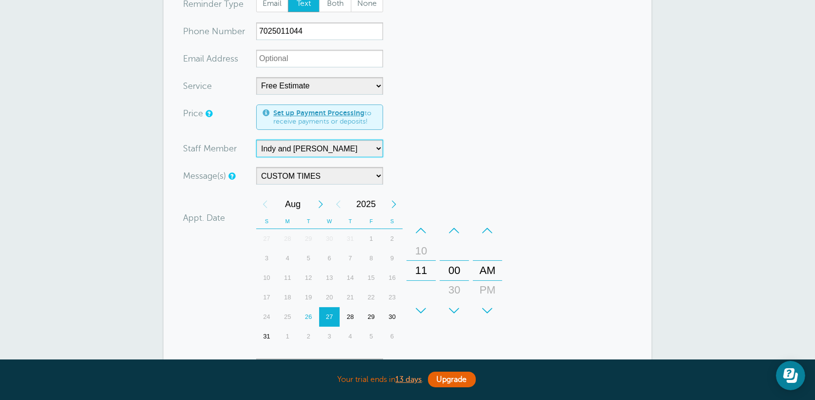
scroll to position [244, 0]
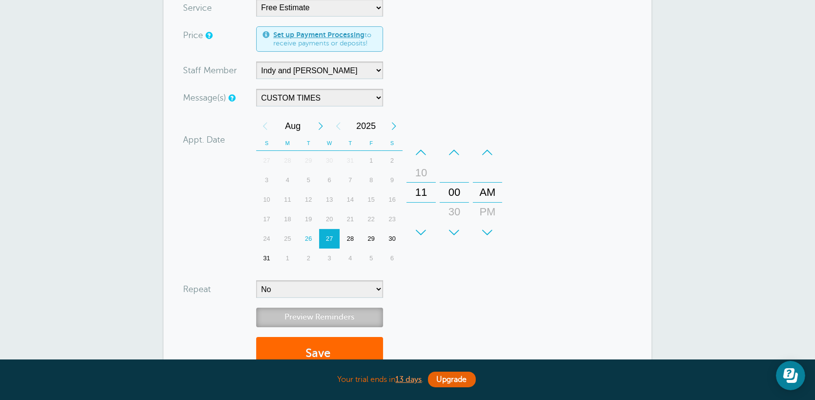
click at [347, 320] on link "Preview Reminders" at bounding box center [319, 316] width 127 height 19
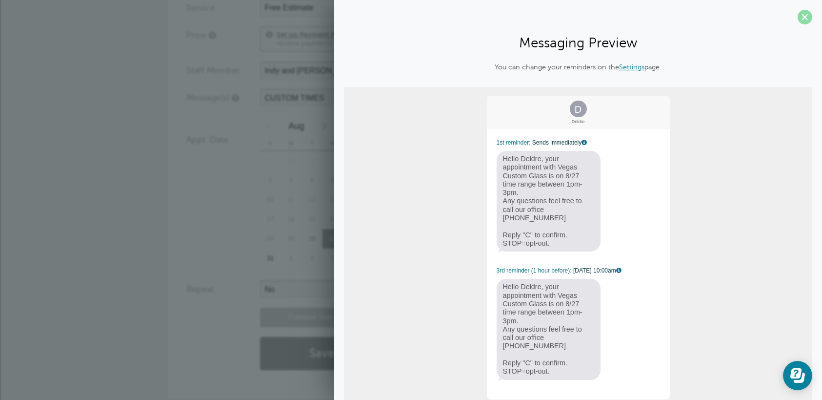
click at [798, 20] on span at bounding box center [805, 17] width 15 height 15
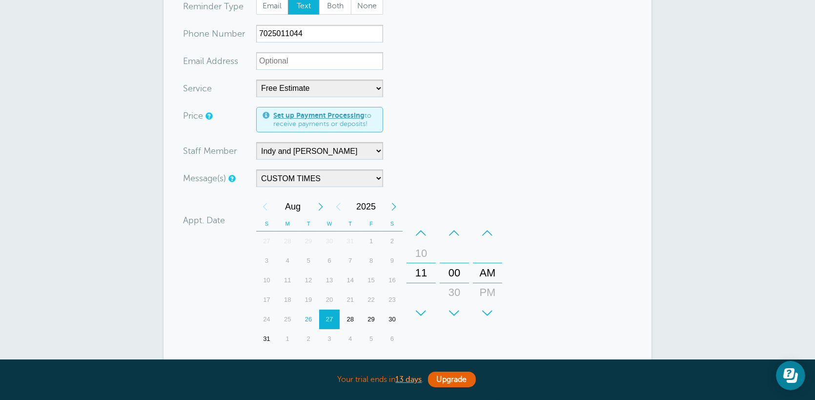
scroll to position [146, 0]
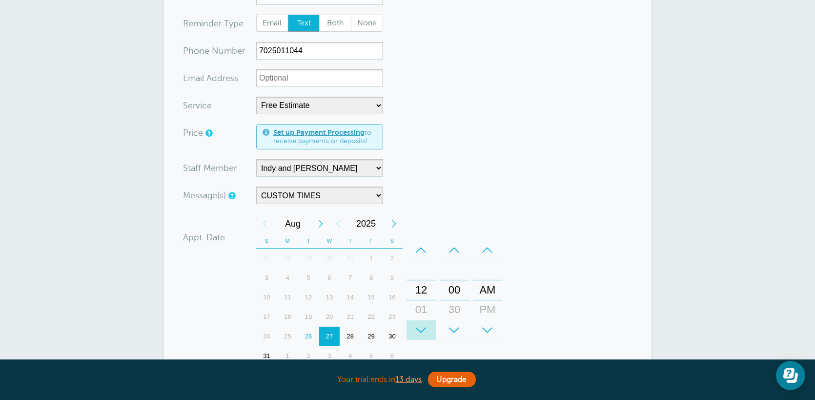
click at [423, 322] on div "+" at bounding box center [421, 330] width 29 height 20
click at [487, 248] on div "–" at bounding box center [487, 250] width 29 height 20
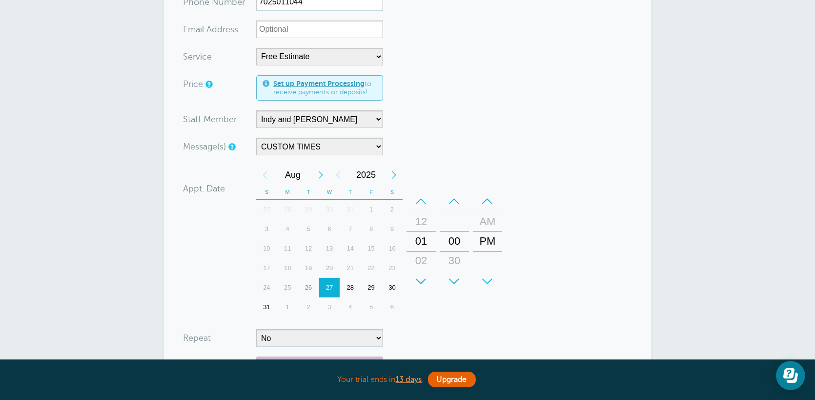
scroll to position [244, 0]
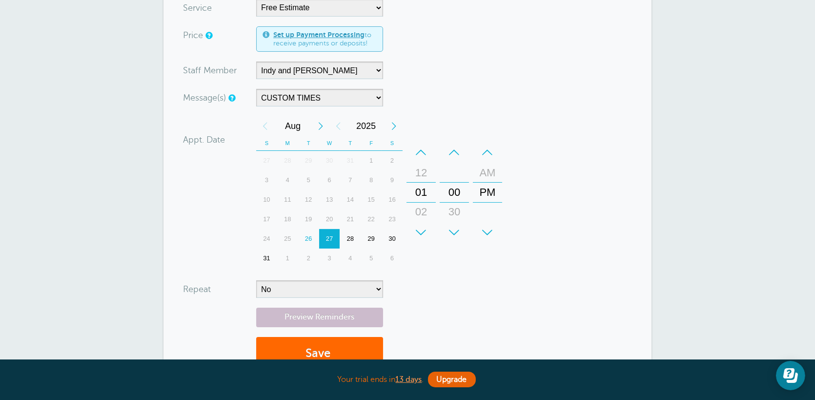
click at [425, 154] on div "–" at bounding box center [421, 153] width 29 height 20
click at [419, 232] on div "+" at bounding box center [421, 233] width 29 height 20
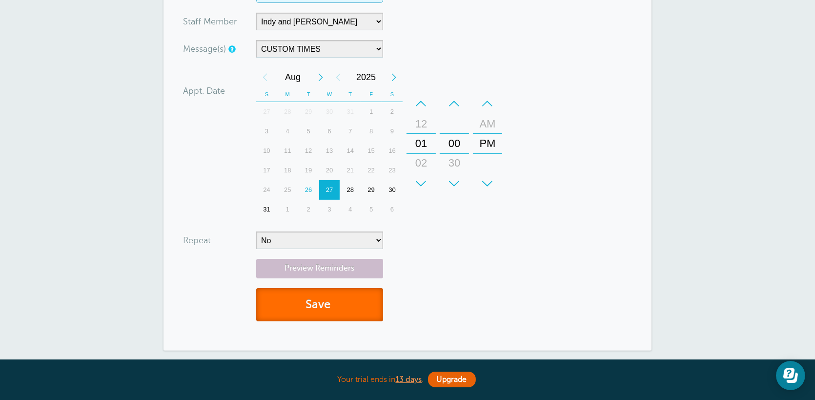
click at [345, 313] on button "Save" at bounding box center [319, 305] width 127 height 34
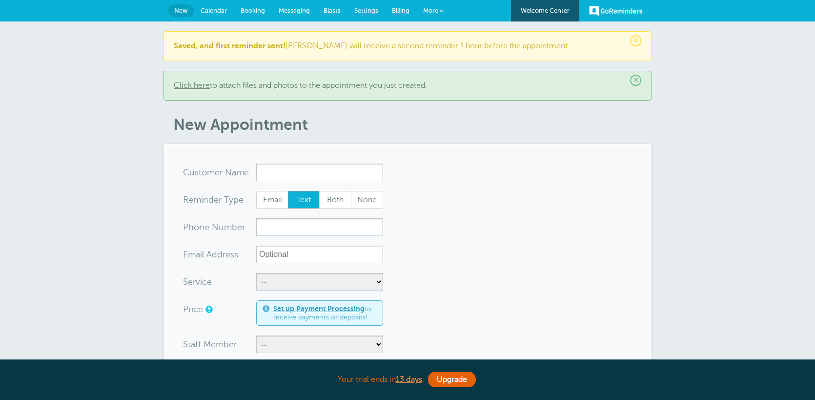
select select "160124"
click at [247, 8] on span "Booking" at bounding box center [253, 10] width 24 height 7
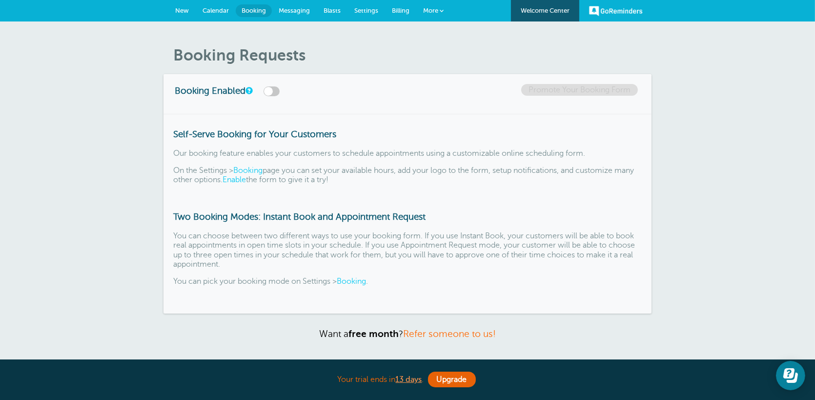
click at [216, 15] on link "Calendar" at bounding box center [216, 10] width 40 height 21
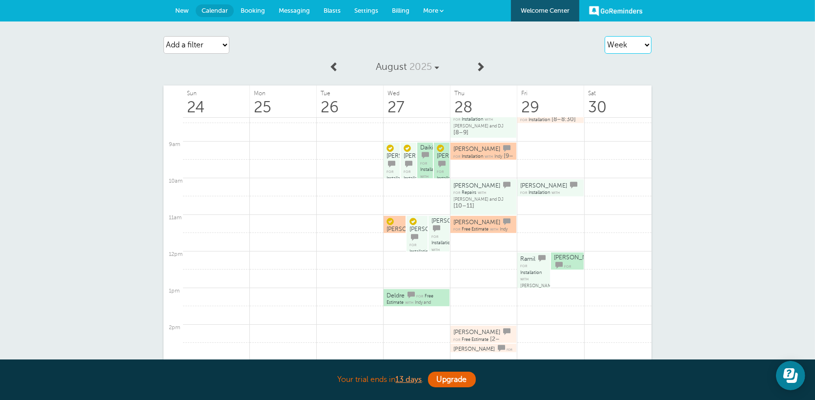
click at [622, 45] on select "Agenda Day Week Month (full view) Month (condensed)" at bounding box center [628, 45] width 47 height 18
click at [605, 36] on select "Agenda Day Week Month (full view) Month (condensed)" at bounding box center [628, 45] width 47 height 18
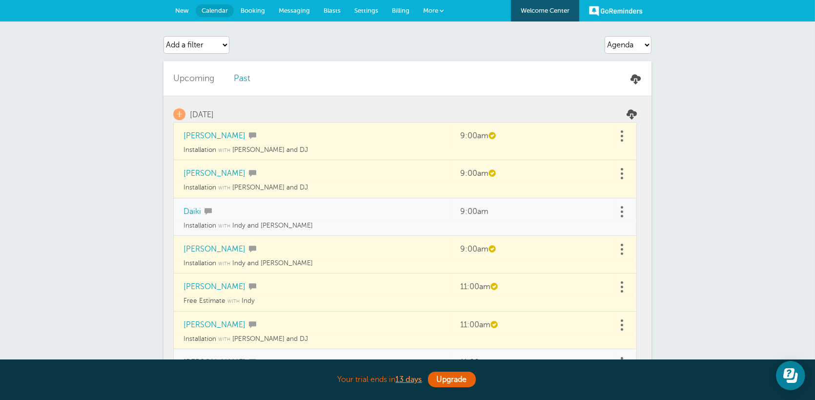
click at [631, 55] on div "Agenda Day Week Month (full view) Month (condensed) Add a filter Customer Searc…" at bounding box center [408, 44] width 488 height 27
click at [629, 47] on select "Agenda Day Week Month (full view) Month (condensed)" at bounding box center [628, 45] width 47 height 18
click at [645, 46] on select "Agenda Day Week Month (full view) Month (condensed)" at bounding box center [628, 45] width 47 height 18
click at [643, 48] on select "Agenda Day Week Month (full view) Month (condensed)" at bounding box center [628, 45] width 47 height 18
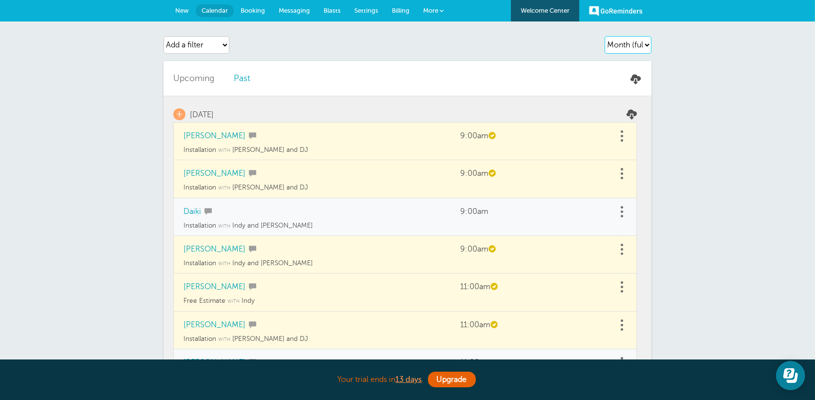
click at [605, 36] on select "Agenda Day Week Month (full view) Month (condensed)" at bounding box center [628, 45] width 47 height 18
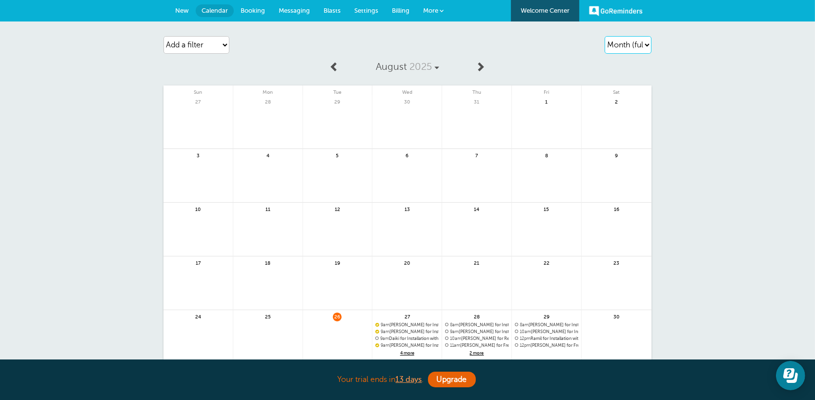
click at [635, 41] on select "Agenda Day Week Month (full view) Month (condensed)" at bounding box center [628, 45] width 47 height 18
select select "week"
click at [605, 36] on select "Agenda Day Week Month (full view) Month (condensed)" at bounding box center [628, 45] width 47 height 18
